Goal: Task Accomplishment & Management: Manage account settings

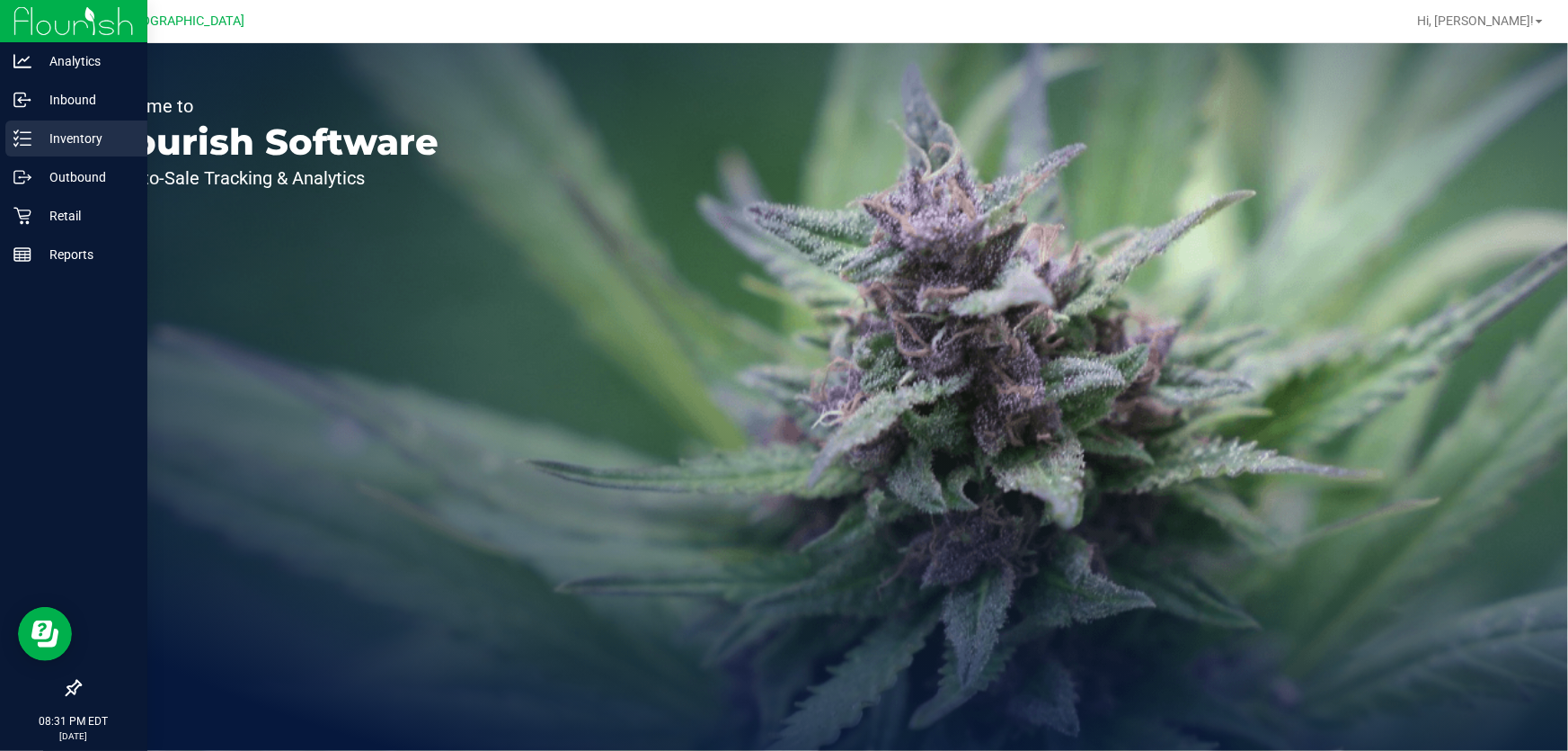
click at [23, 126] on div "Inventory" at bounding box center [76, 138] width 142 height 36
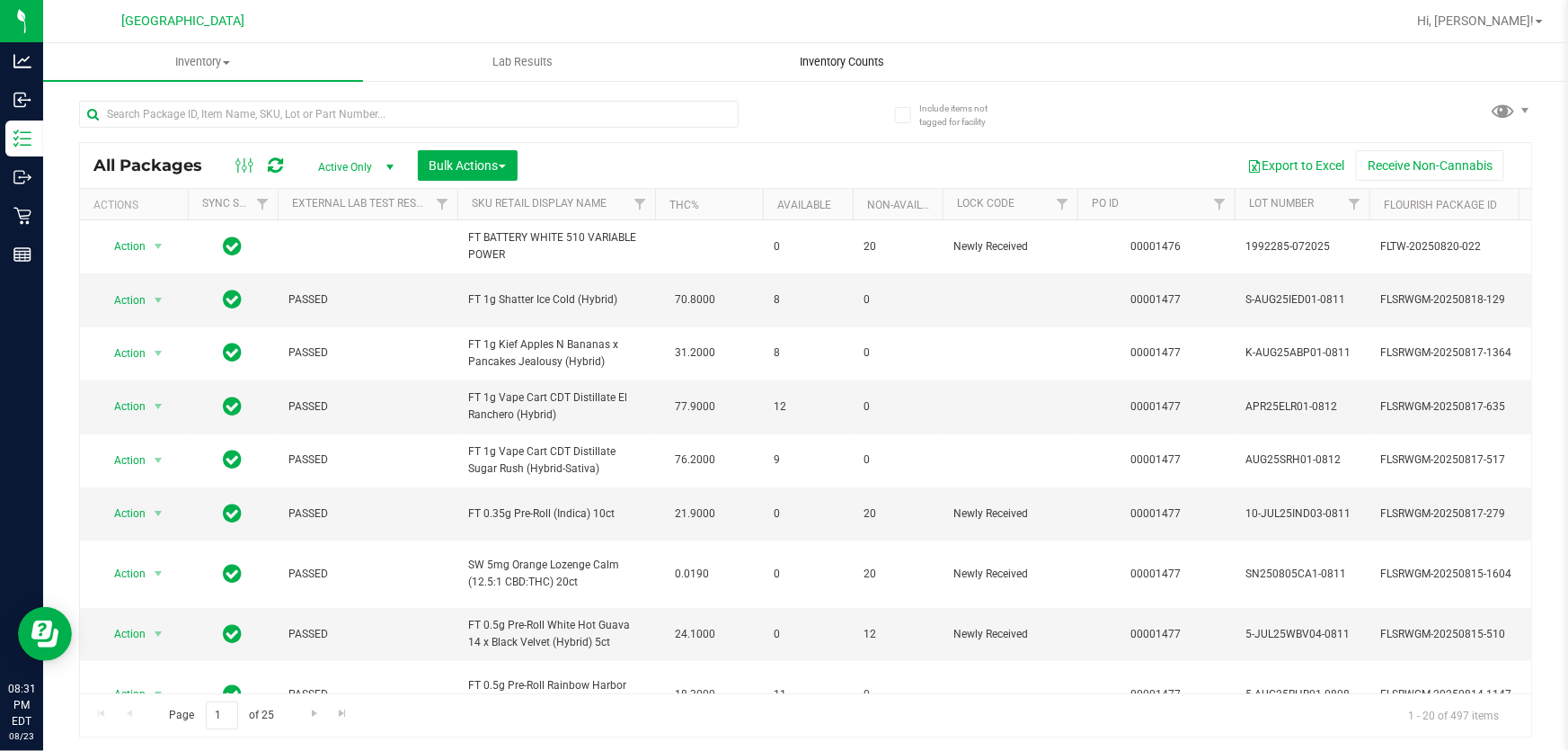
click at [851, 55] on span "Inventory Counts" at bounding box center [842, 62] width 133 height 16
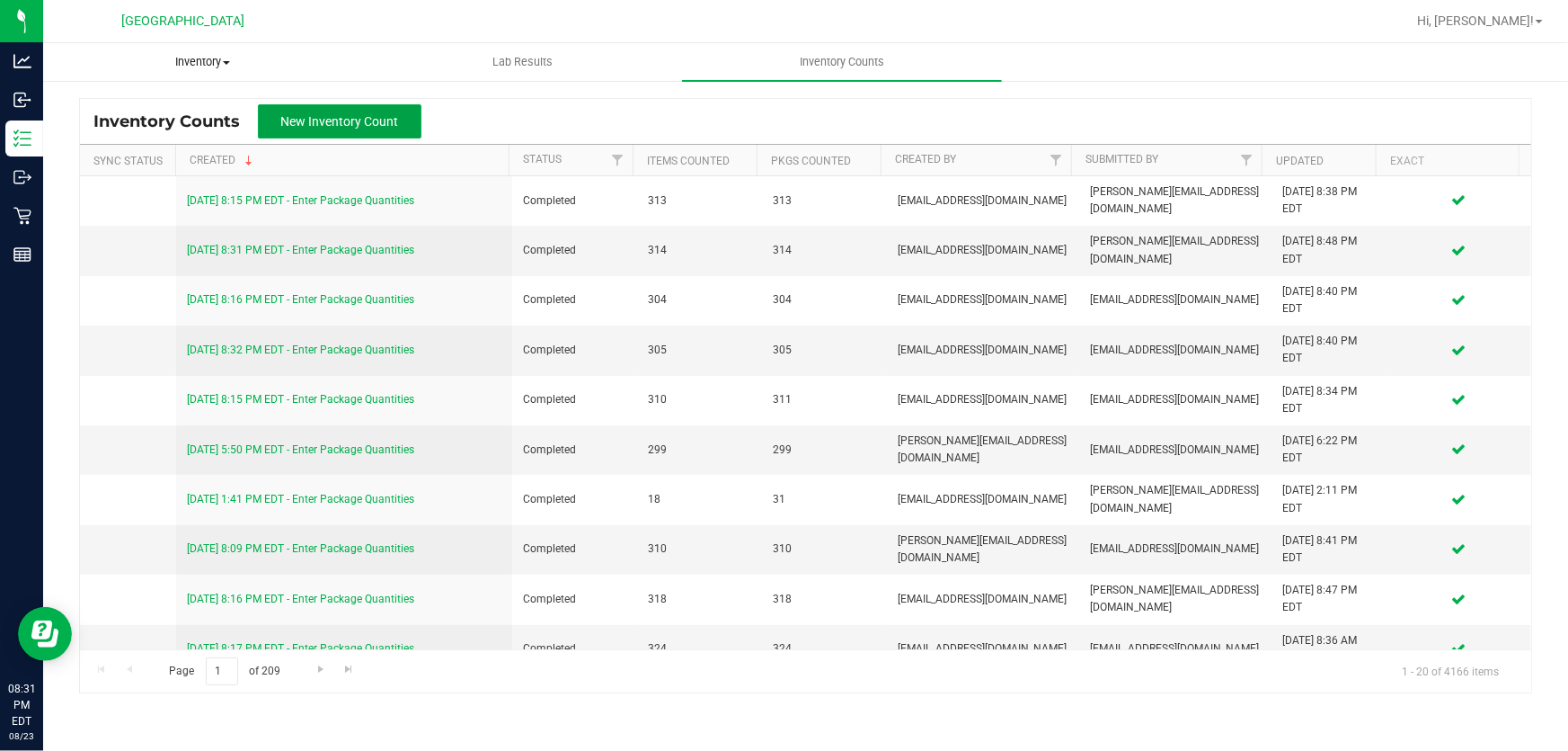
drag, startPoint x: 312, startPoint y: 136, endPoint x: 288, endPoint y: 46, distance: 93.1
click at [311, 136] on button "New Inventory Count" at bounding box center [339, 122] width 164 height 35
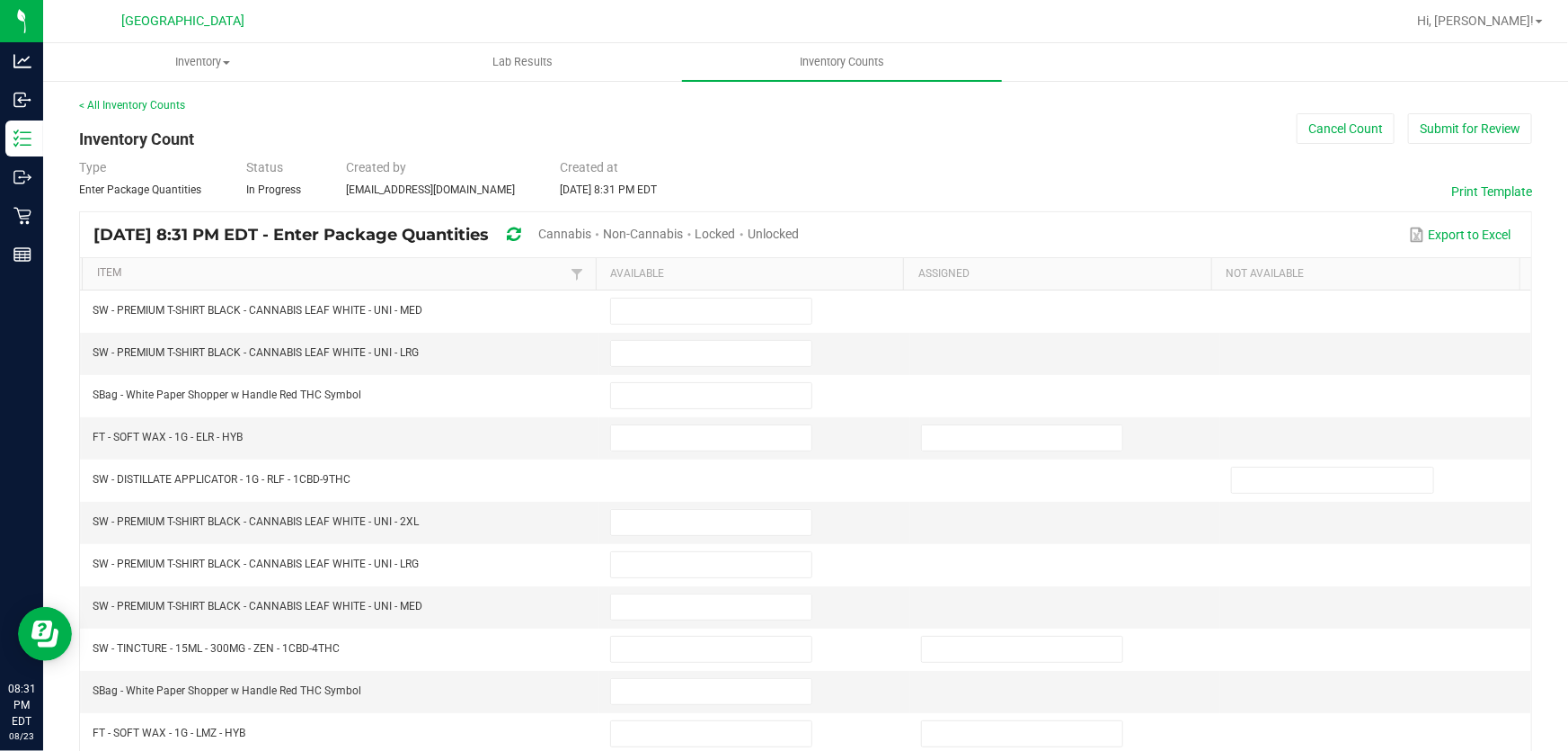
click at [592, 238] on span "Cannabis" at bounding box center [565, 234] width 53 height 15
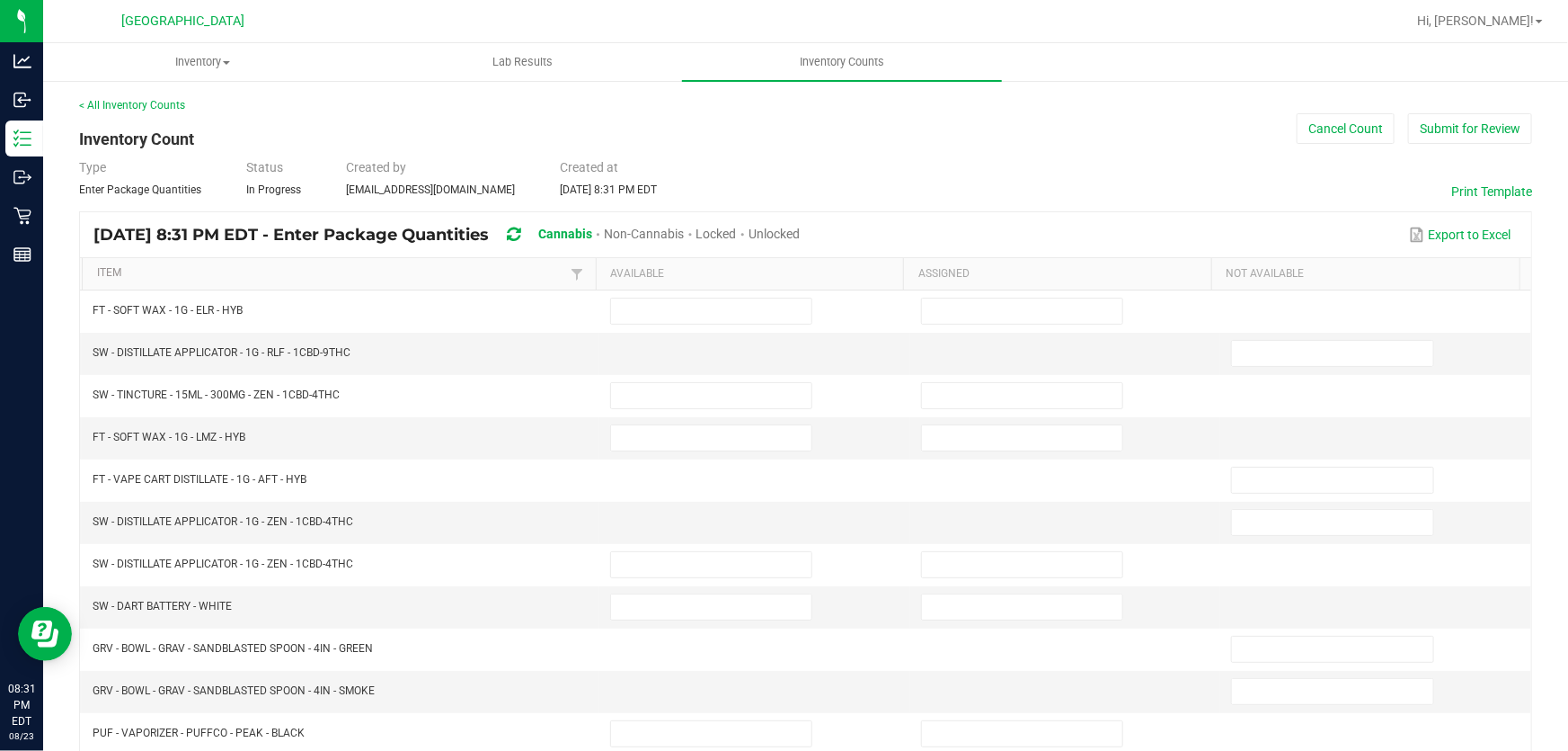
click at [800, 230] on span "Unlocked" at bounding box center [774, 234] width 51 height 15
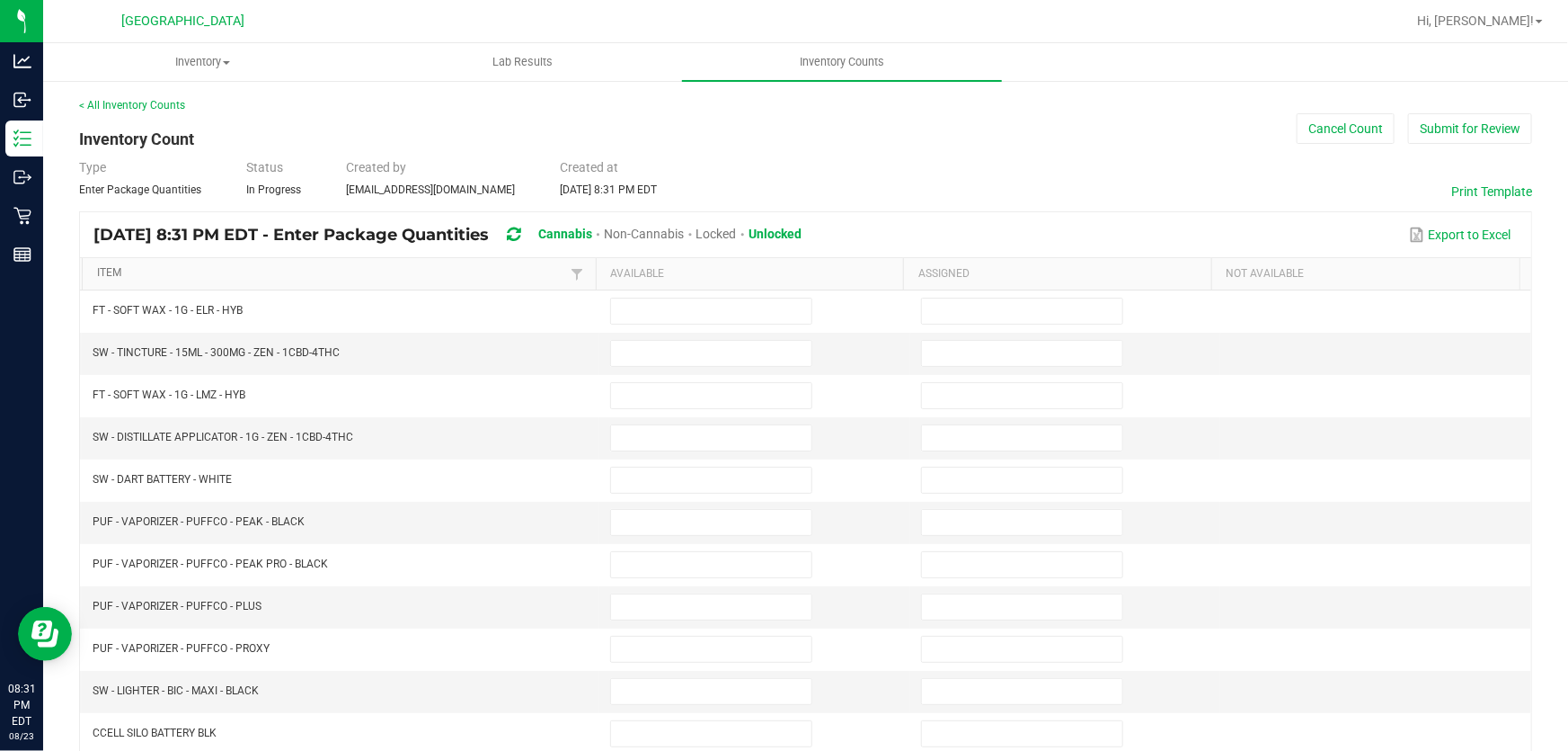
click at [416, 266] on link "Item" at bounding box center [332, 273] width 470 height 15
click at [636, 353] on input at bounding box center [712, 353] width 200 height 25
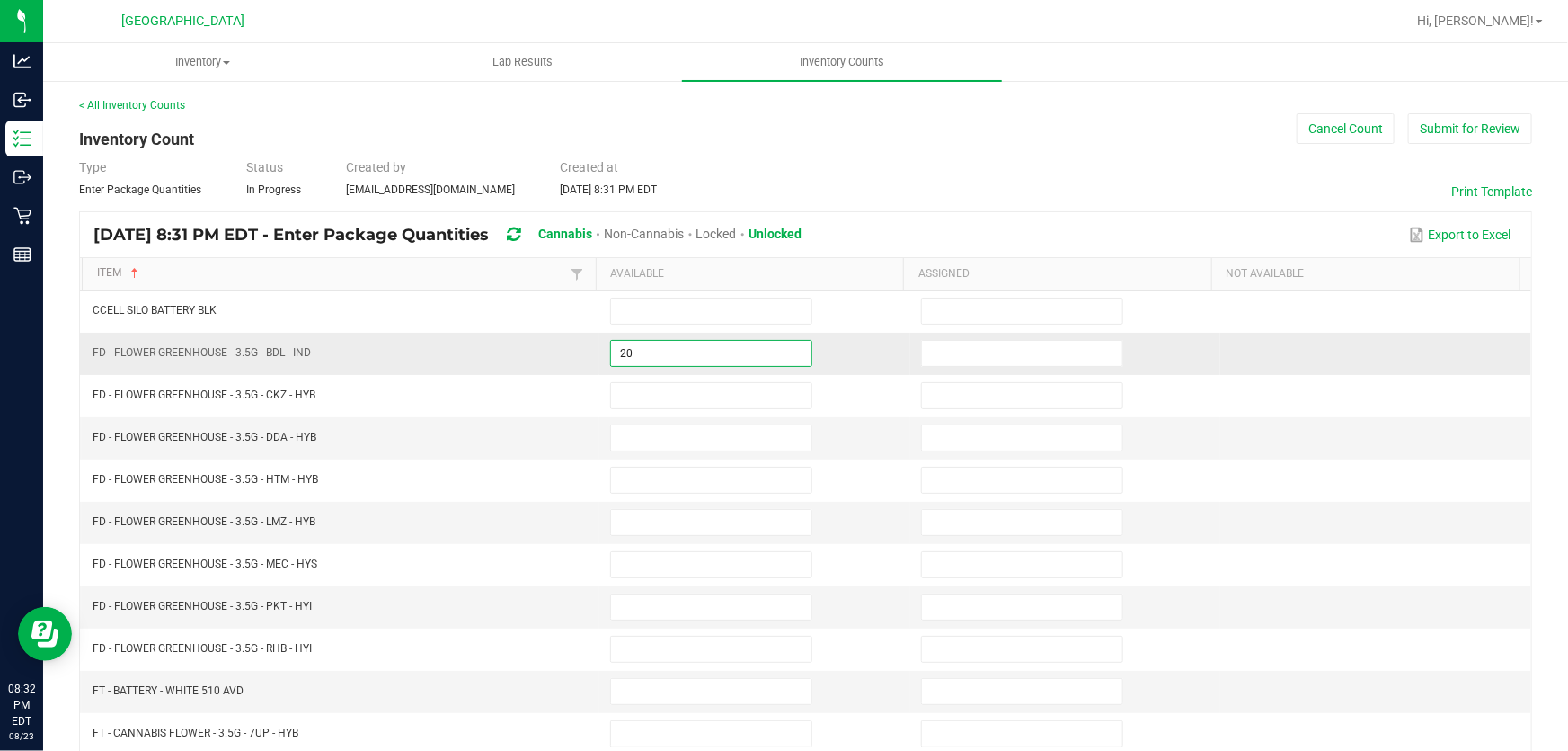
type input "20"
type input "6"
type input "5"
type input "10"
type input "4"
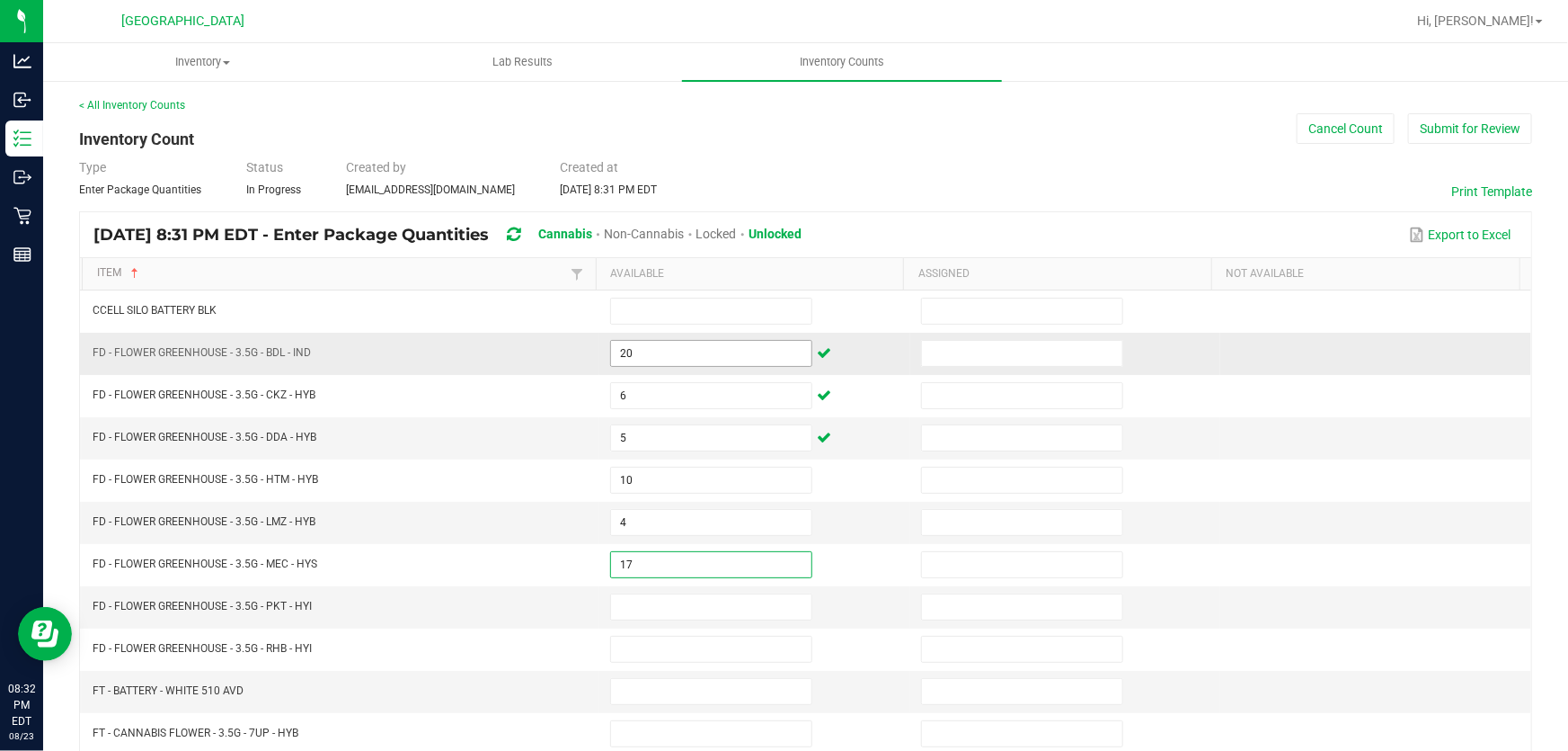
type input "17"
type input "11"
type input "10"
type input "3"
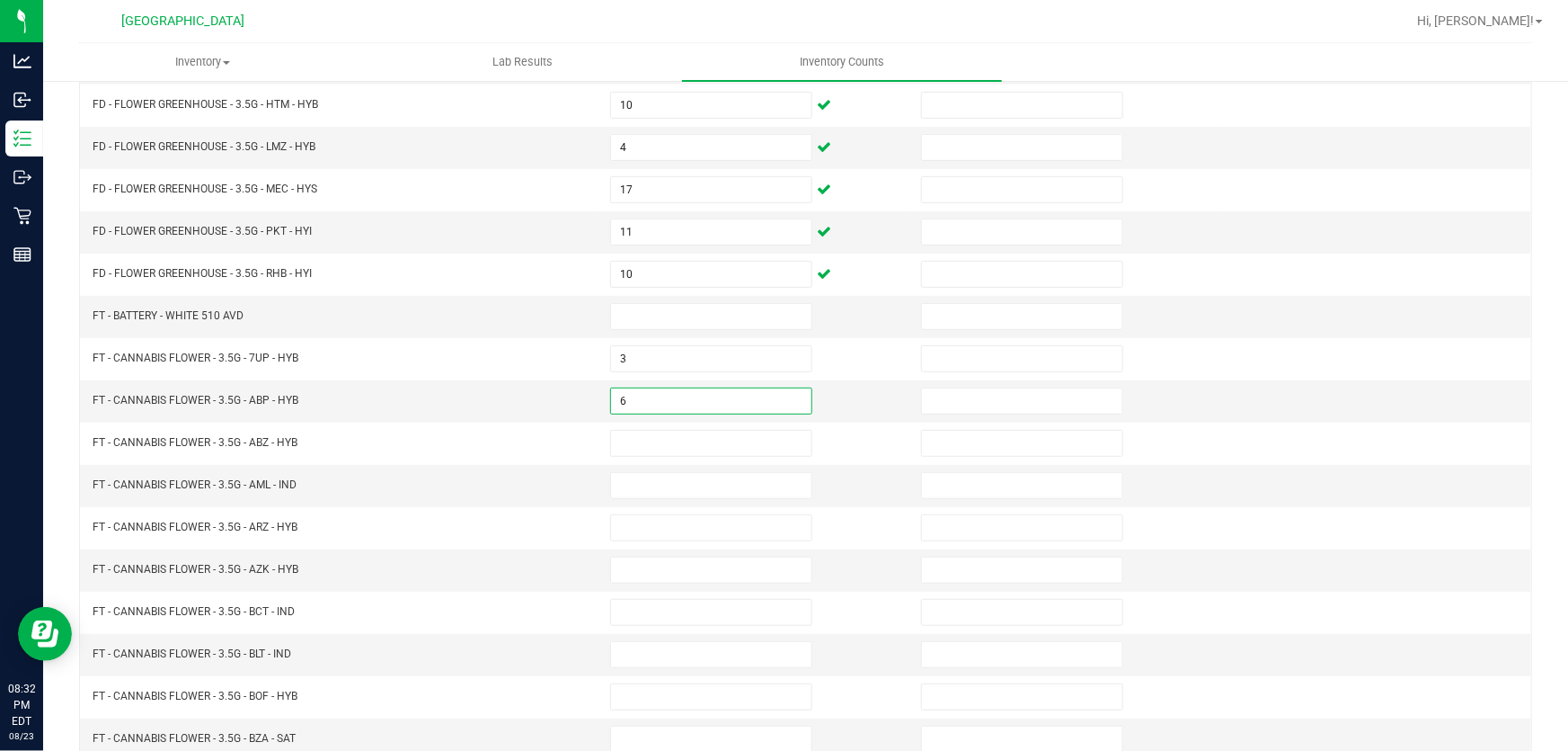
type input "6"
type input "12"
type input "15"
type input "8"
type input "9"
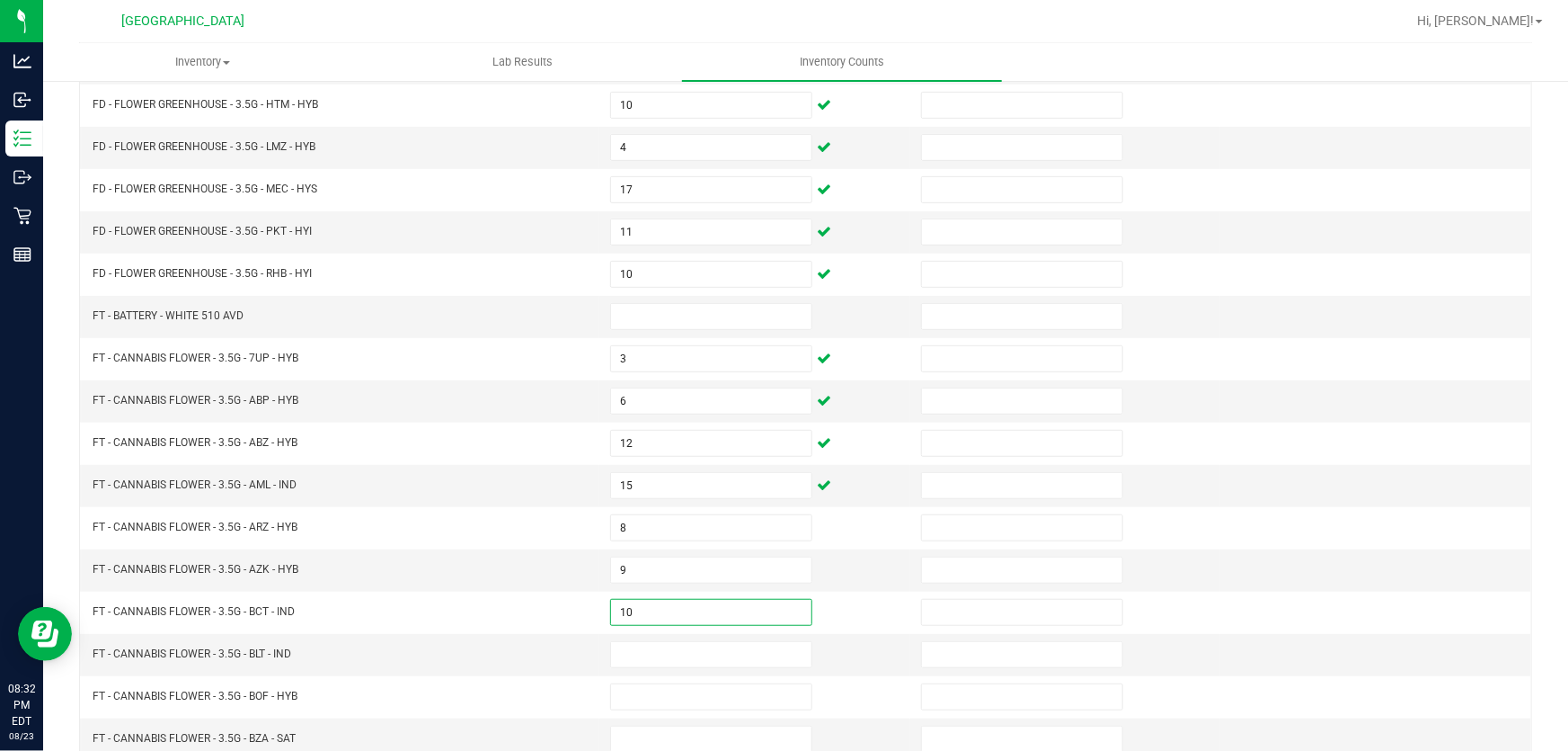
type input "10"
type input "2"
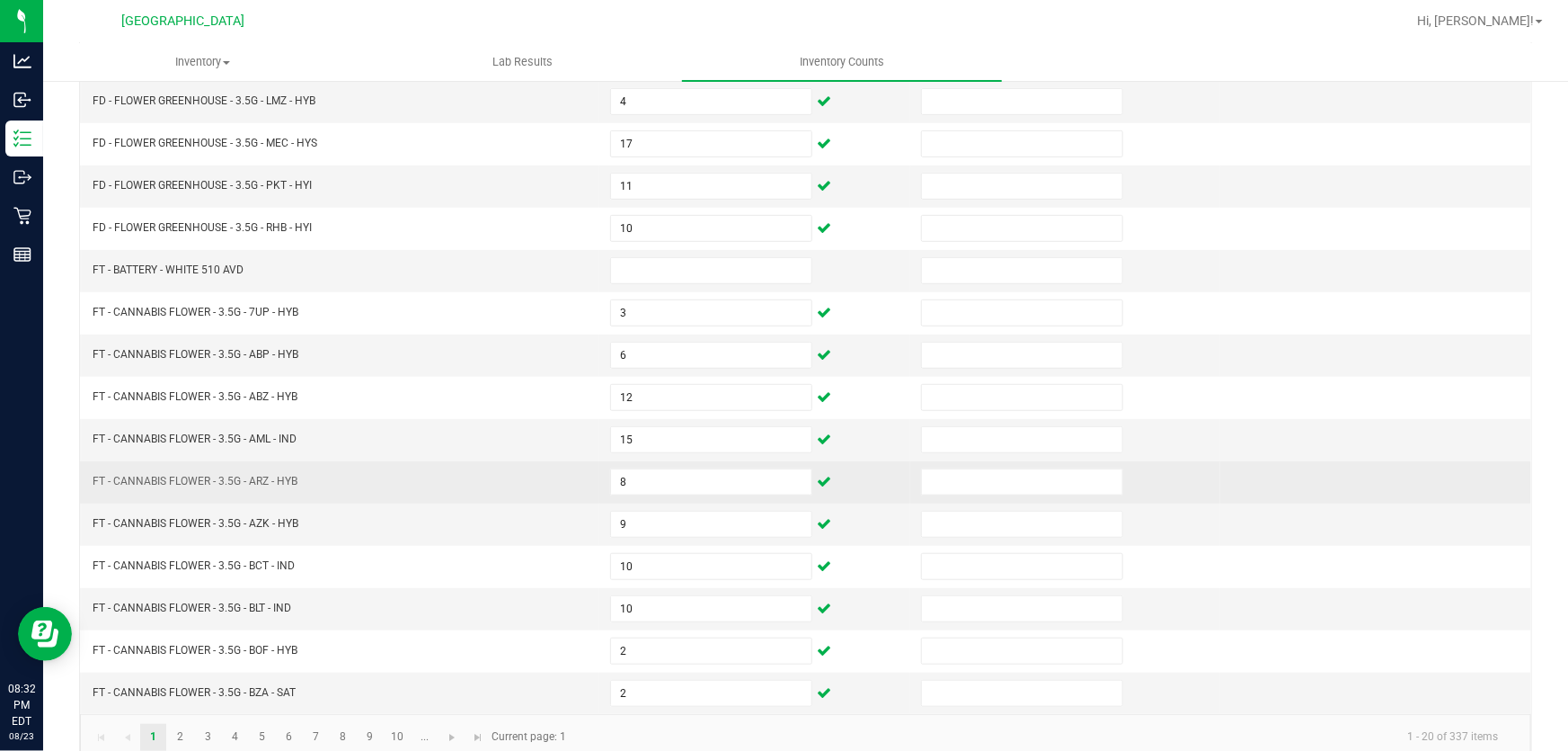
scroll to position [442, 0]
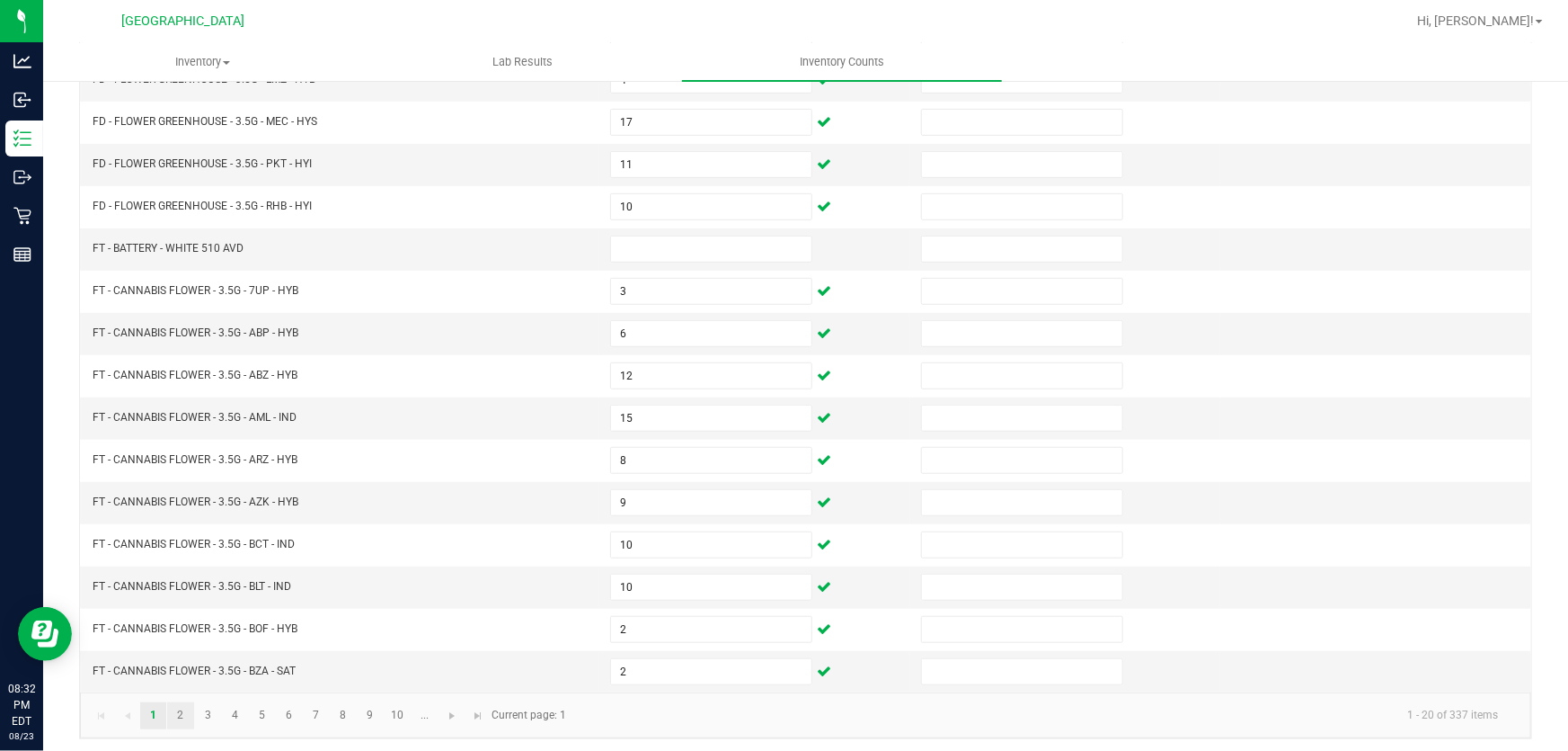
click at [183, 711] on link "2" at bounding box center [180, 715] width 26 height 27
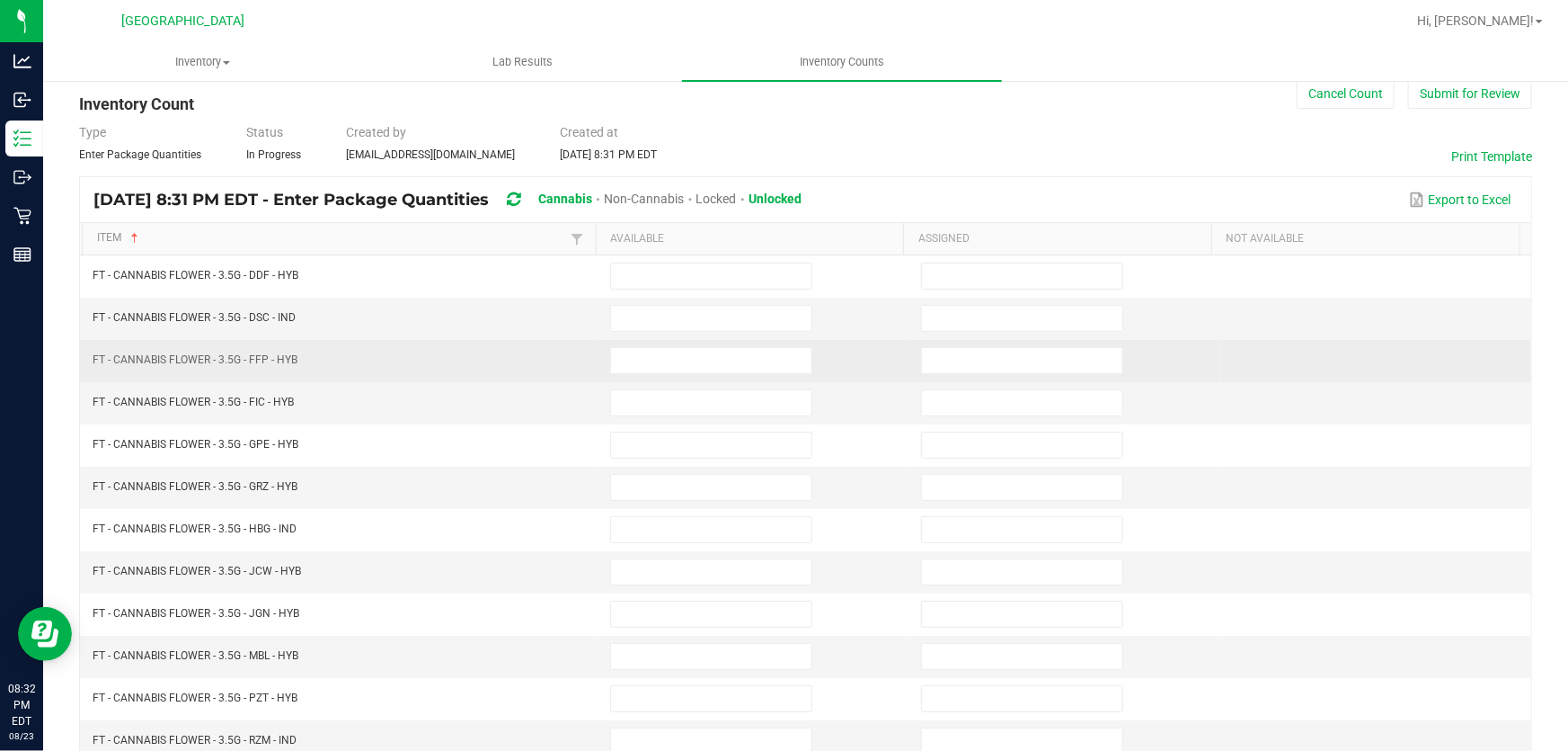
scroll to position [35, 0]
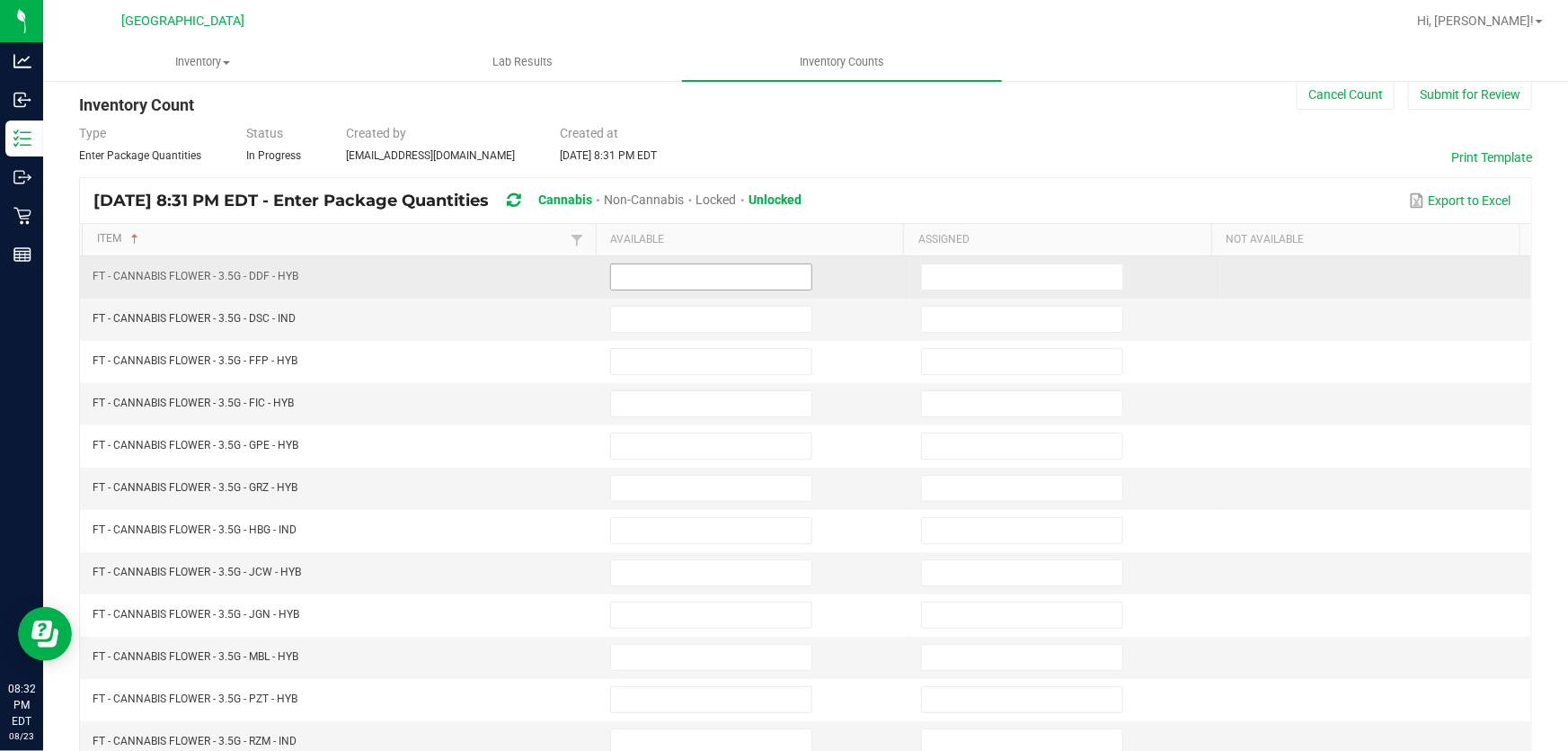
click at [626, 288] on input at bounding box center [712, 277] width 200 height 25
type input "16"
type input "4"
type input "2"
type input "1"
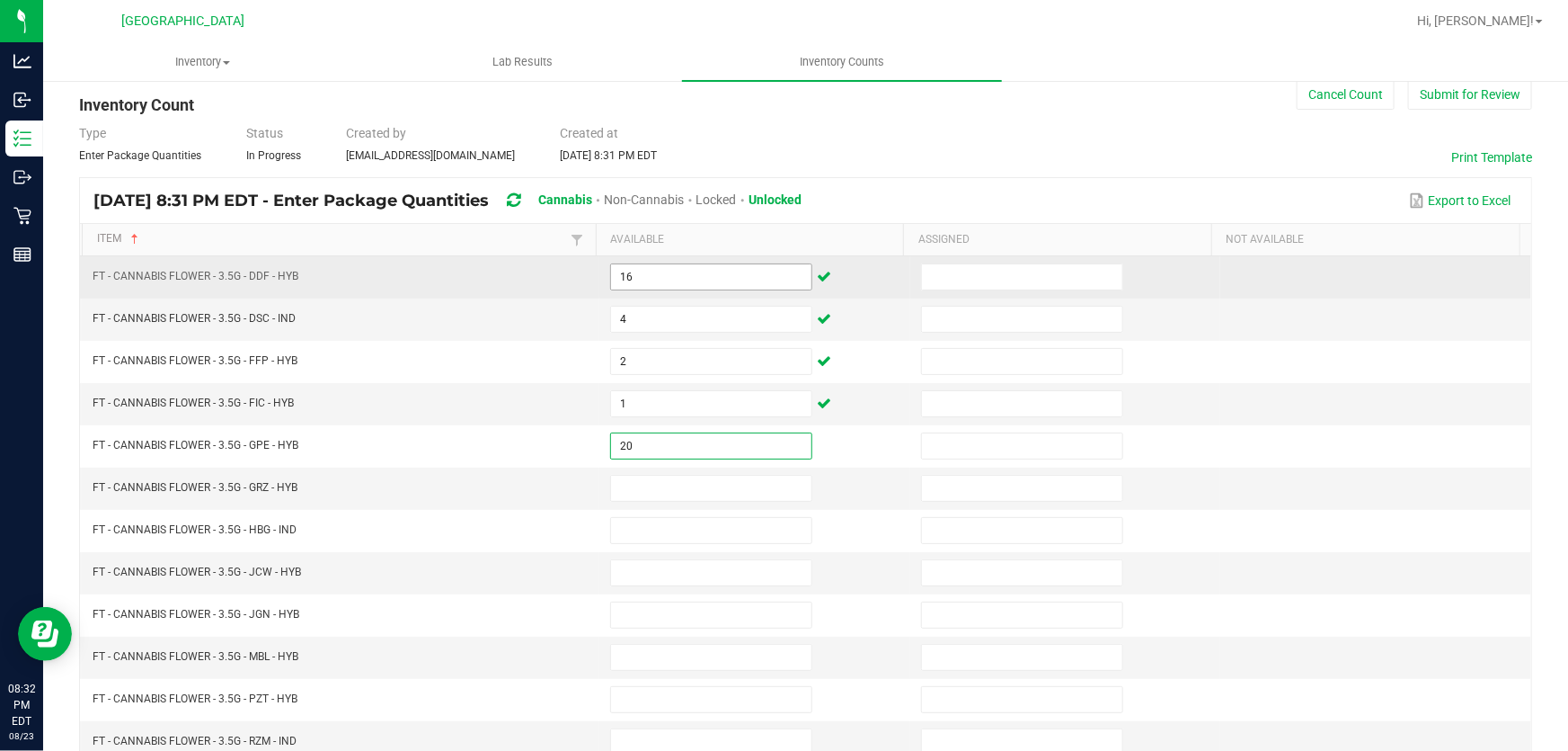
type input "20"
type input "19"
type input "10"
type input "2"
type input "6"
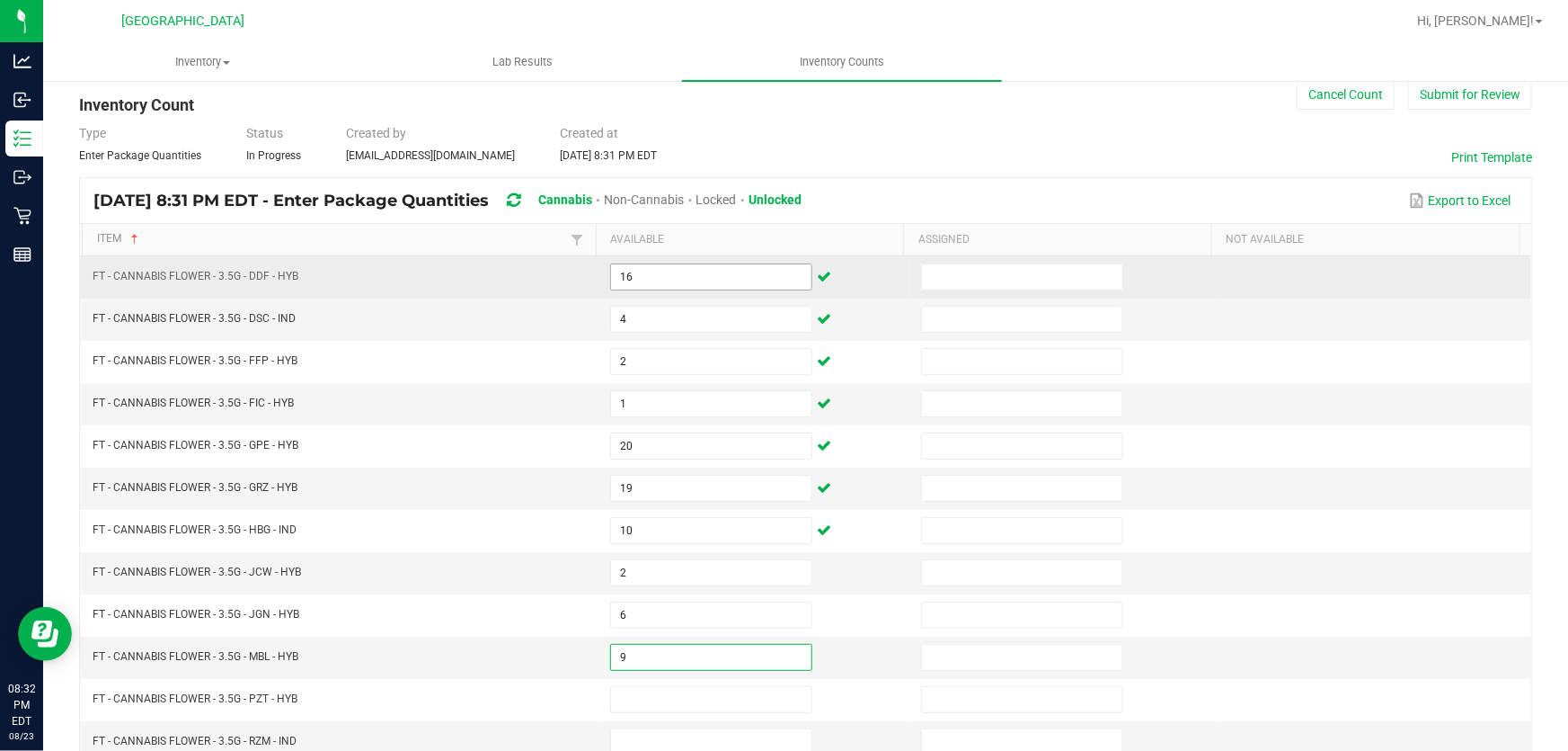
type input "9"
type input "6"
type input "16"
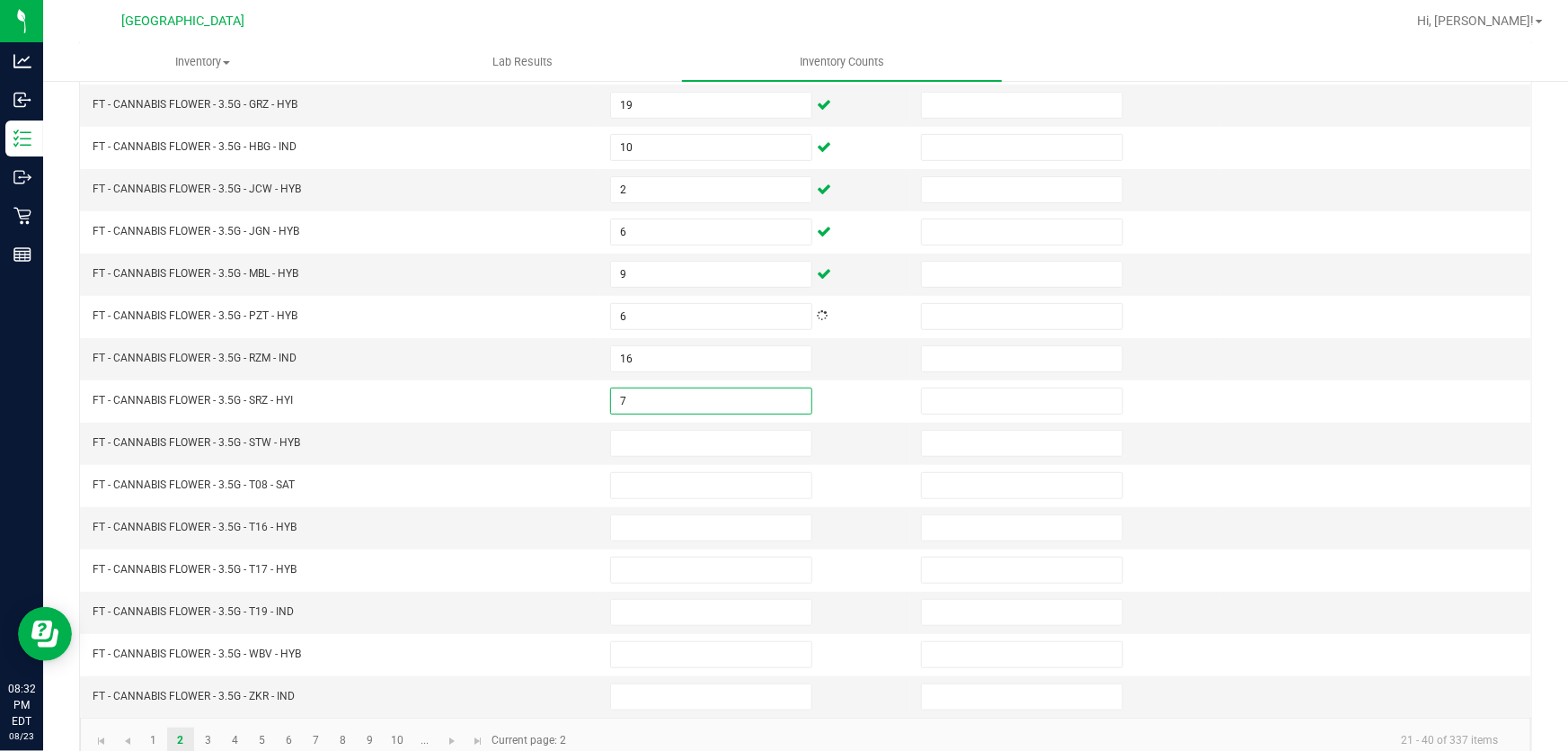
type input "7"
type input "20"
type input "10"
type input "5"
type input "6"
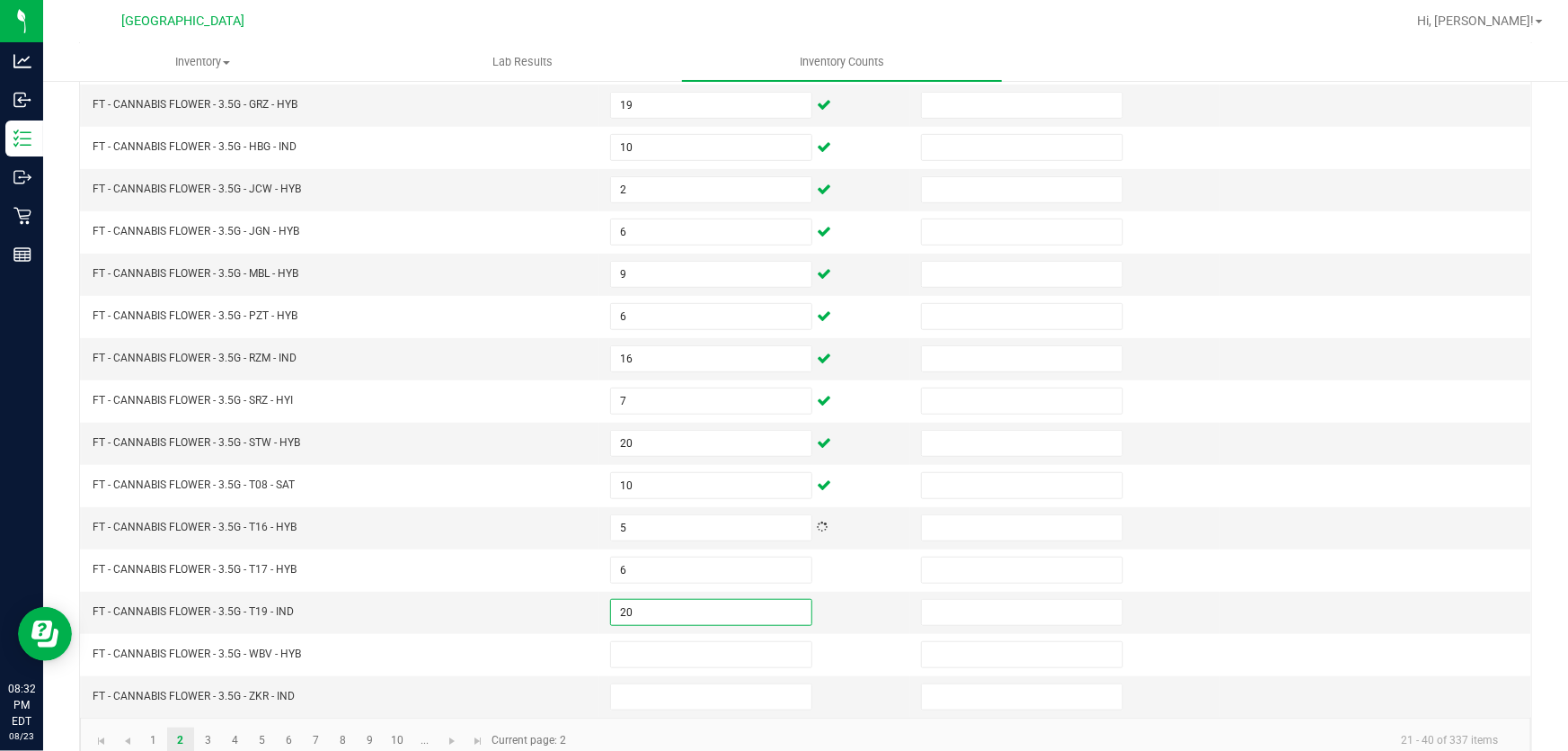
type input "20"
type input "10"
type input "19"
click at [202, 736] on link "3" at bounding box center [207, 741] width 26 height 27
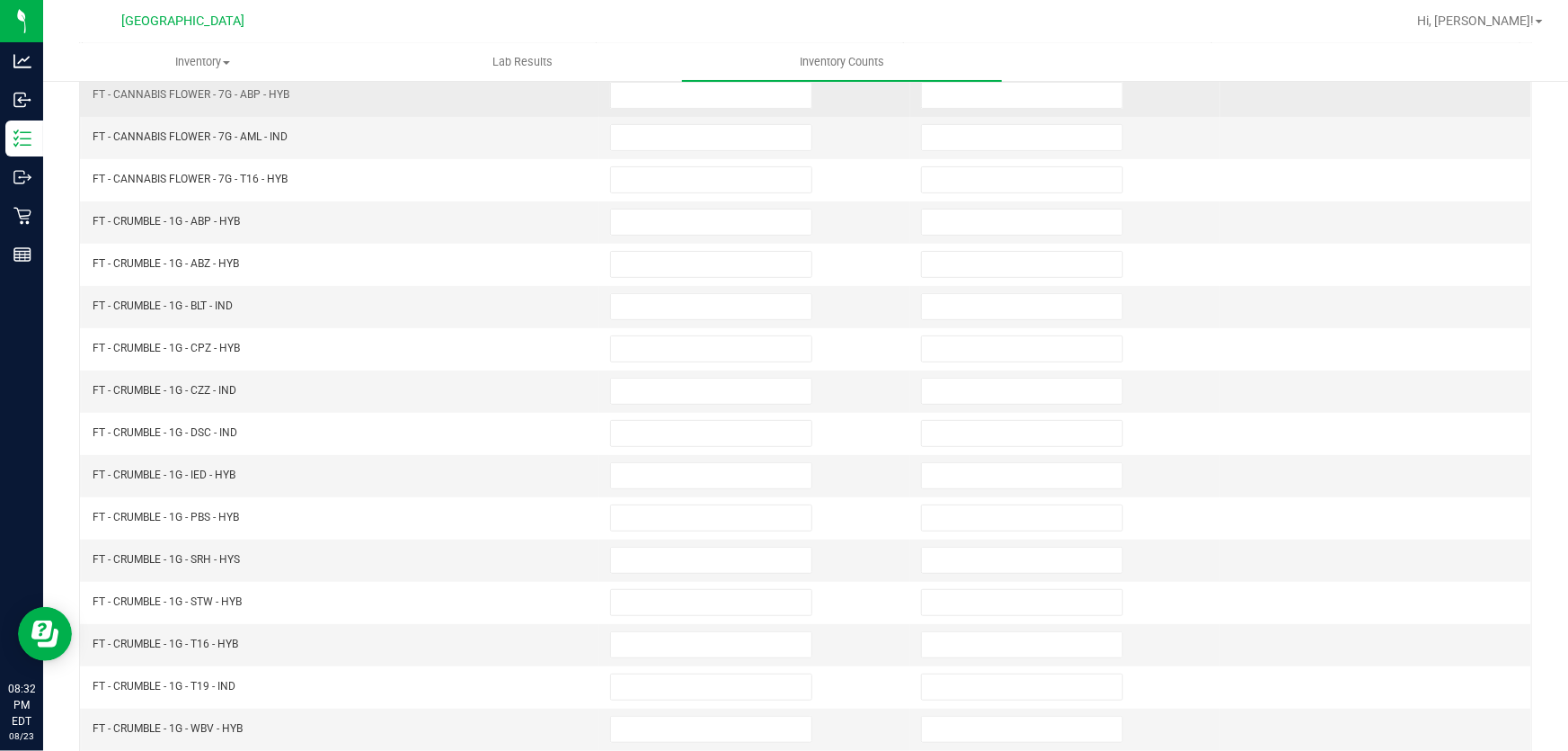
scroll to position [9, 0]
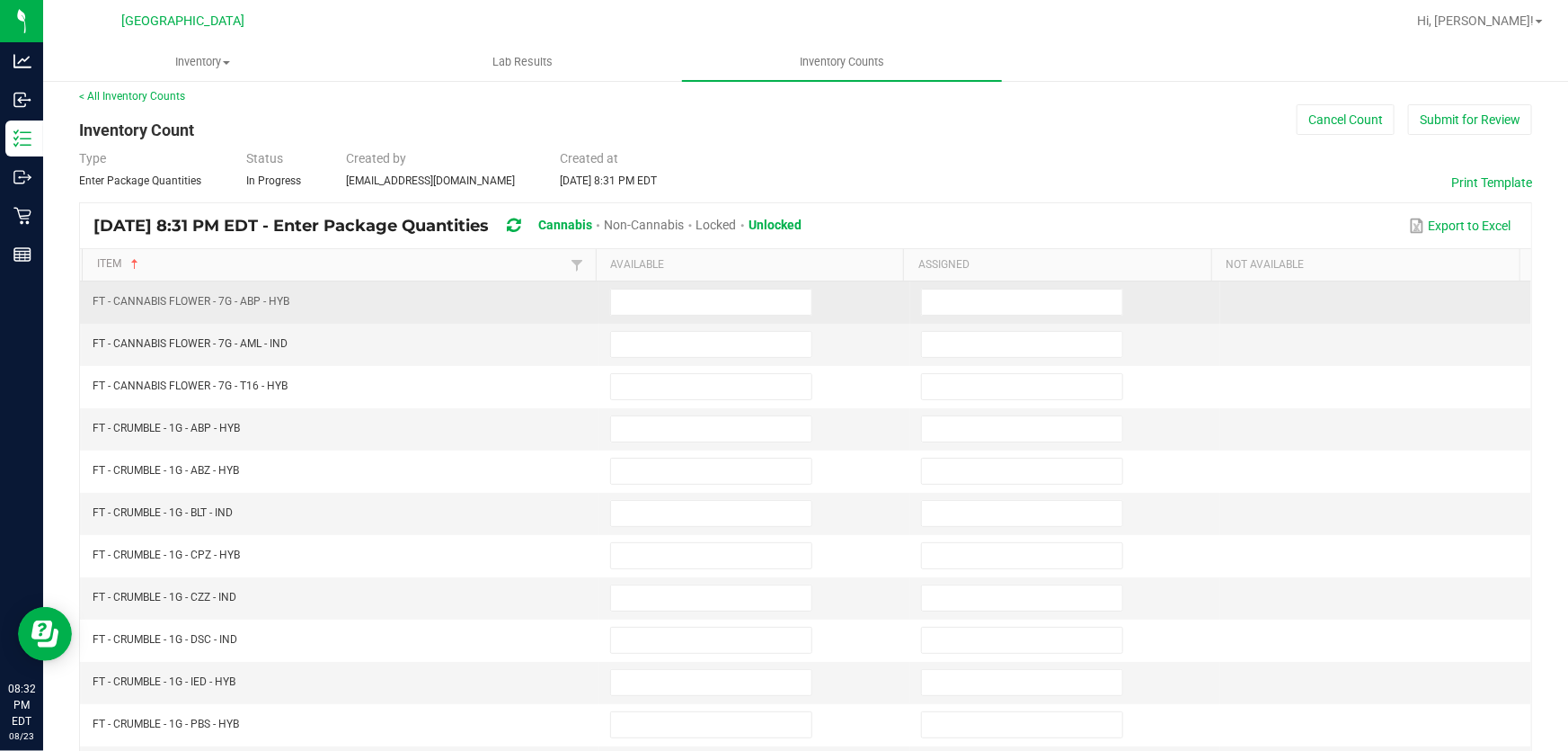
click at [619, 315] on td at bounding box center [755, 302] width 311 height 42
click at [621, 309] on input at bounding box center [712, 302] width 200 height 25
type input "20"
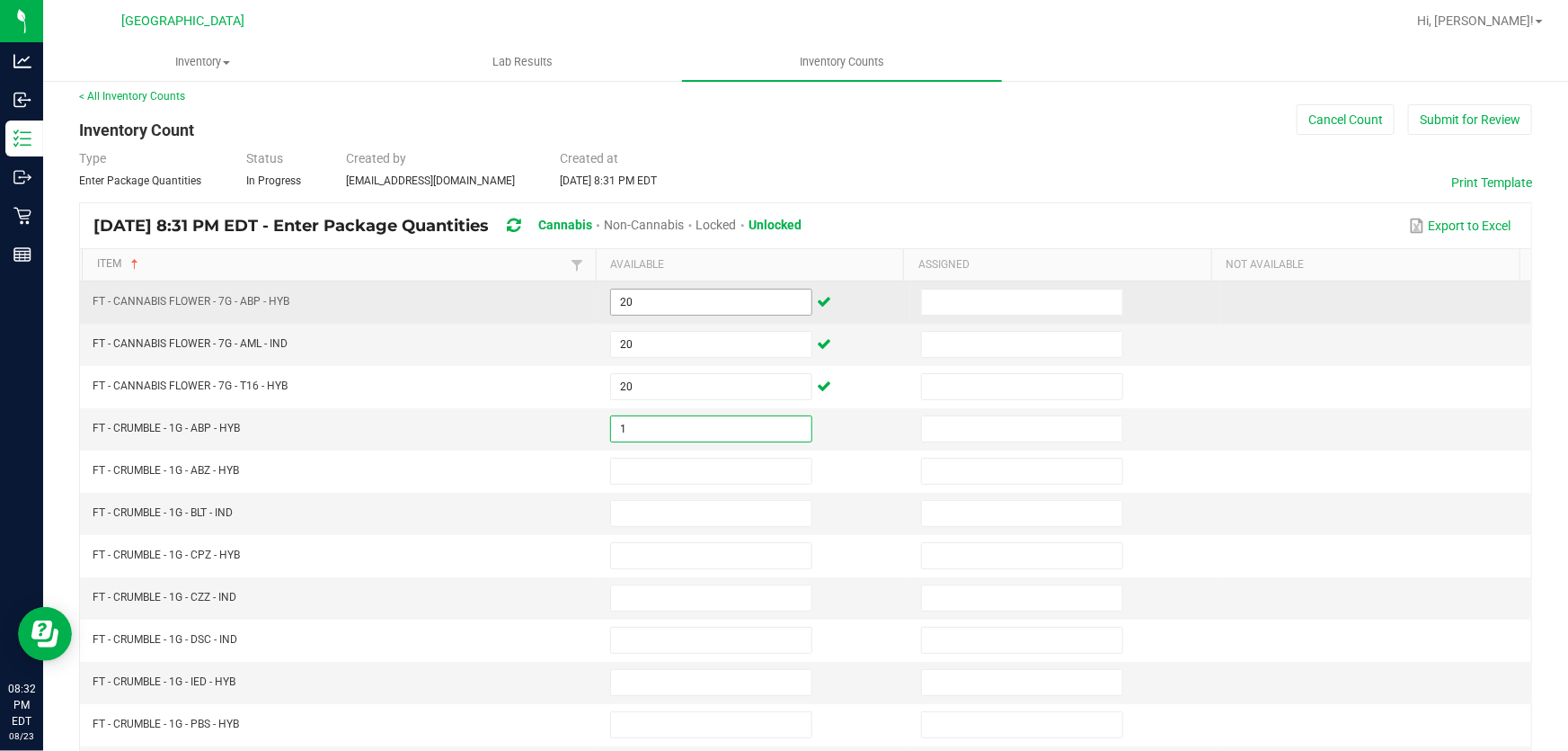
type input "1"
type input "7"
type input "6"
type input "8"
type input "6"
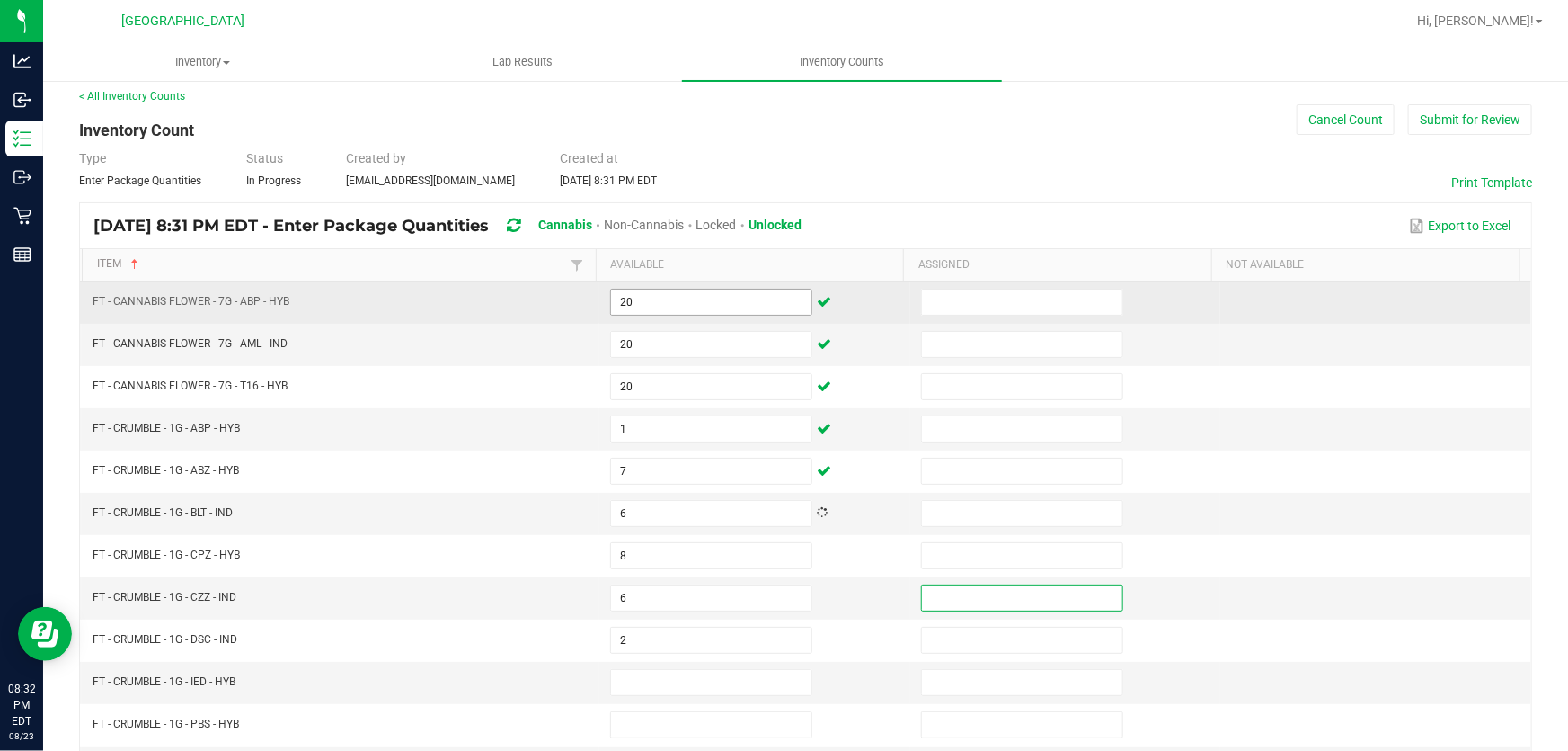
type input "2"
type input "8"
type input "7"
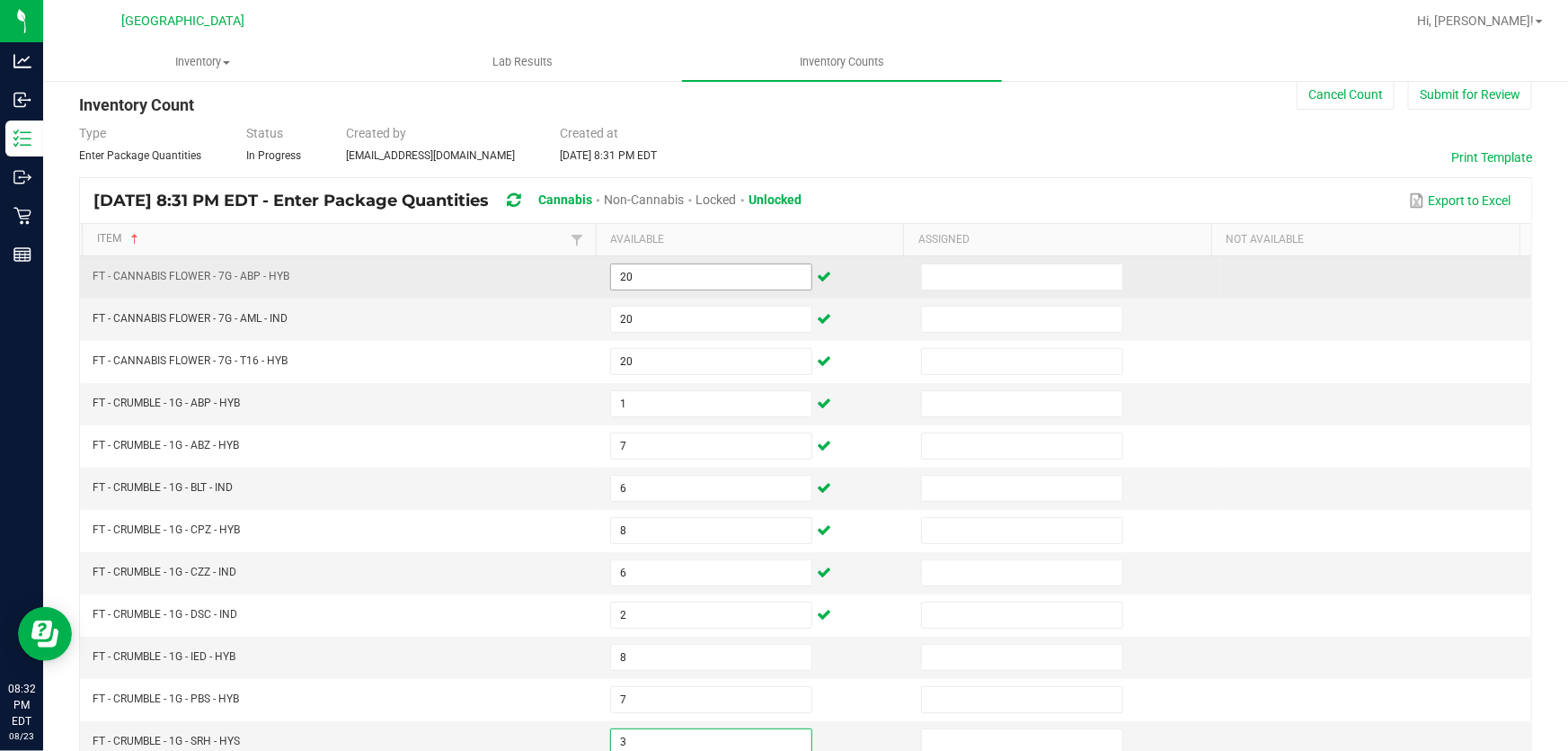
type input "3"
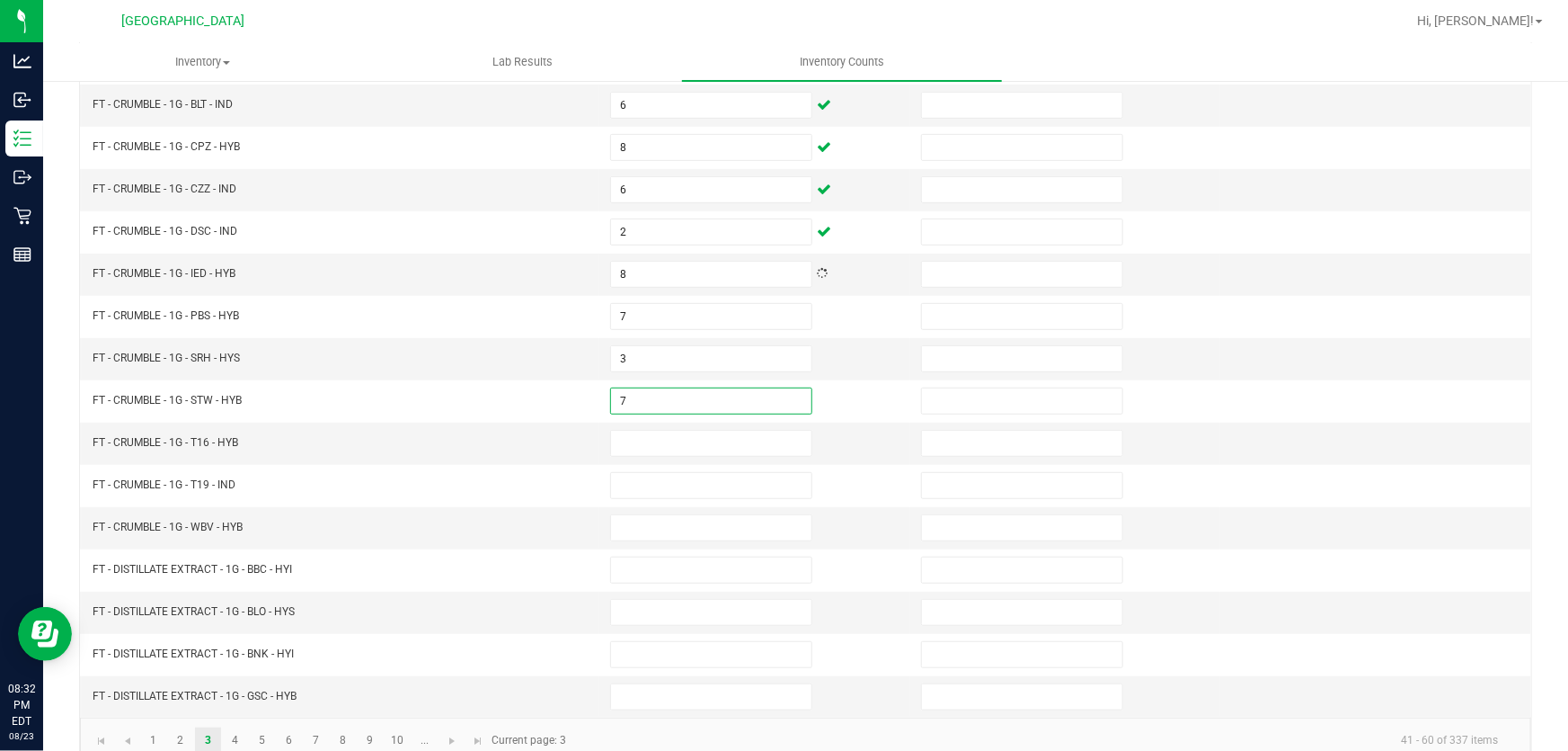
type input "7"
type input "5"
type input "8"
type input "3"
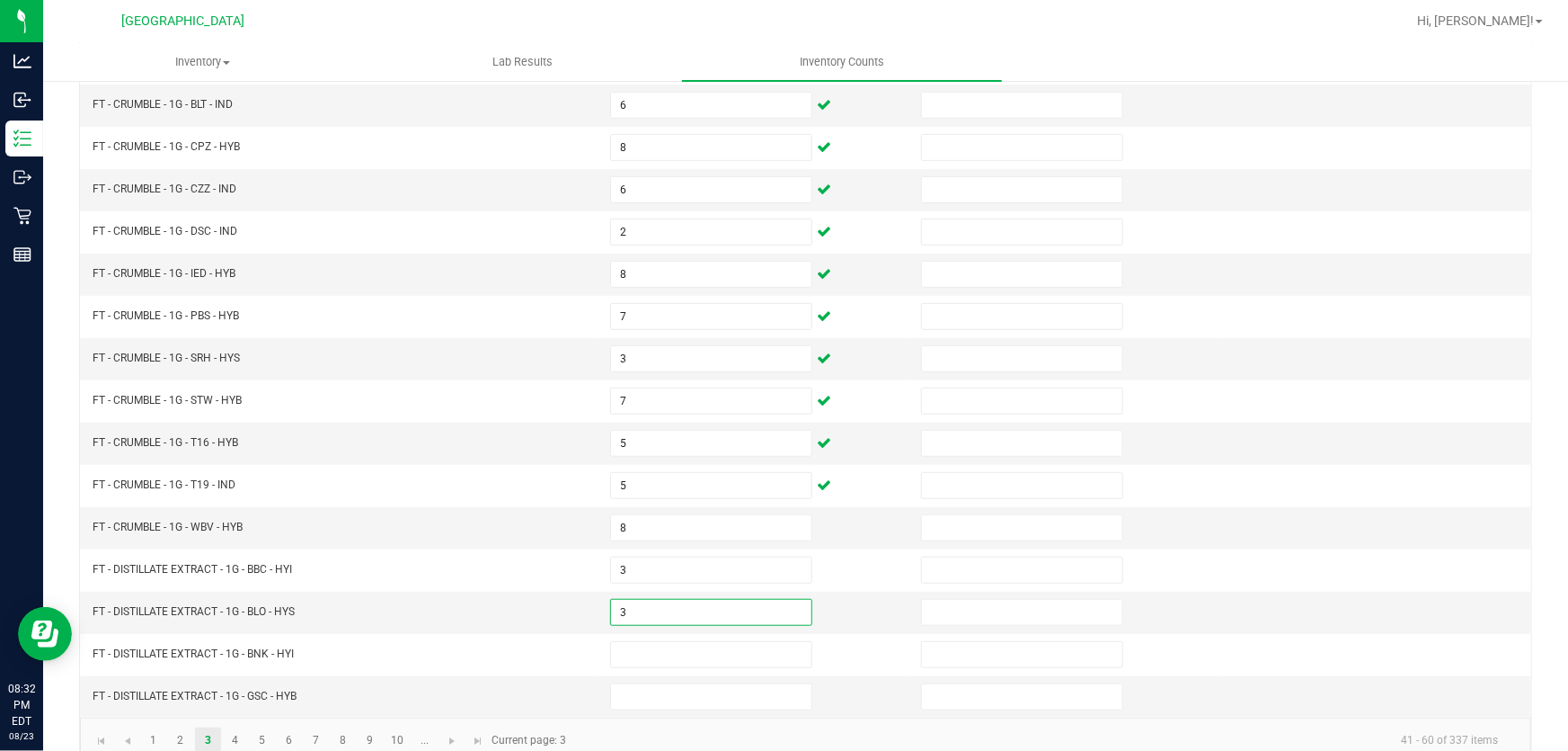
type input "3"
type input "9"
type input "6"
click at [237, 701] on td "FT - DISTILLATE EXTRACT - 1G - GSC - HYB" at bounding box center [340, 696] width 518 height 41
click at [234, 734] on link "4" at bounding box center [235, 741] width 26 height 27
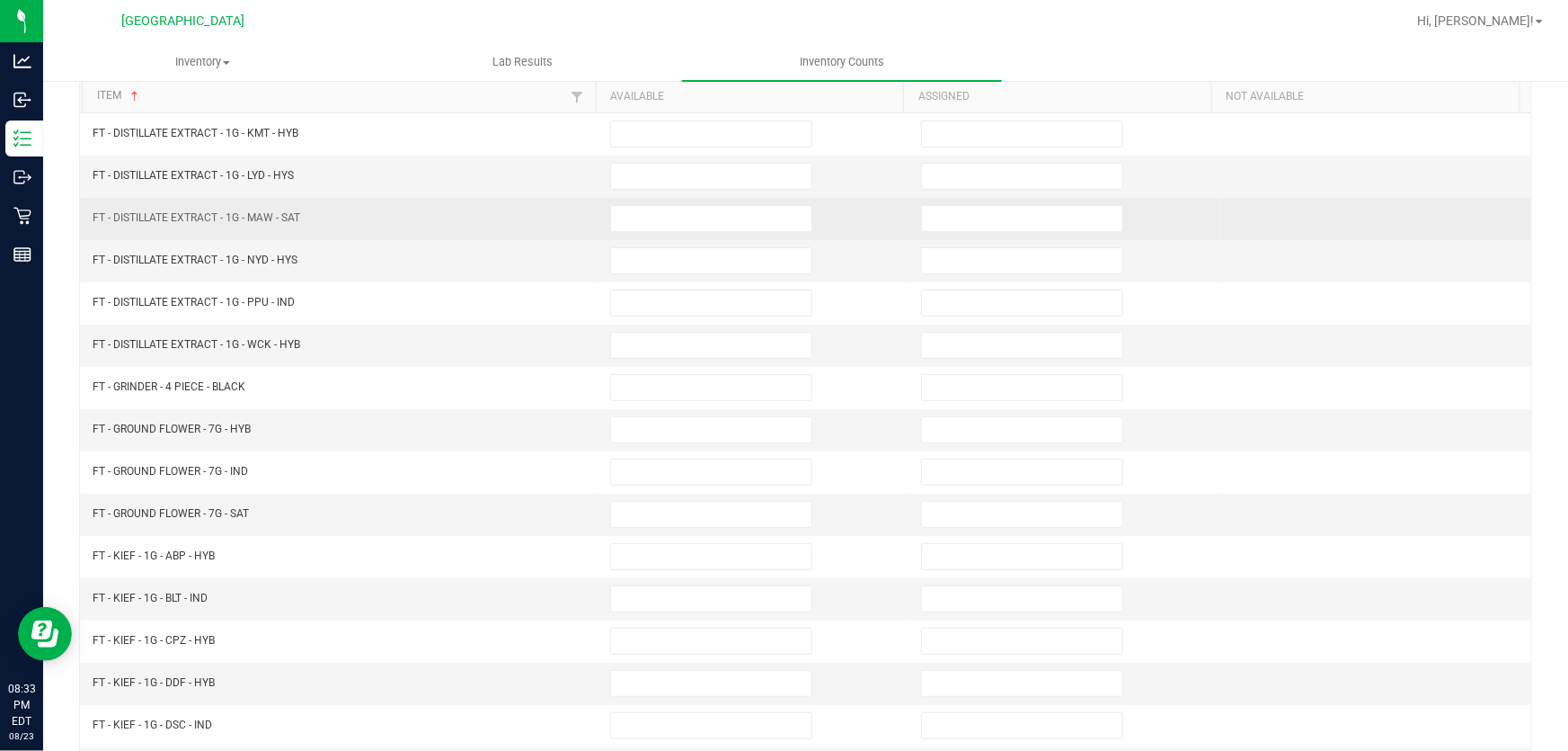
scroll to position [0, 0]
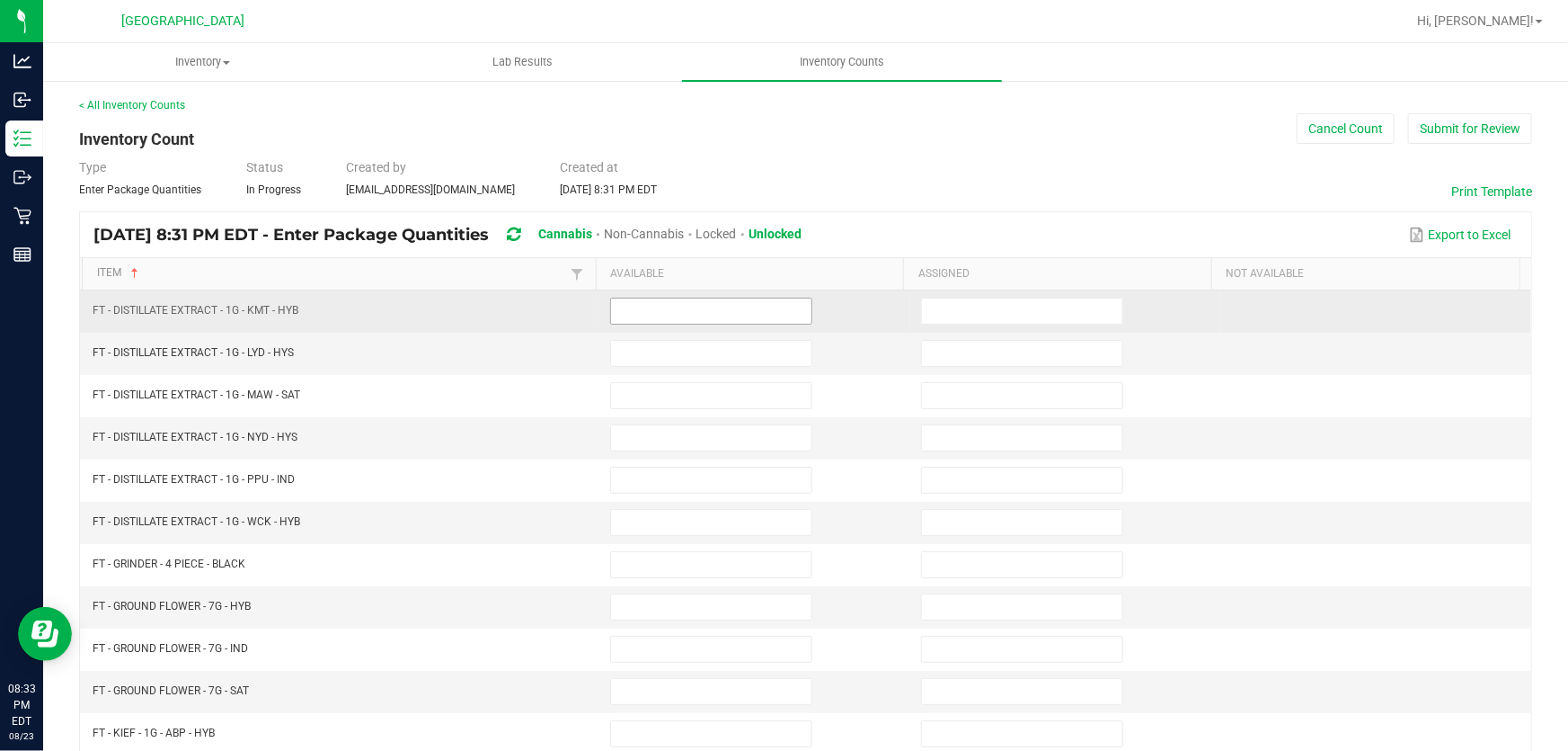
click at [622, 305] on input at bounding box center [712, 311] width 200 height 25
type input "10"
type input "3"
type input "2"
type input "8"
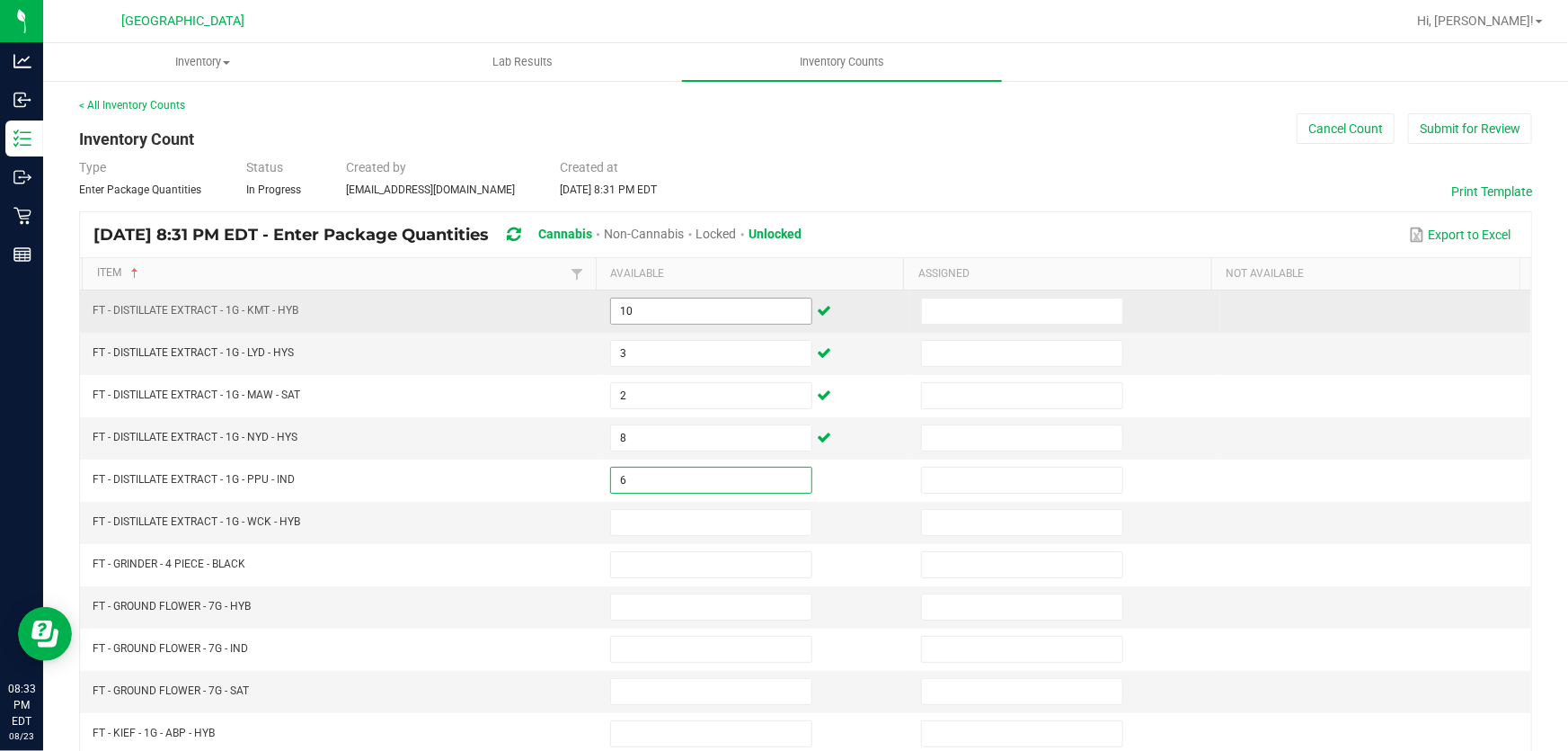
type input "6"
type input "5"
type input "19"
type input "6"
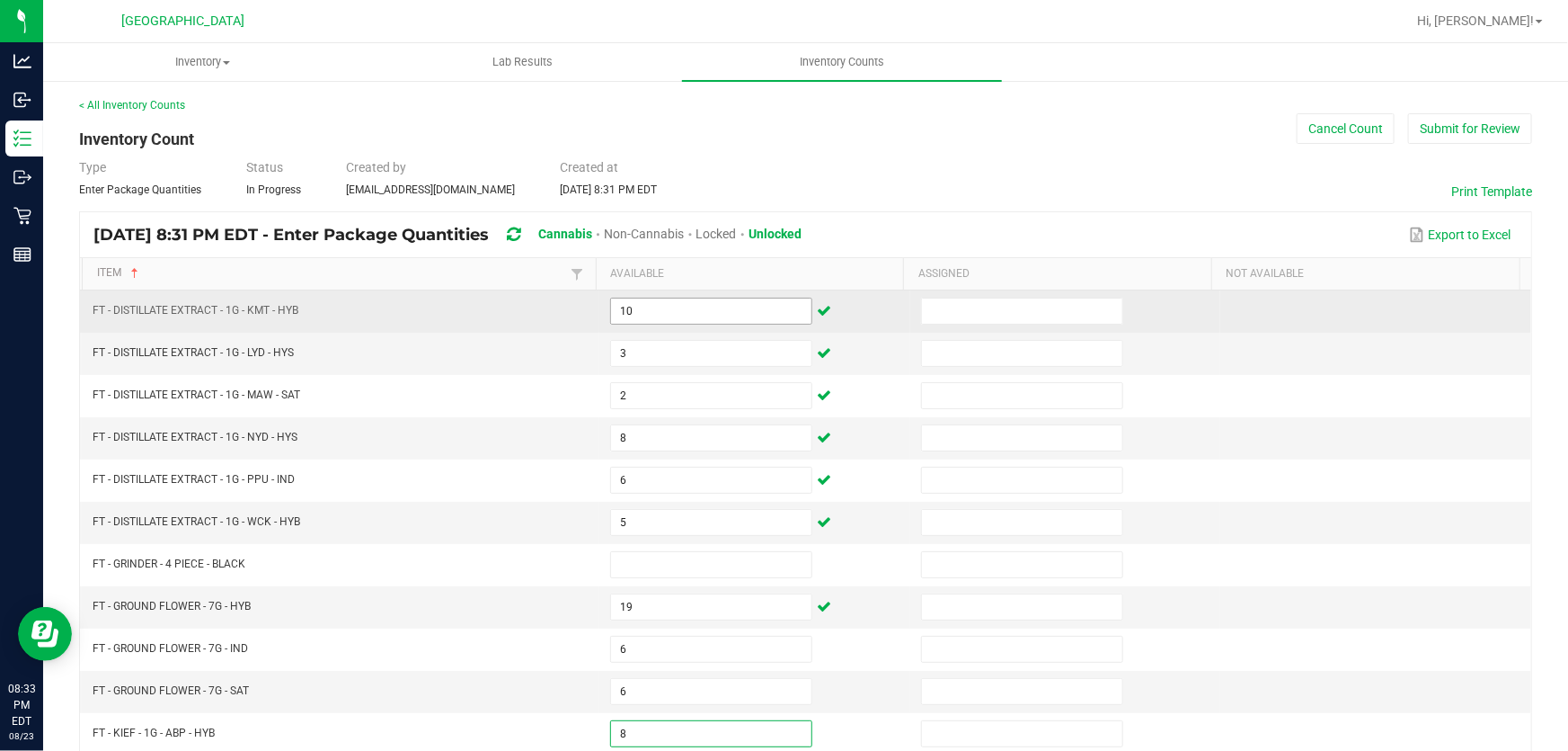
type input "8"
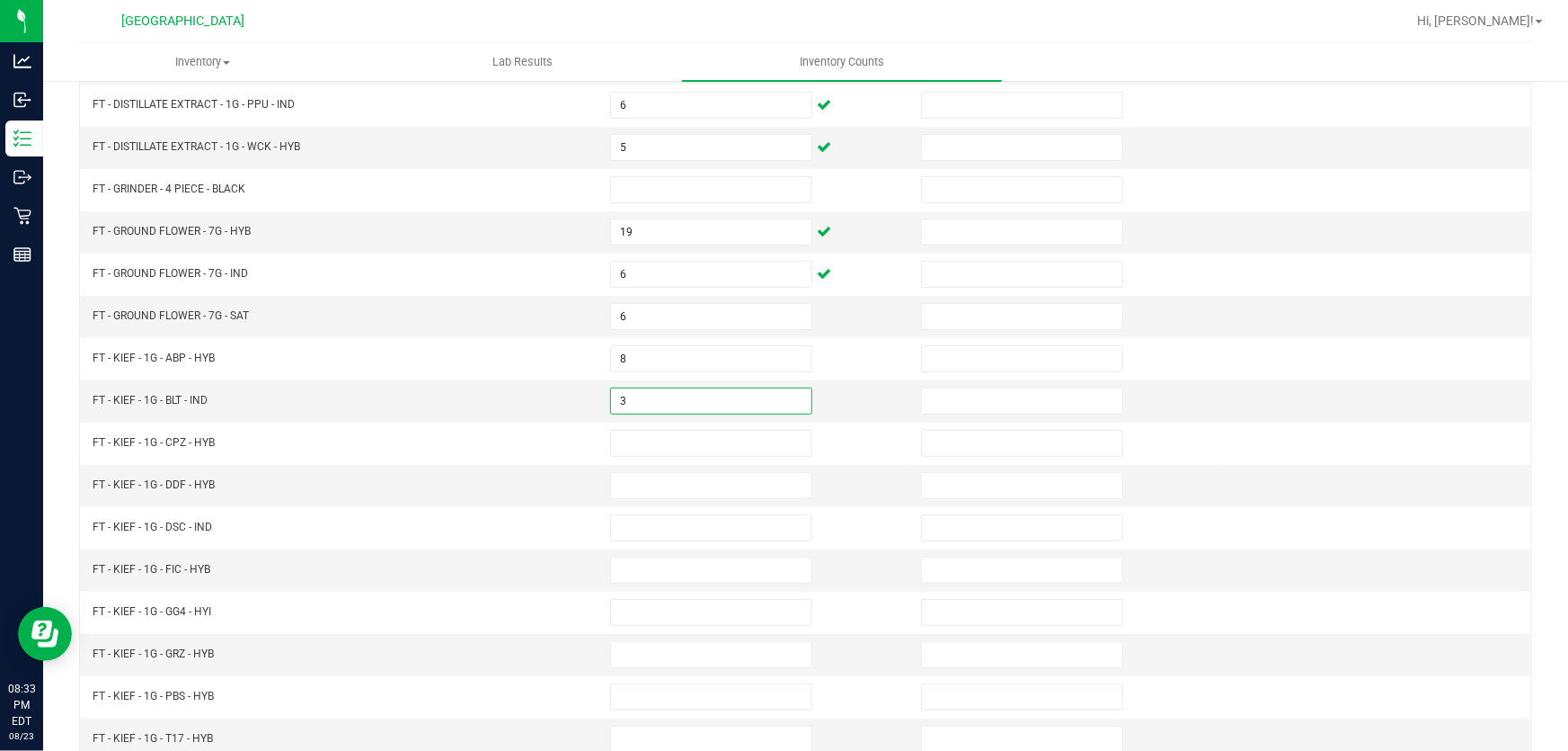
type input "3"
type input "7"
type input "6"
type input "8"
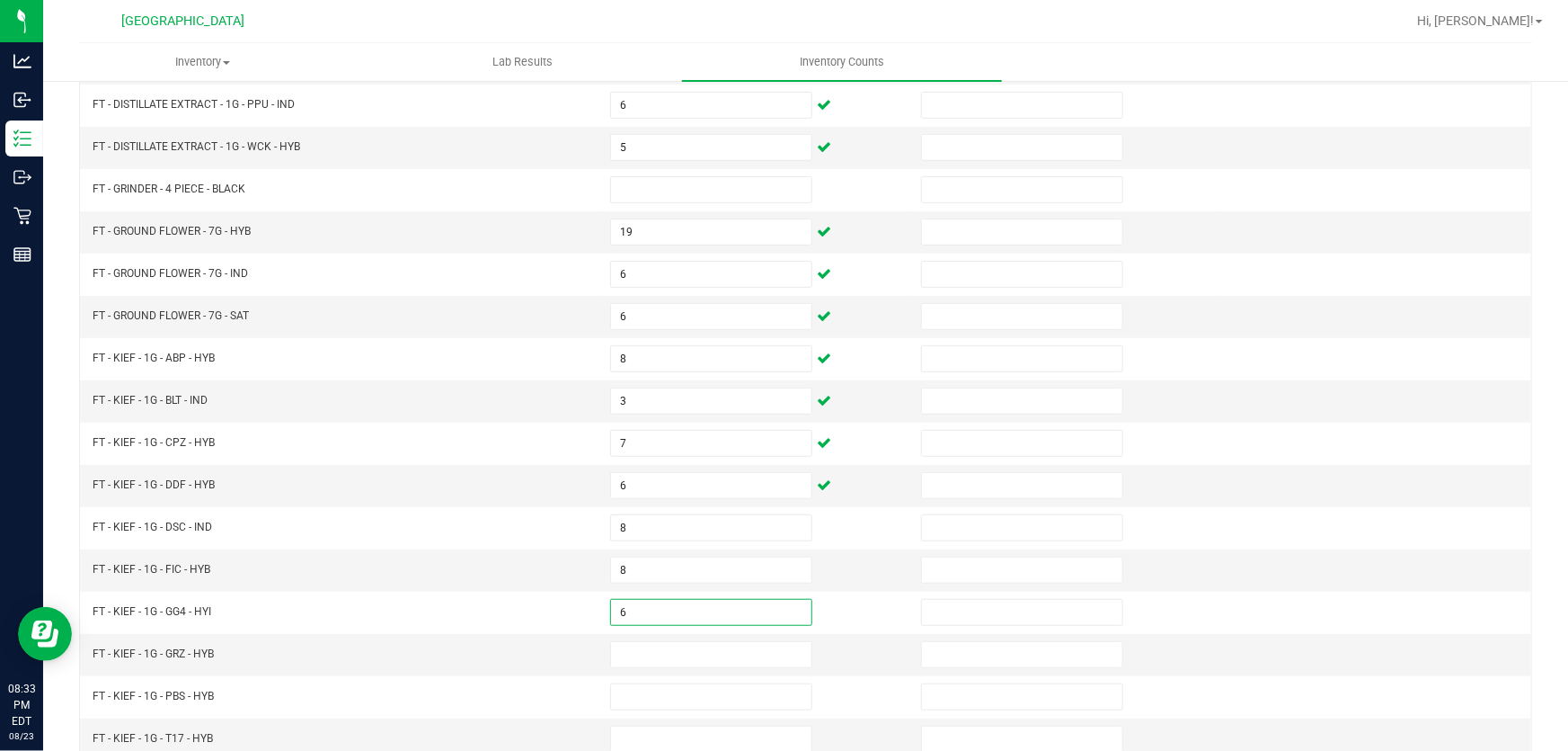
type input "6"
type input "2"
type input "6"
type input "7"
click at [367, 557] on td "FT - KIEF - 1G - FIC - HYB" at bounding box center [340, 570] width 518 height 42
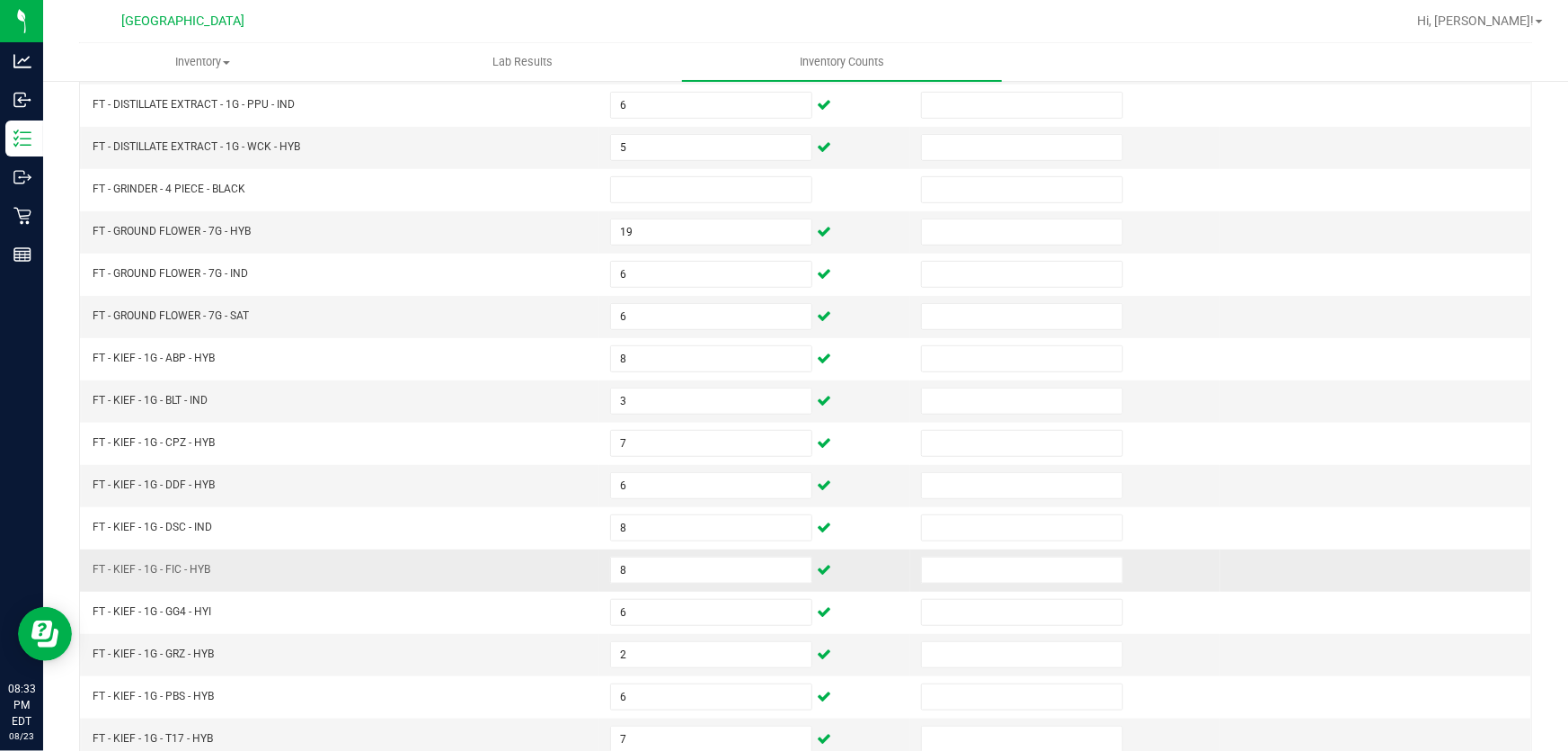
scroll to position [442, 0]
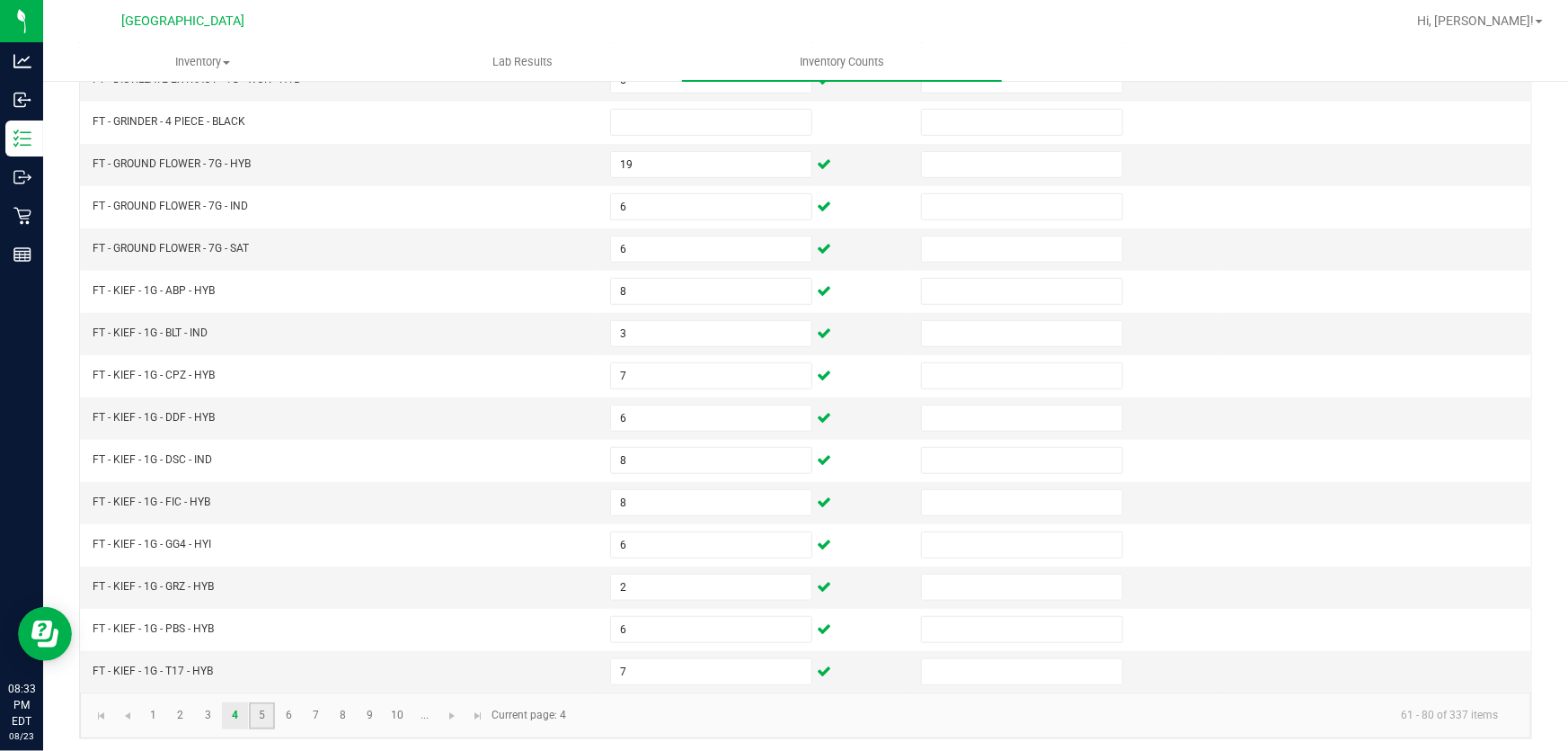
click at [257, 706] on link "5" at bounding box center [262, 715] width 26 height 27
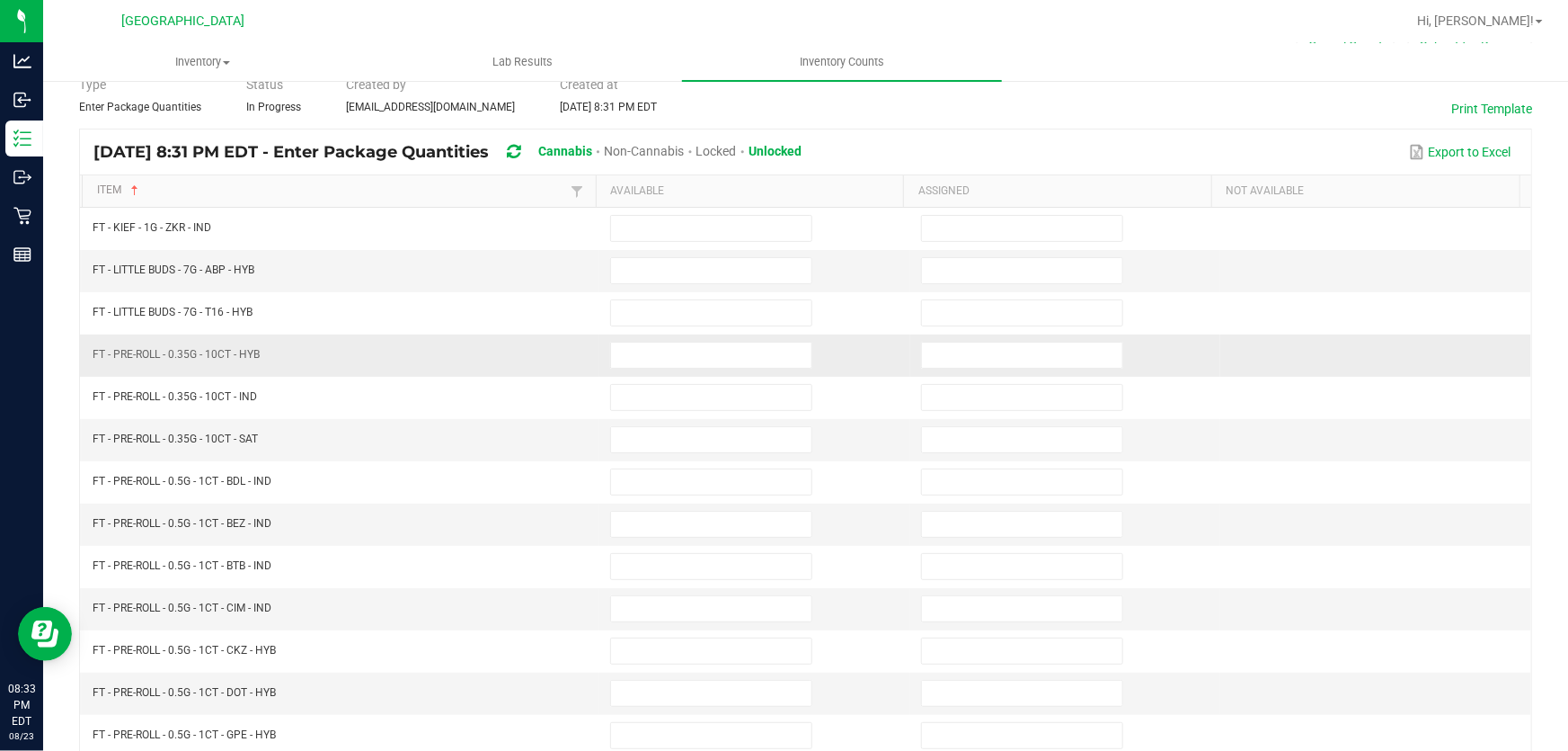
scroll to position [35, 0]
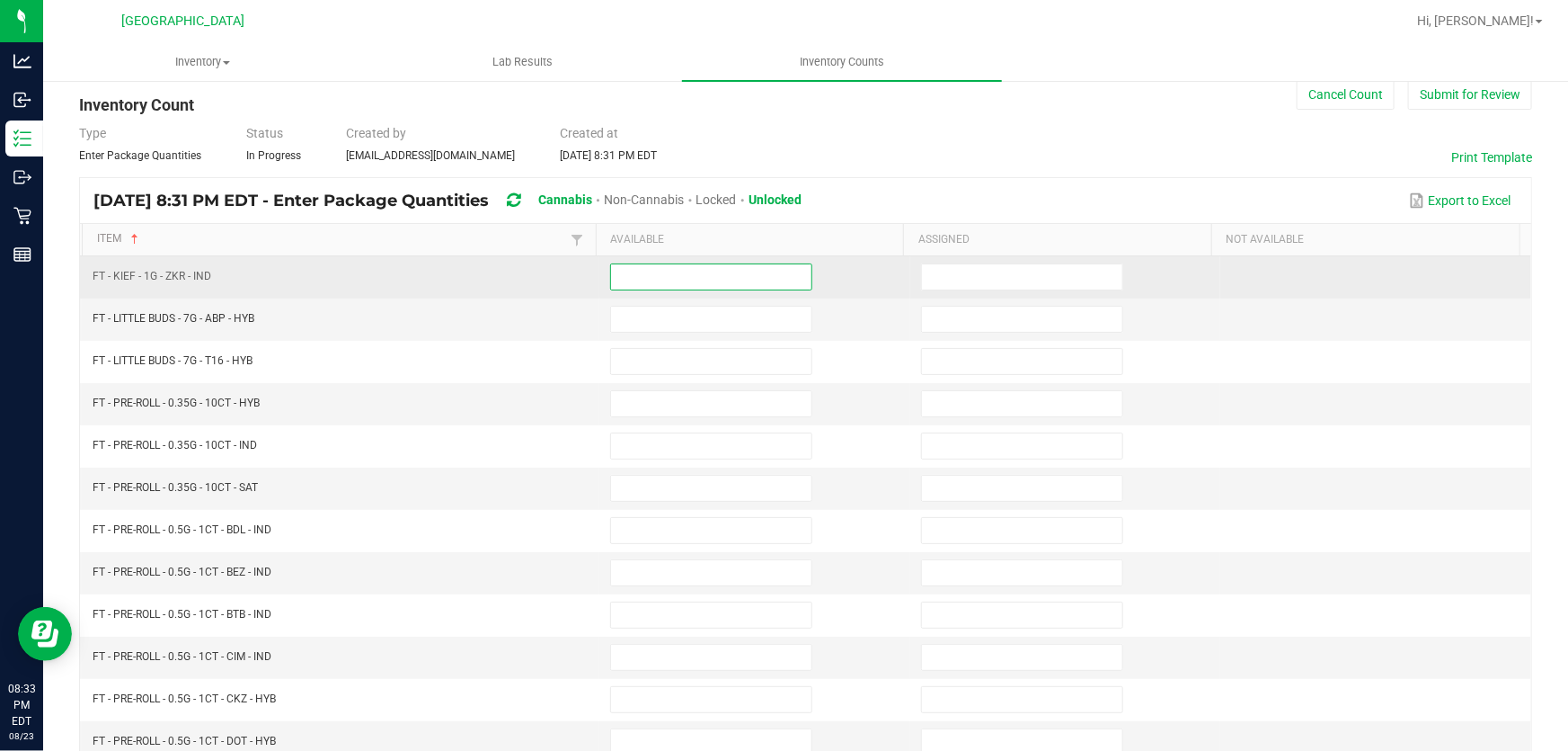
click at [675, 271] on input at bounding box center [712, 277] width 200 height 25
type input "3"
type input "11"
type input "3"
type input "1"
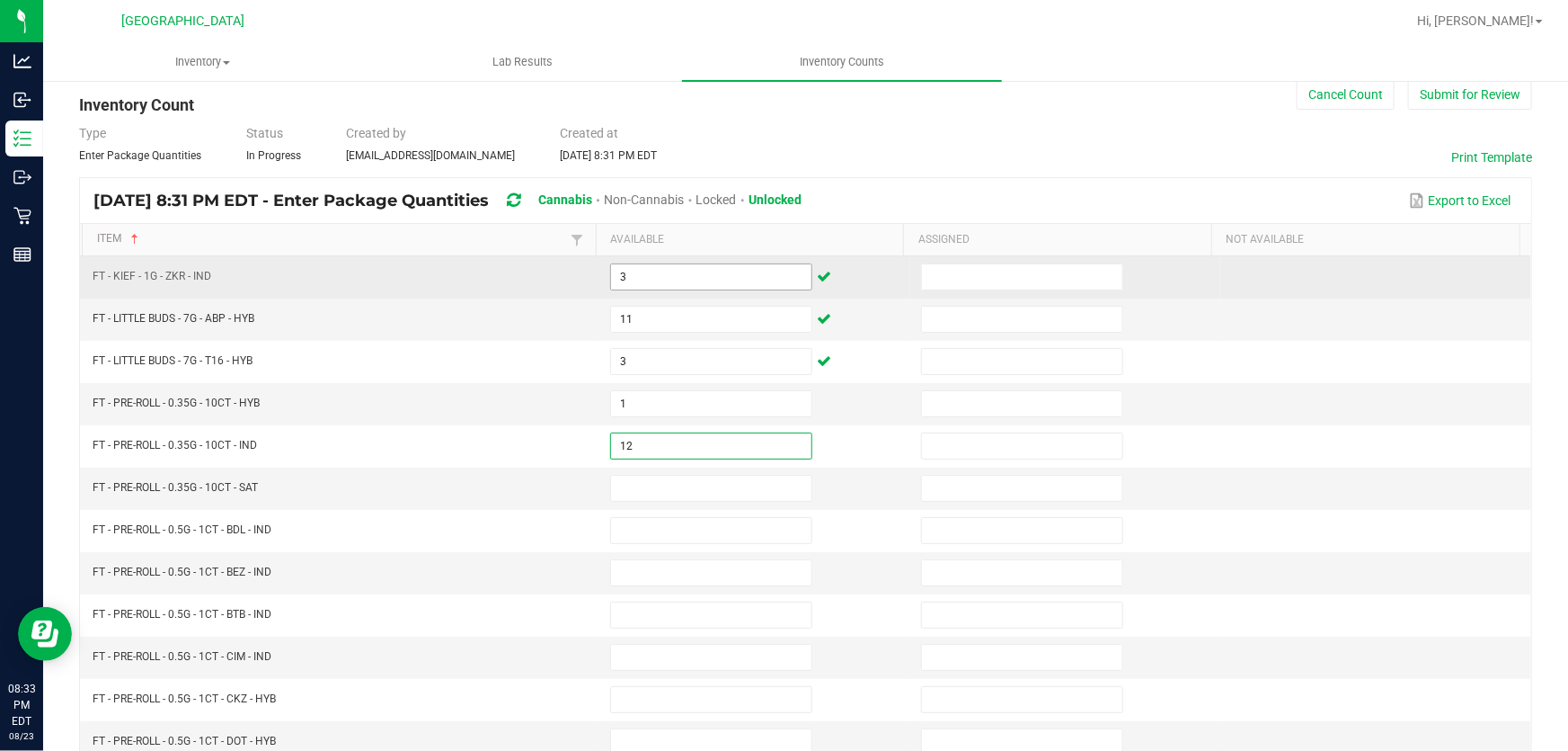
type input "12"
type input "10"
type input "14"
type input "11"
type input "4"
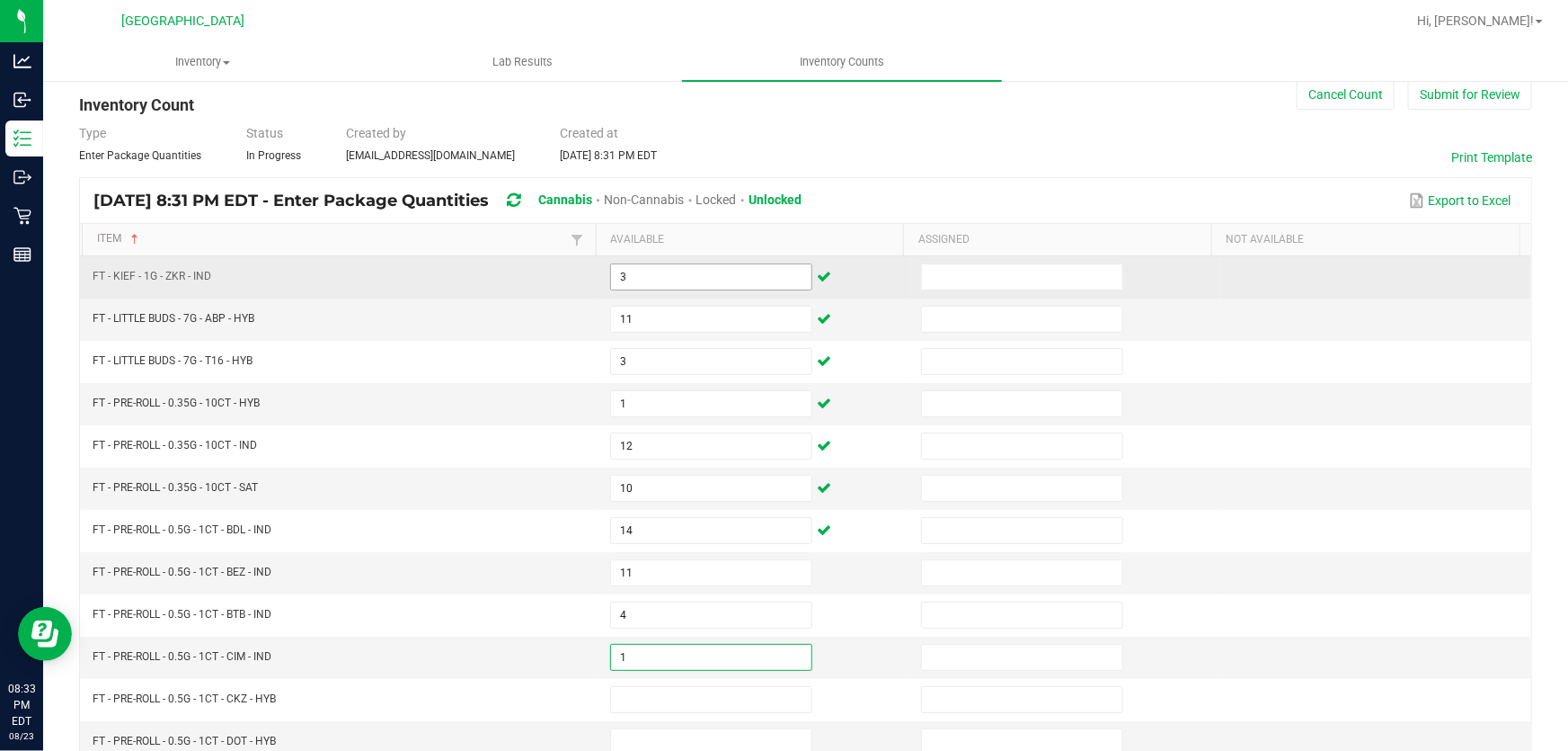
type input "1"
type input "10"
type input "8"
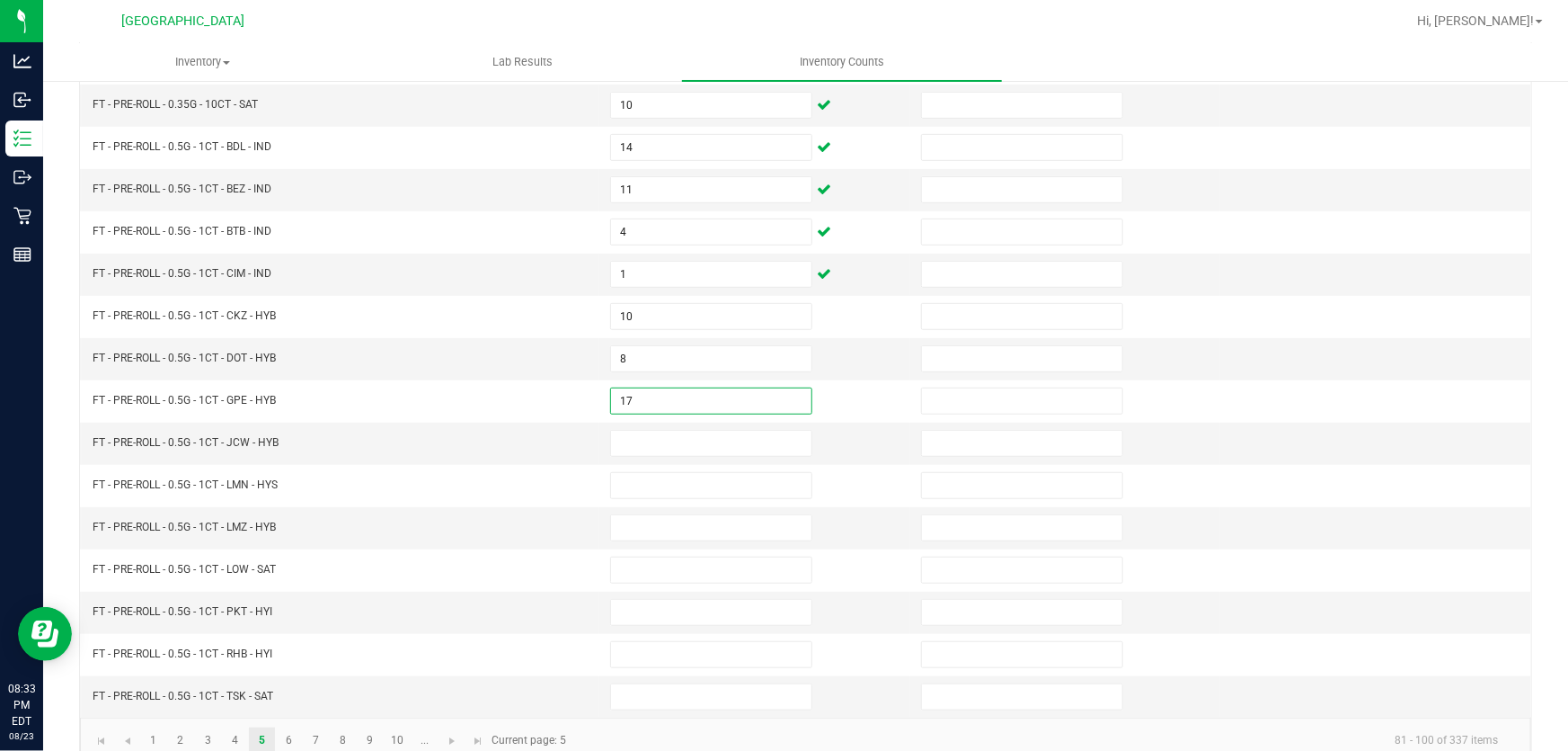
type input "17"
type input "10"
type input "11"
type input "9"
type input "21"
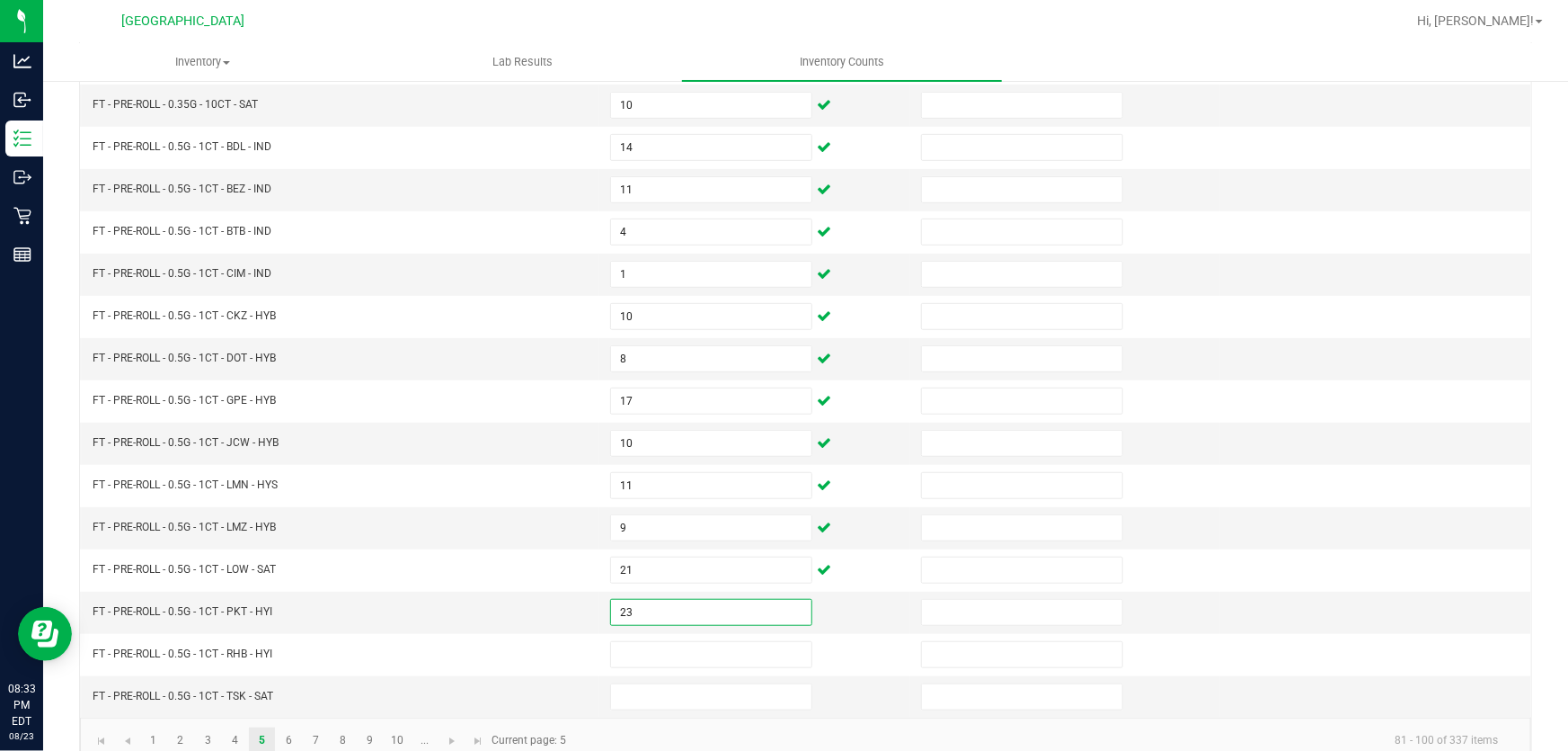
type input "23"
type input "25"
type input "17"
click at [285, 735] on link "6" at bounding box center [288, 741] width 26 height 27
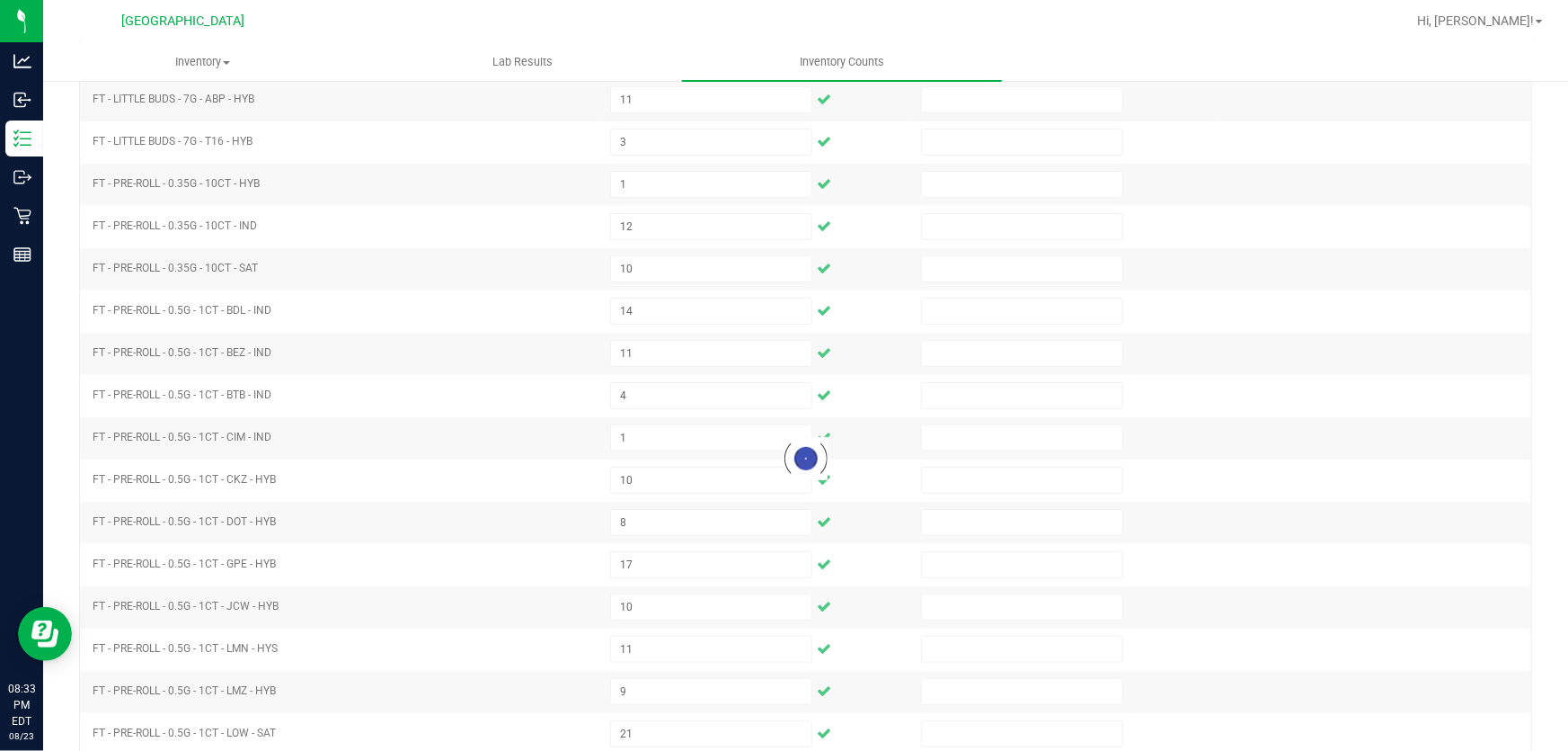
scroll to position [9, 0]
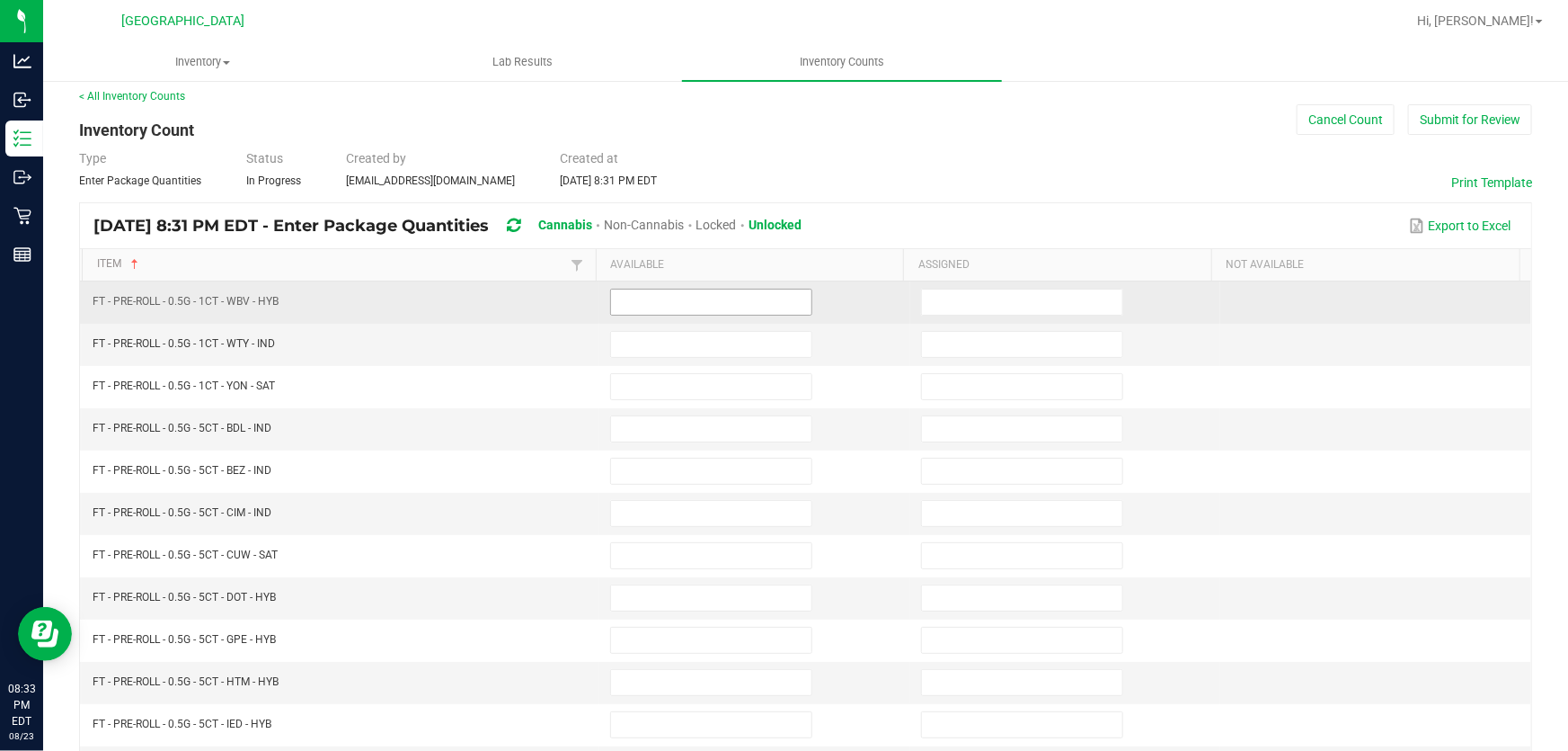
click at [647, 303] on input at bounding box center [712, 302] width 200 height 25
type input "12"
type input "15"
type input "23"
type input "4"
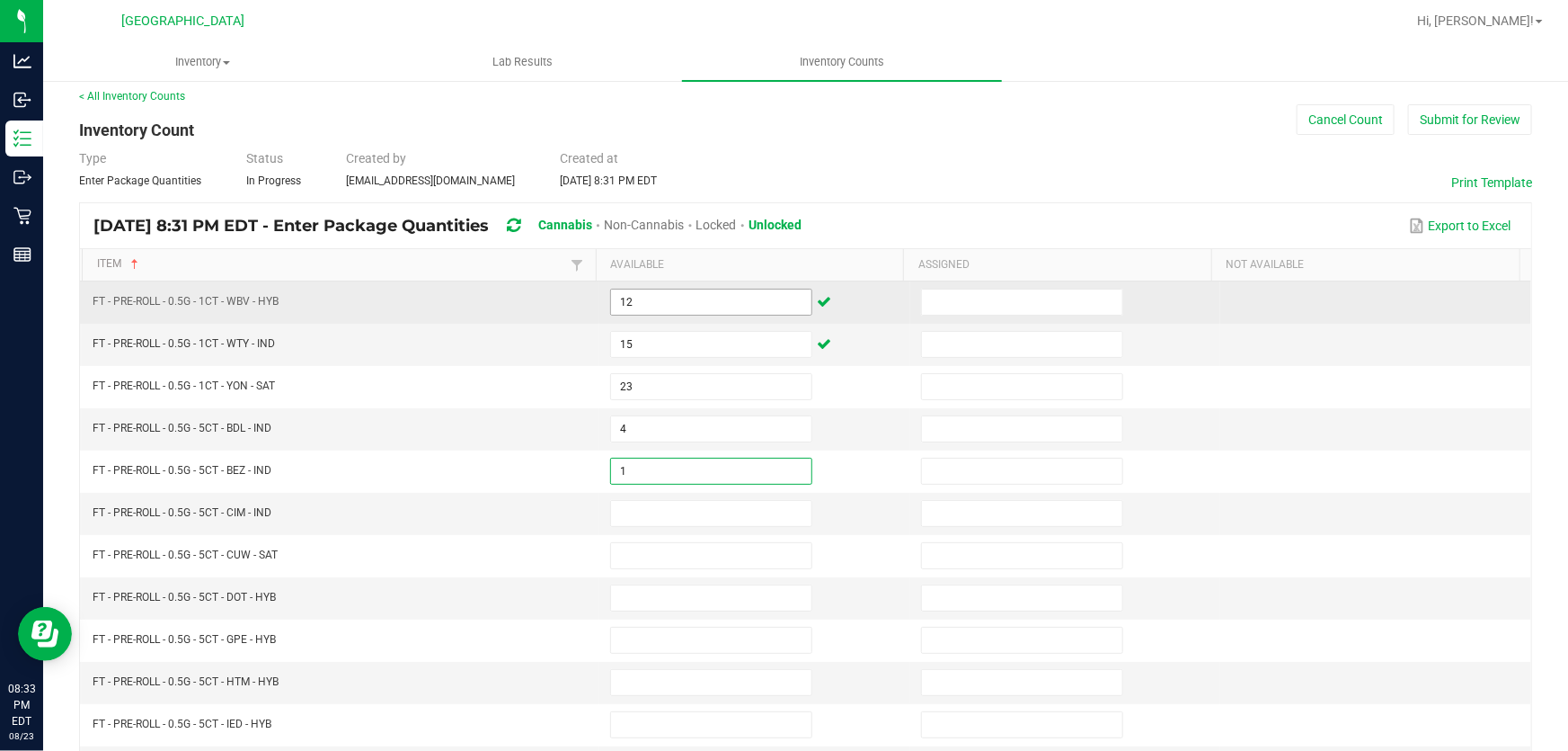
type input "1"
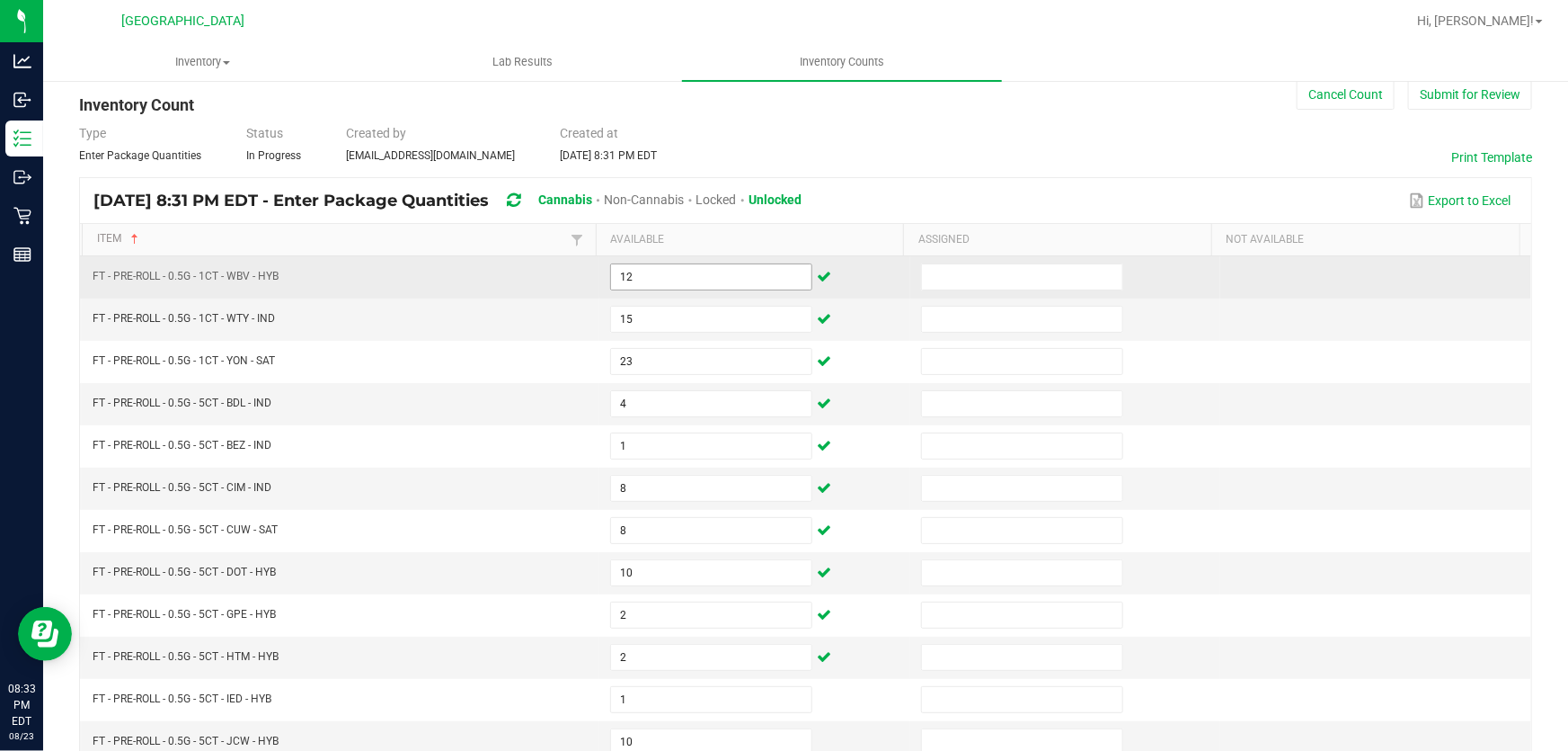
scroll to position [417, 0]
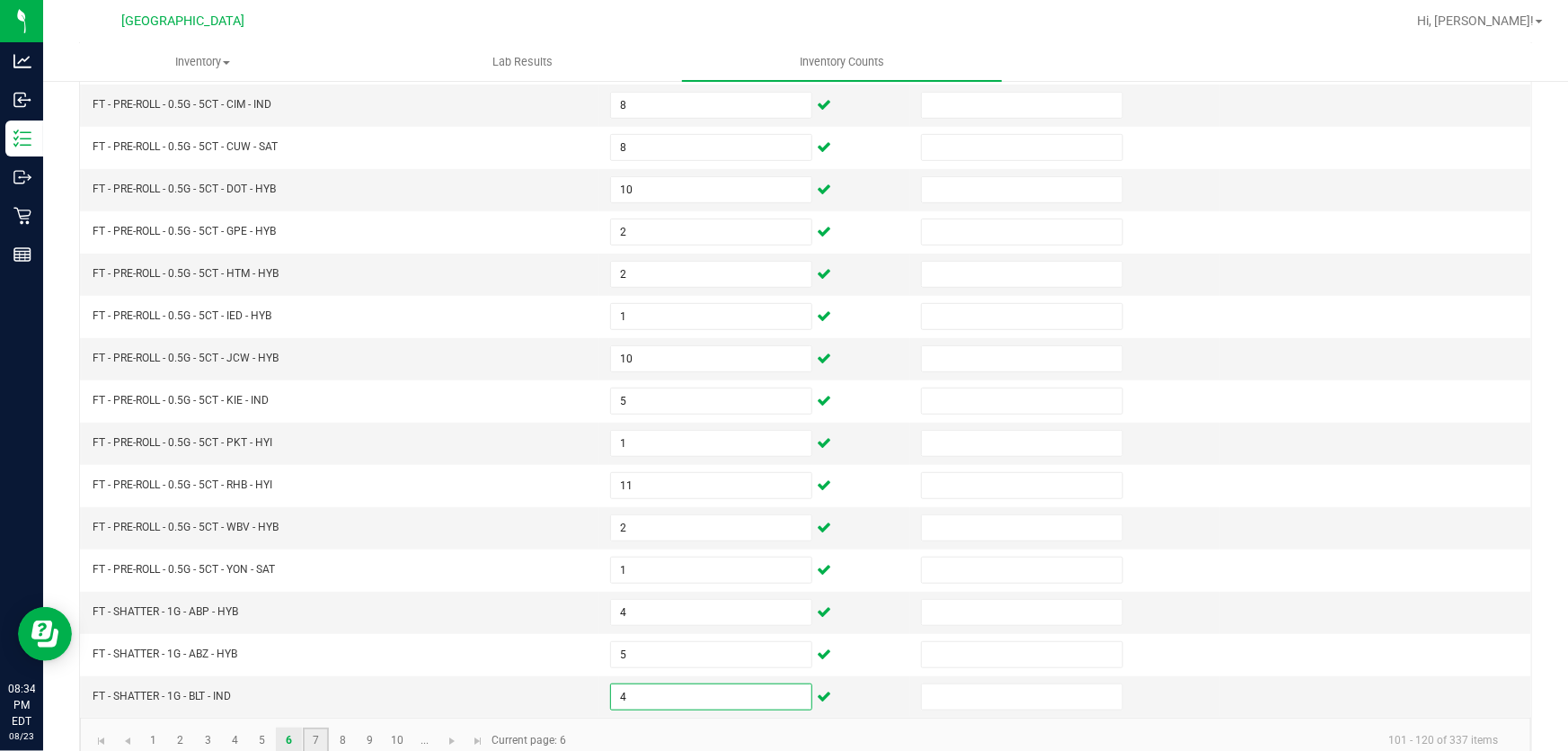
click at [309, 736] on link "7" at bounding box center [316, 741] width 26 height 27
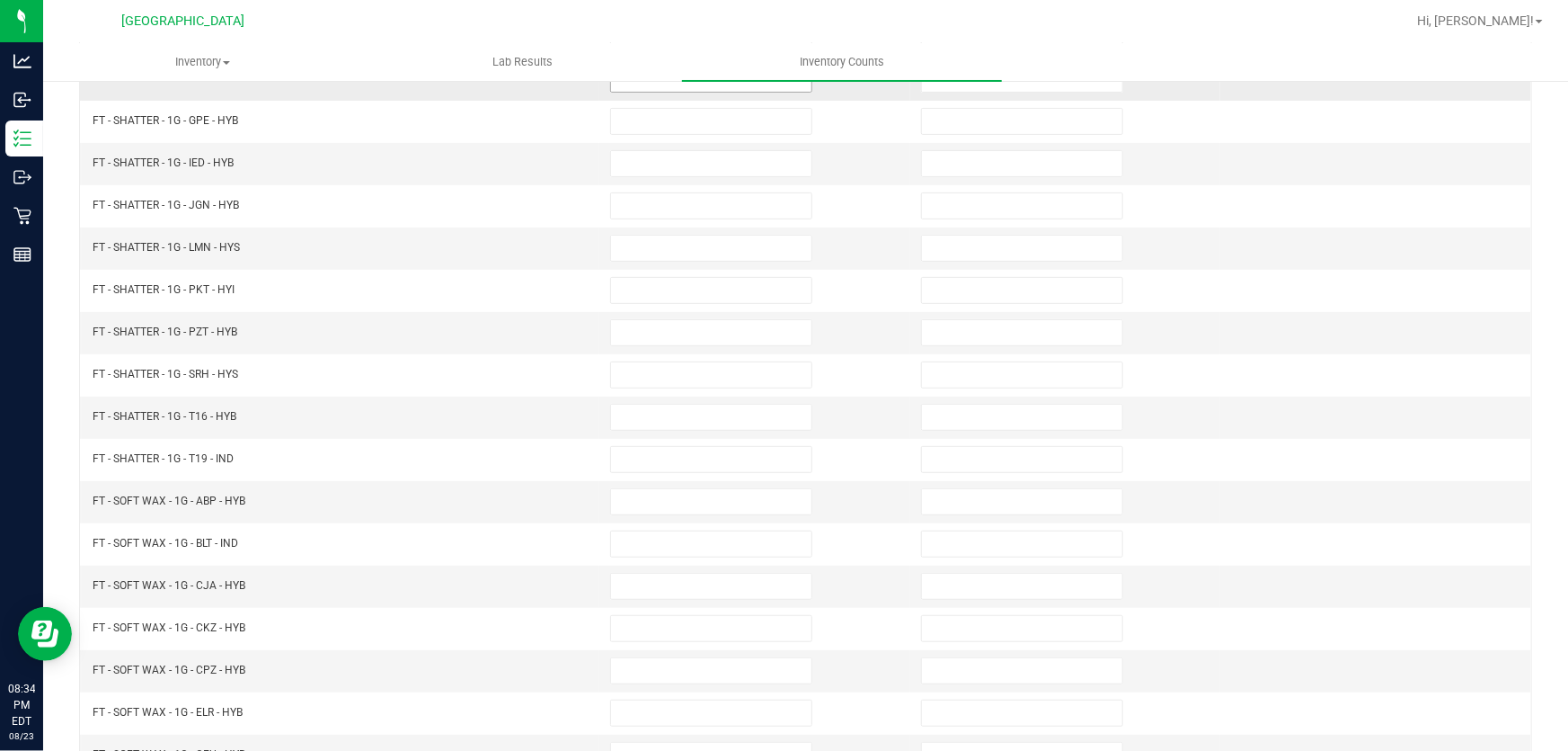
scroll to position [9, 0]
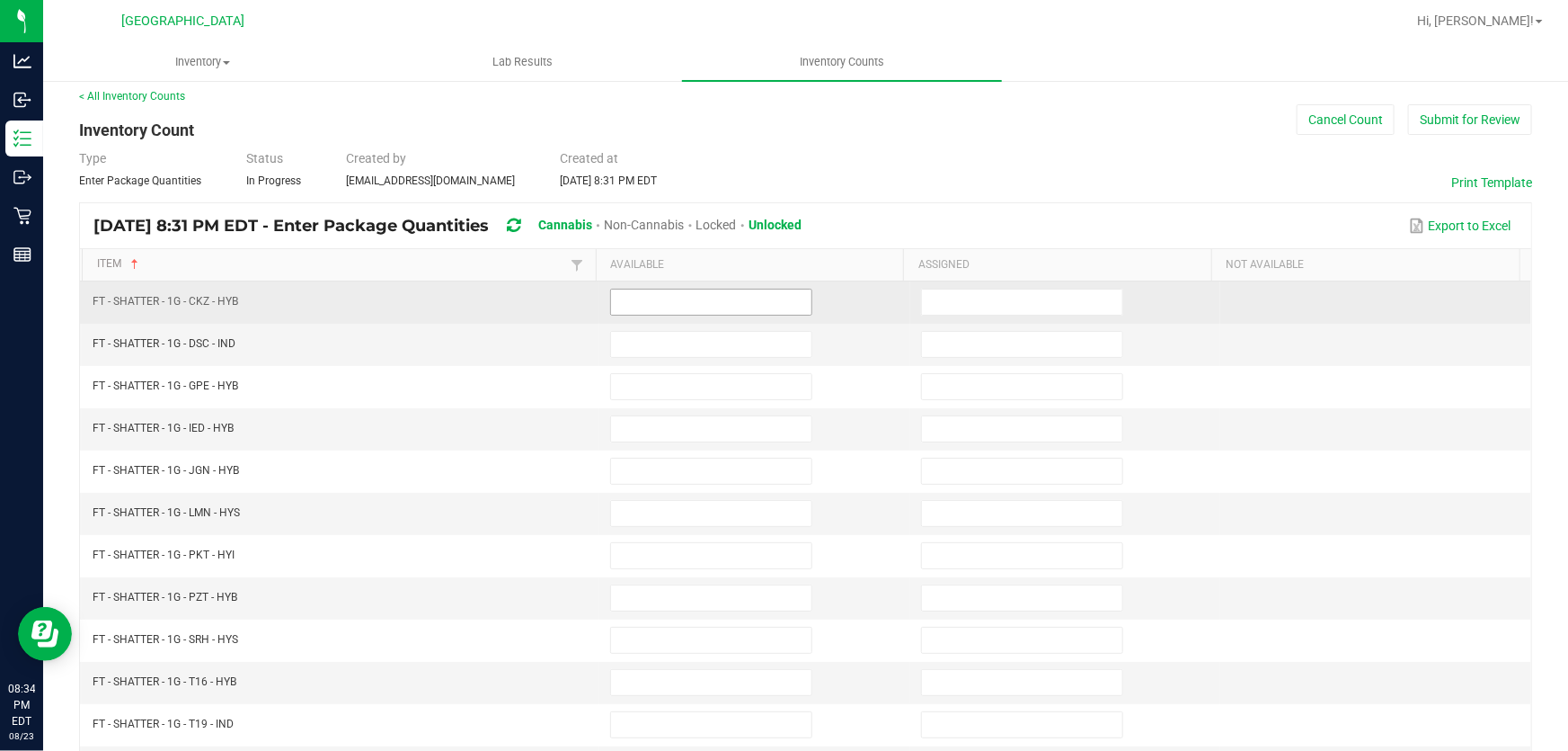
click at [661, 314] on input at bounding box center [712, 302] width 200 height 25
click at [661, 306] on input at bounding box center [712, 302] width 200 height 25
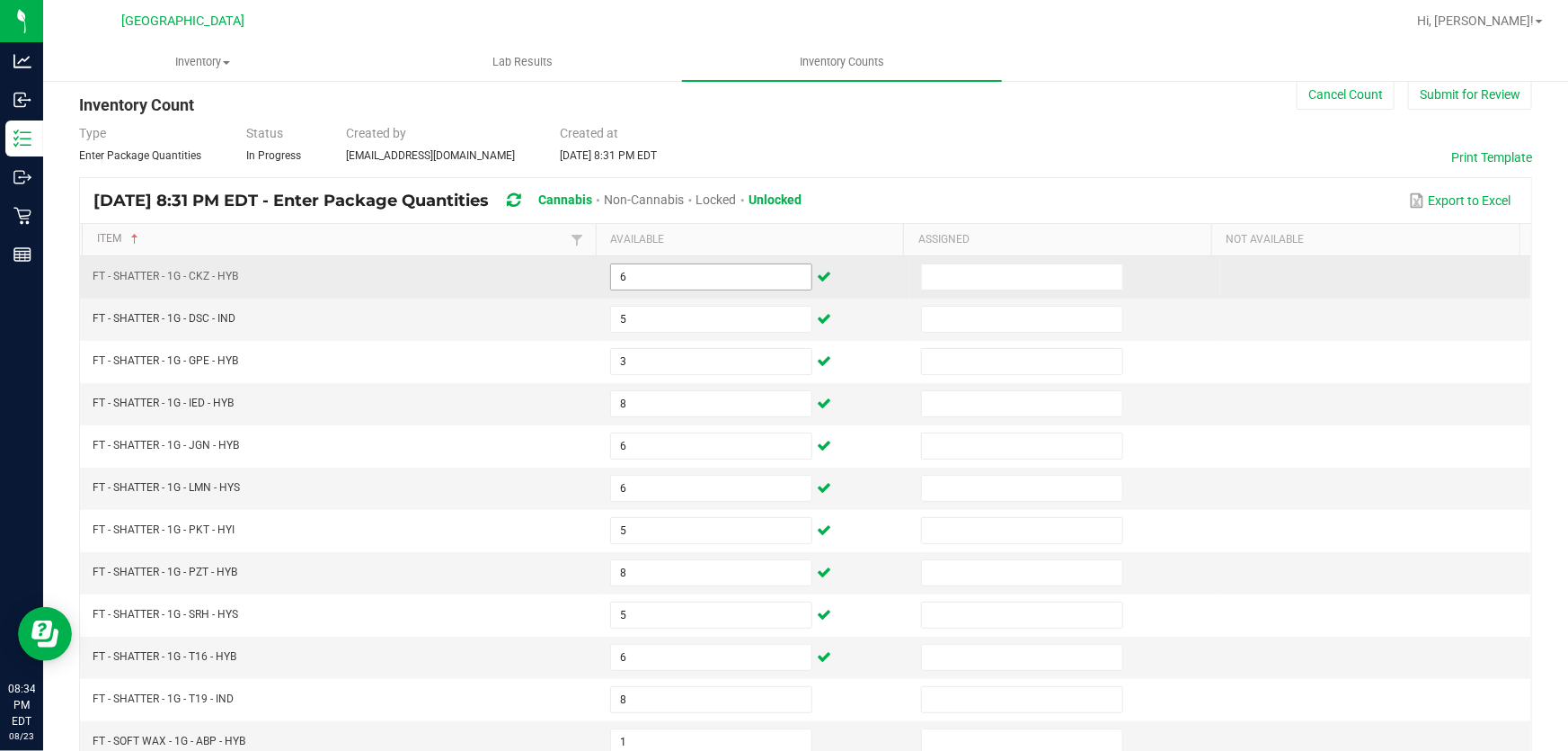
scroll to position [417, 0]
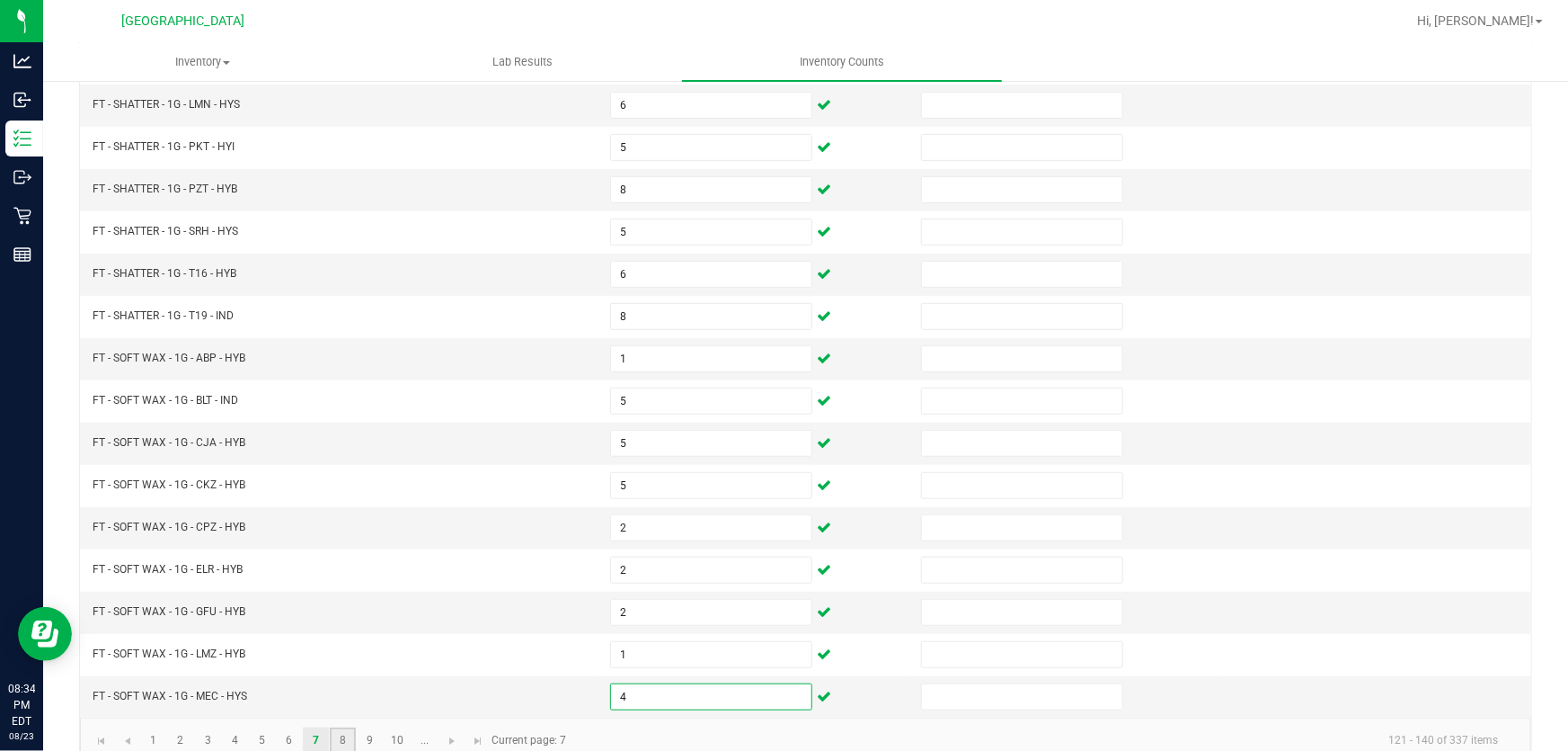
click at [344, 731] on link "8" at bounding box center [342, 741] width 26 height 27
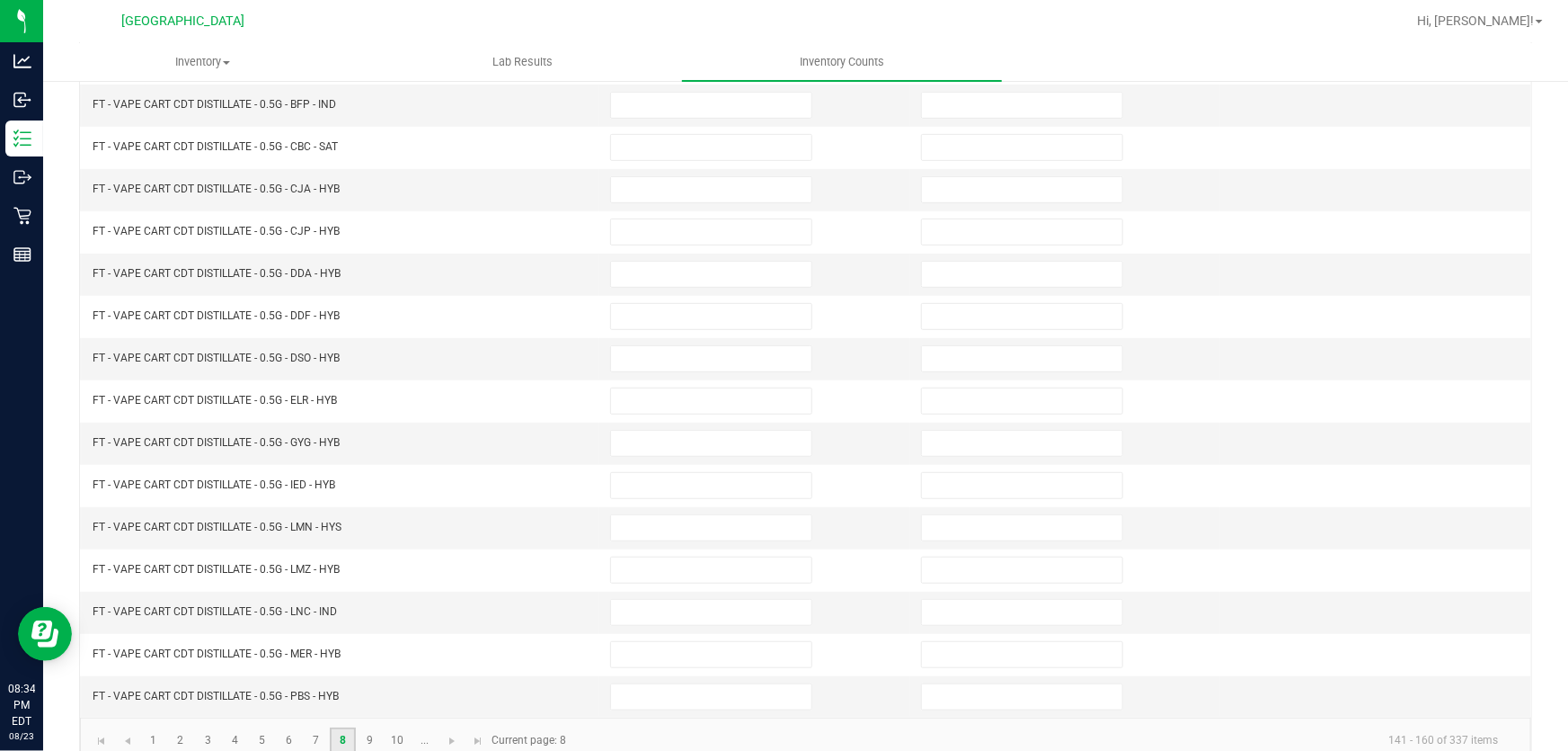
scroll to position [0, 0]
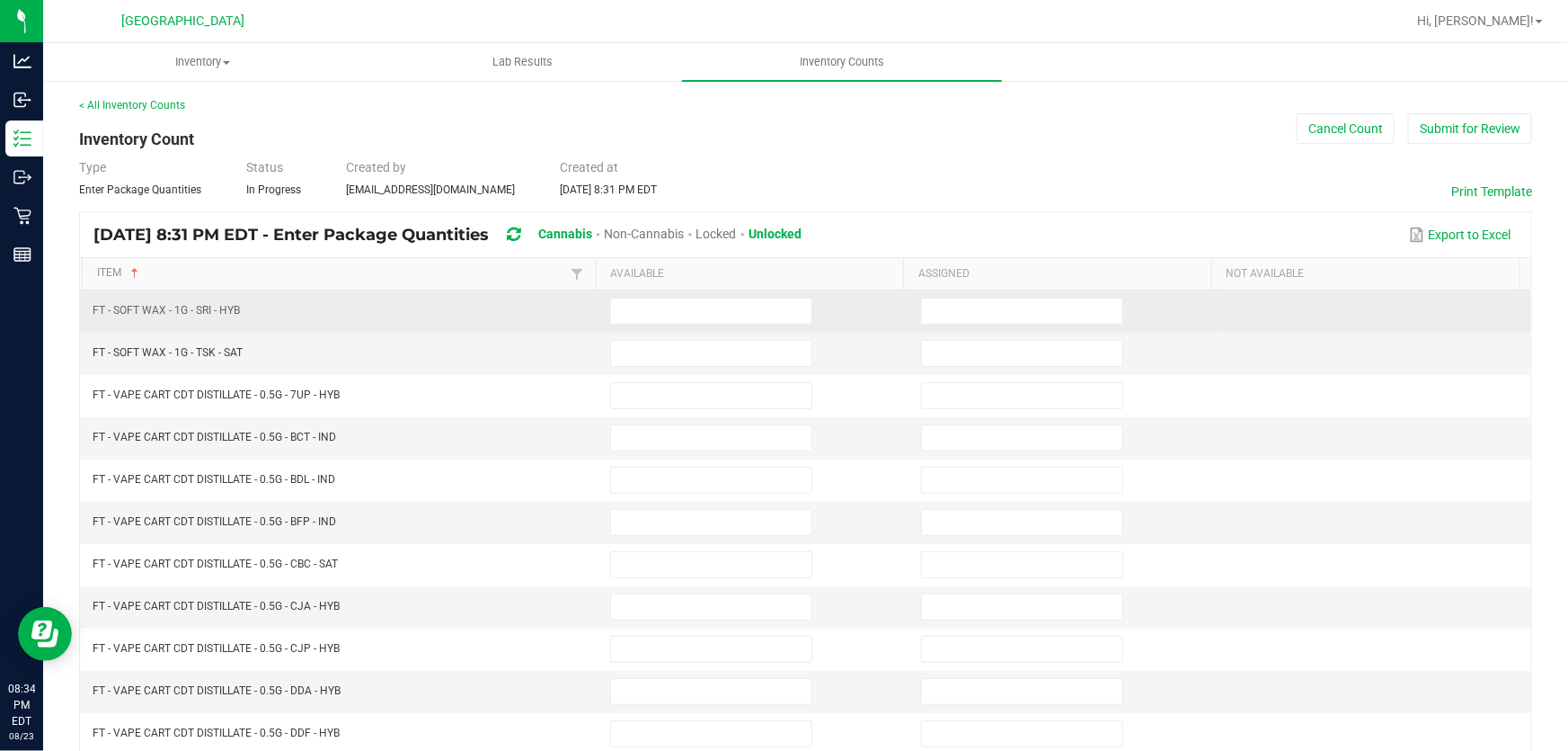
click at [634, 296] on td at bounding box center [755, 311] width 311 height 42
click at [634, 303] on input at bounding box center [712, 311] width 200 height 25
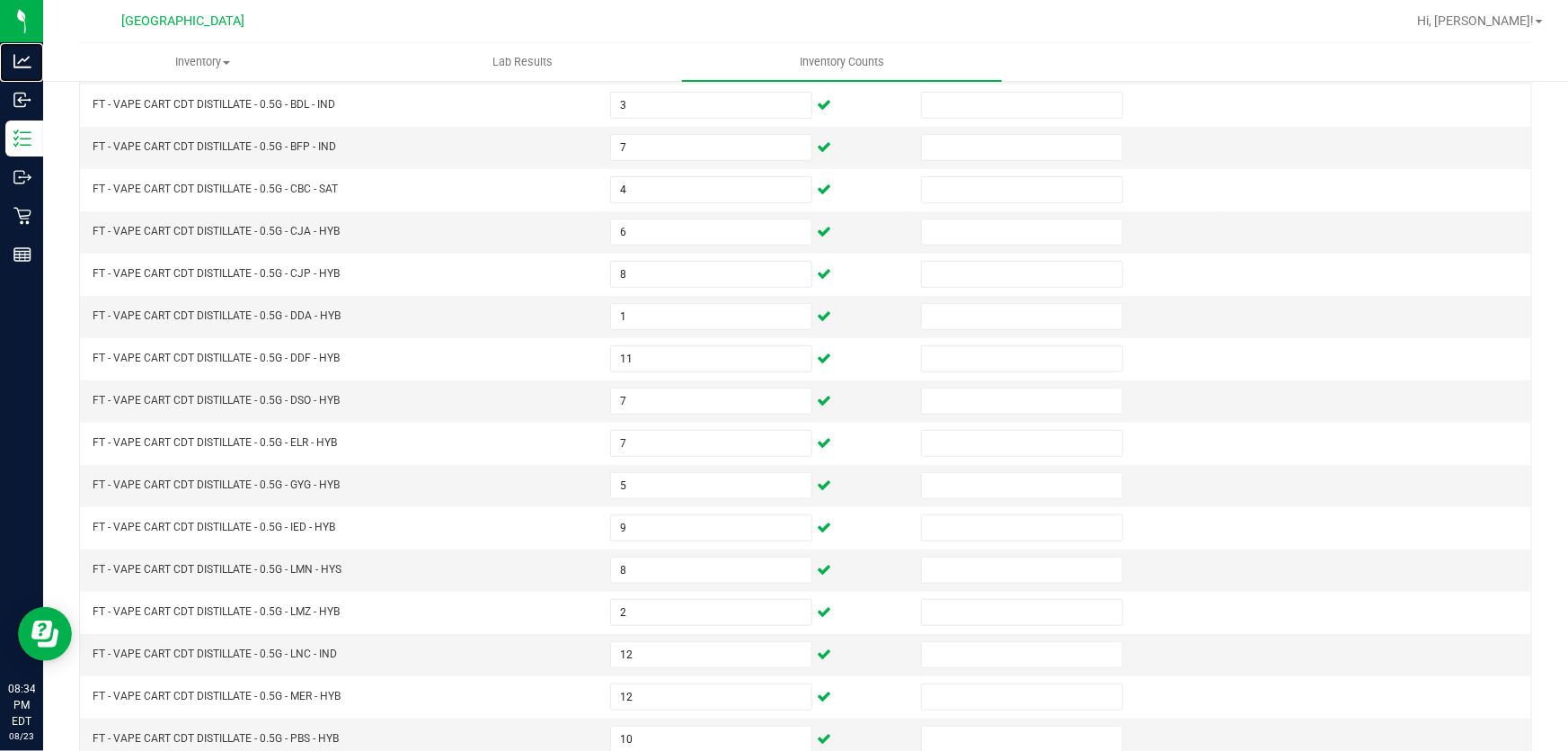
scroll to position [442, 0]
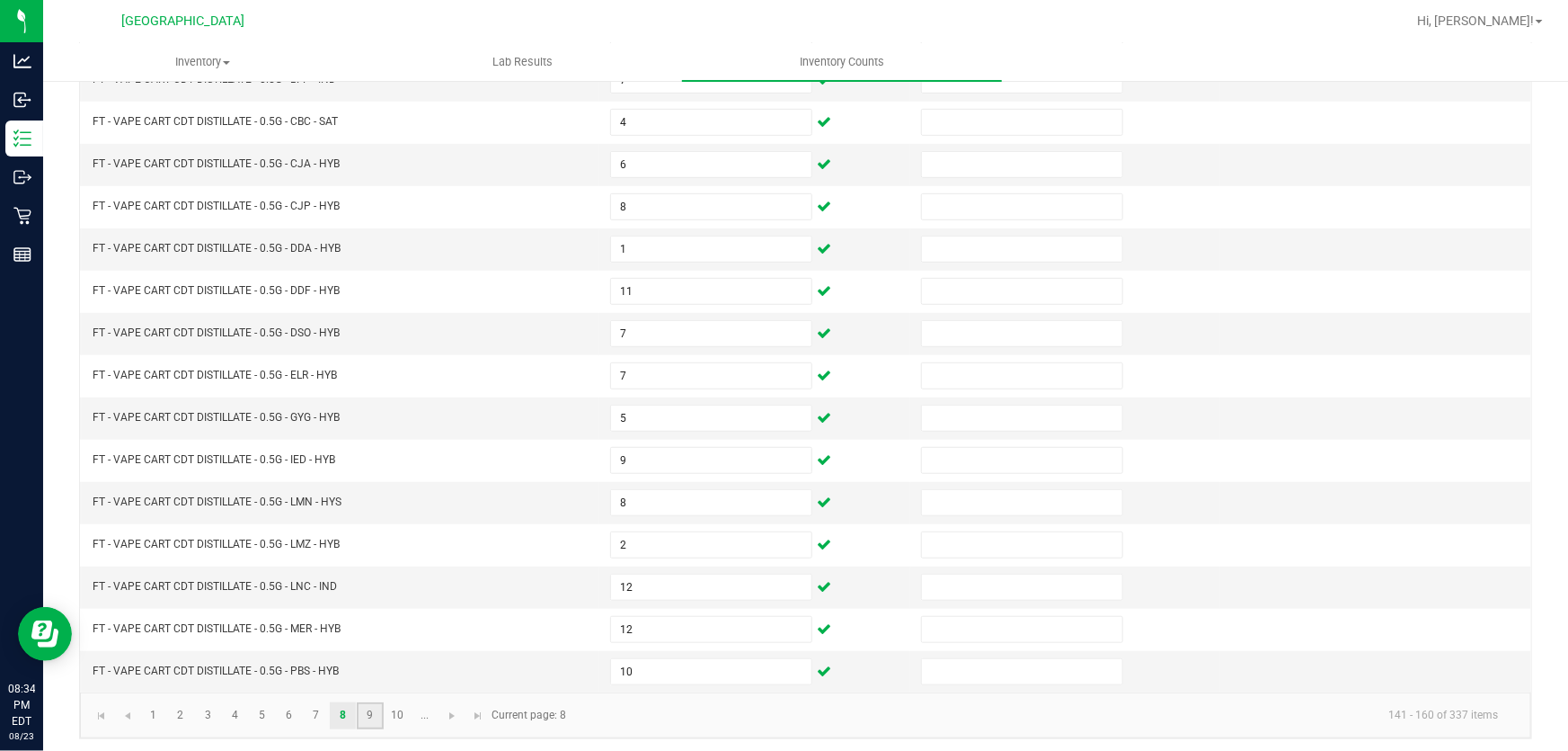
click at [369, 710] on link "9" at bounding box center [369, 715] width 26 height 27
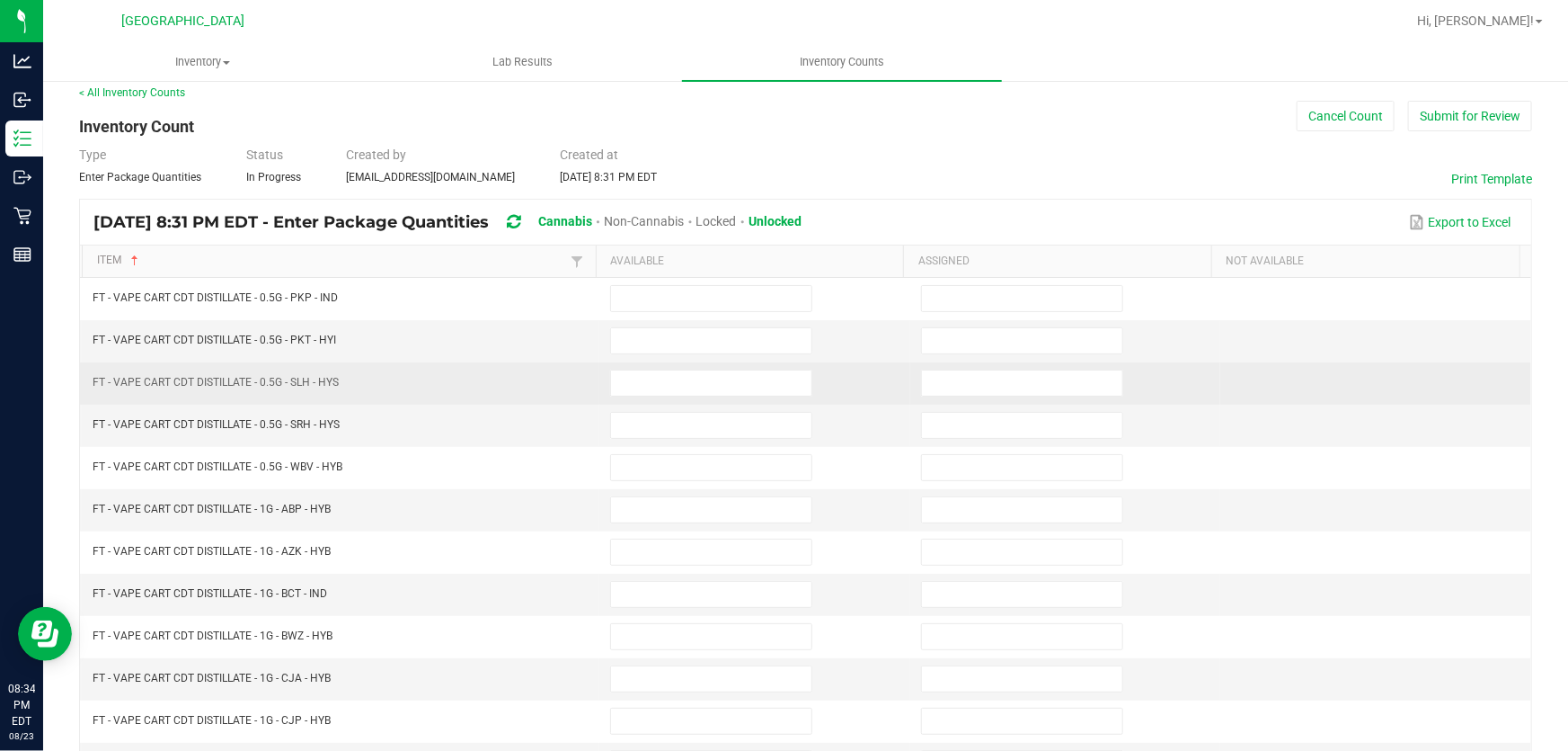
scroll to position [0, 0]
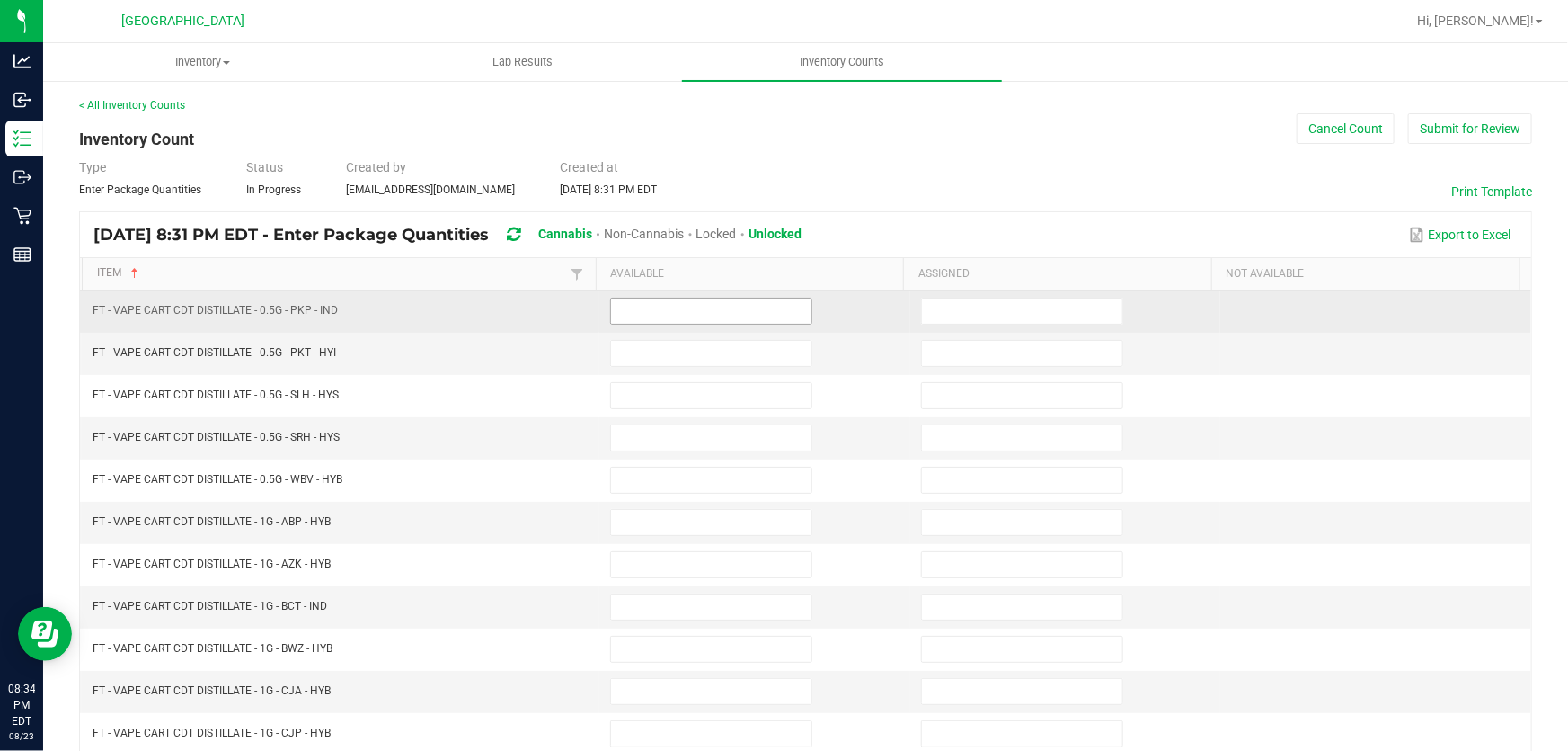
click at [612, 318] on input at bounding box center [712, 311] width 200 height 25
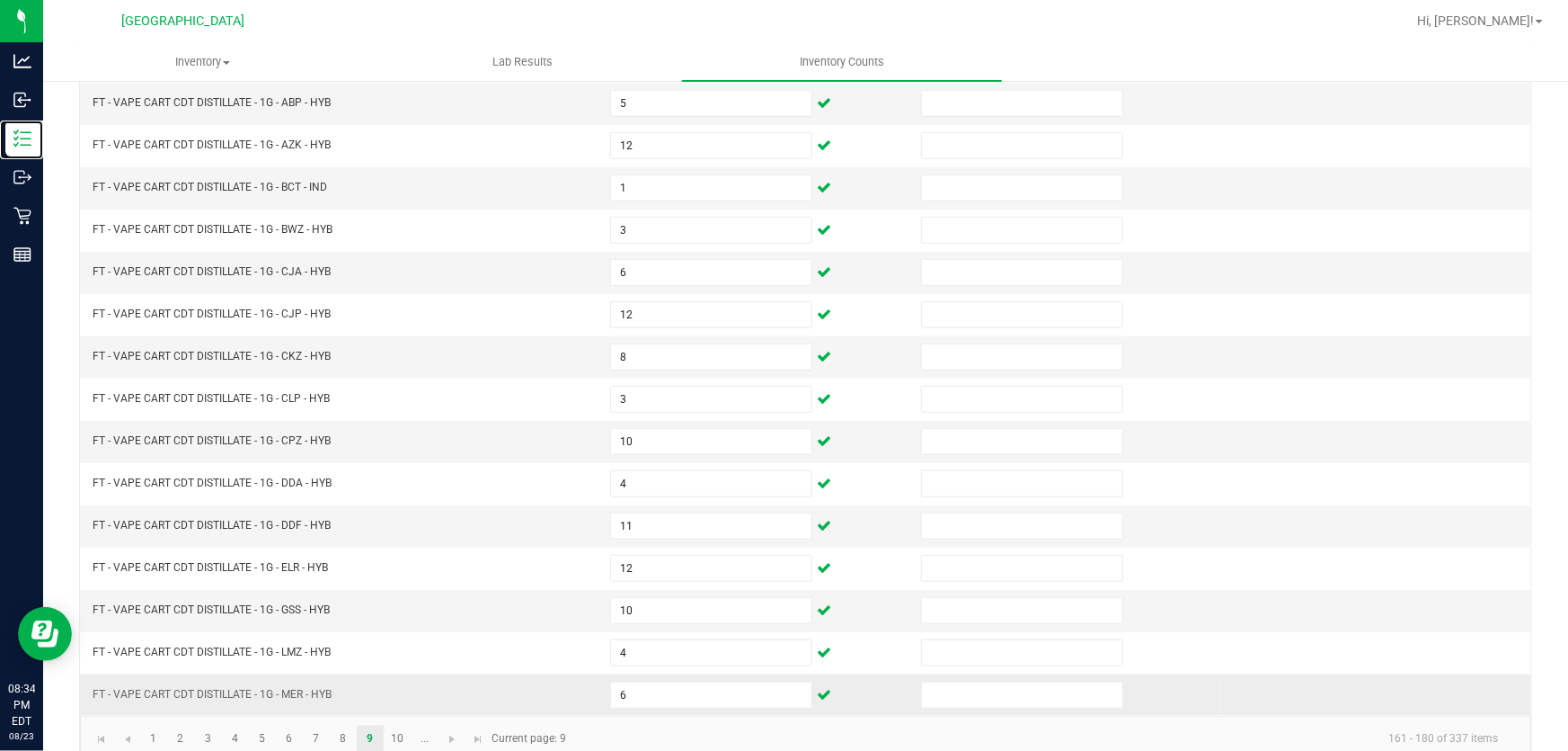
scroll to position [442, 0]
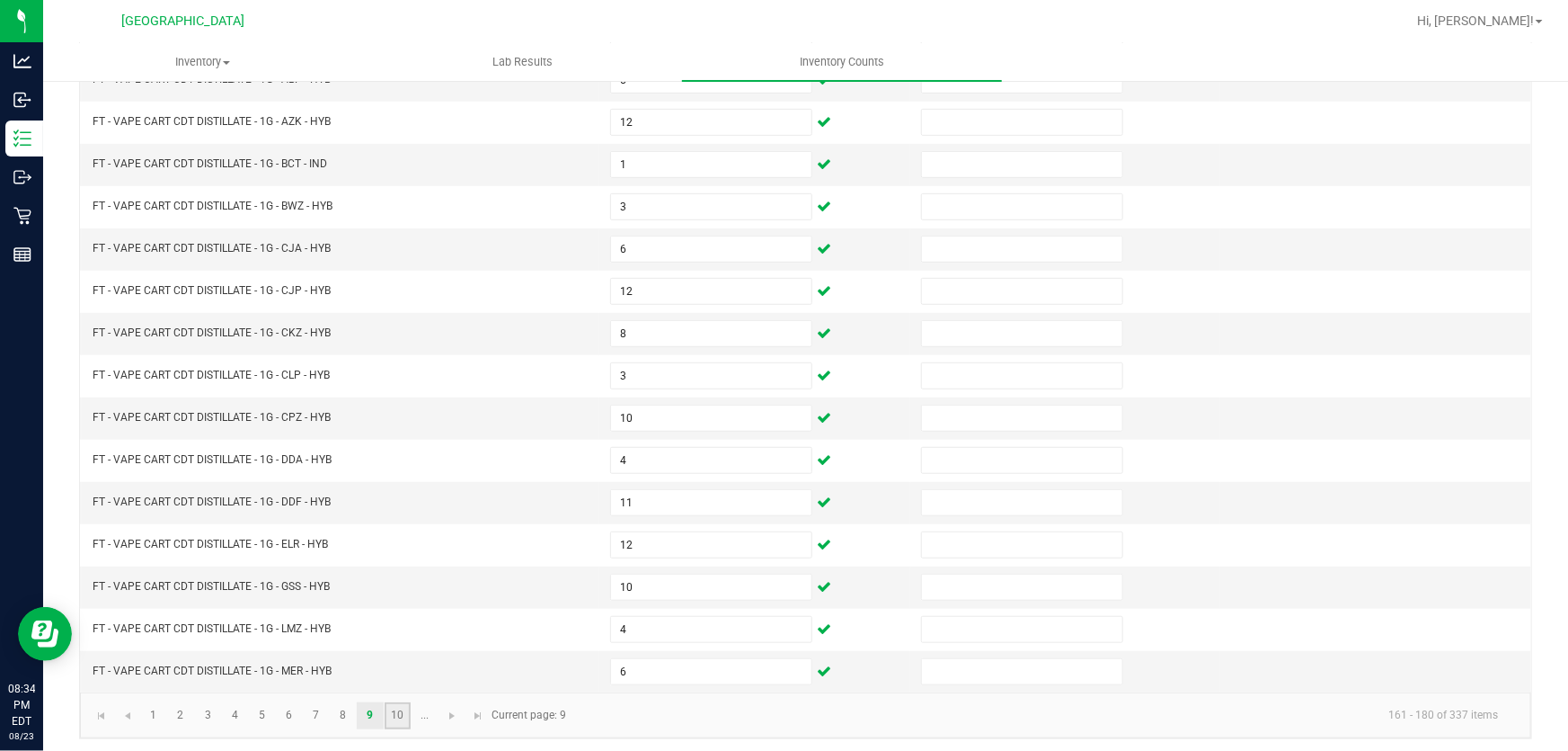
click at [404, 715] on link "10" at bounding box center [398, 715] width 26 height 27
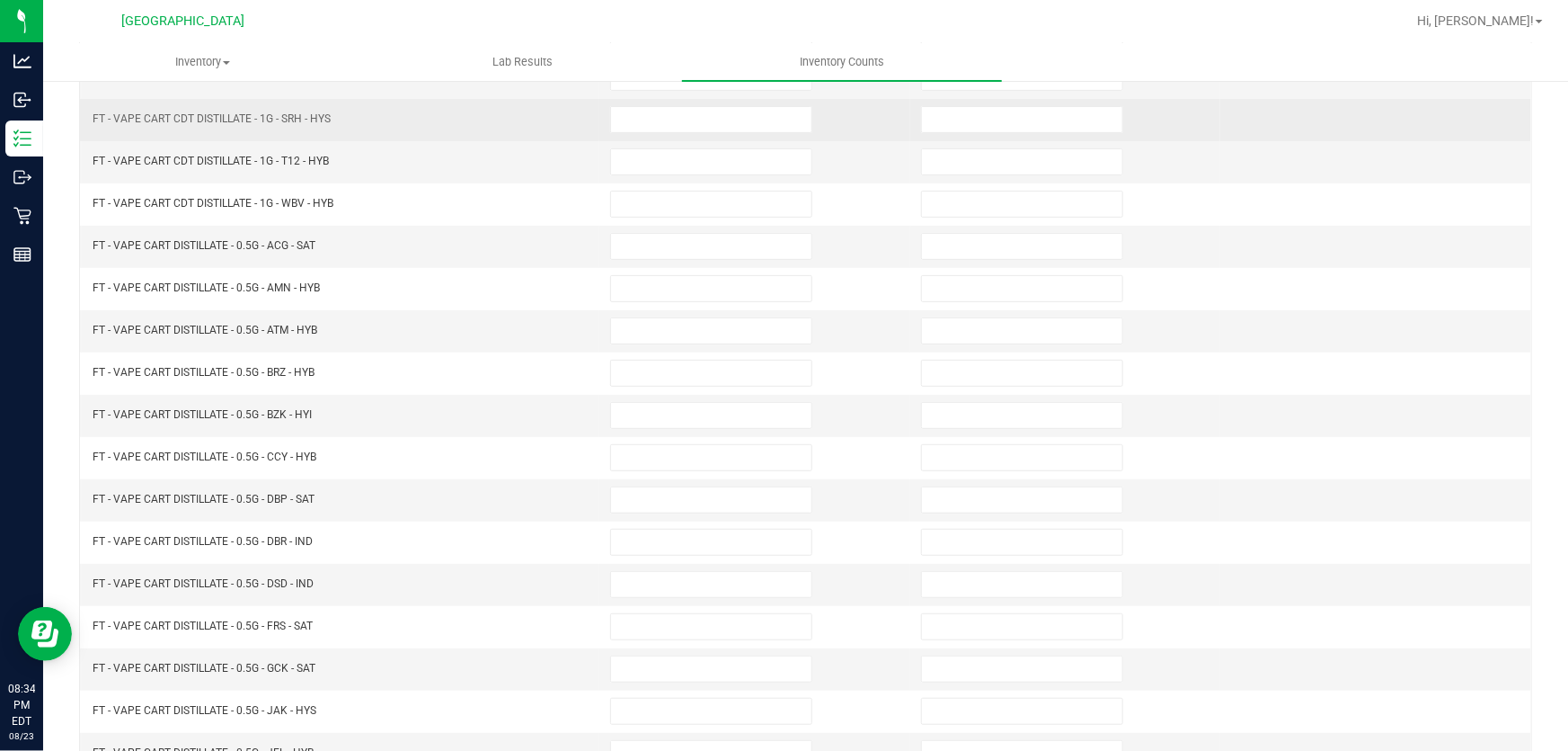
scroll to position [35, 0]
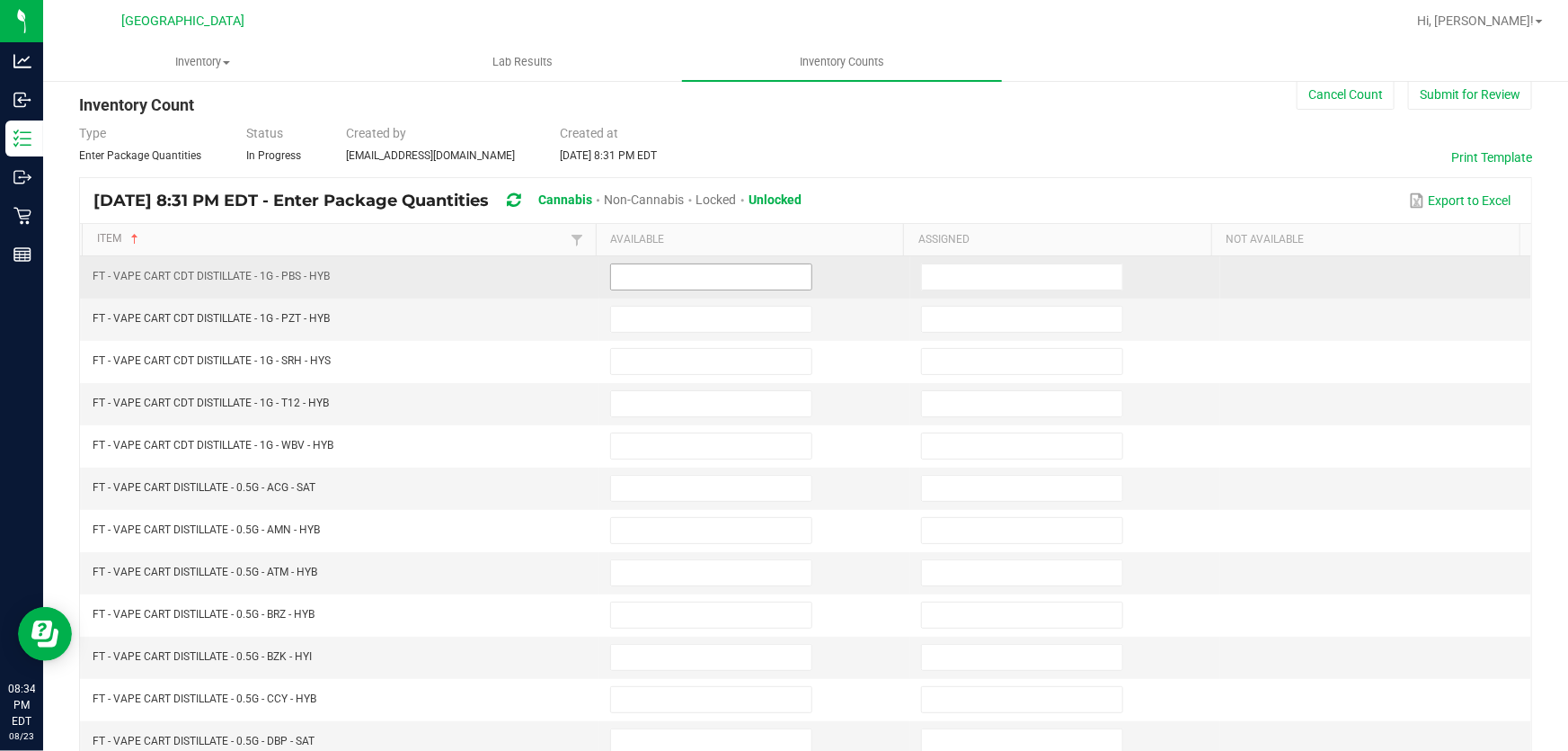
click at [655, 279] on input at bounding box center [712, 277] width 200 height 25
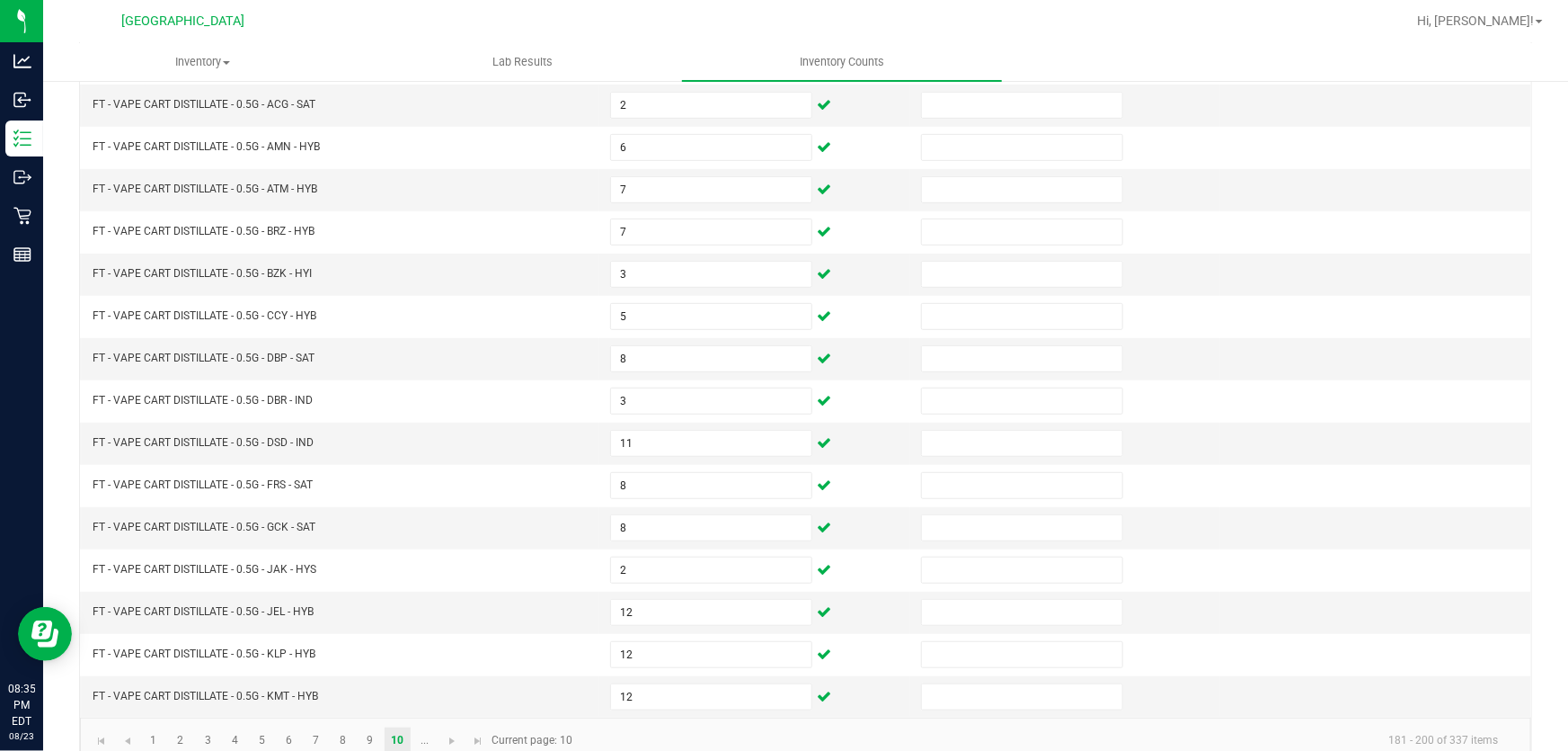
scroll to position [0, 0]
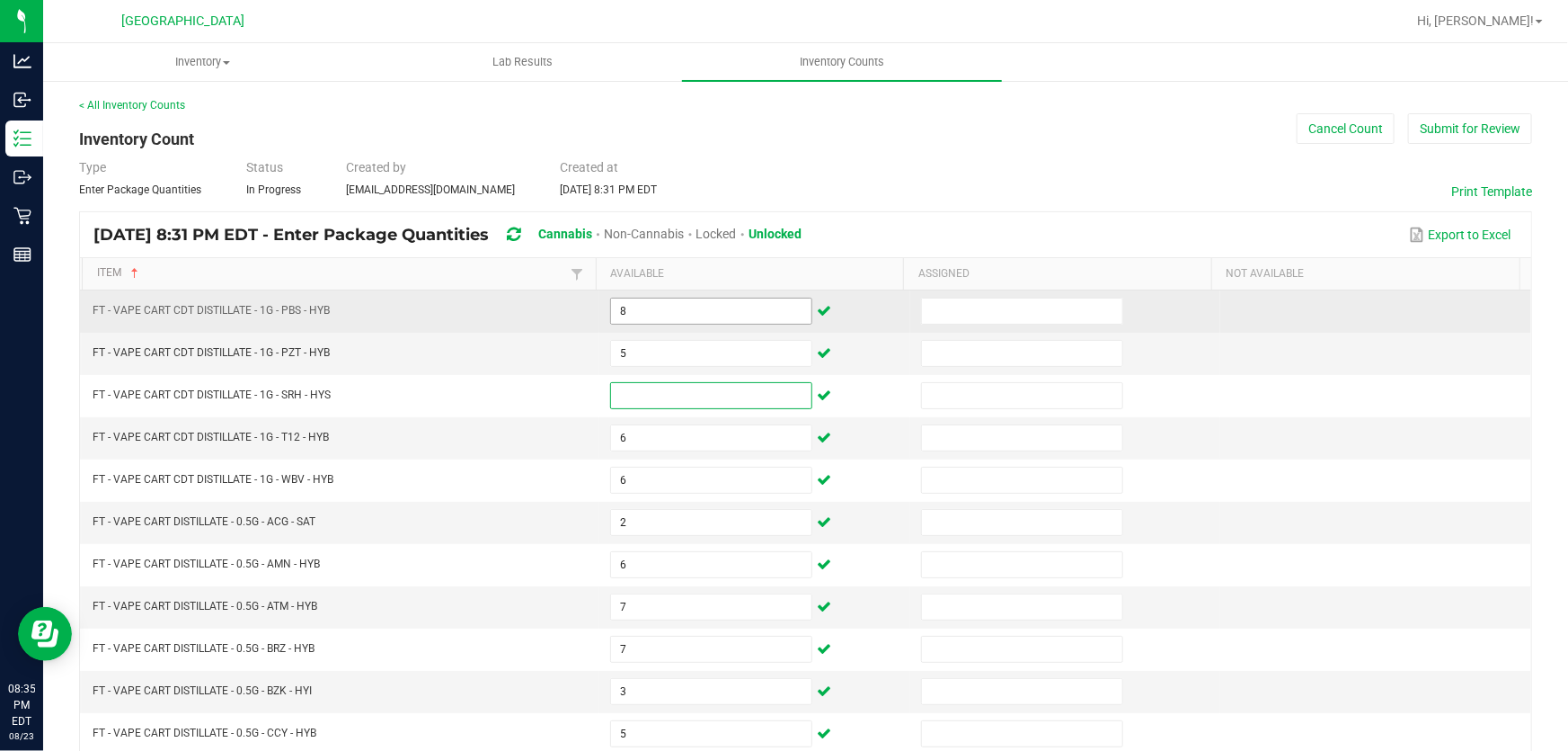
click at [644, 306] on input "8" at bounding box center [712, 311] width 200 height 25
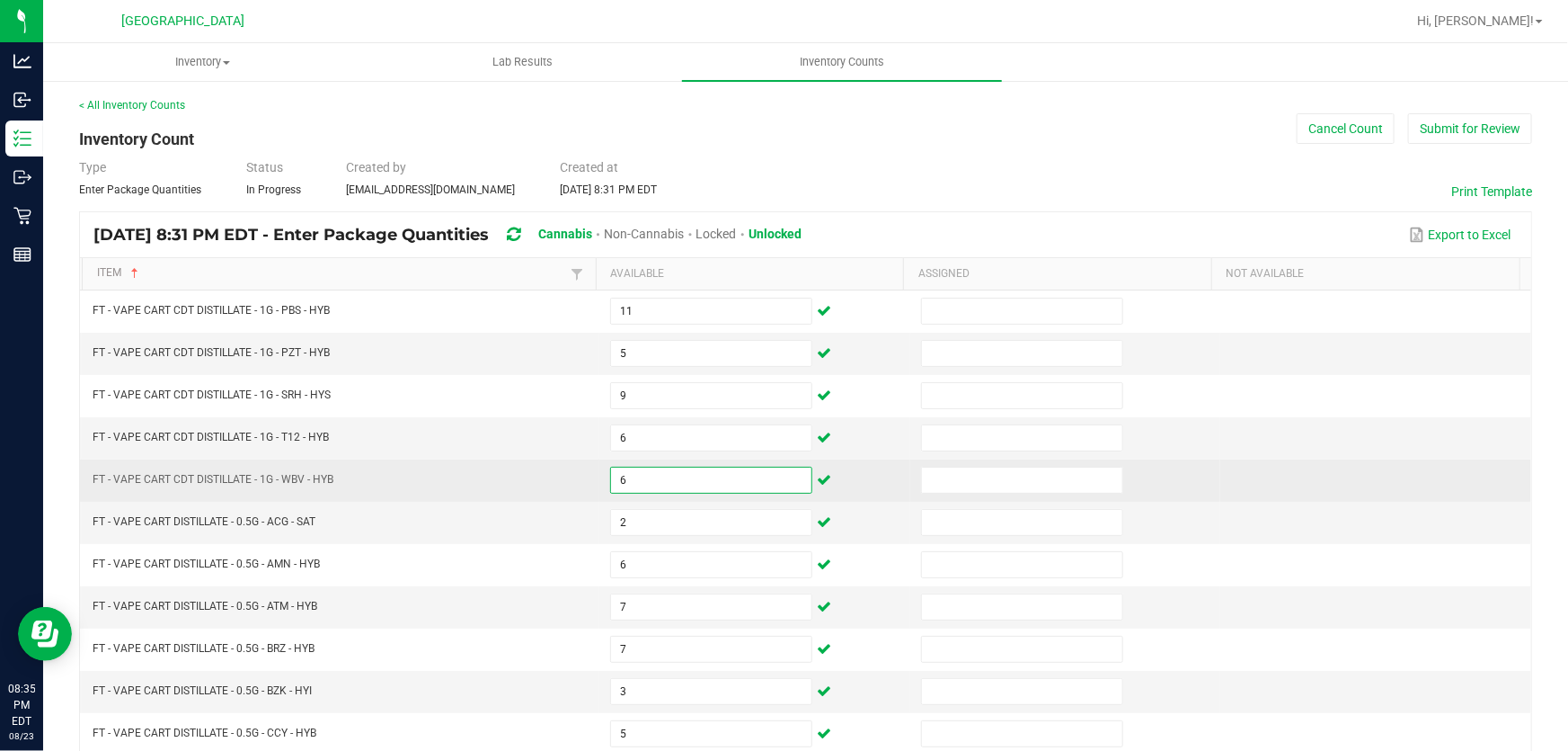
click at [418, 498] on td "FT - VAPE CART CDT DISTILLATE - 1G - WBV - HYB" at bounding box center [340, 481] width 518 height 42
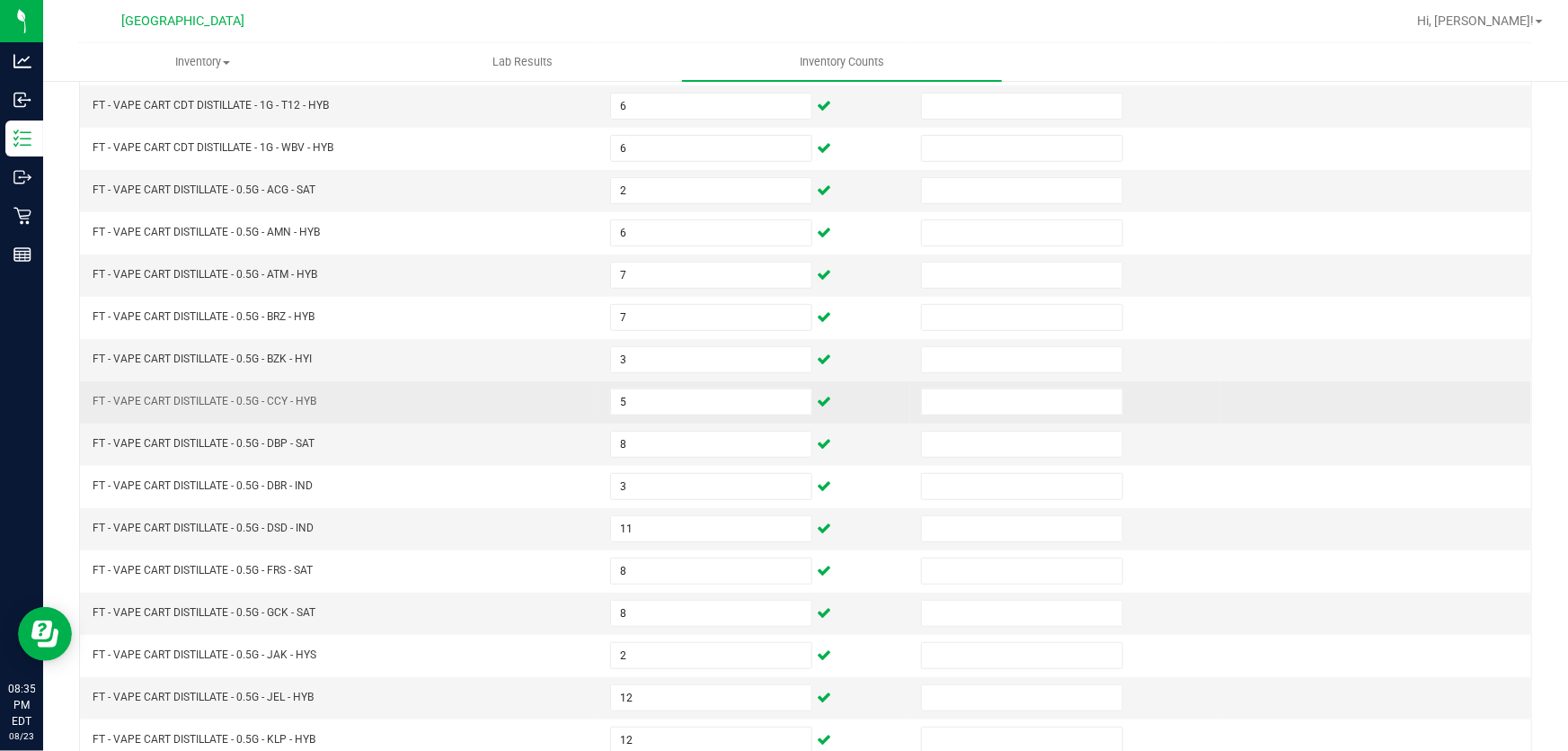
scroll to position [442, 0]
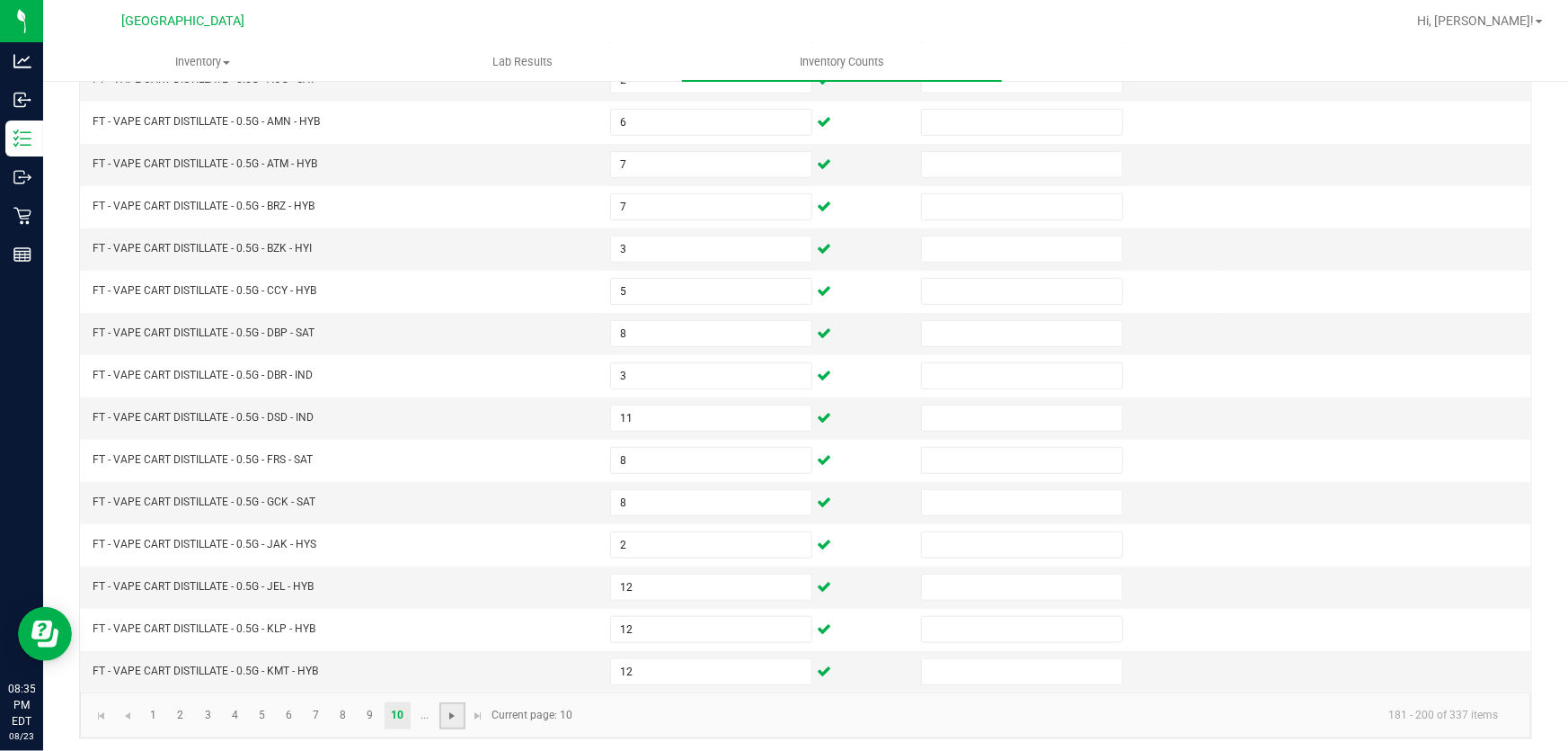
click at [449, 714] on span "Go to the next page" at bounding box center [452, 715] width 15 height 15
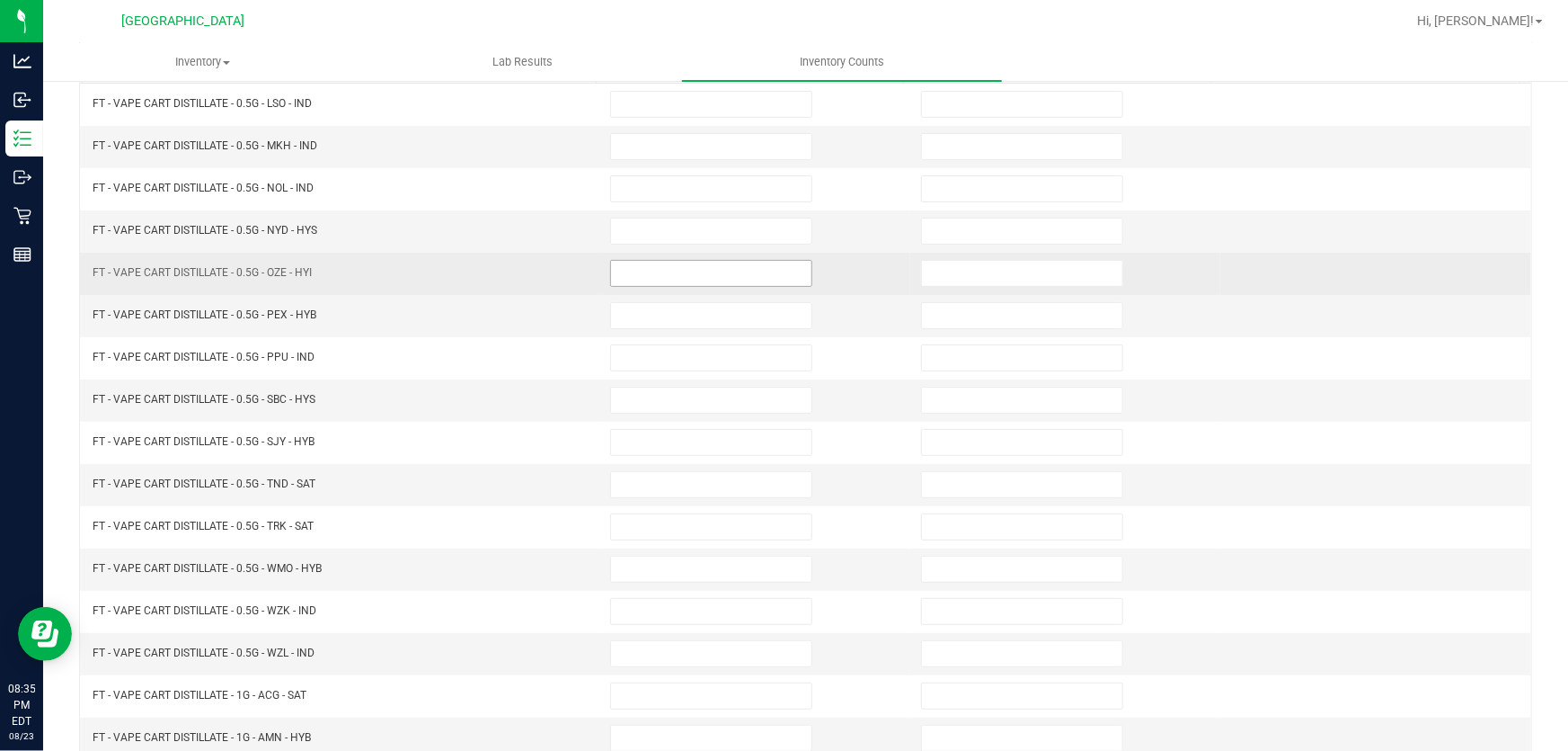
scroll to position [35, 0]
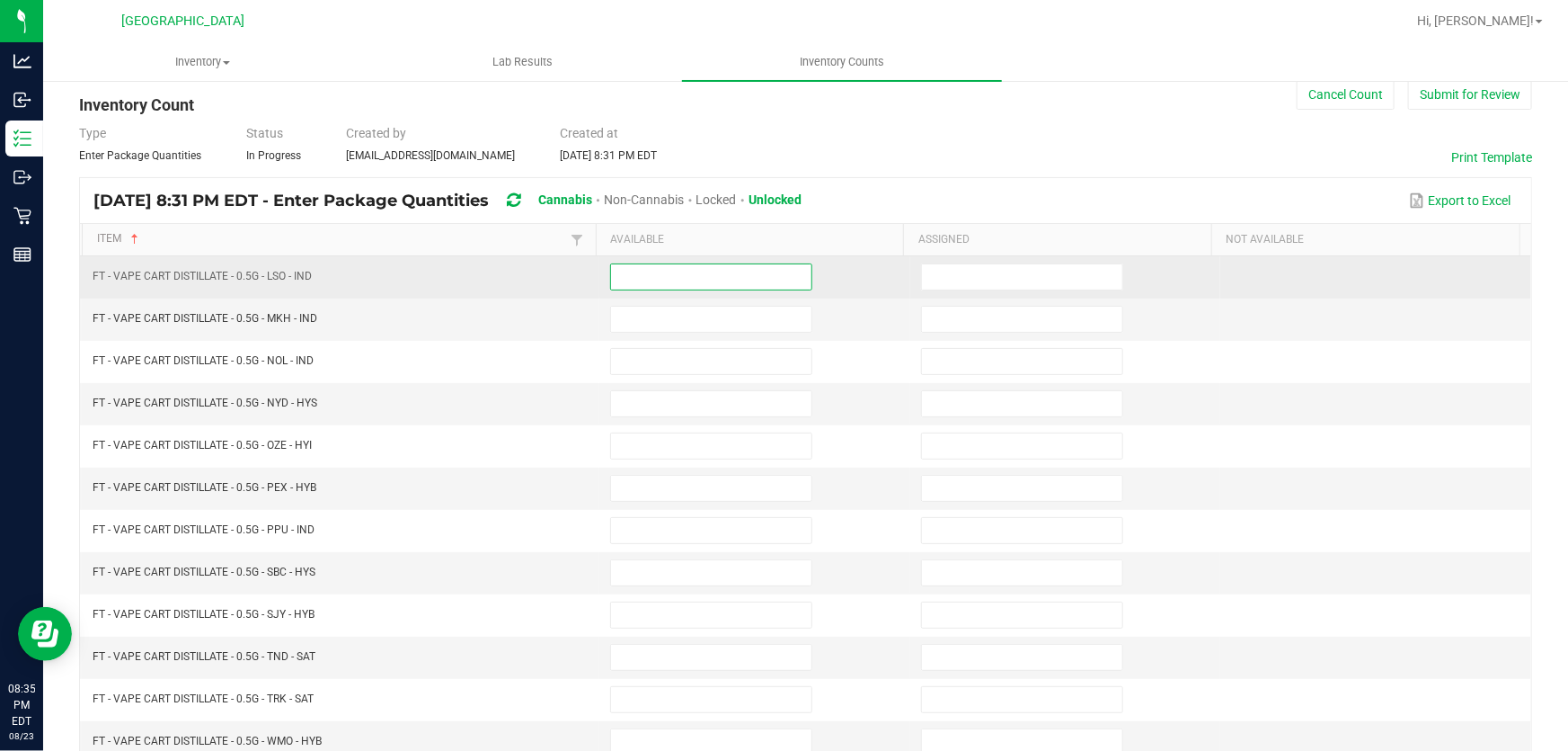
click at [649, 287] on input at bounding box center [712, 277] width 200 height 25
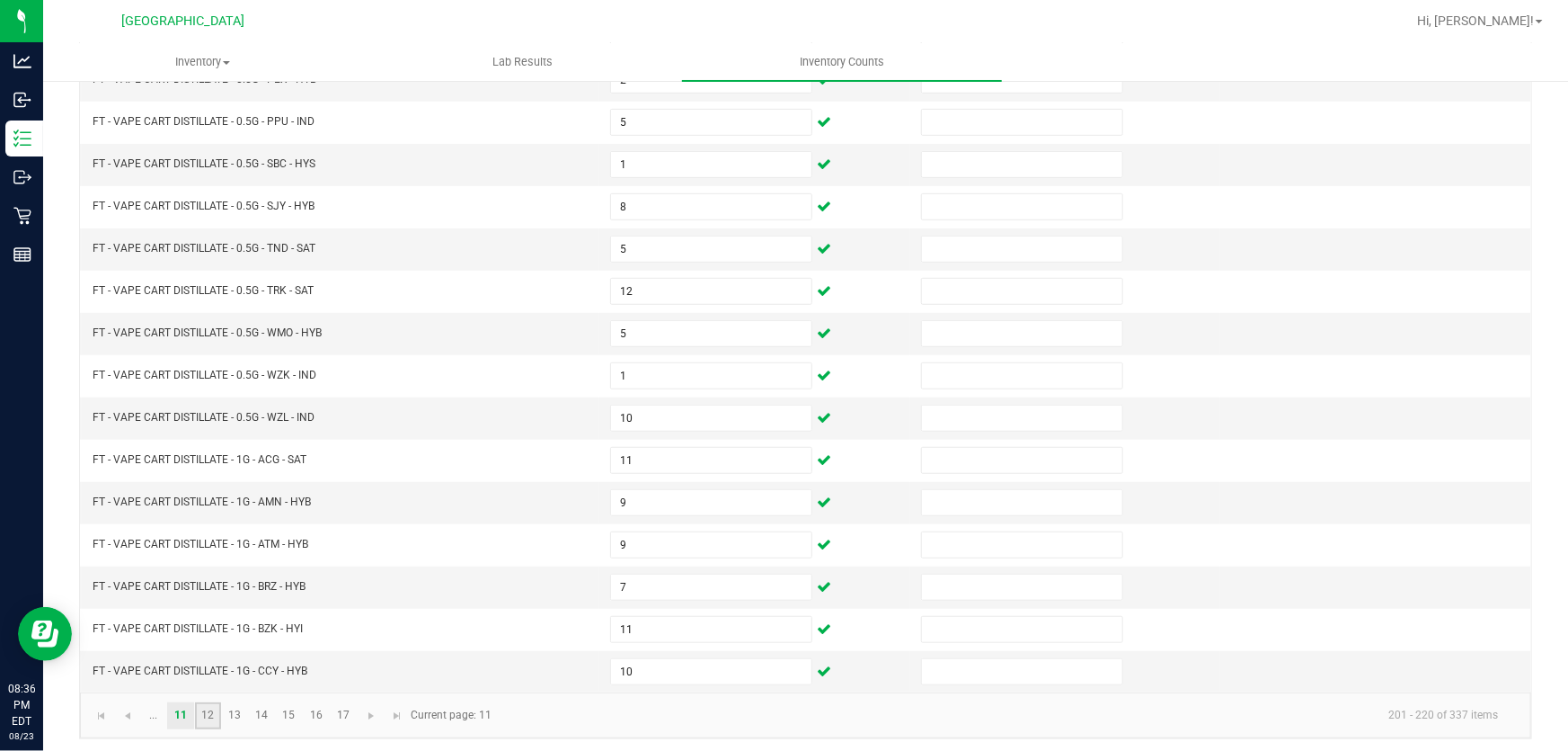
click at [207, 709] on link "12" at bounding box center [207, 715] width 26 height 27
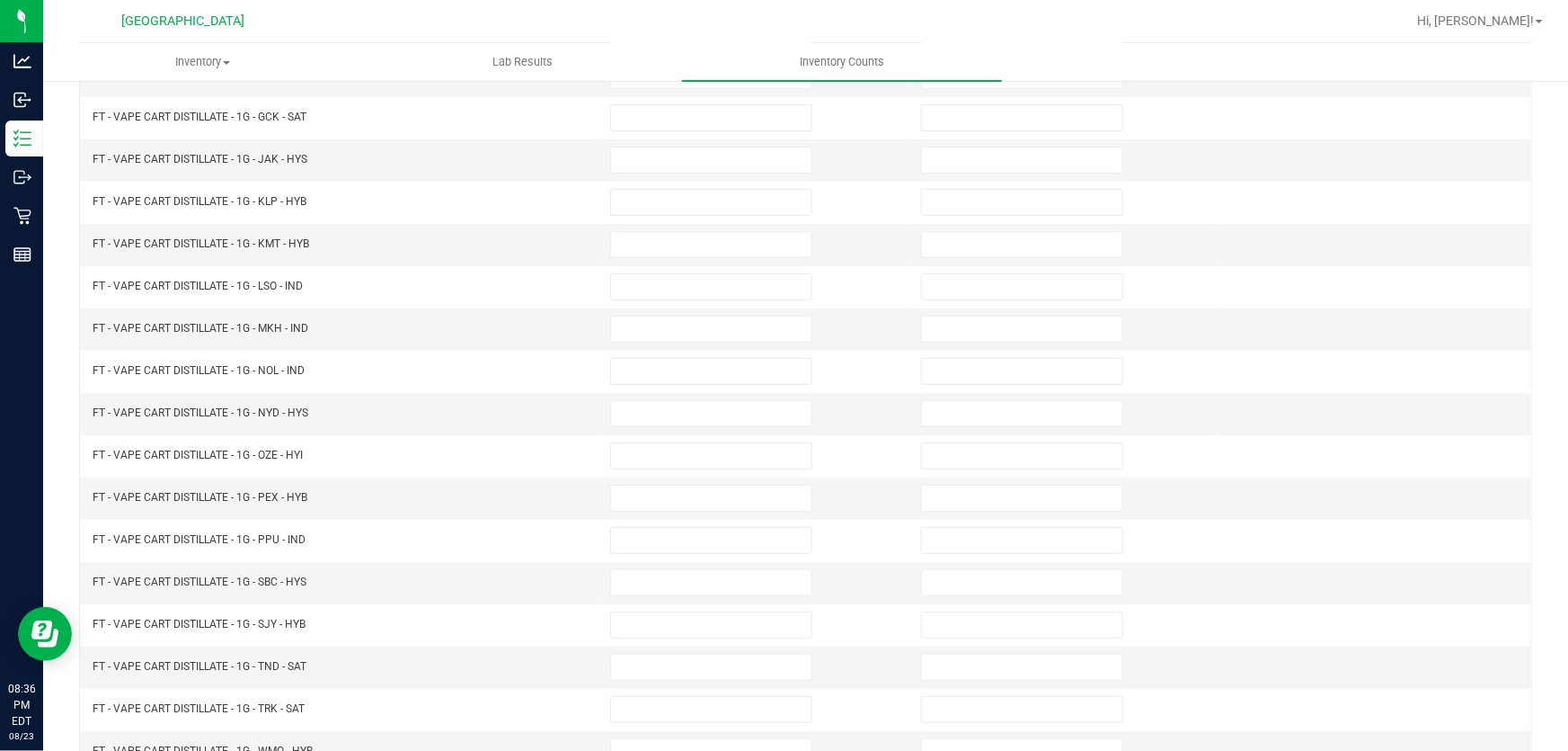
scroll to position [116, 0]
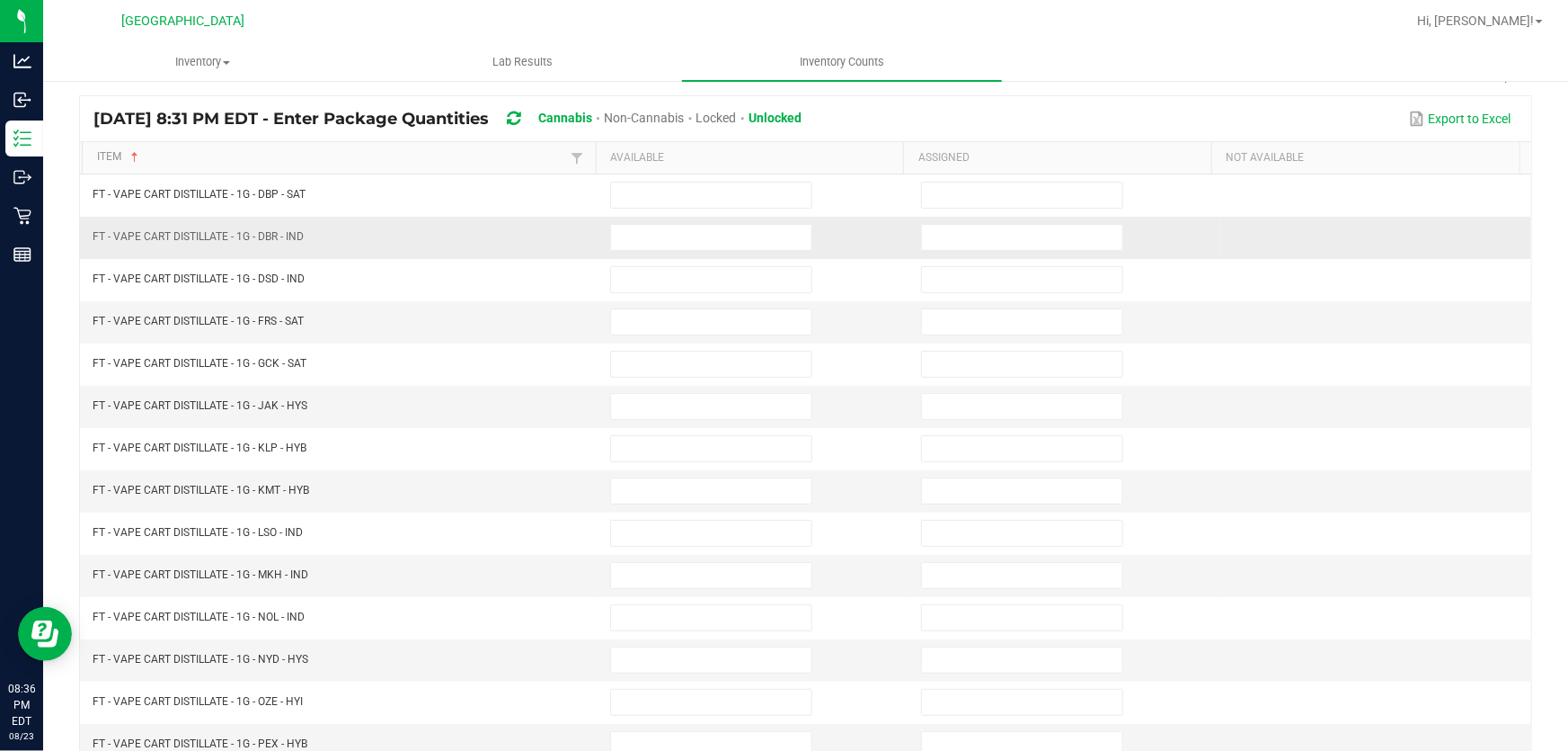
click at [656, 219] on td at bounding box center [755, 238] width 311 height 42
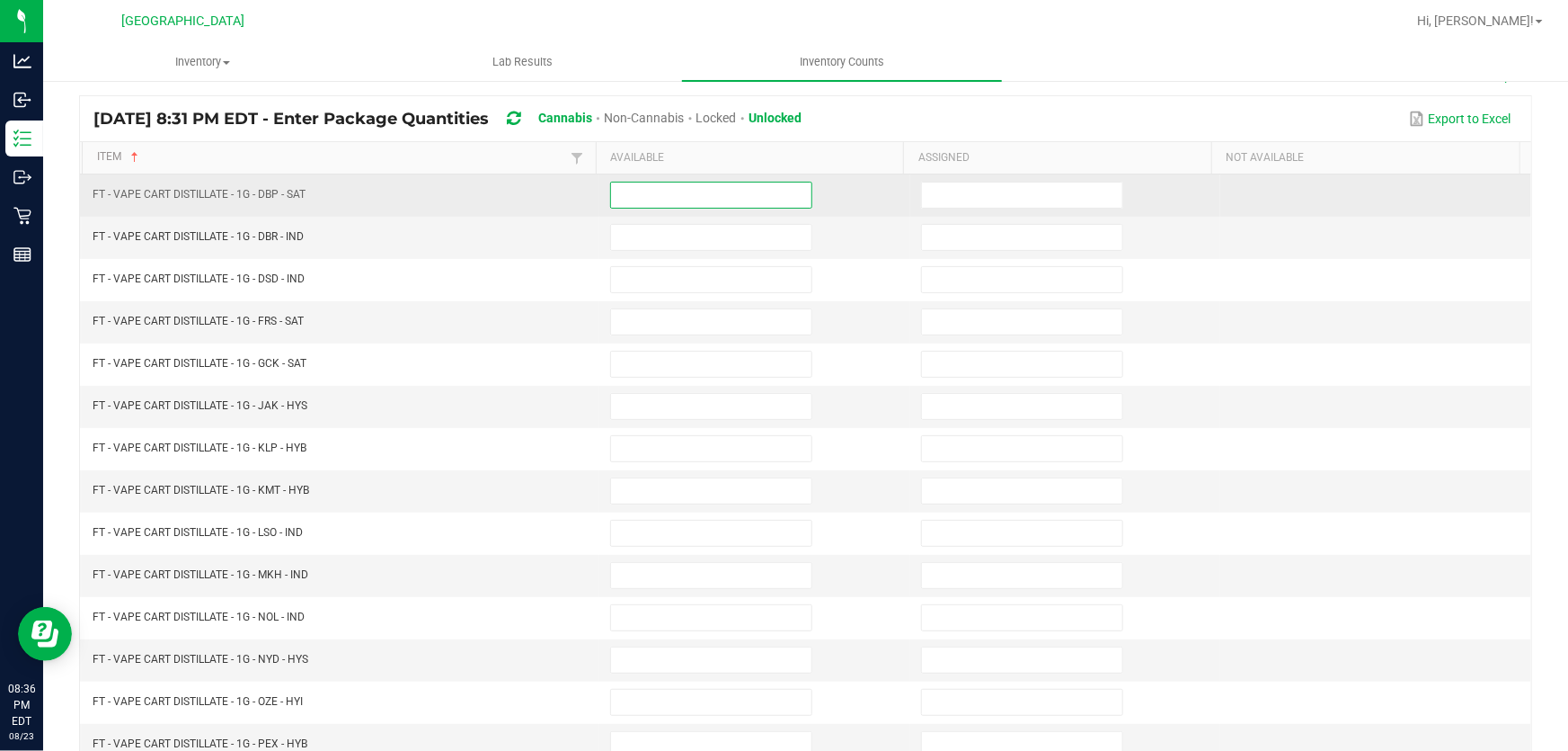
click at [659, 197] on input at bounding box center [712, 195] width 200 height 25
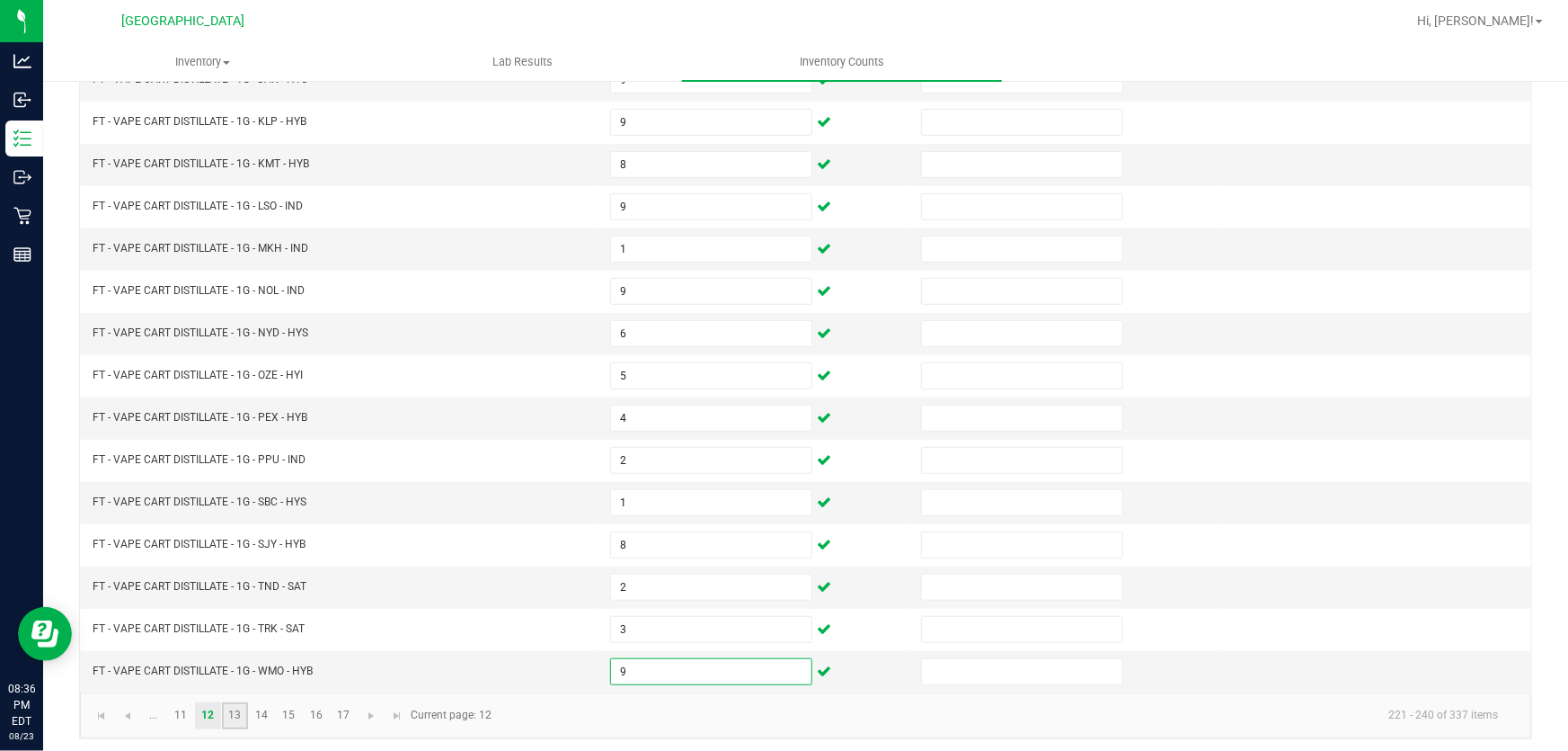
click at [241, 709] on link "13" at bounding box center [235, 715] width 26 height 27
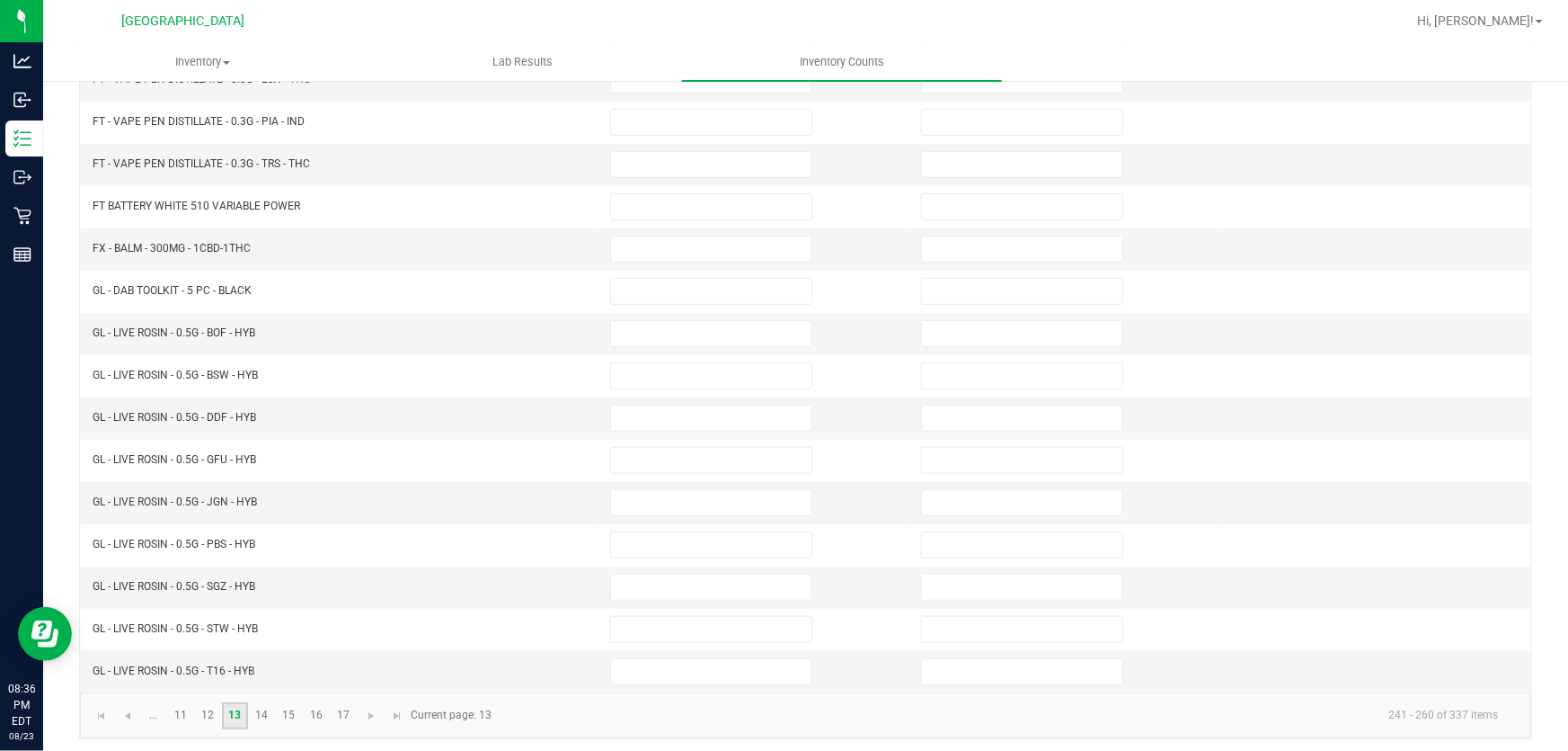
scroll to position [116, 0]
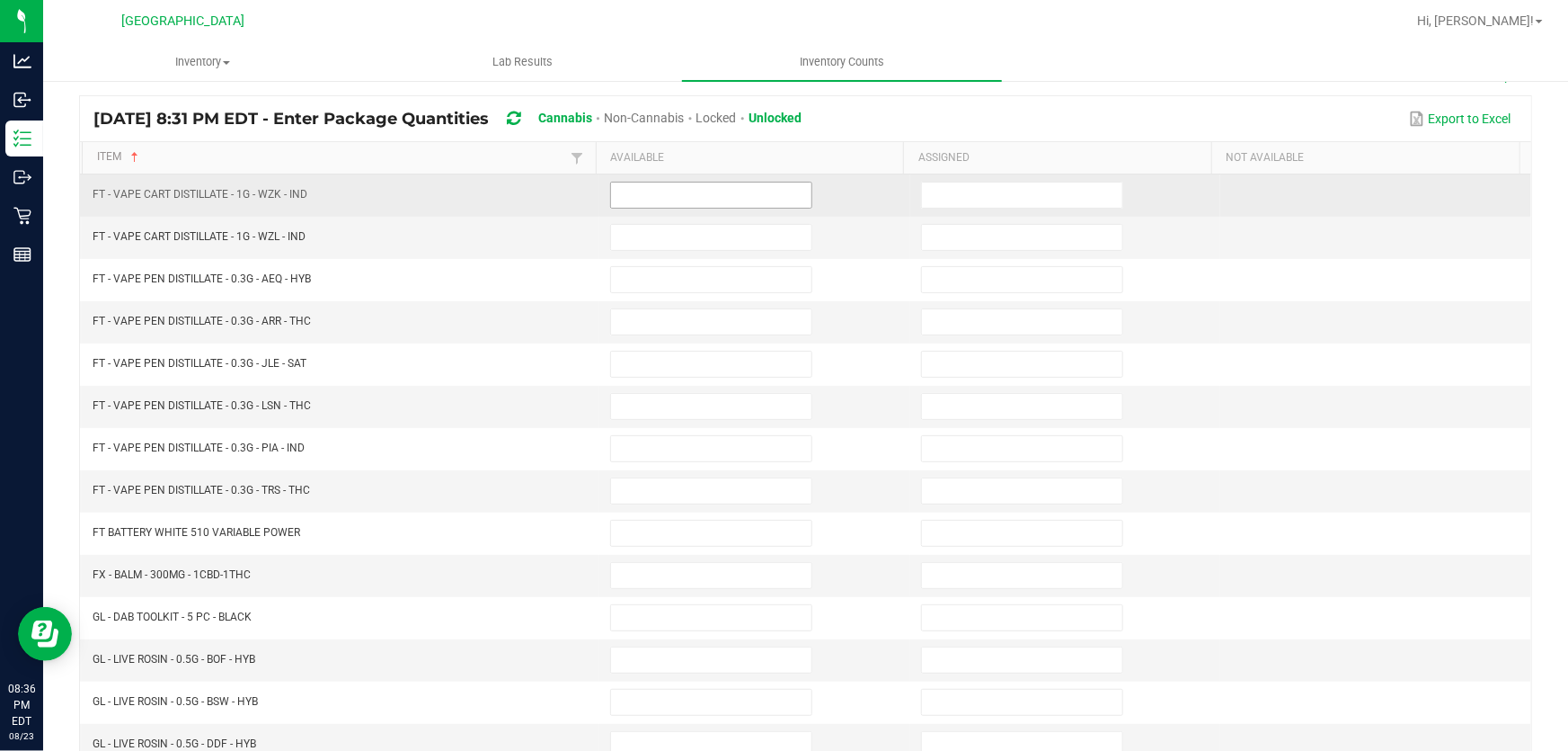
click at [695, 194] on input at bounding box center [712, 195] width 200 height 25
click at [660, 213] on td "9" at bounding box center [755, 196] width 311 height 42
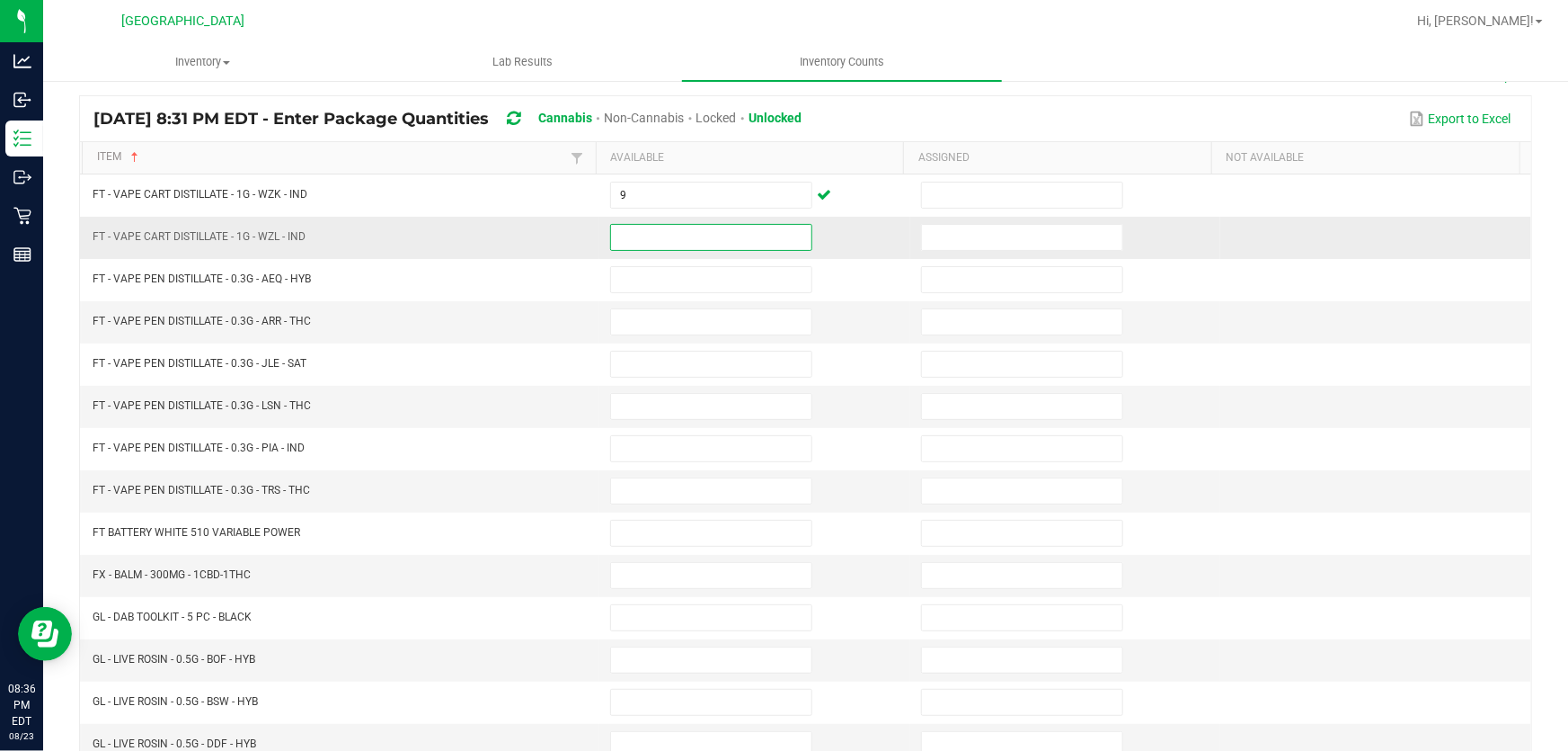
click at [661, 231] on input at bounding box center [712, 238] width 200 height 25
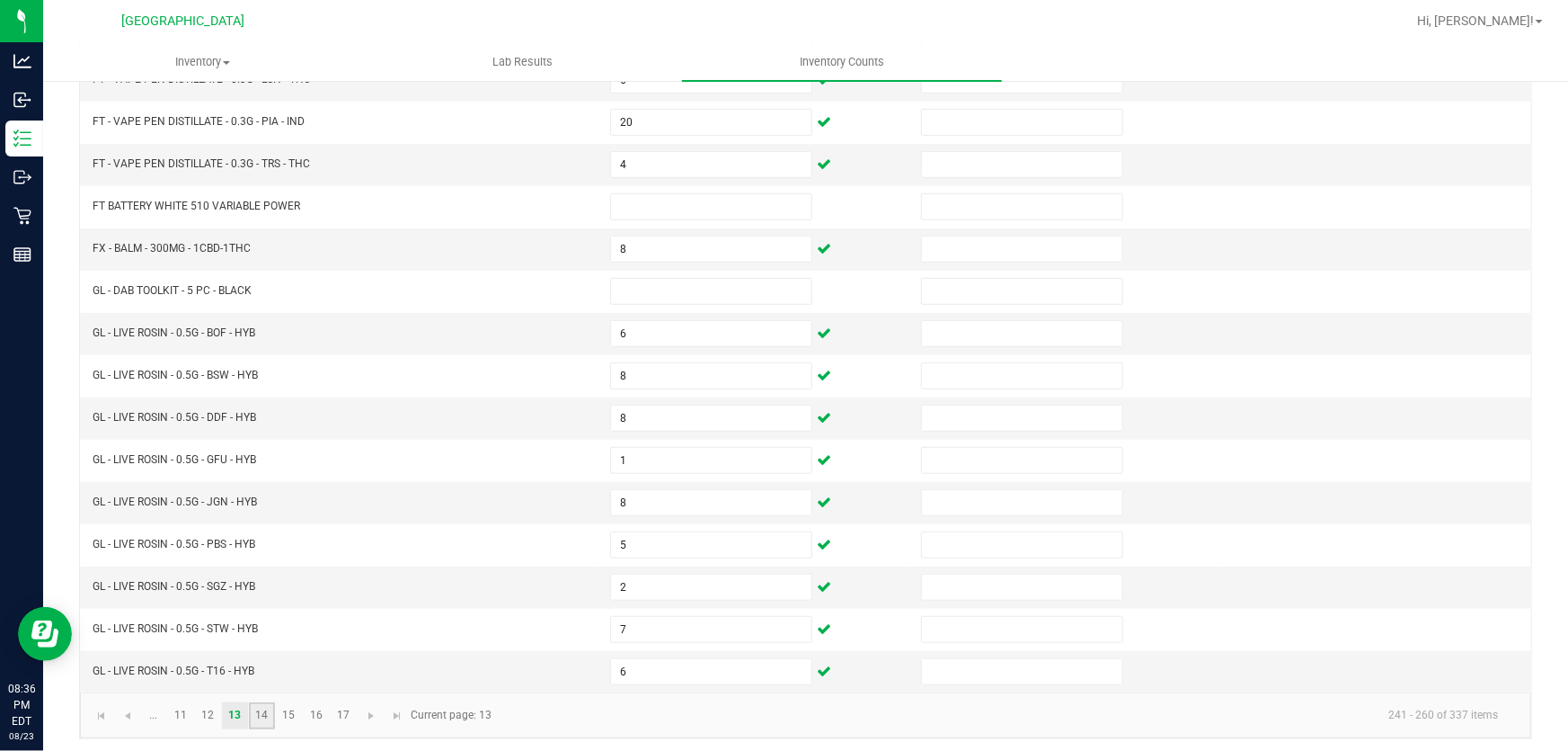
click at [260, 711] on link "14" at bounding box center [262, 715] width 26 height 27
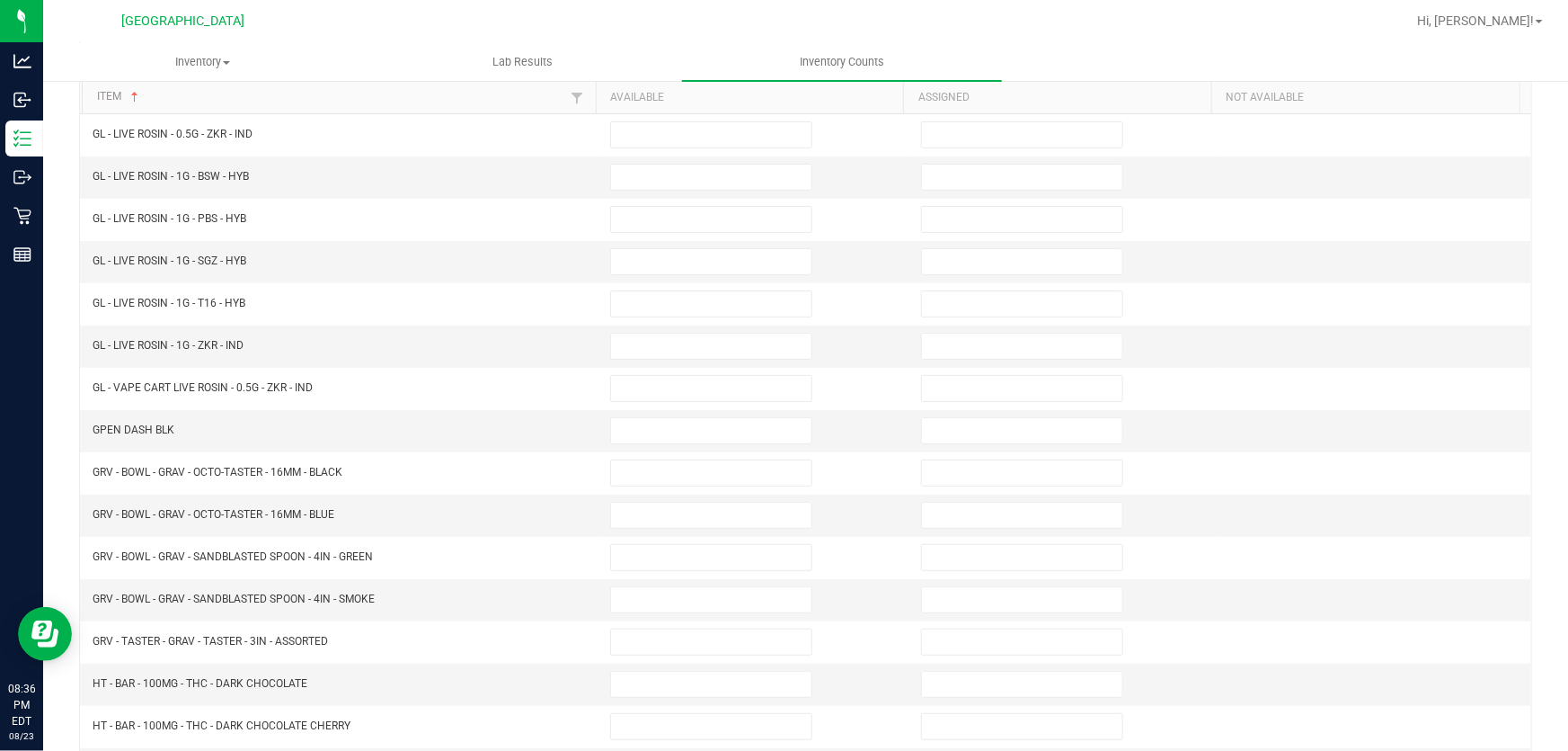
scroll to position [35, 0]
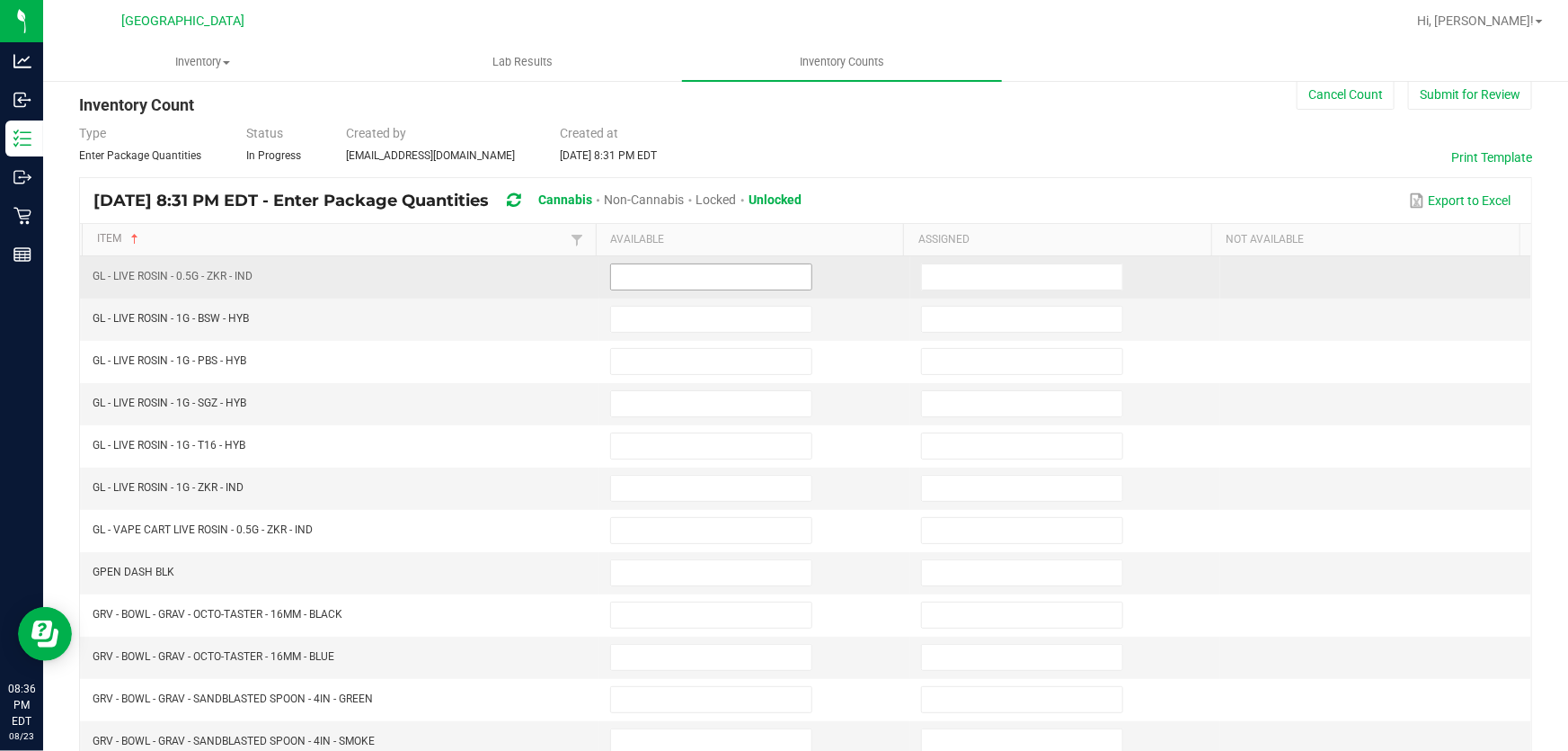
click at [665, 274] on input at bounding box center [712, 277] width 200 height 25
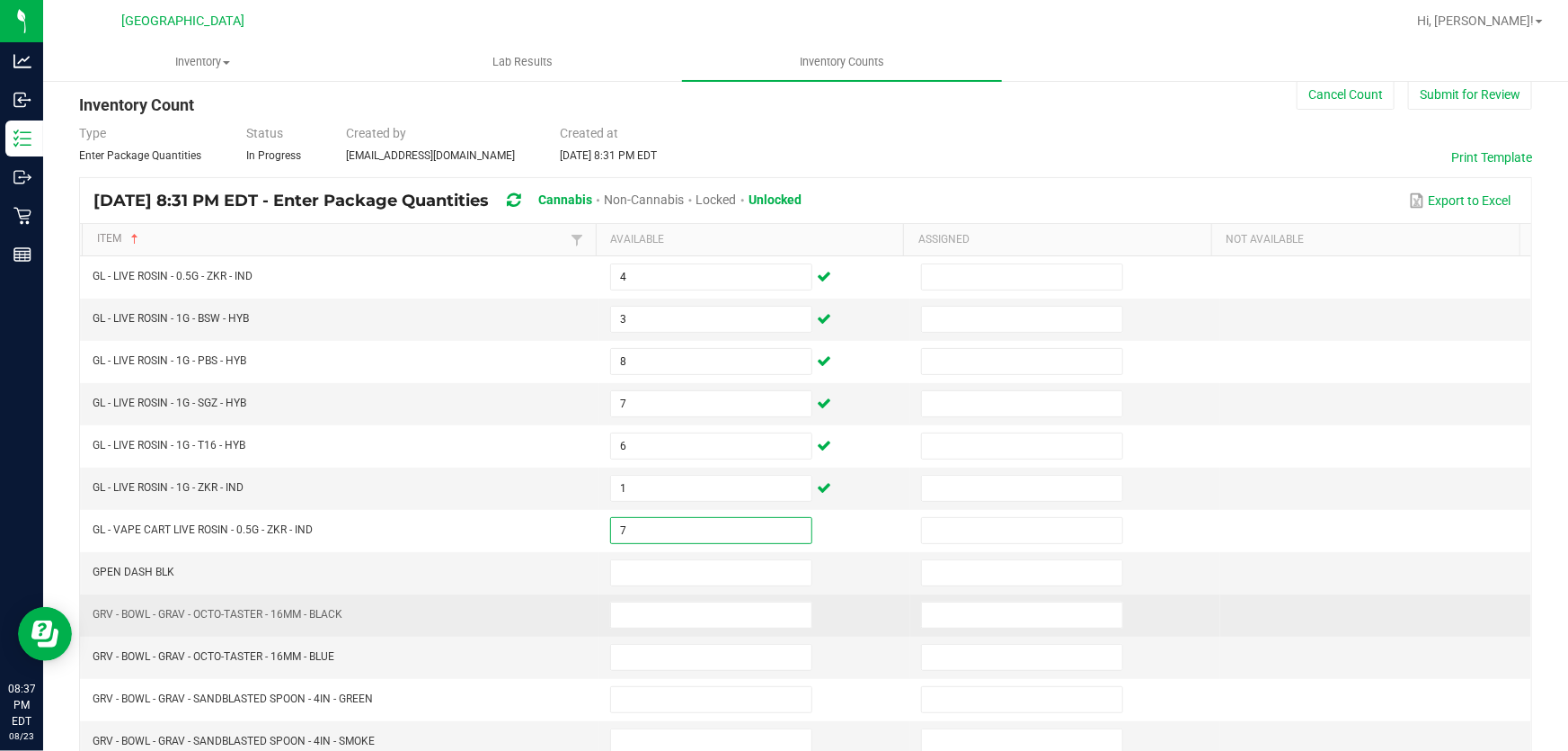
click at [396, 598] on td "GRV - BOWL - GRAV - OCTO-TASTER - 16MM - BLACK" at bounding box center [340, 615] width 518 height 42
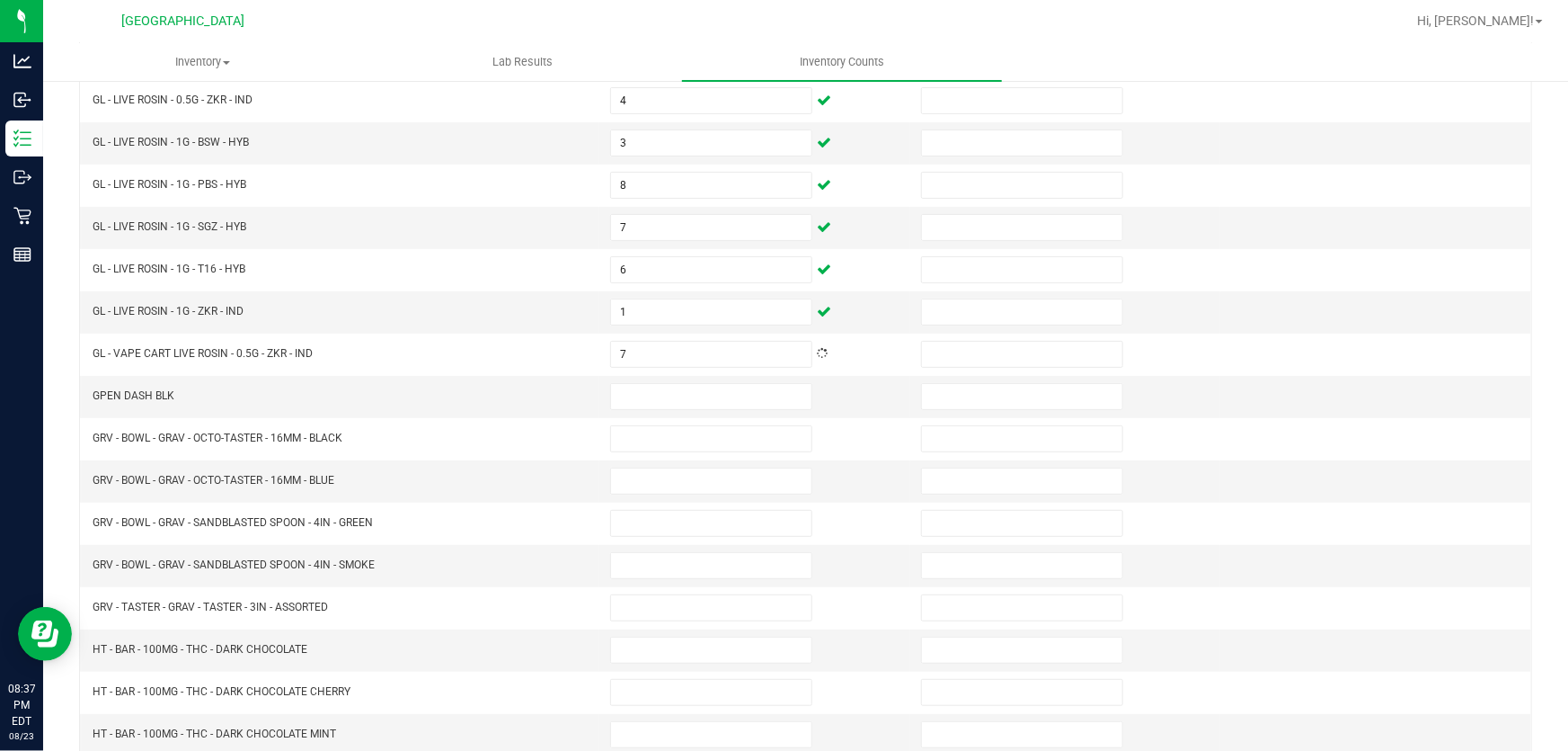
scroll to position [442, 0]
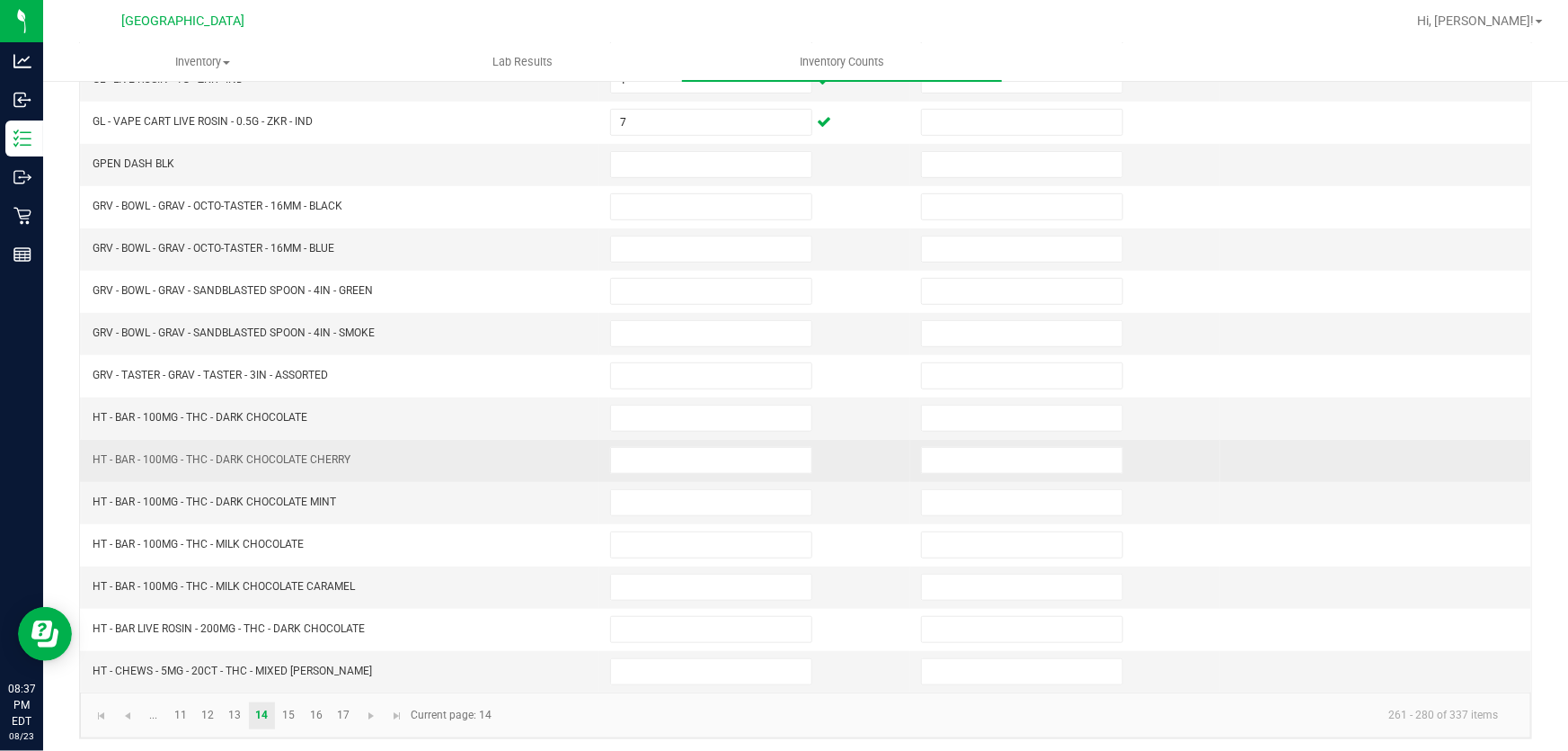
click at [654, 440] on td at bounding box center [755, 461] width 311 height 42
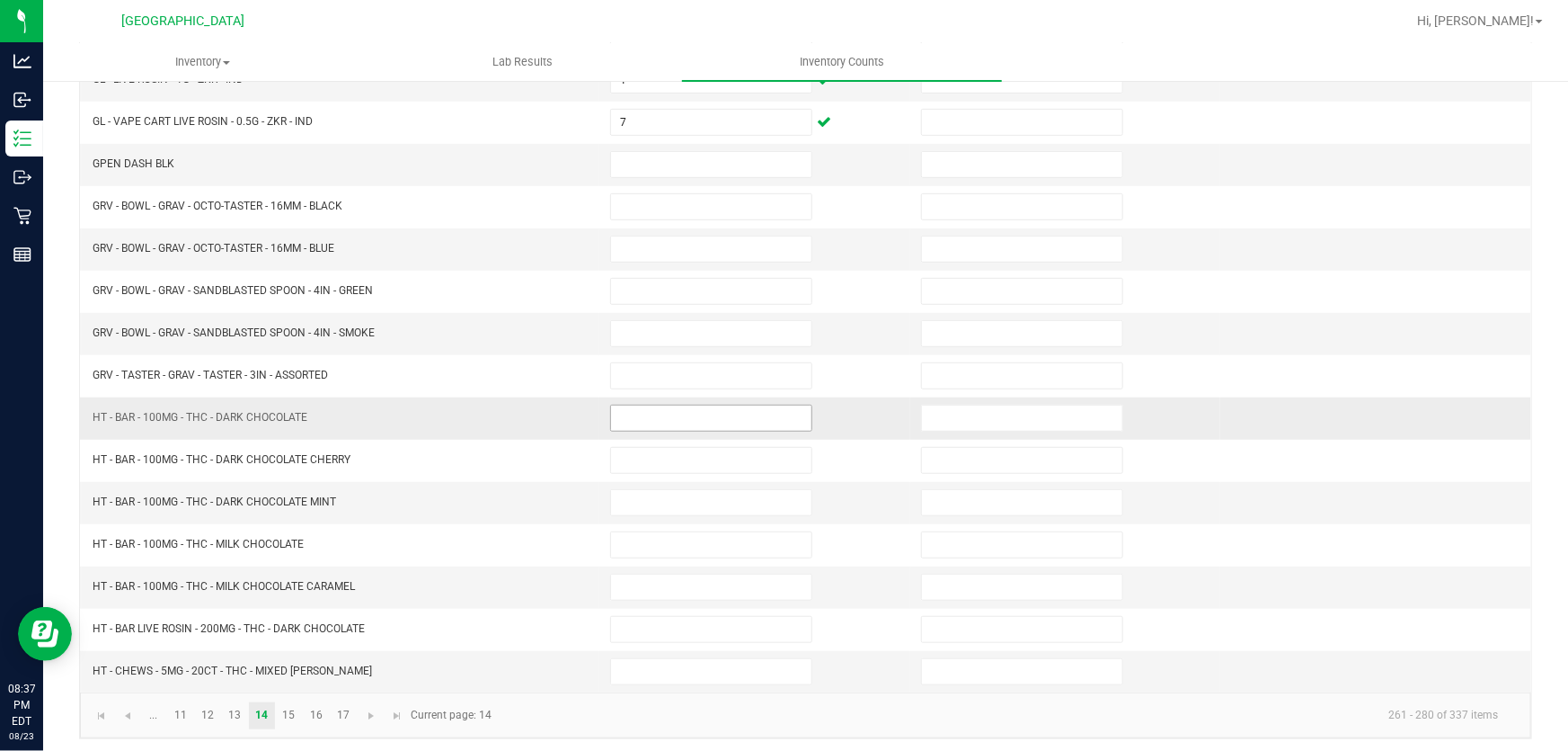
click at [666, 414] on input at bounding box center [712, 418] width 200 height 25
click at [279, 705] on link "15" at bounding box center [288, 715] width 26 height 27
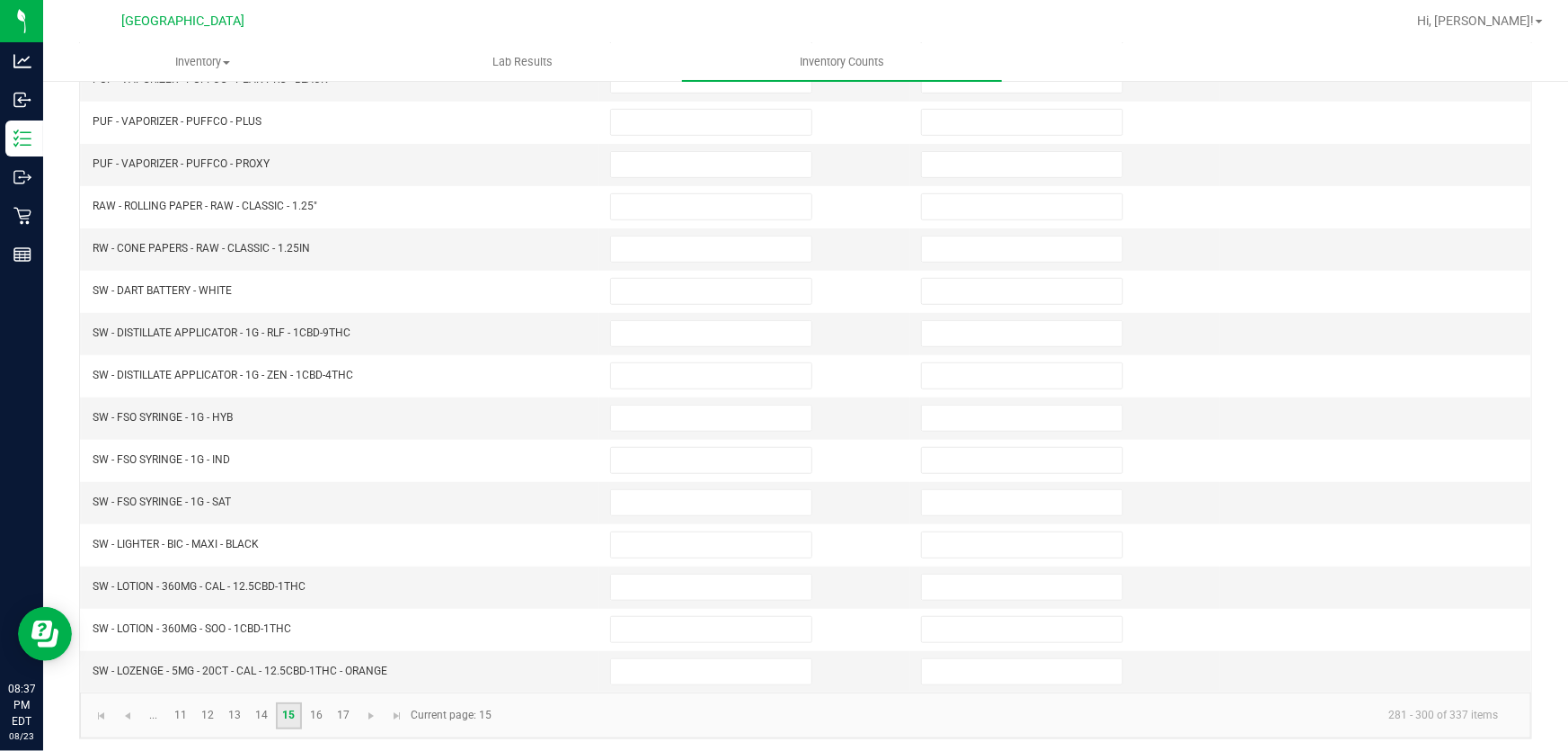
scroll to position [35, 0]
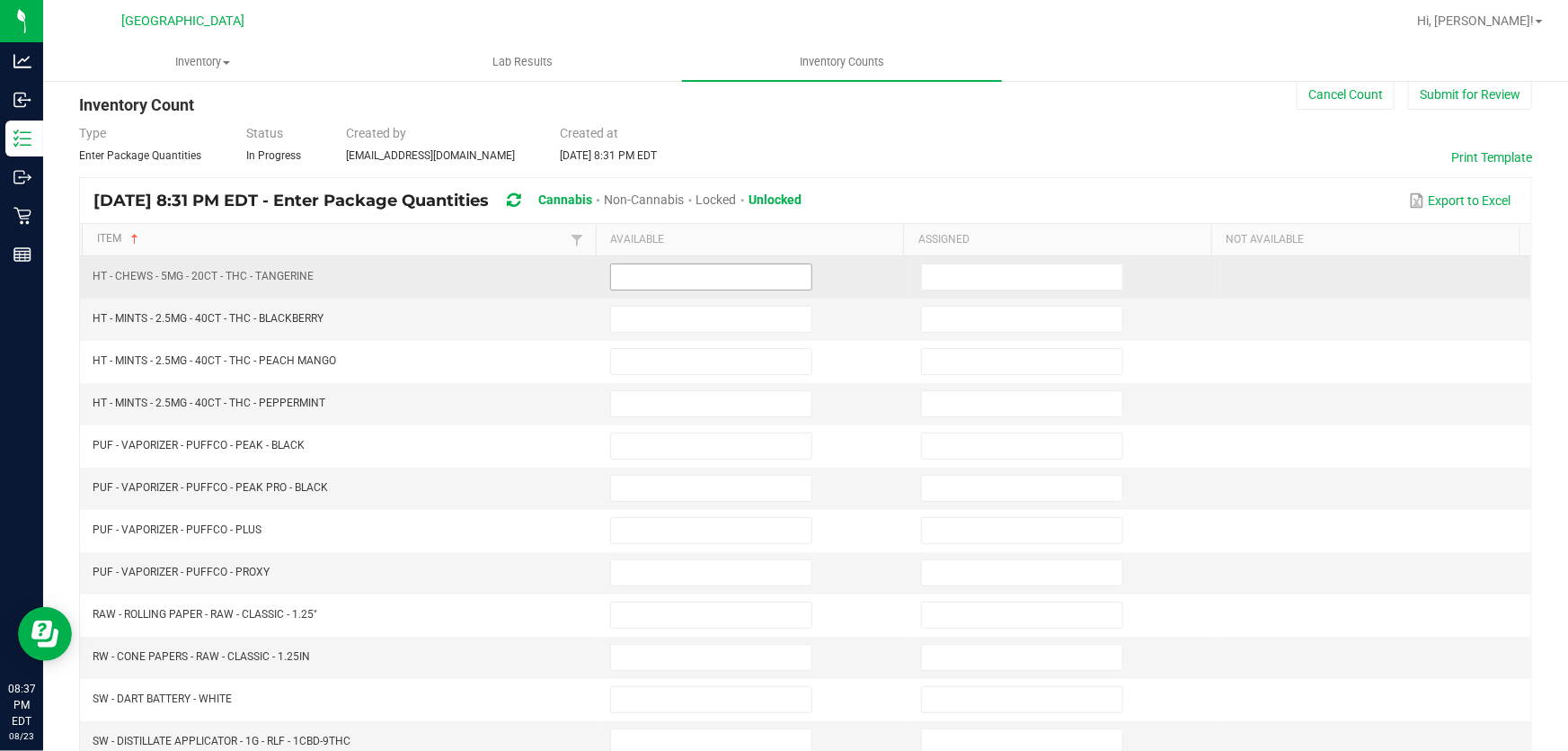
click at [622, 269] on input at bounding box center [712, 277] width 200 height 25
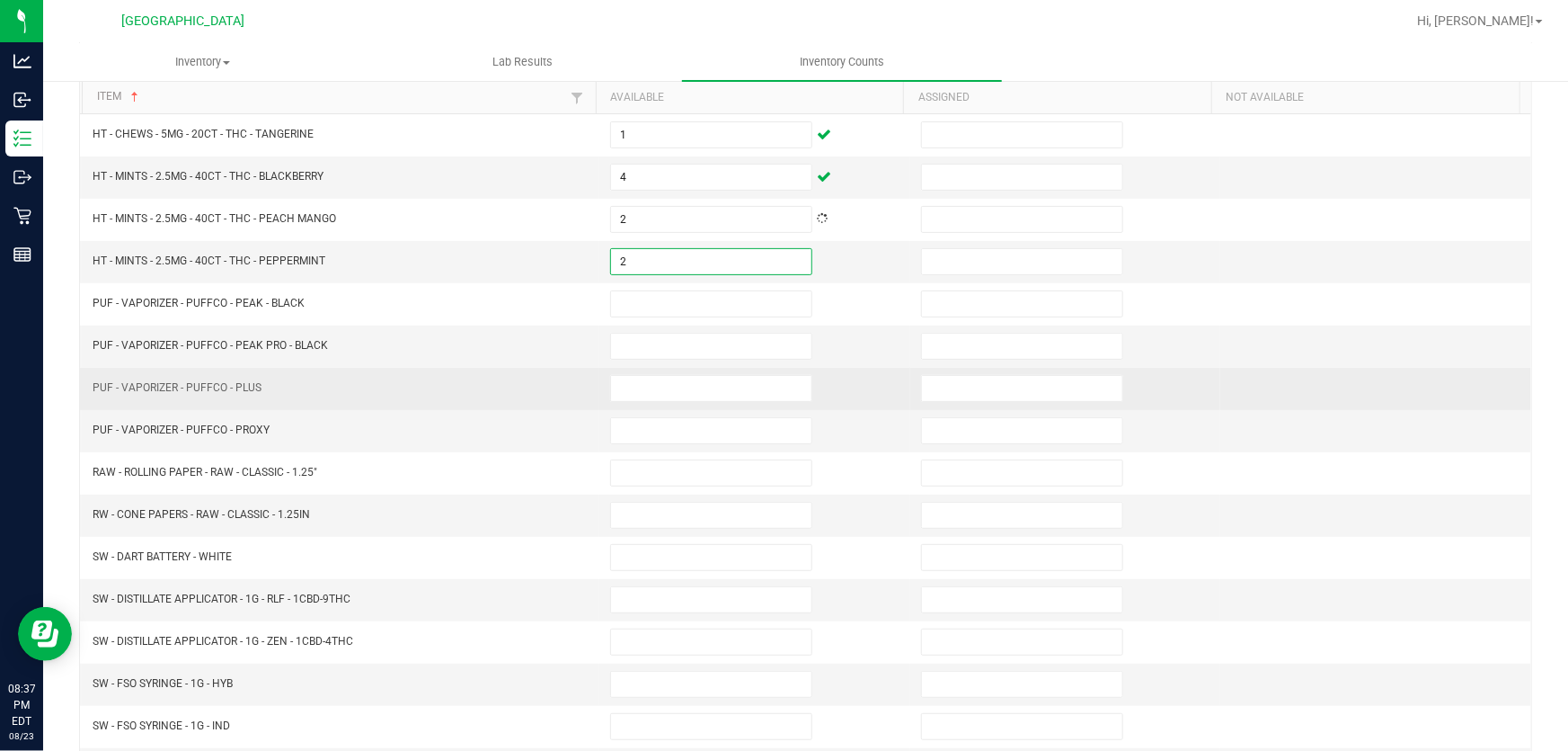
scroll to position [442, 0]
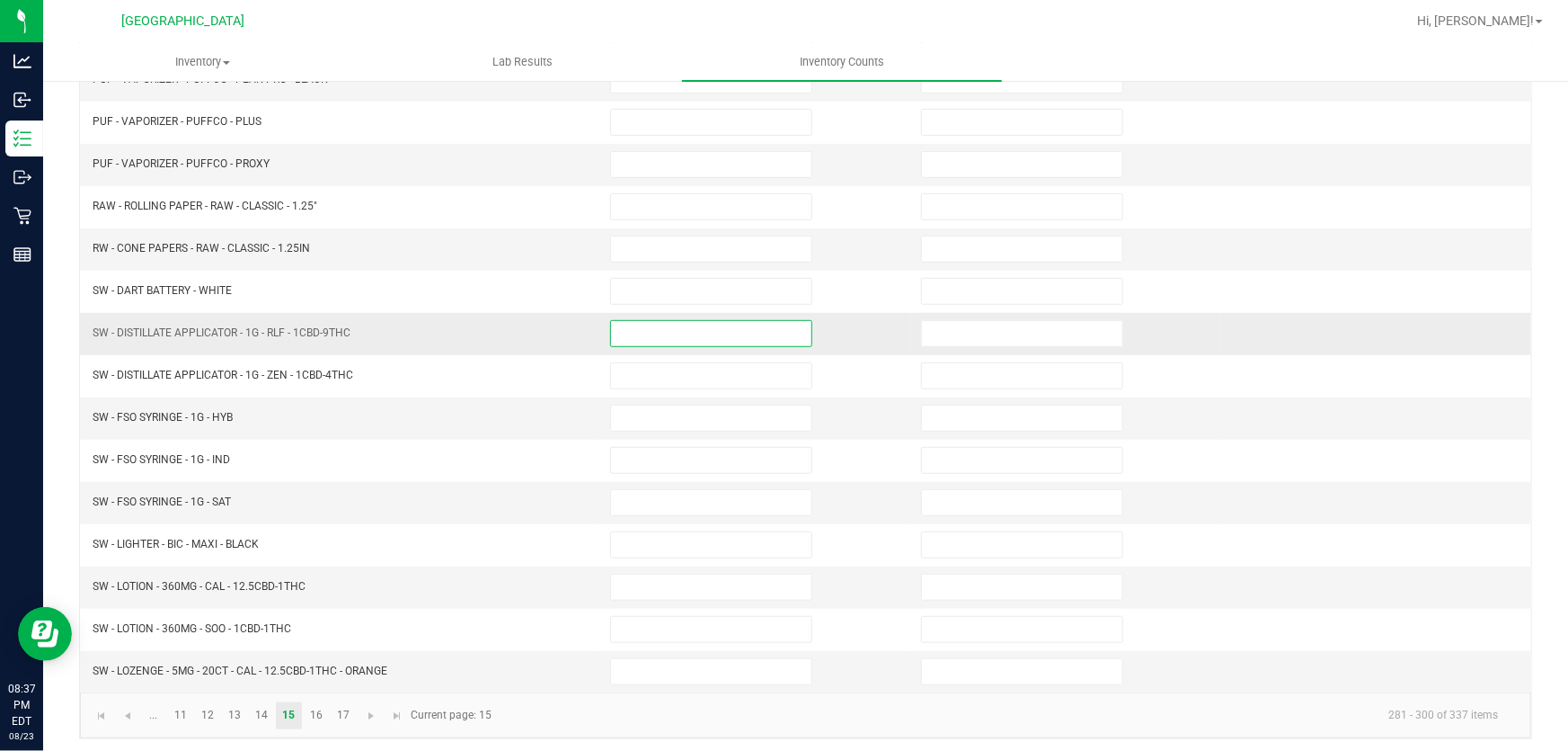
click at [668, 325] on input at bounding box center [712, 334] width 200 height 25
click at [639, 600] on td at bounding box center [755, 587] width 311 height 42
click at [652, 566] on td at bounding box center [755, 587] width 311 height 42
click at [652, 598] on td at bounding box center [755, 587] width 311 height 42
click at [654, 579] on input at bounding box center [712, 587] width 200 height 25
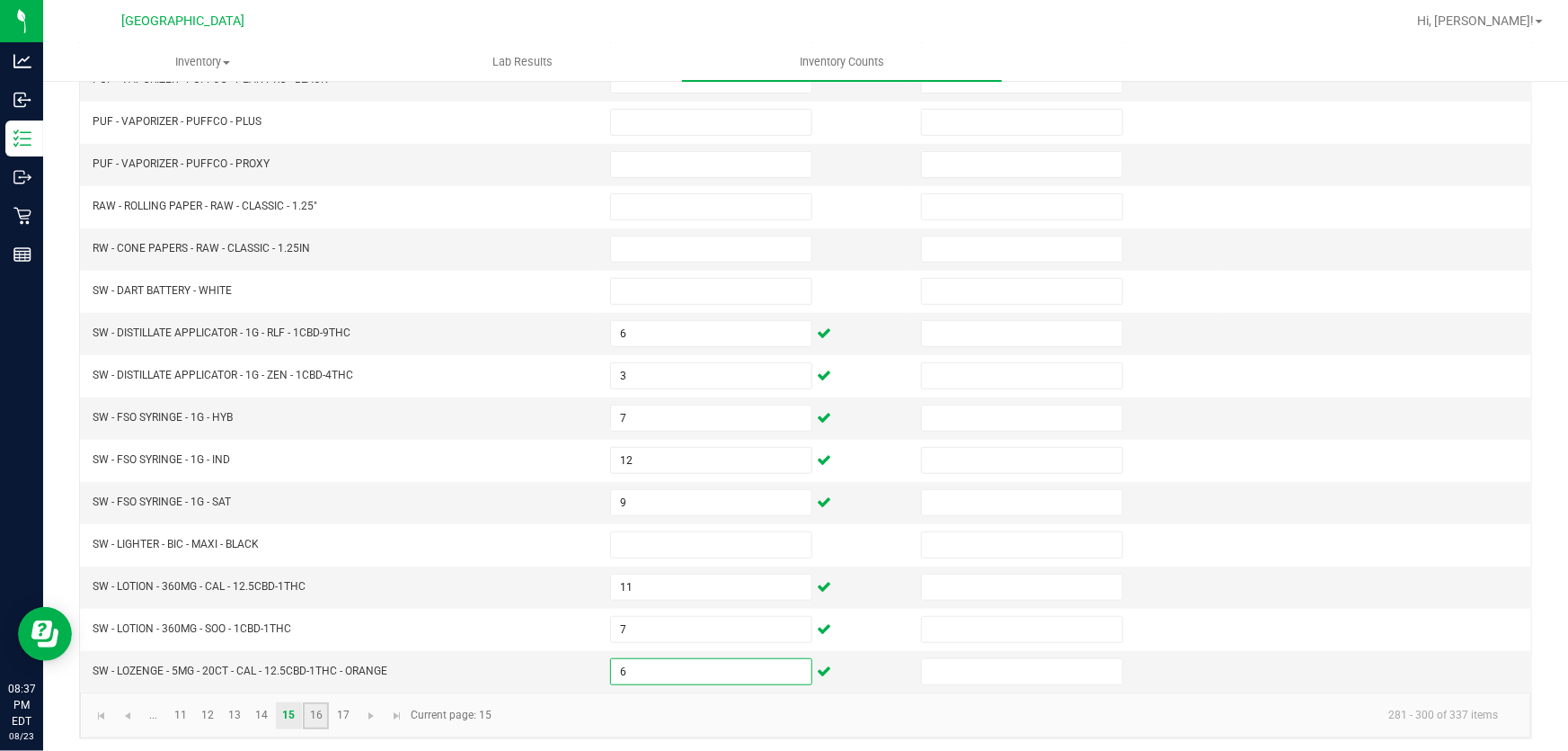
click at [317, 706] on link "16" at bounding box center [316, 715] width 26 height 27
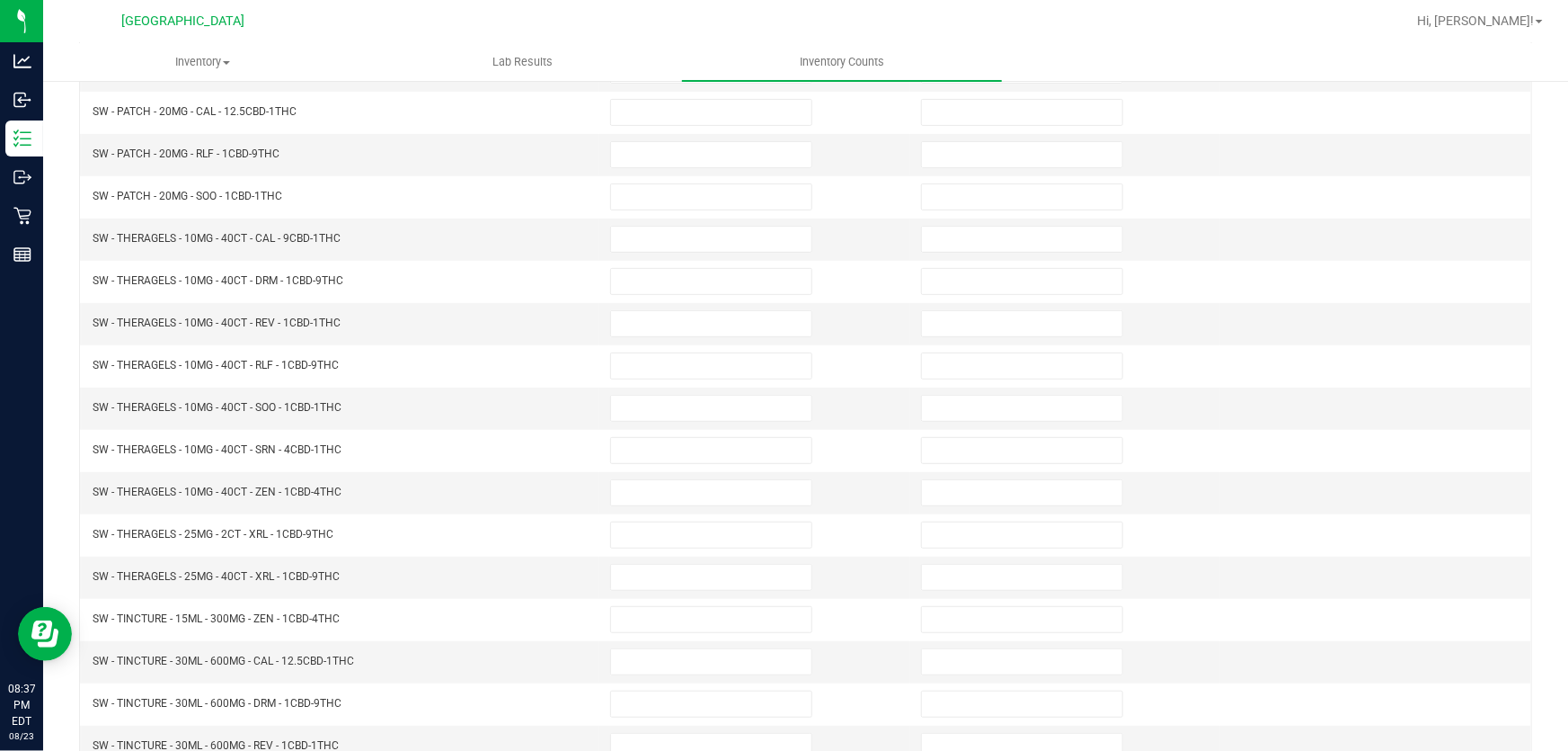
scroll to position [35, 0]
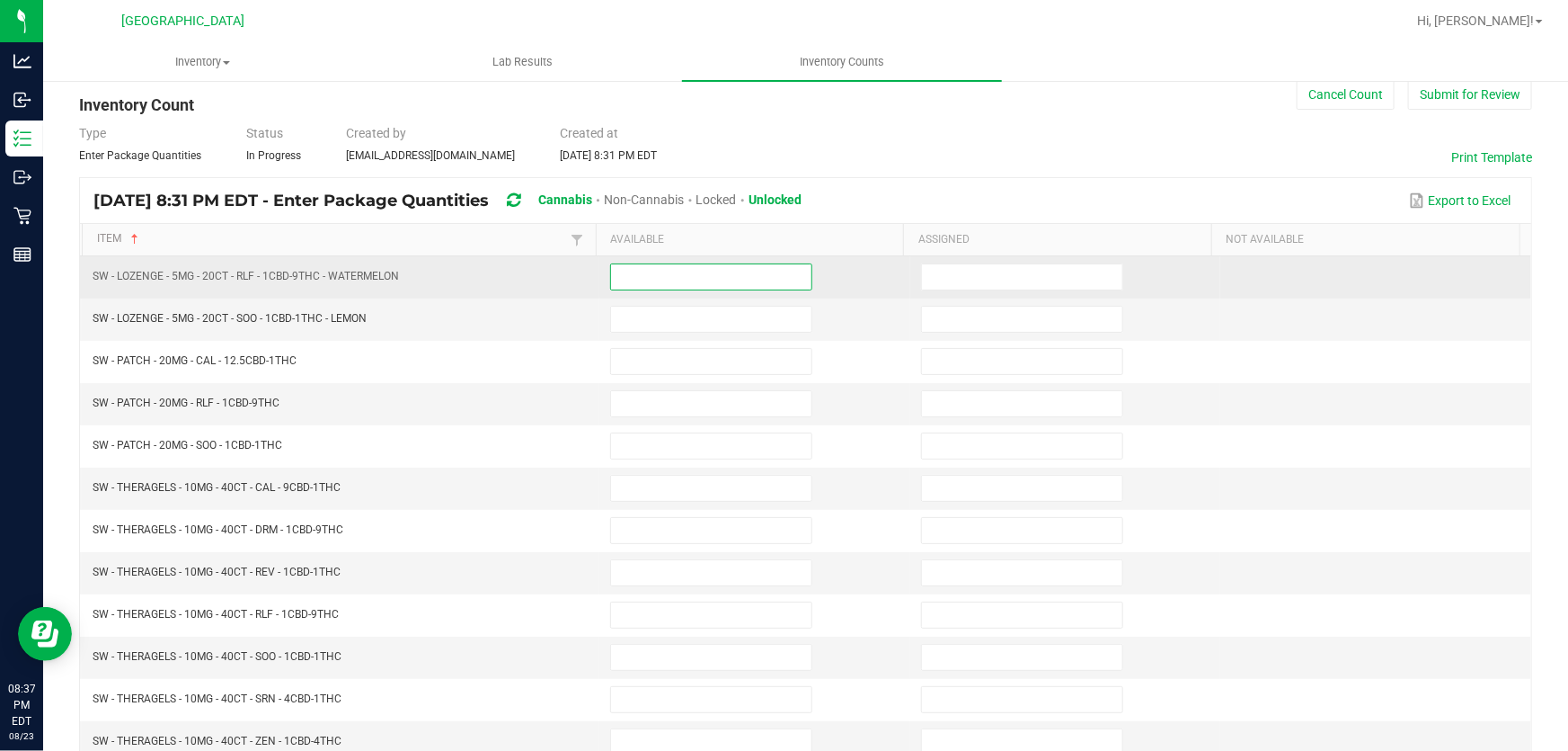
click at [665, 269] on input at bounding box center [712, 277] width 200 height 25
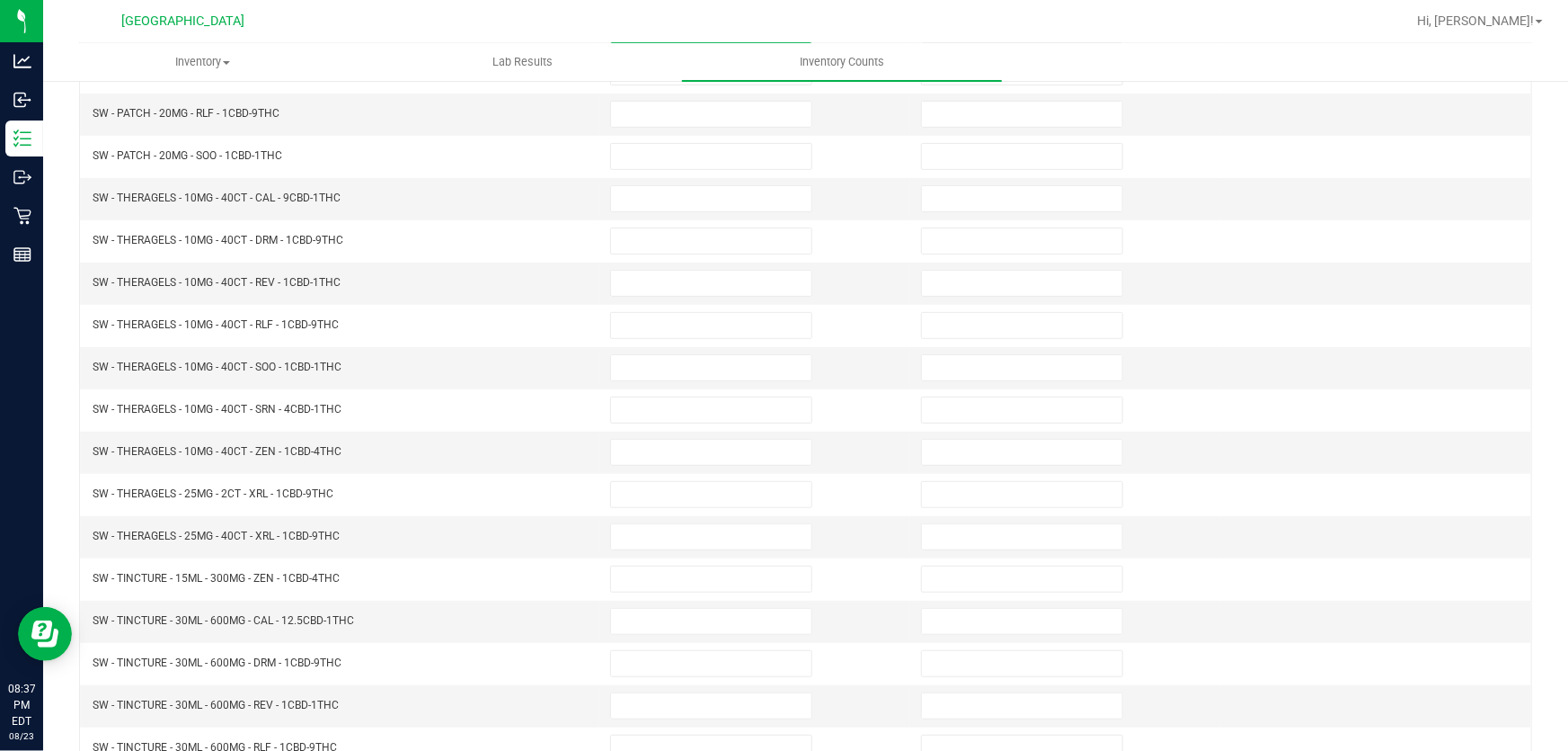
scroll to position [442, 0]
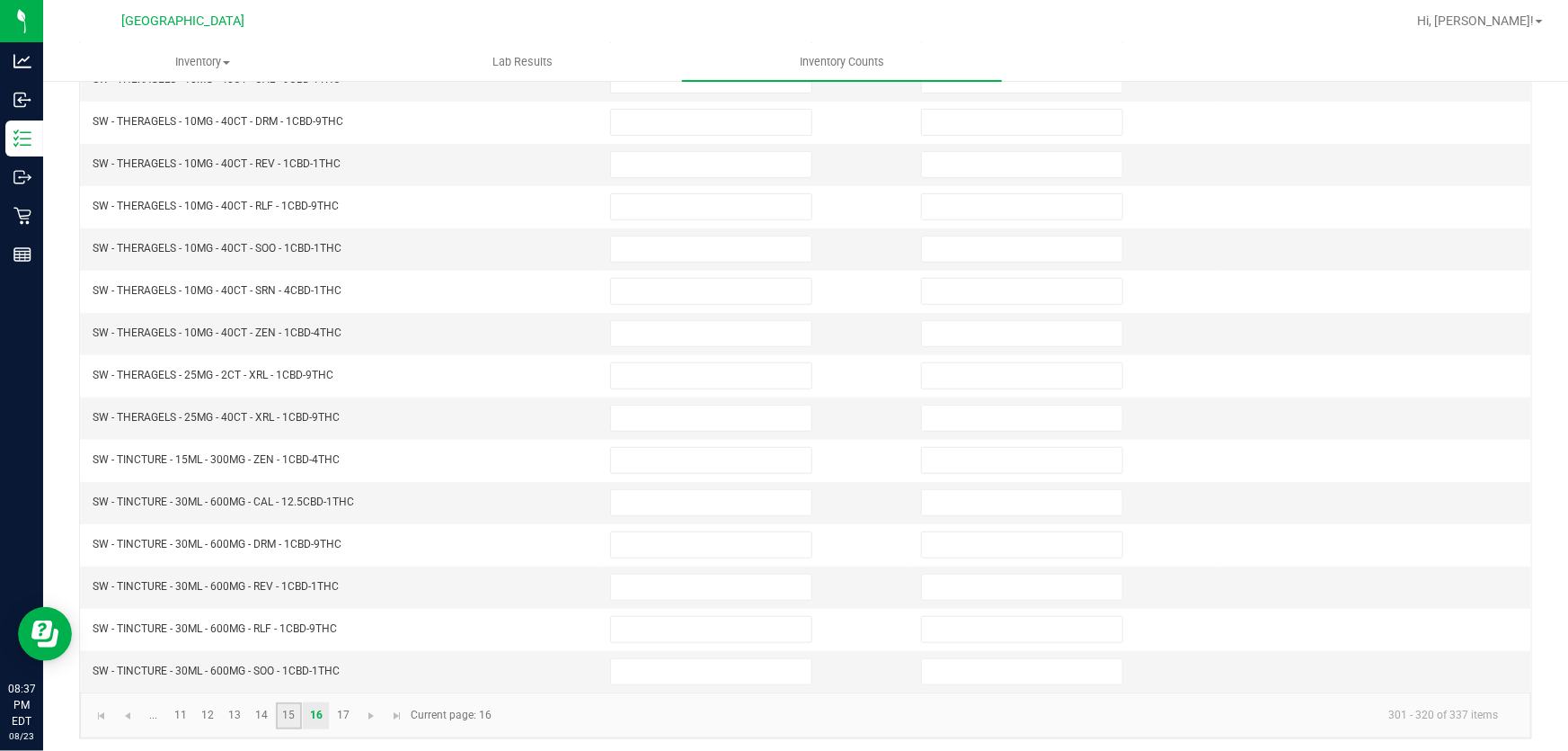
click at [288, 704] on link "15" at bounding box center [288, 715] width 26 height 27
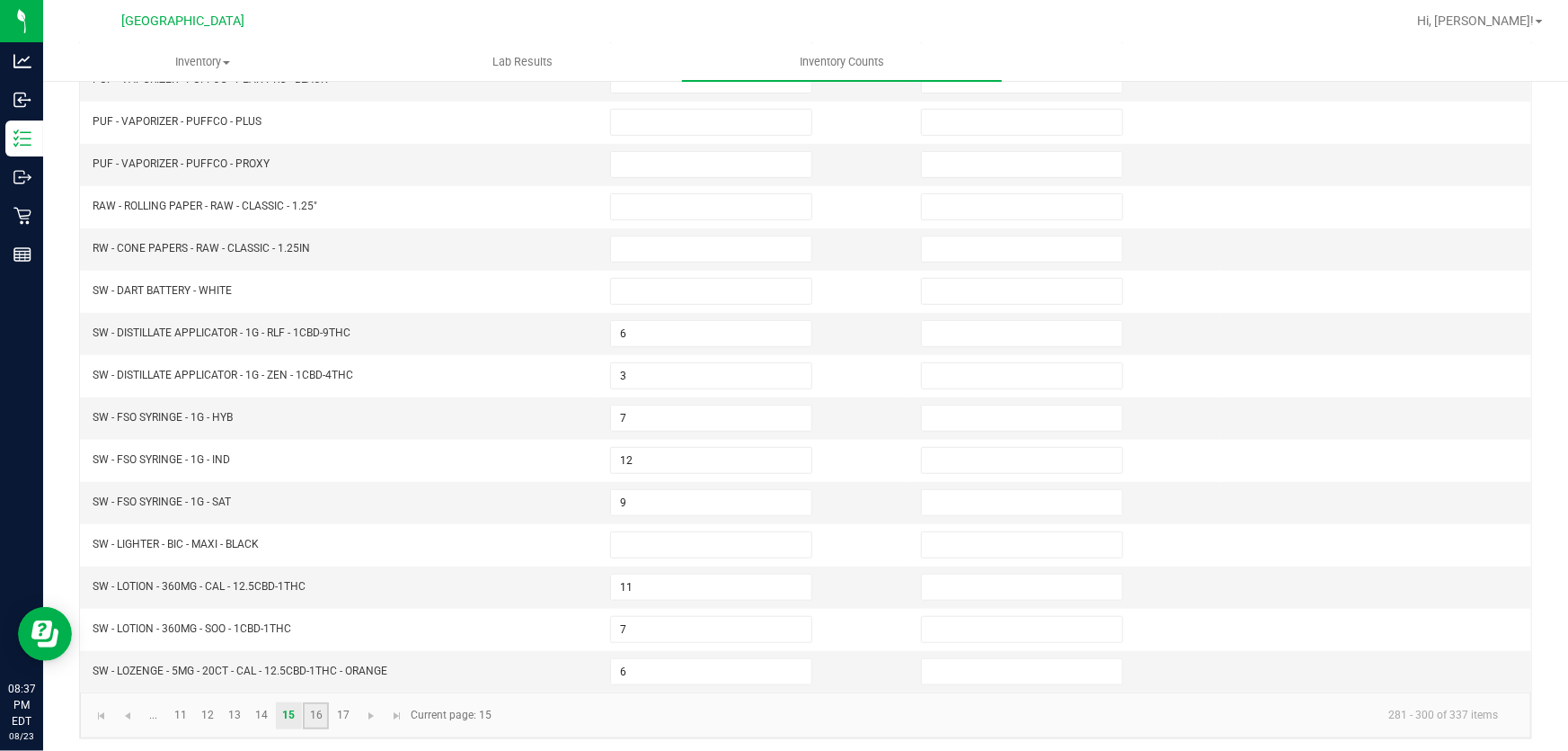
click at [314, 708] on link "16" at bounding box center [316, 715] width 26 height 27
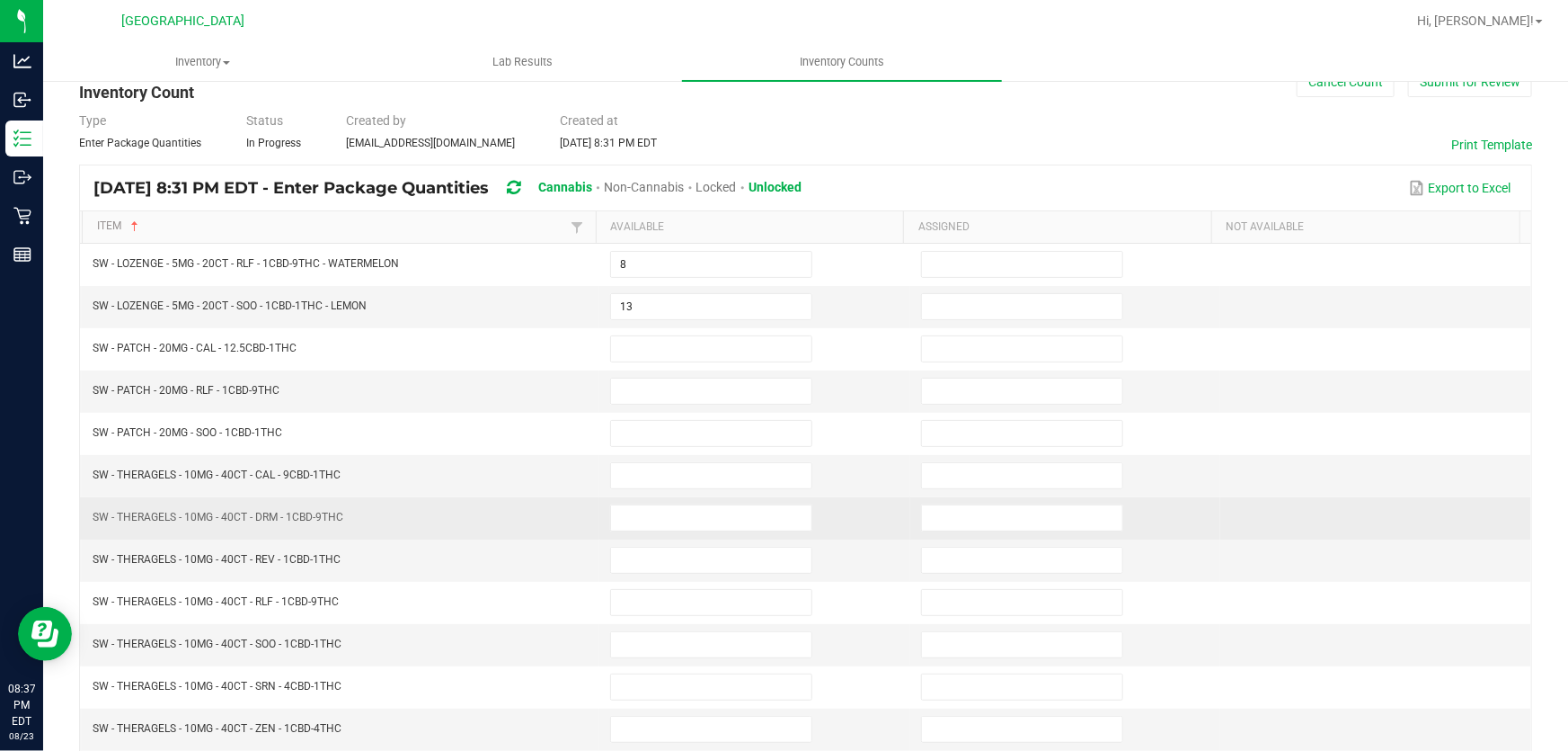
scroll to position [35, 0]
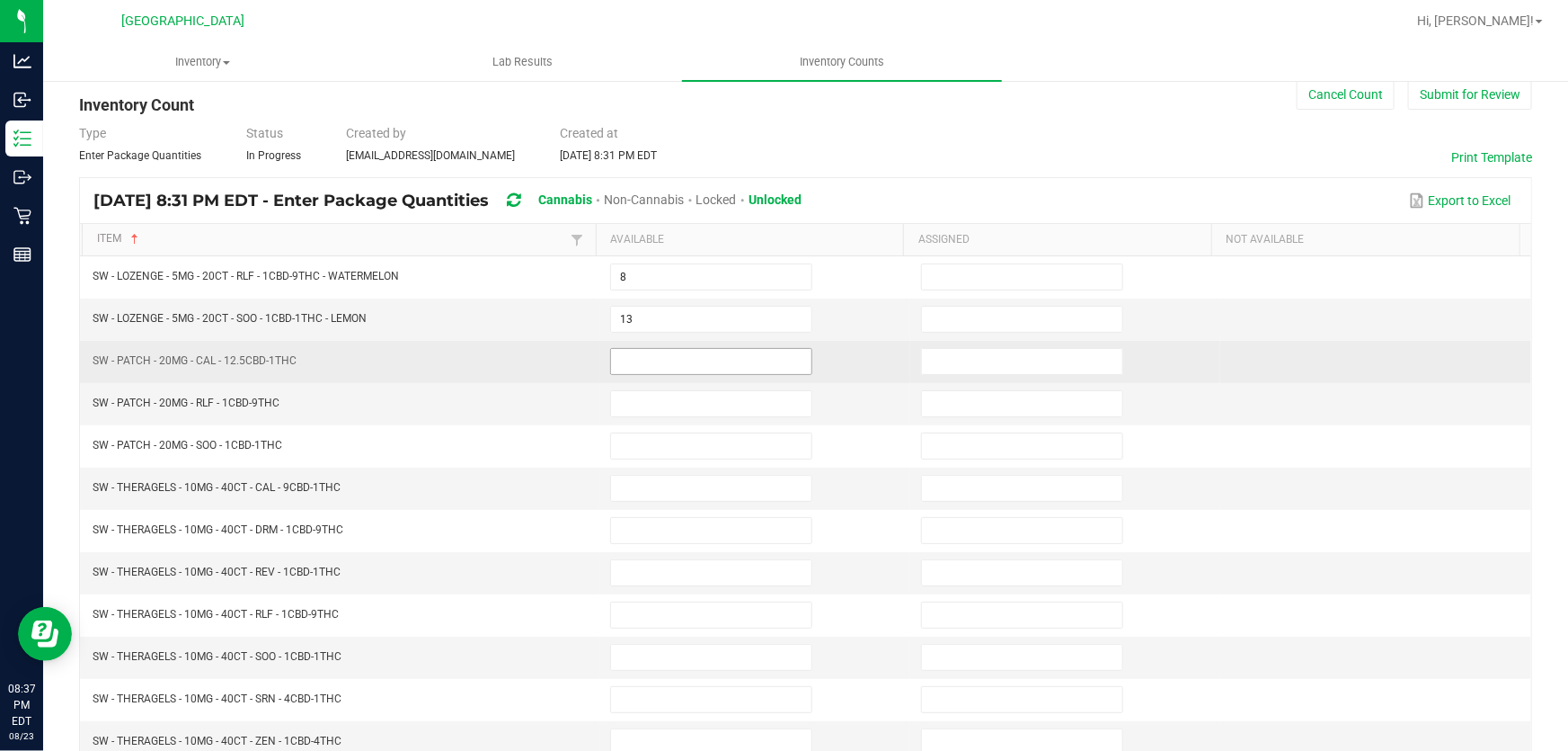
click at [630, 357] on input at bounding box center [712, 361] width 200 height 25
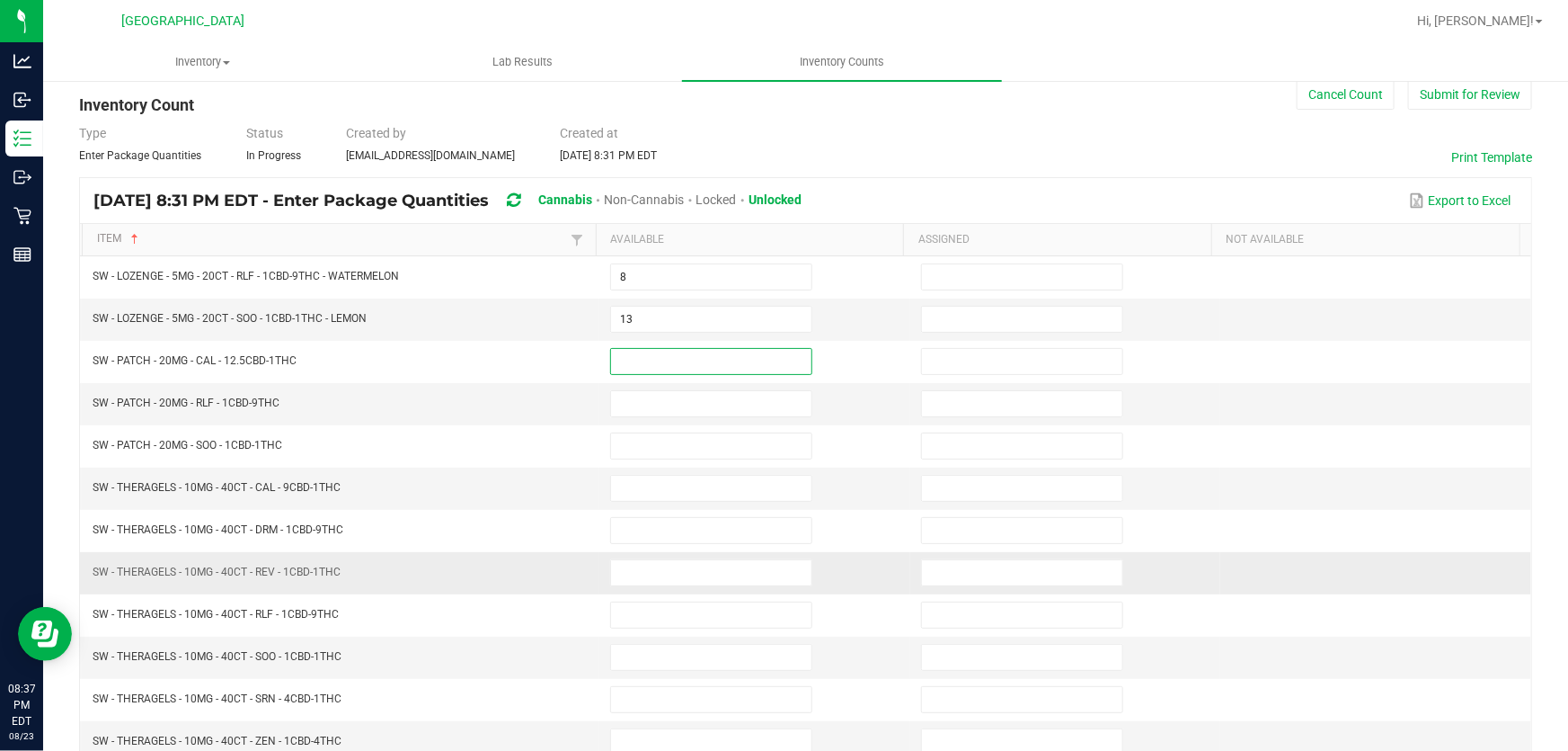
scroll to position [442, 0]
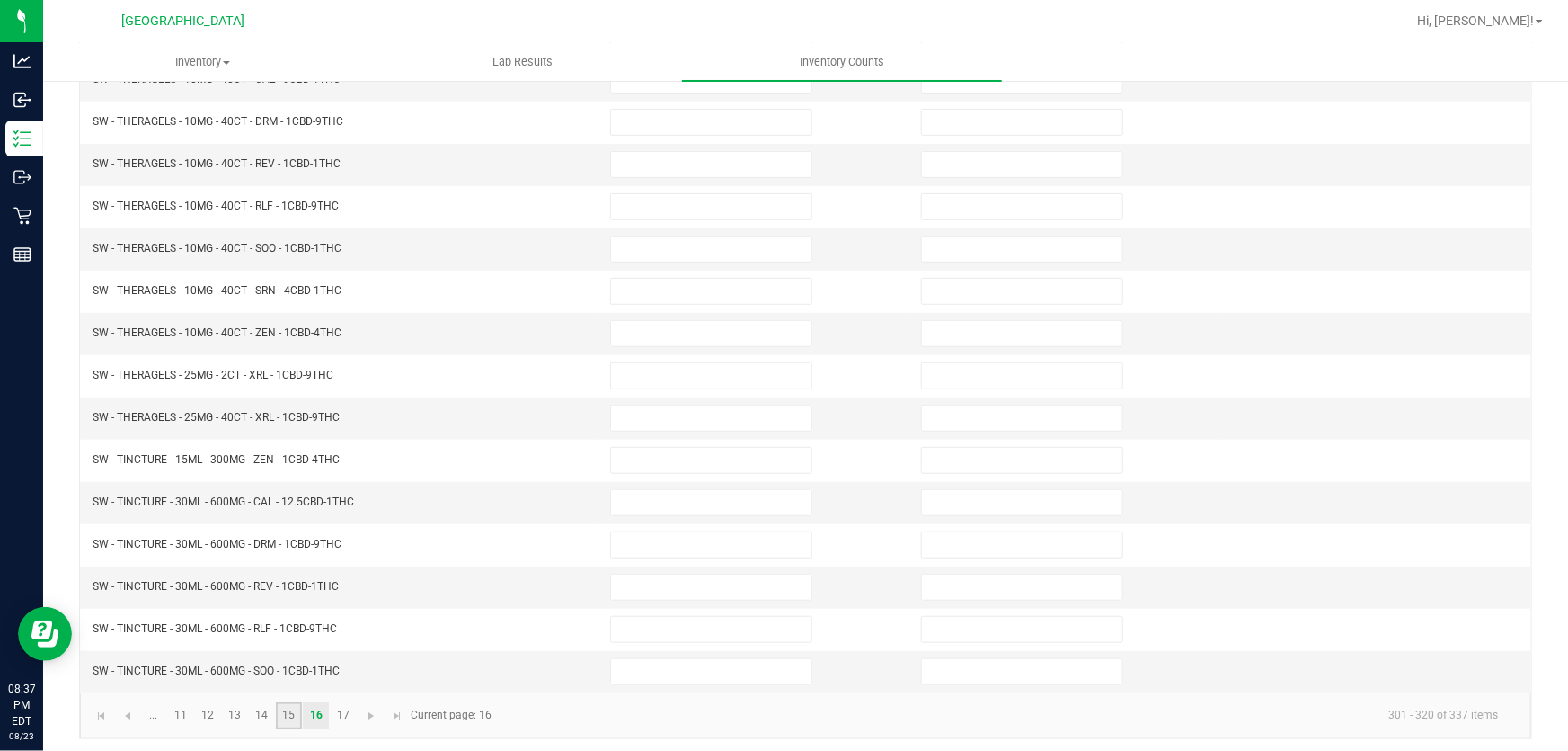
click at [278, 712] on link "15" at bounding box center [288, 715] width 26 height 27
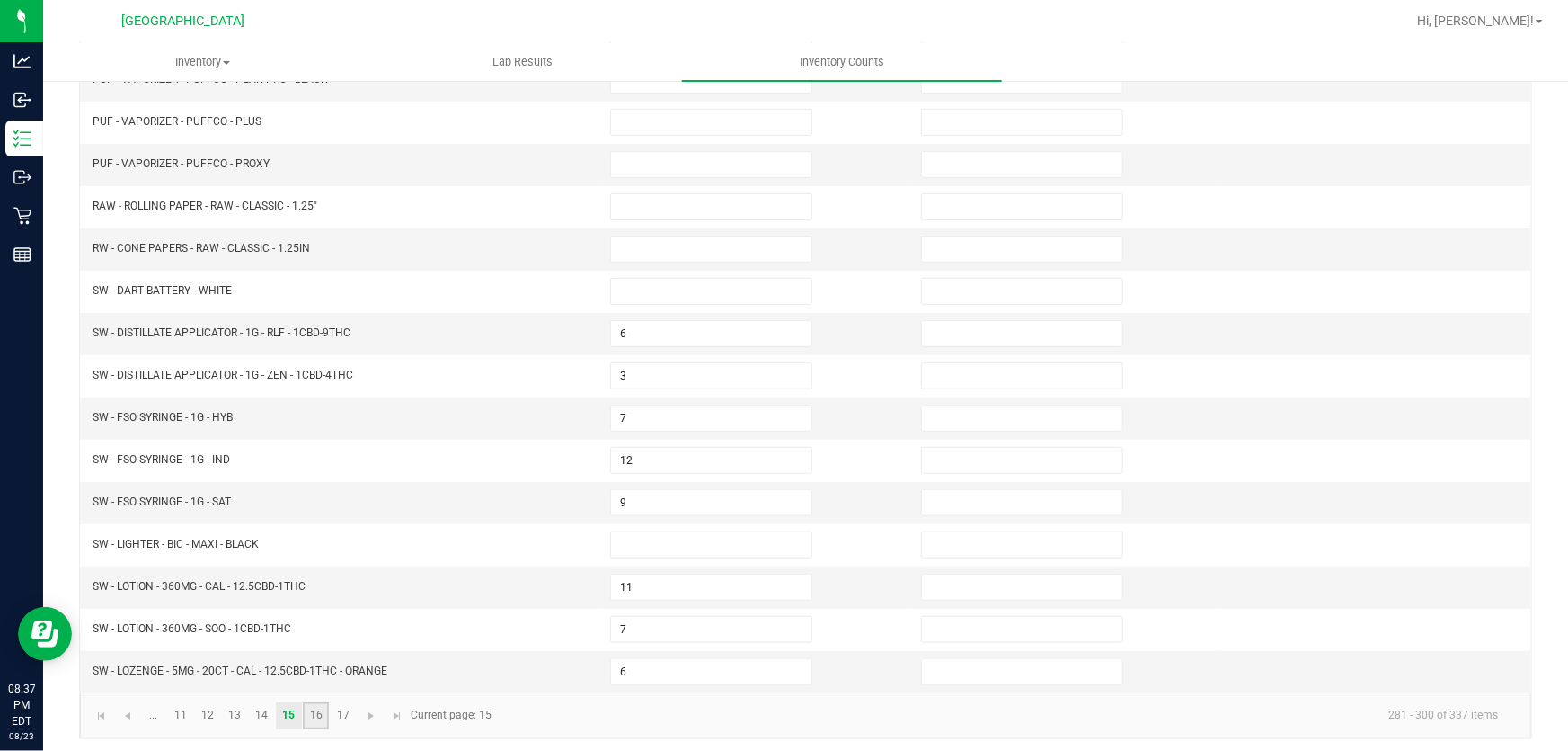
click at [320, 713] on link "16" at bounding box center [316, 715] width 26 height 27
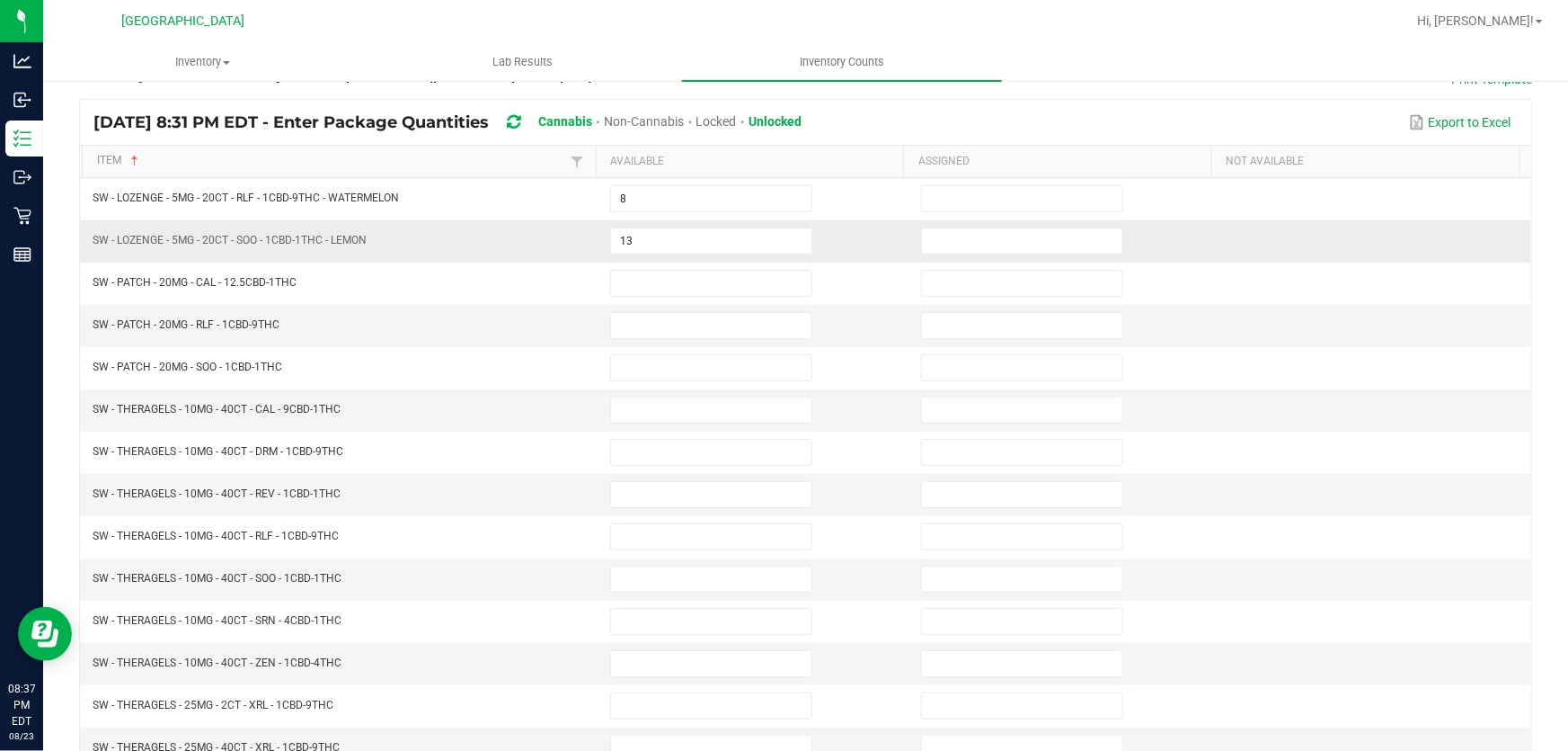
scroll to position [35, 0]
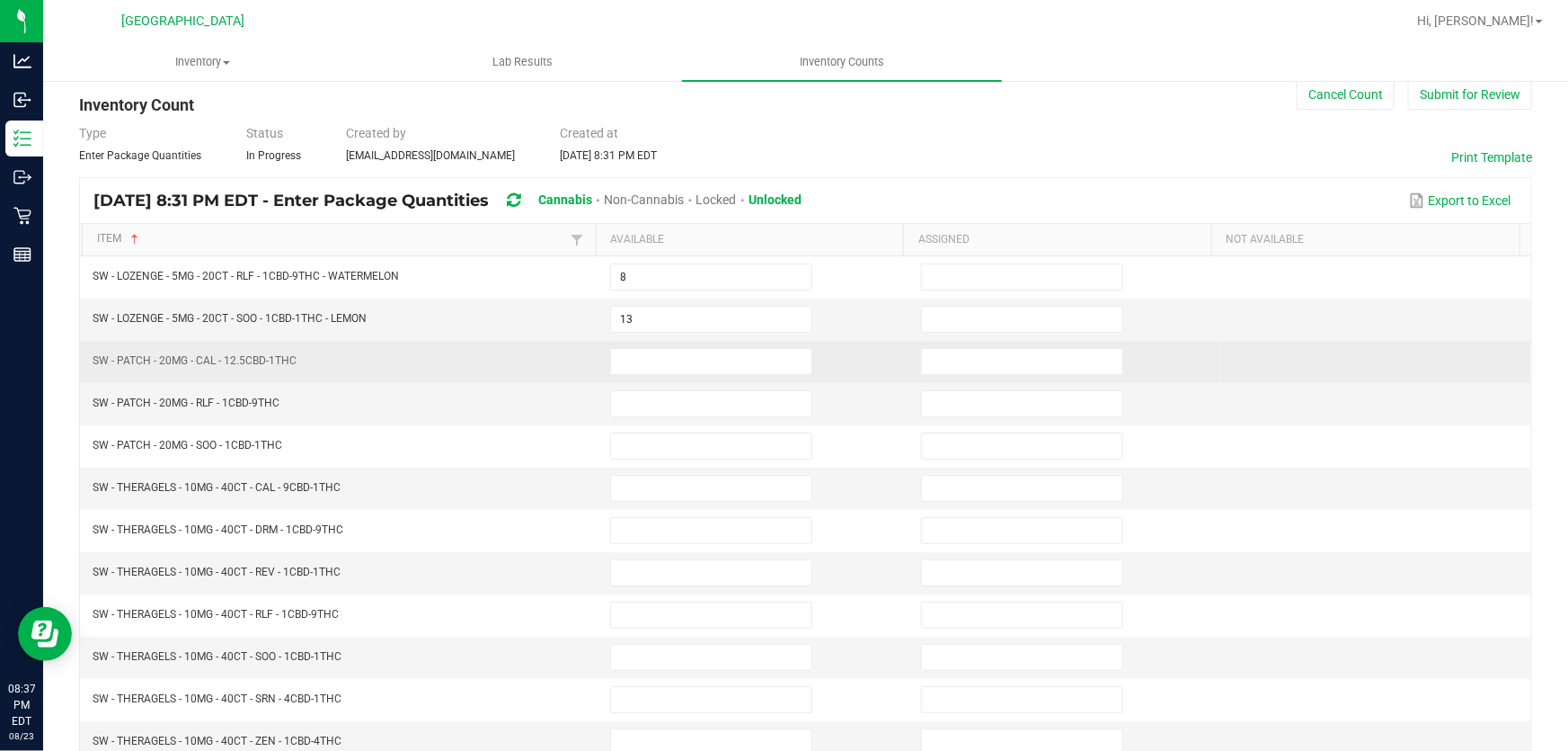
click at [622, 342] on td at bounding box center [755, 361] width 311 height 42
click at [623, 358] on input at bounding box center [712, 361] width 200 height 25
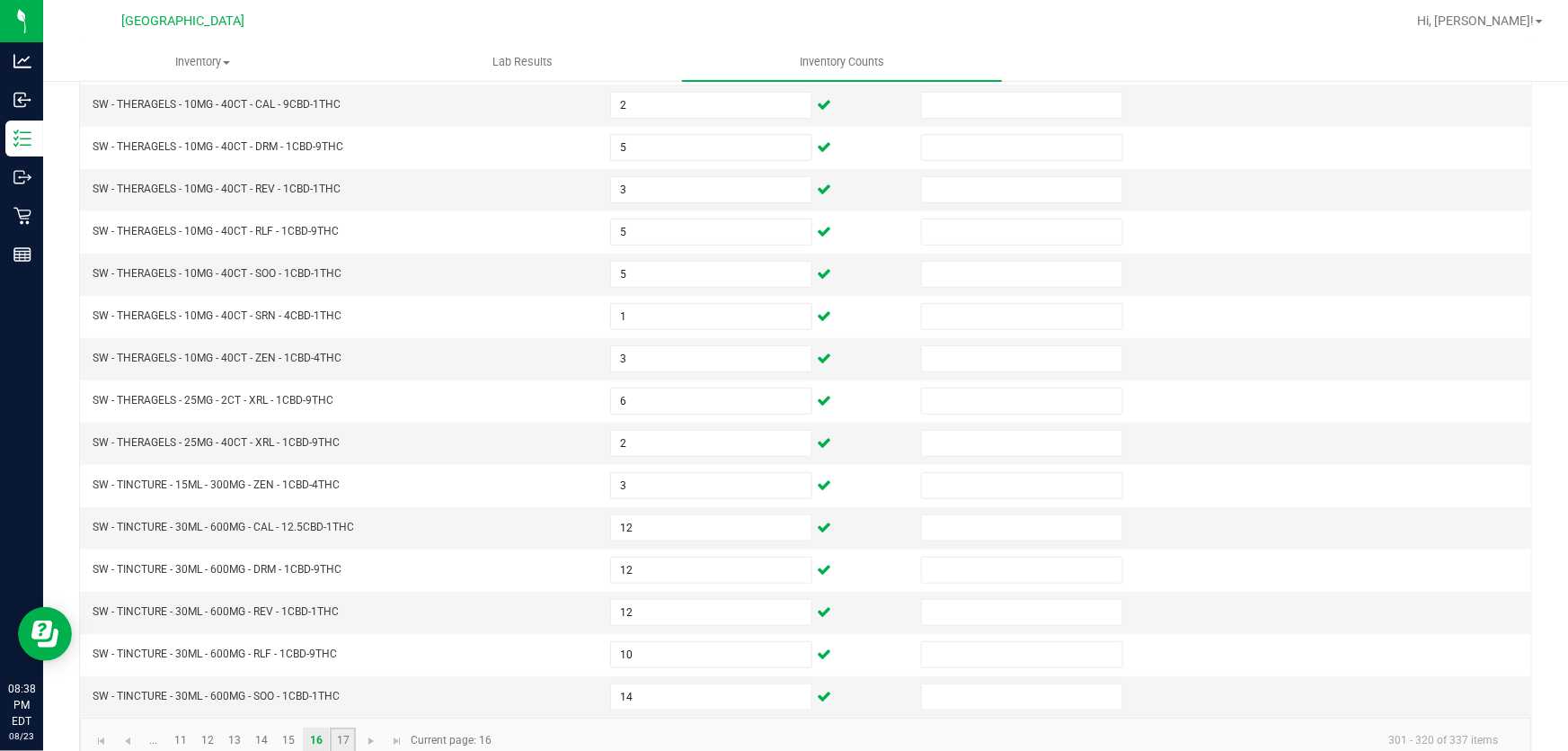
click at [340, 737] on link "17" at bounding box center [342, 741] width 26 height 27
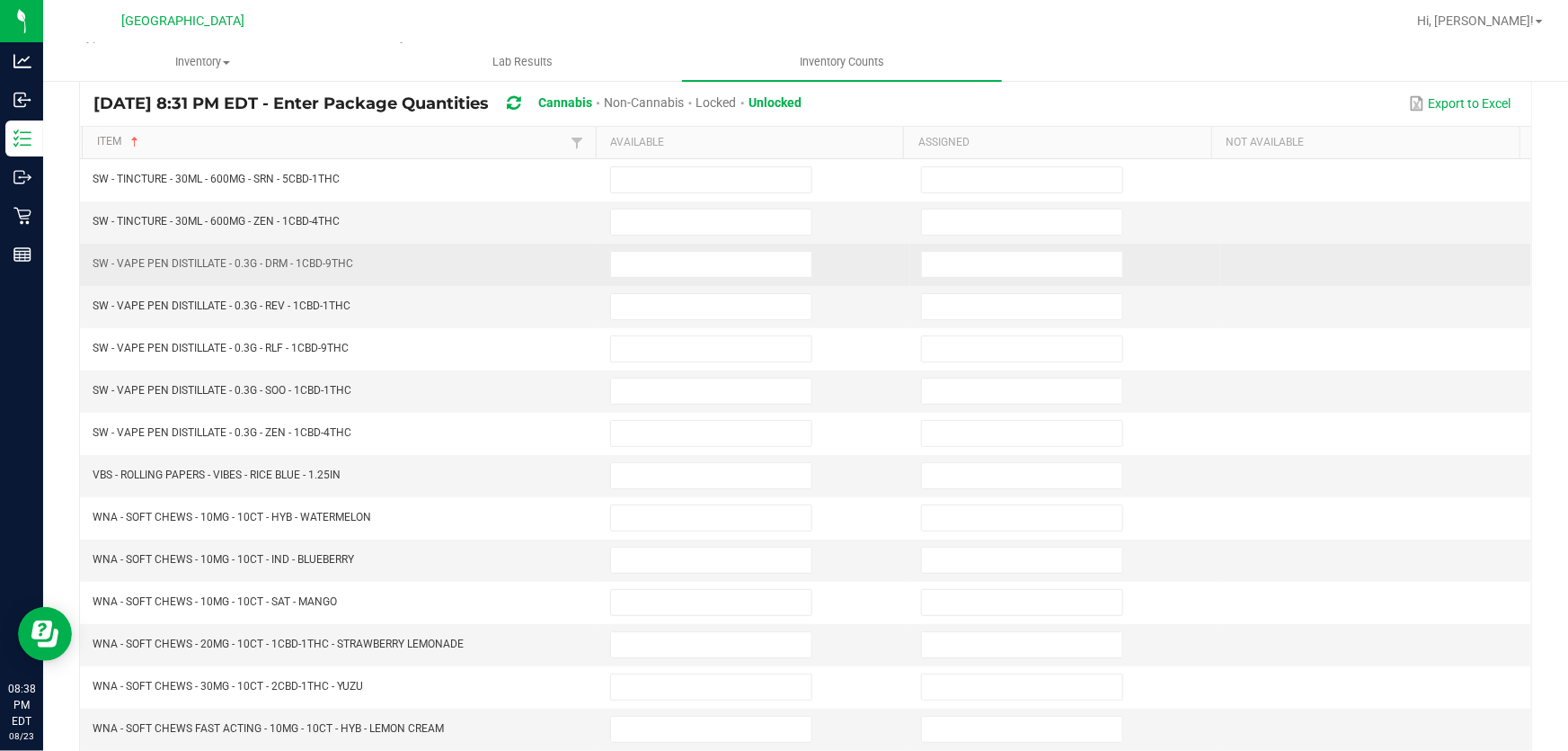
scroll to position [0, 0]
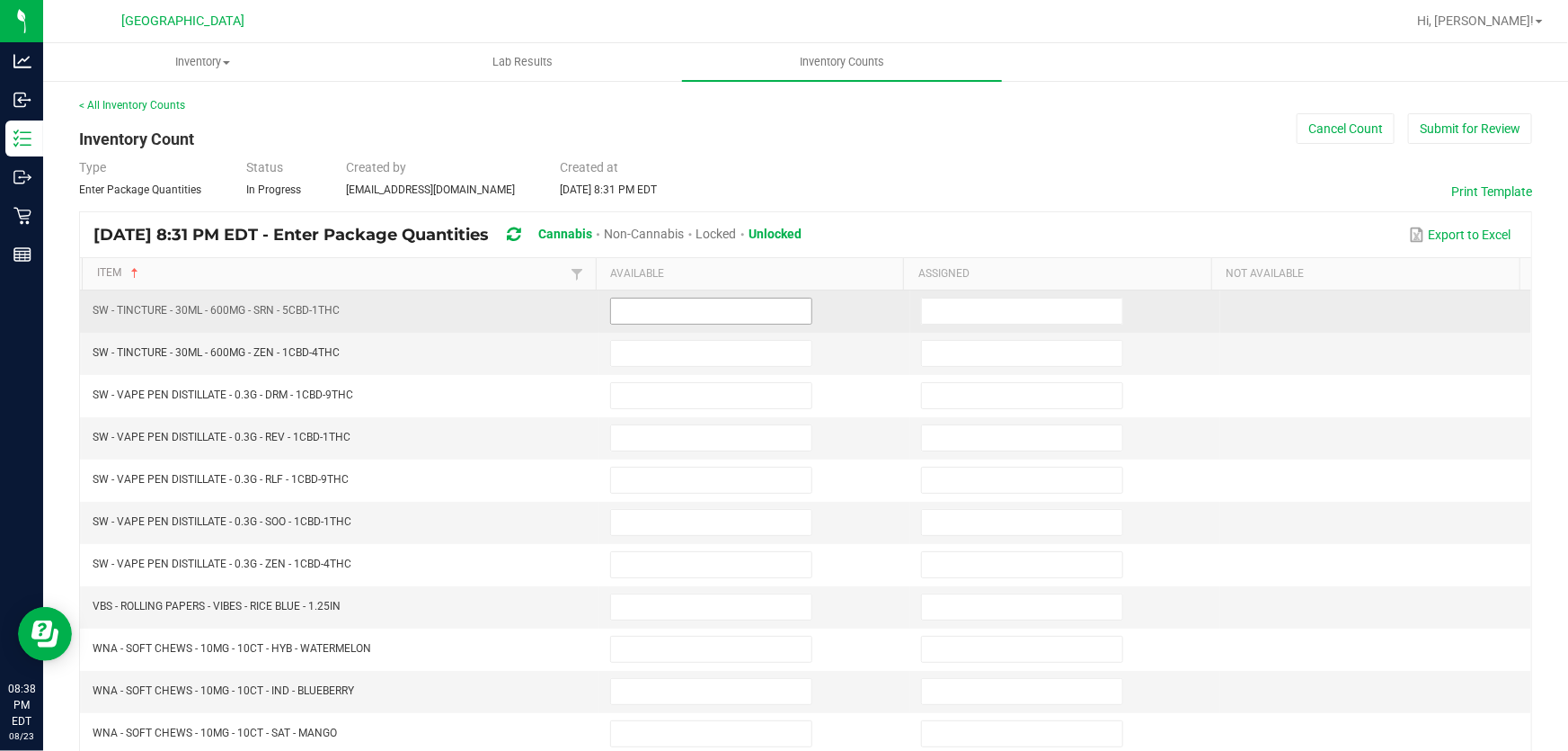
click at [641, 323] on input at bounding box center [712, 311] width 200 height 25
click at [648, 317] on input at bounding box center [712, 311] width 200 height 25
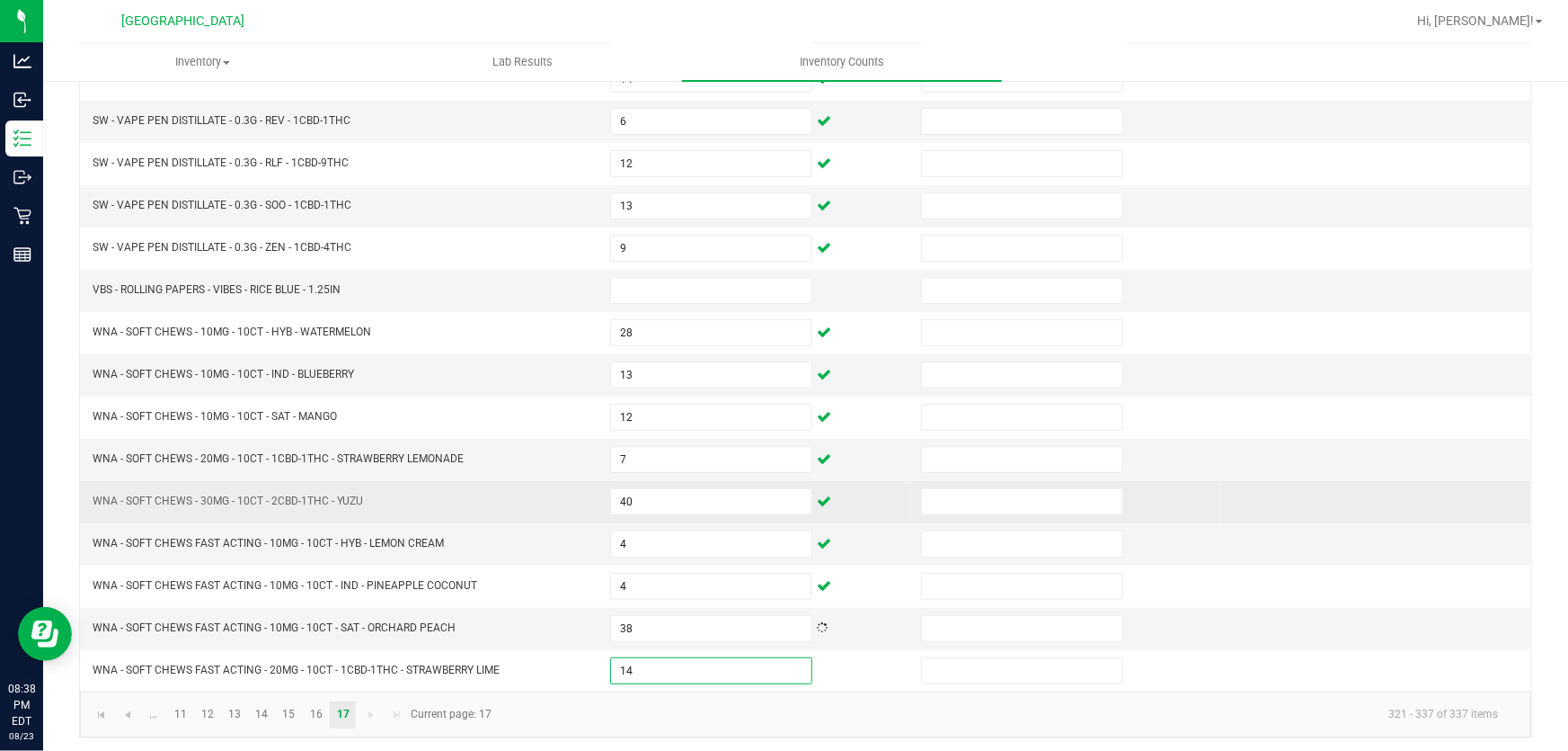
click at [111, 500] on span "WNA - SOFT CHEWS - 30MG - 10CT - 2CBD-1THC - YUZU" at bounding box center [228, 501] width 270 height 13
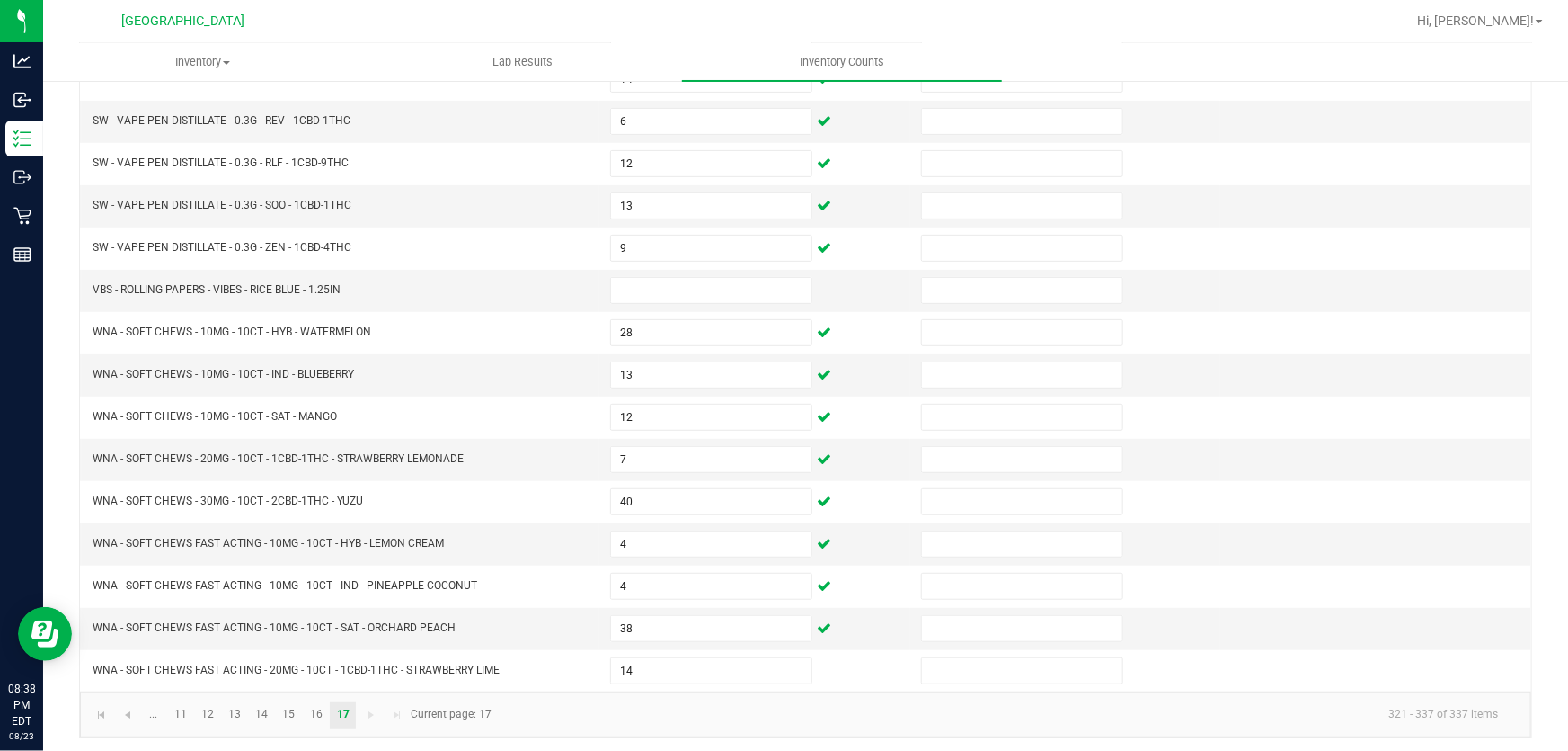
scroll to position [0, 0]
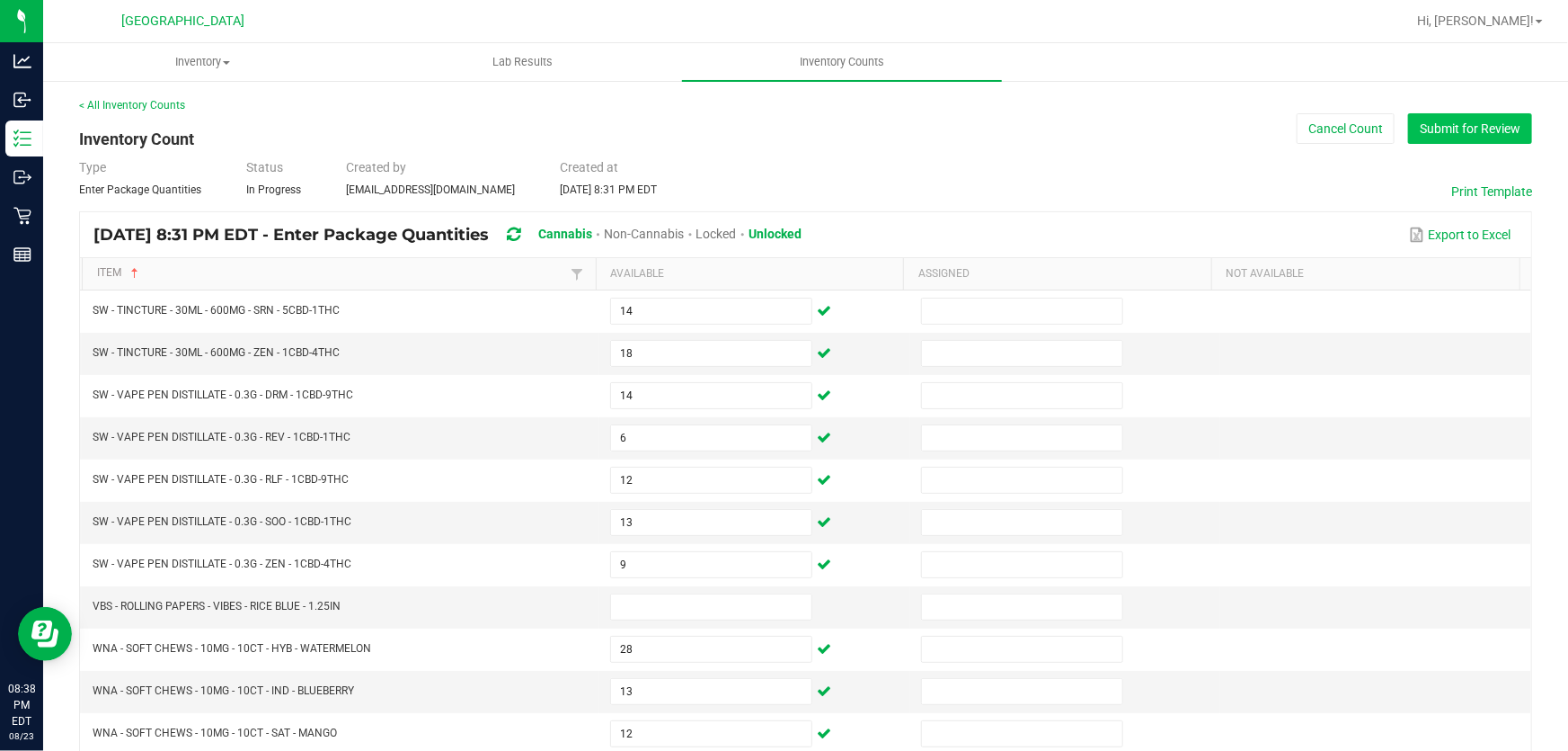
click at [1425, 127] on button "Submit for Review" at bounding box center [1470, 128] width 124 height 31
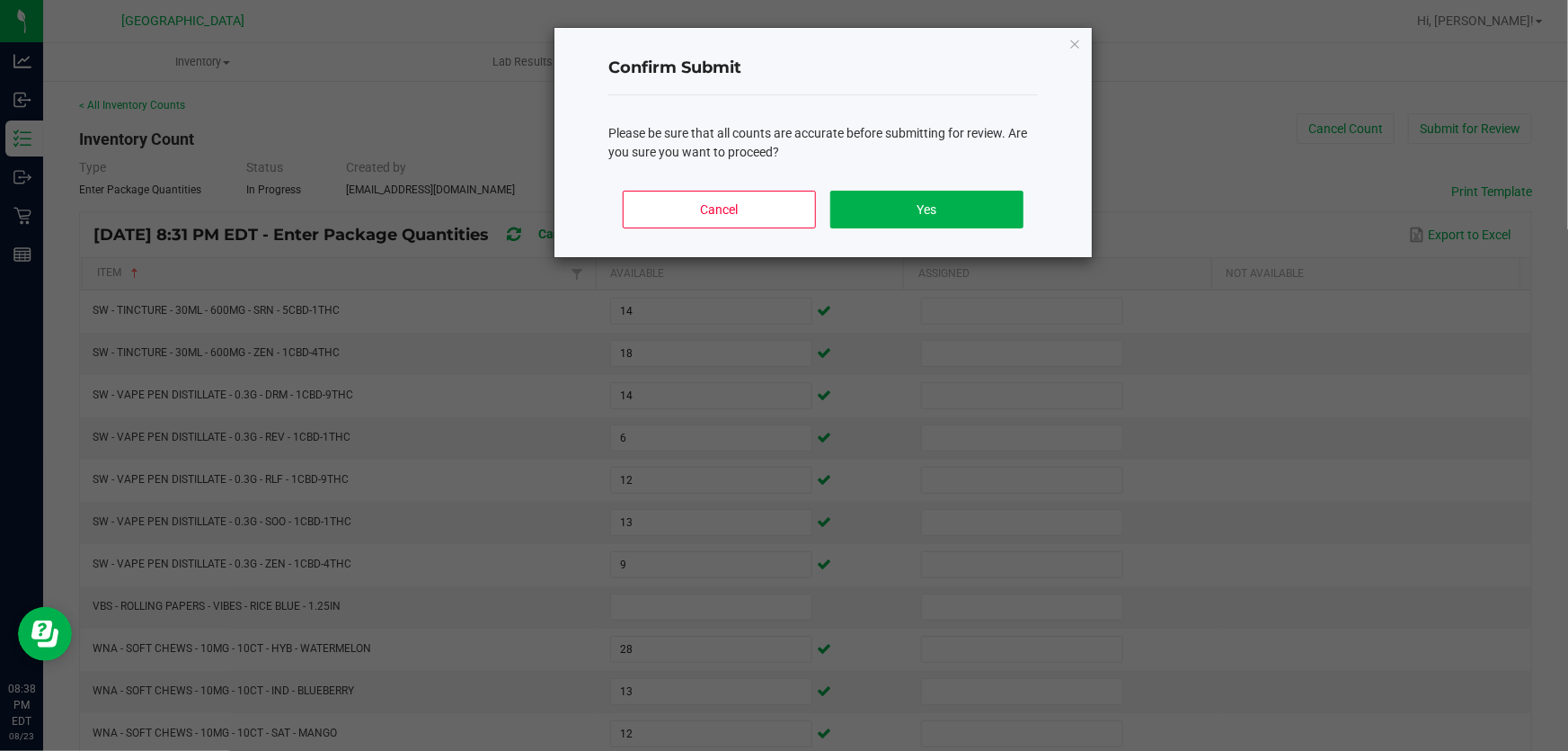
click at [929, 184] on div "Cancel Yes" at bounding box center [824, 217] width 430 height 81
click at [923, 192] on button "Yes" at bounding box center [926, 208] width 193 height 37
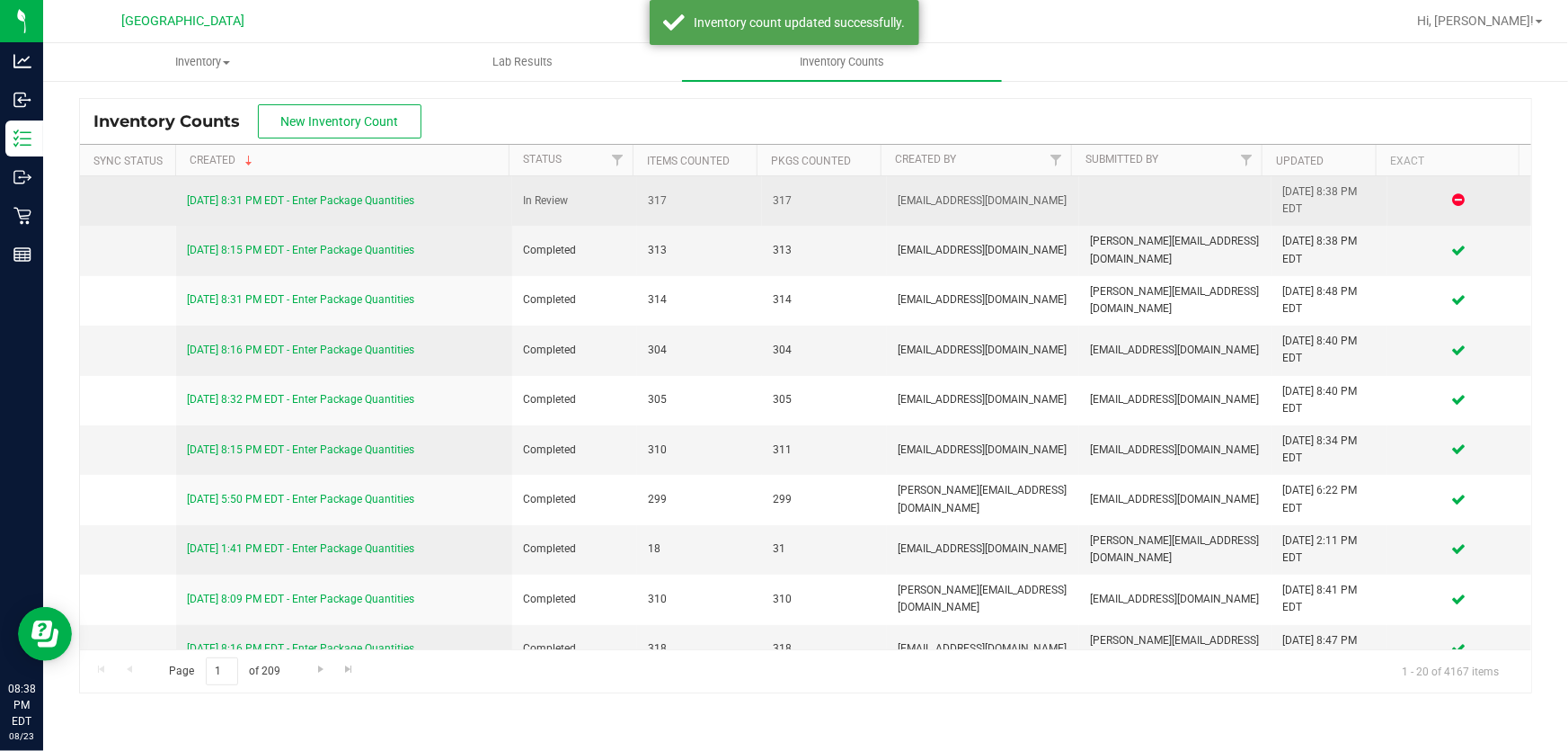
click at [310, 184] on td "[DATE] 8:31 PM EDT - Enter Package Quantities" at bounding box center [344, 201] width 336 height 49
click at [309, 194] on link "[DATE] 8:31 PM EDT - Enter Package Quantities" at bounding box center [300, 200] width 228 height 13
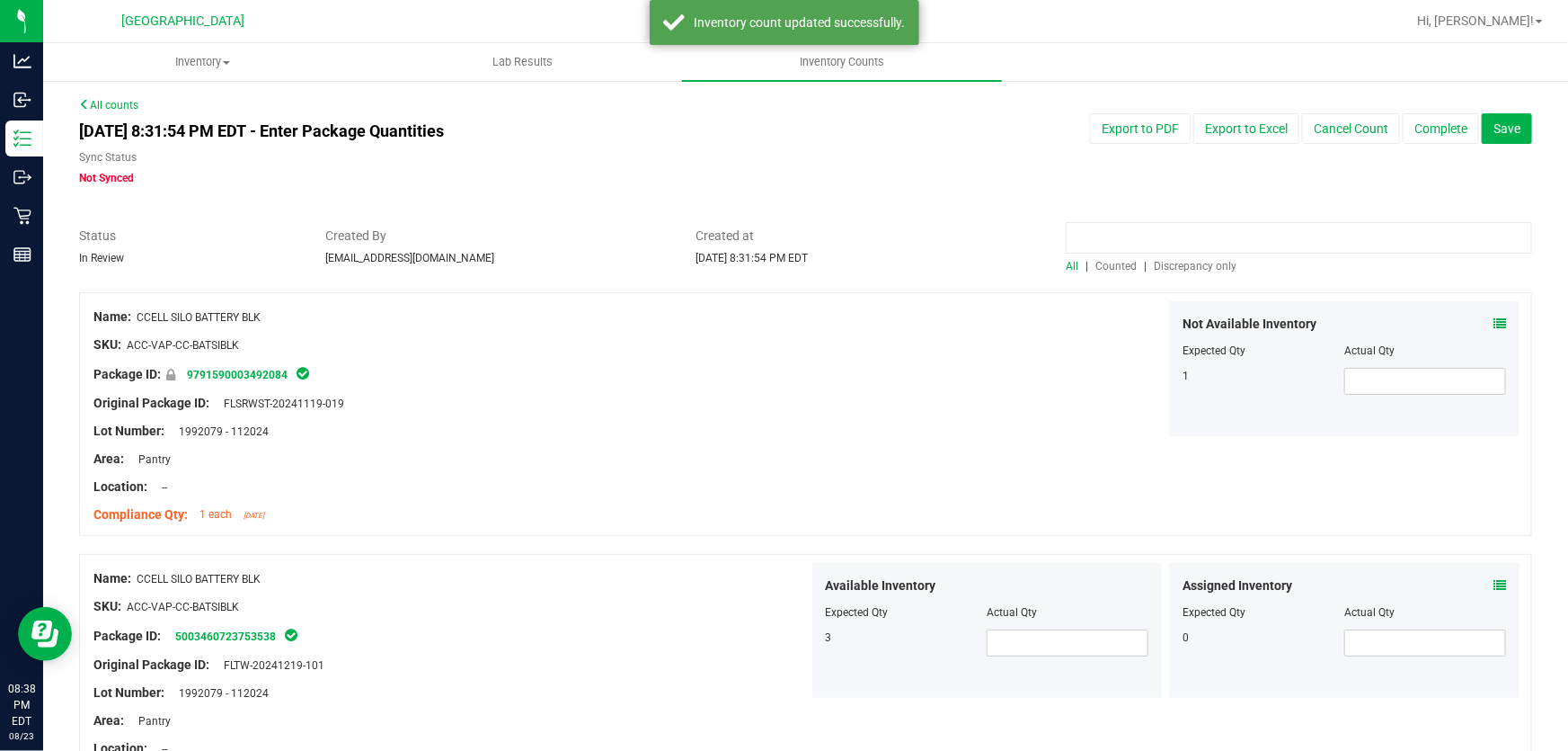
click at [1194, 252] on div at bounding box center [1299, 242] width 467 height 32
click at [1191, 260] on span "Discrepancy only" at bounding box center [1195, 266] width 83 height 13
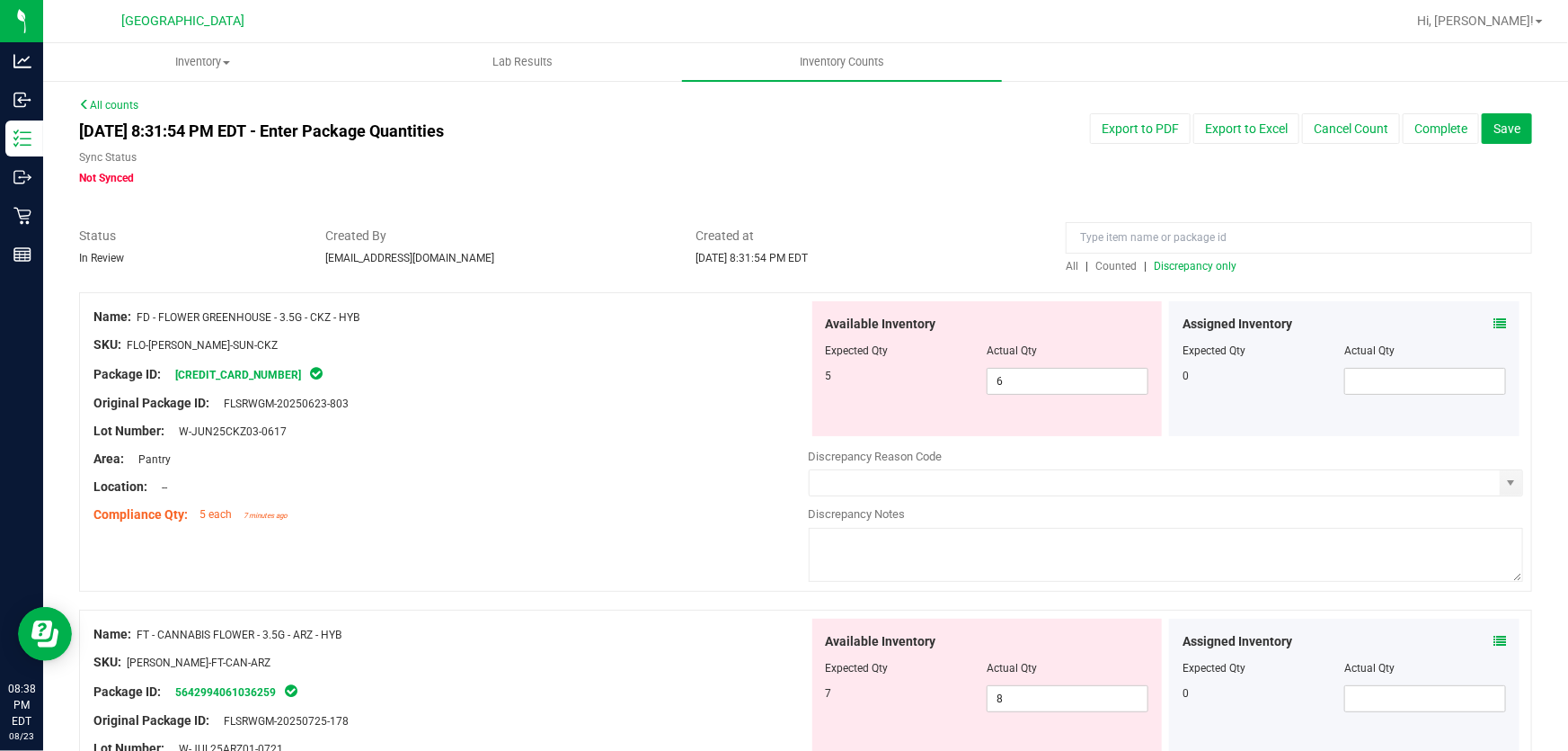
click at [629, 401] on div "Original Package ID: FLSRWGM-20250623-803" at bounding box center [451, 403] width 715 height 19
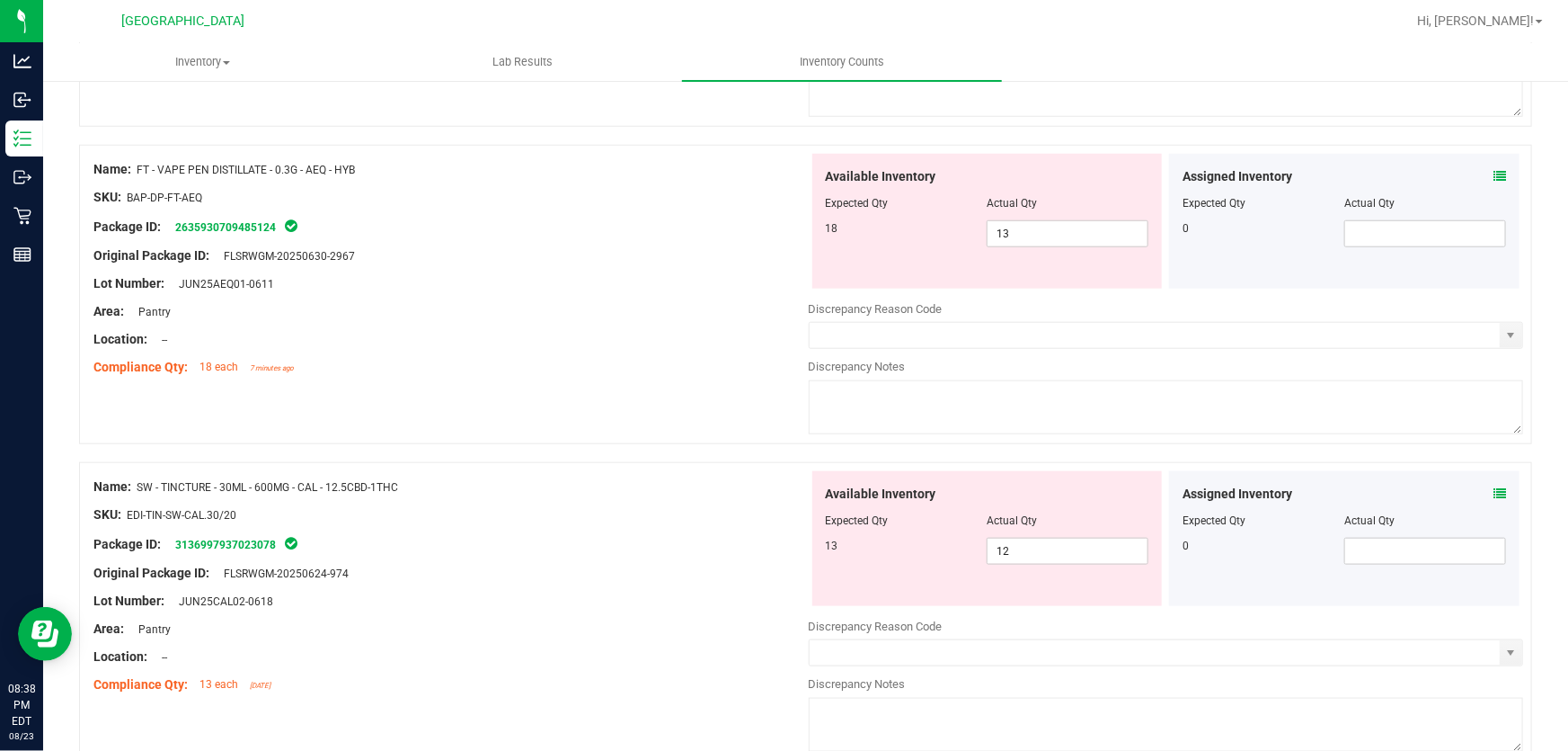
scroll to position [871, 0]
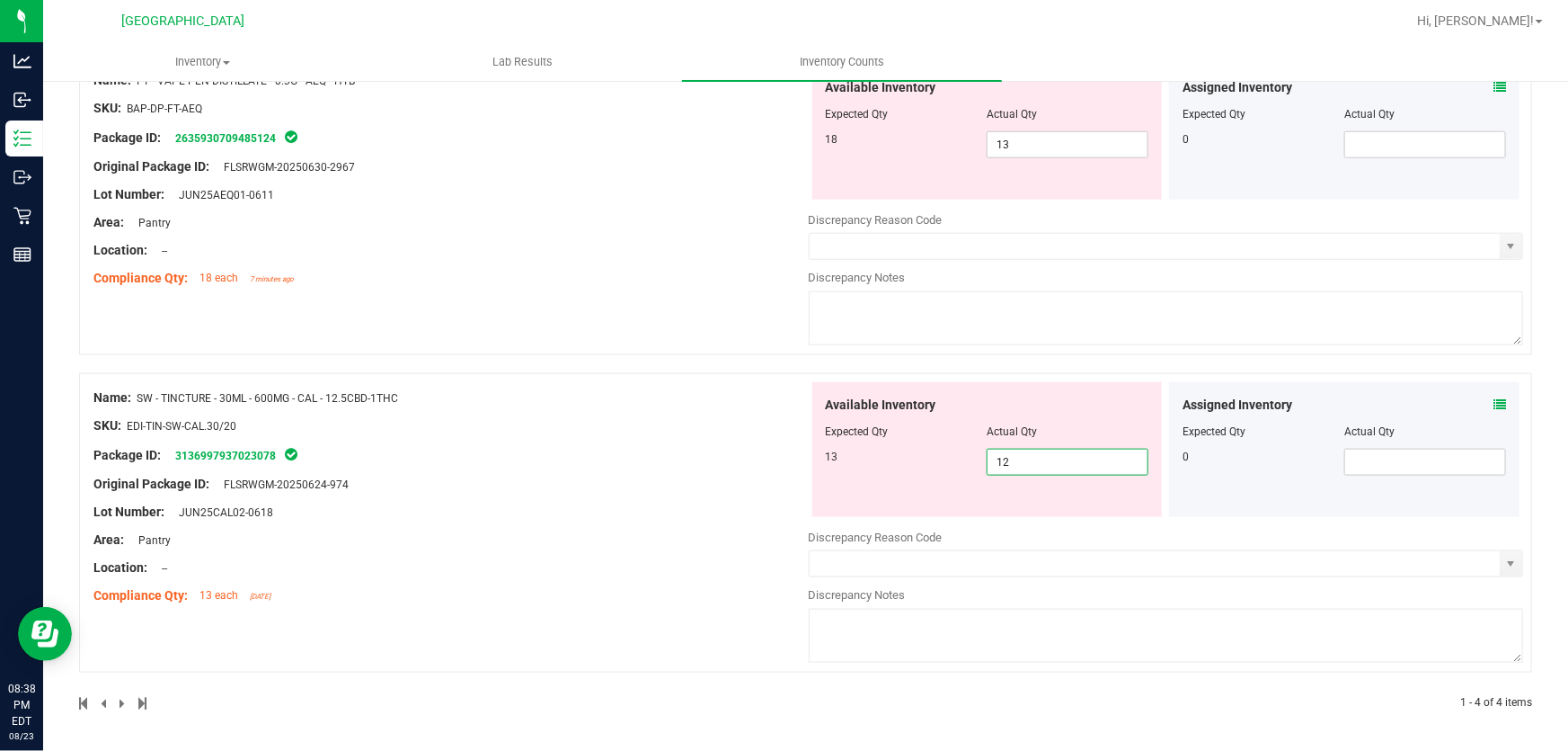
click at [1017, 463] on span "12 12" at bounding box center [1067, 462] width 162 height 27
click at [1017, 463] on input "12" at bounding box center [1067, 462] width 160 height 25
click at [421, 485] on div "Name: SW - TINCTURE - 30ML - 600MG - CAL - 12.5CBD-1THC SKU: EDI-TIN-SW-CAL.30/…" at bounding box center [451, 497] width 715 height 229
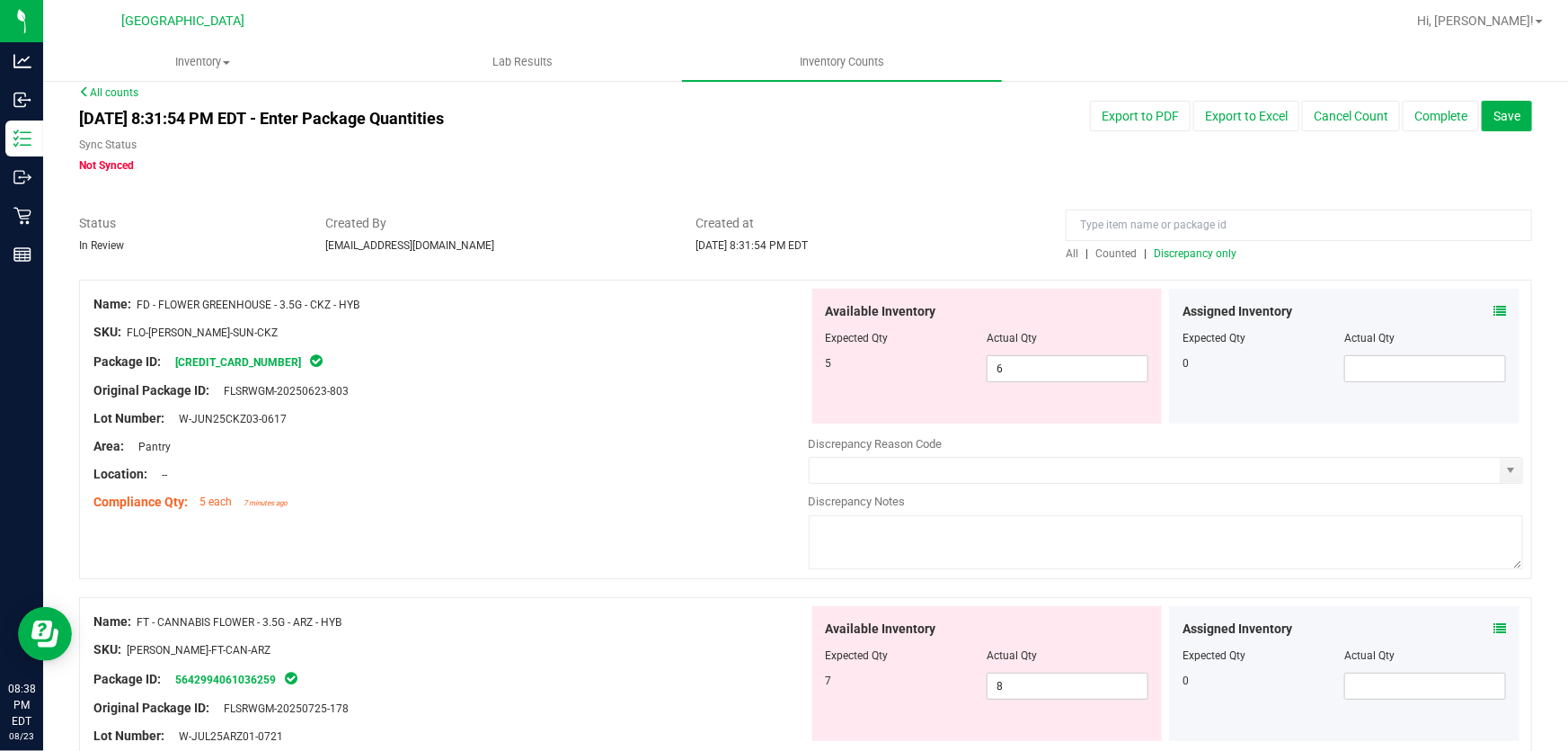
scroll to position [0, 0]
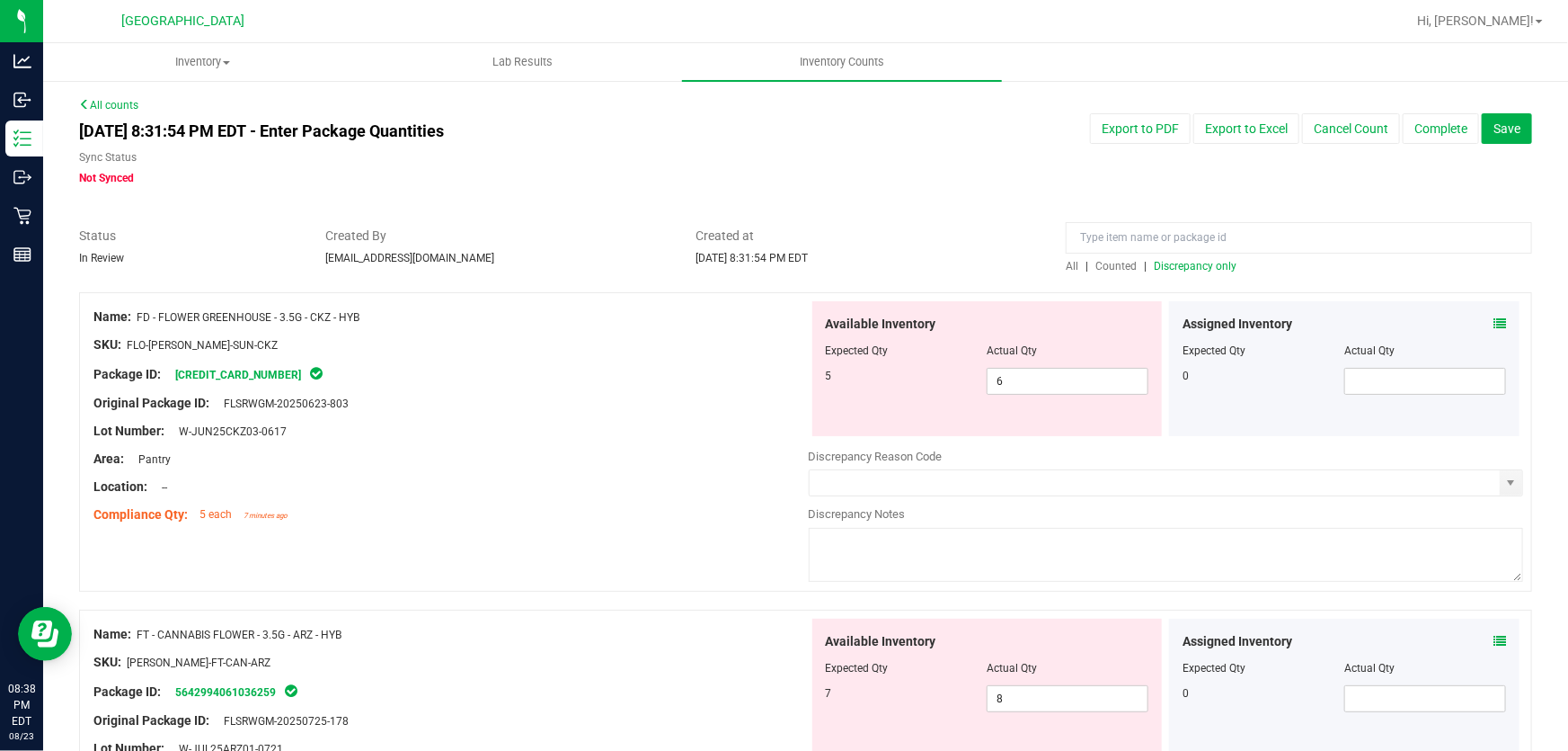
click at [1493, 315] on span at bounding box center [1500, 324] width 13 height 19
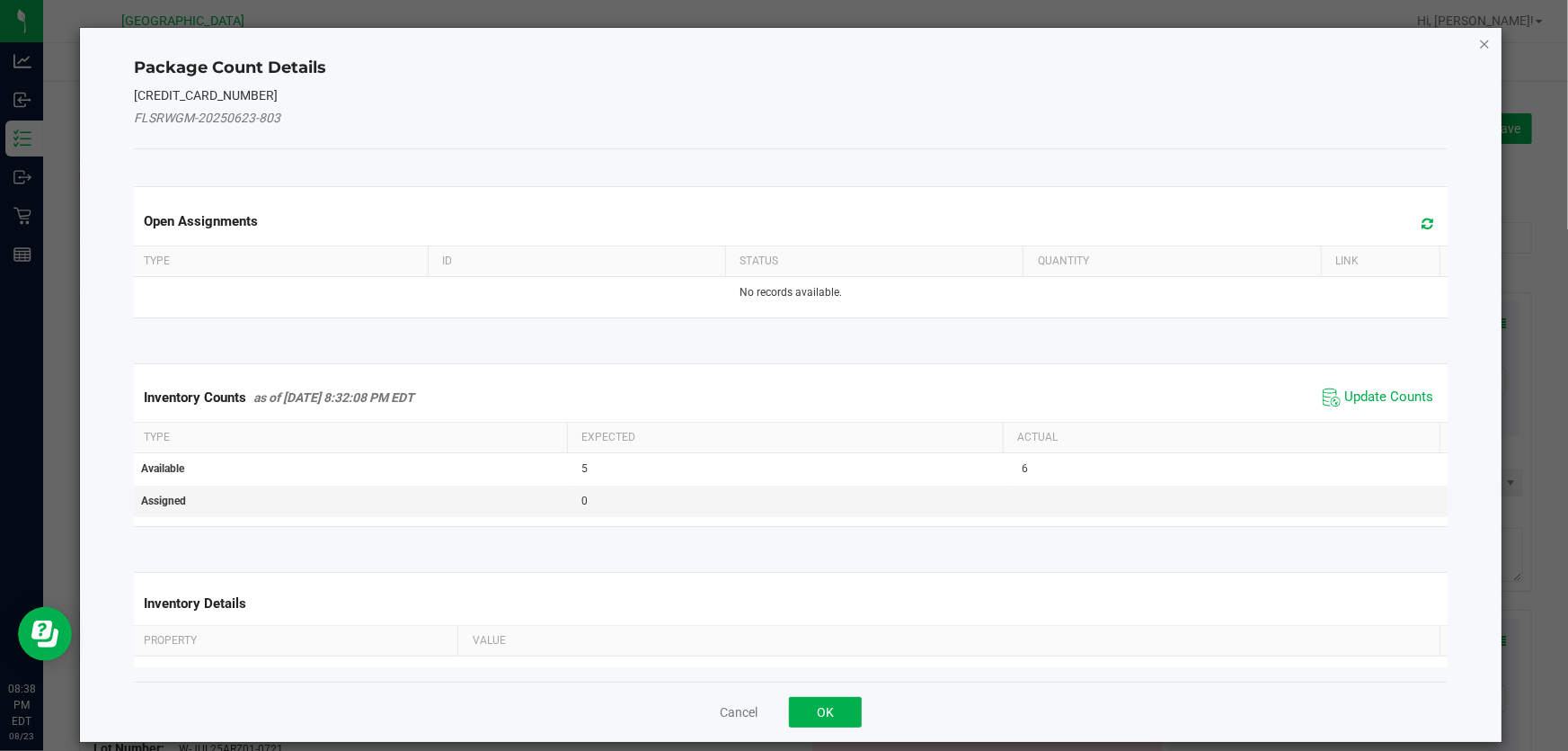
click at [1479, 45] on icon "Close" at bounding box center [1484, 44] width 13 height 22
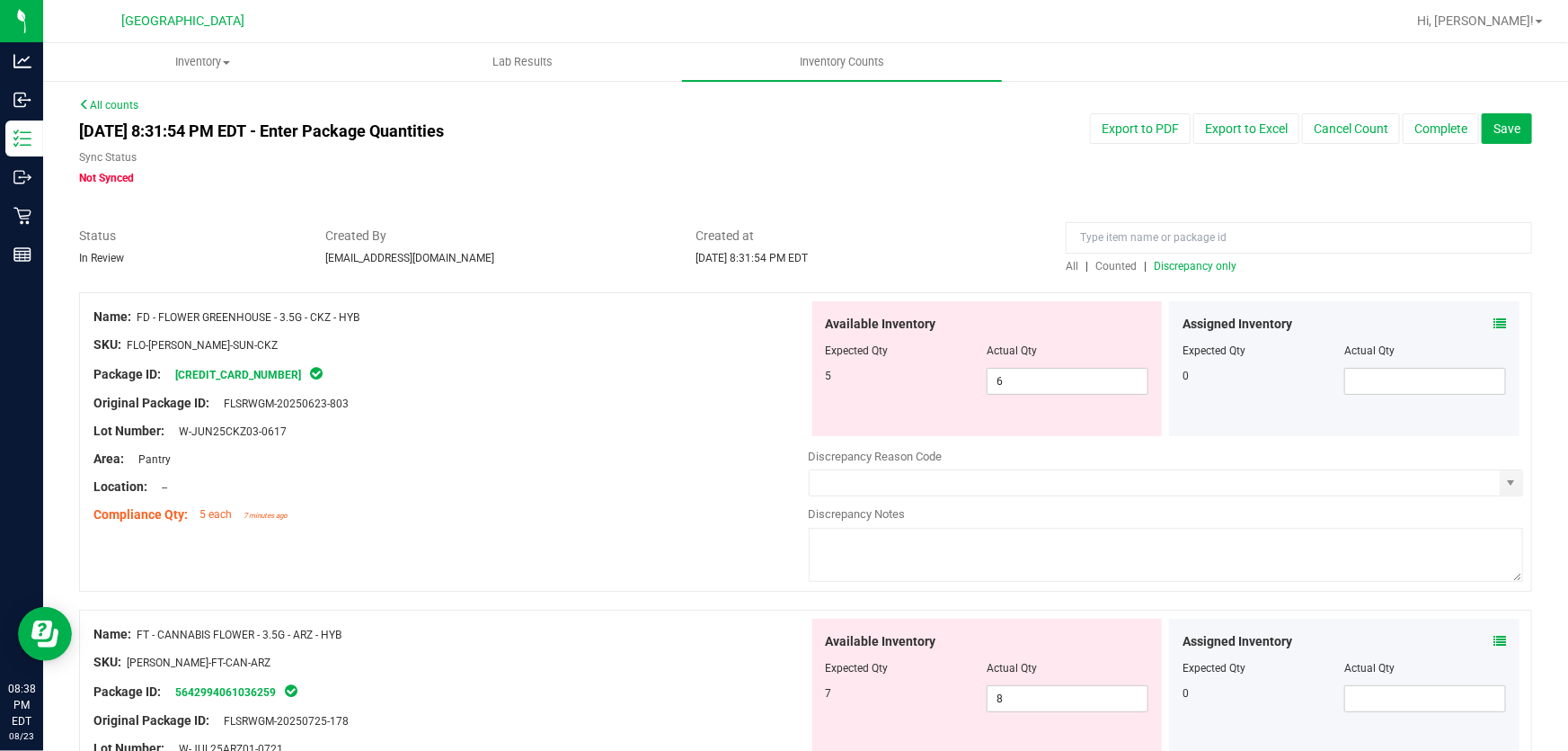
click at [1213, 264] on span "Discrepancy only" at bounding box center [1195, 266] width 83 height 13
click at [410, 392] on div at bounding box center [451, 390] width 715 height 9
click at [499, 252] on div "Created By [PERSON_NAME][EMAIL_ADDRESS][DOMAIN_NAME]" at bounding box center [497, 246] width 370 height 39
click at [1083, 388] on span "6 6" at bounding box center [1067, 381] width 162 height 27
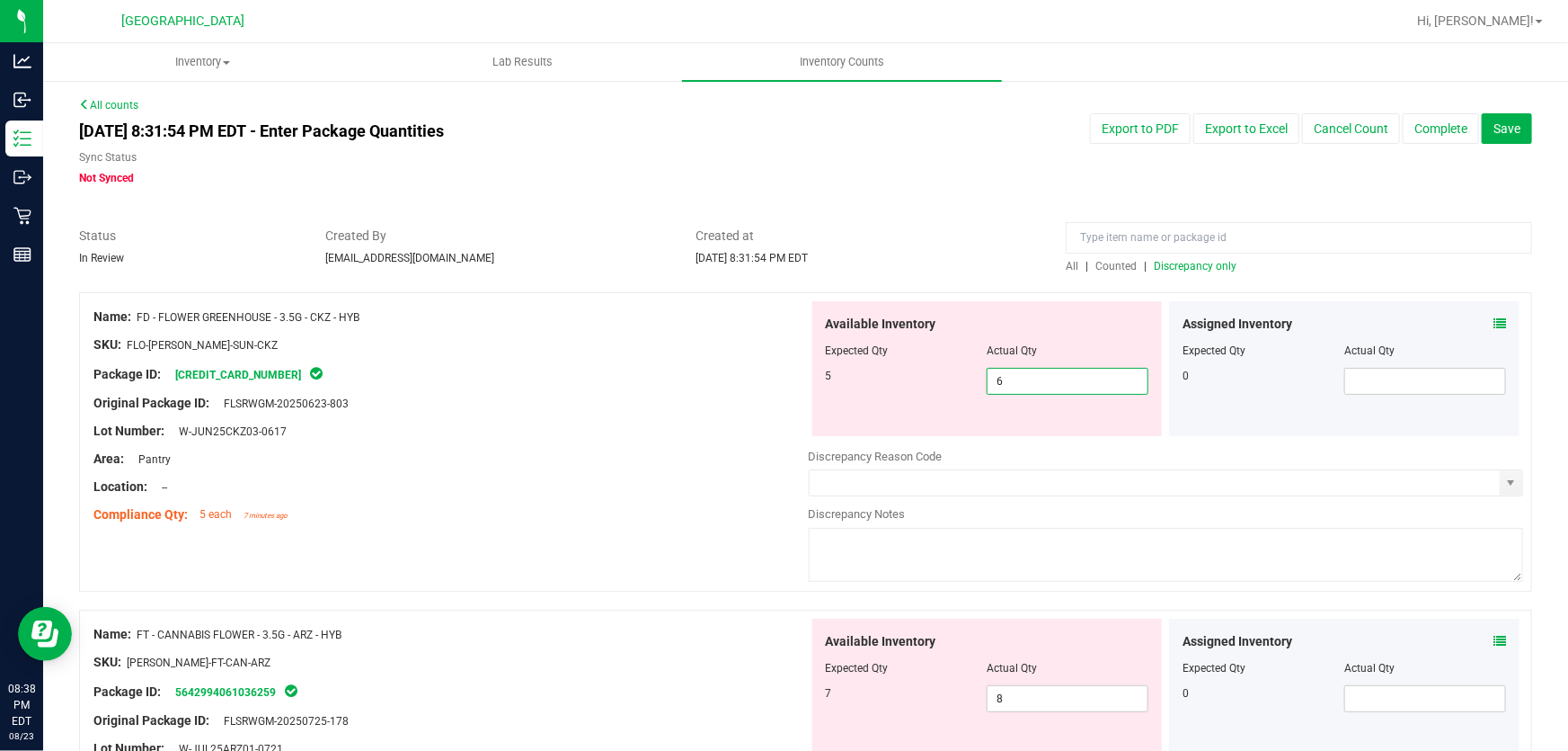
click at [1083, 388] on input "6" at bounding box center [1067, 381] width 160 height 25
click at [859, 154] on div "Sync Status" at bounding box center [497, 159] width 836 height 21
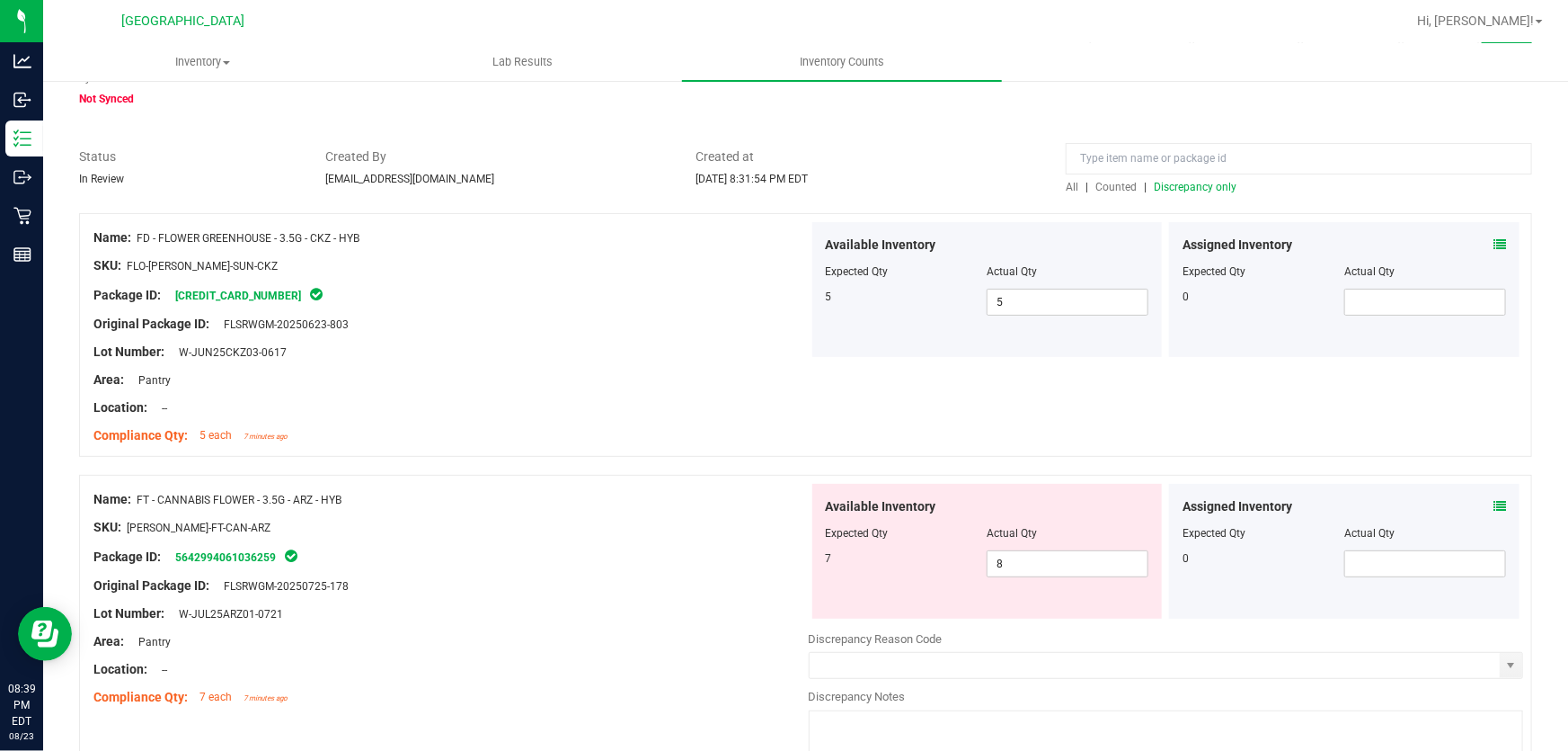
scroll to position [326, 0]
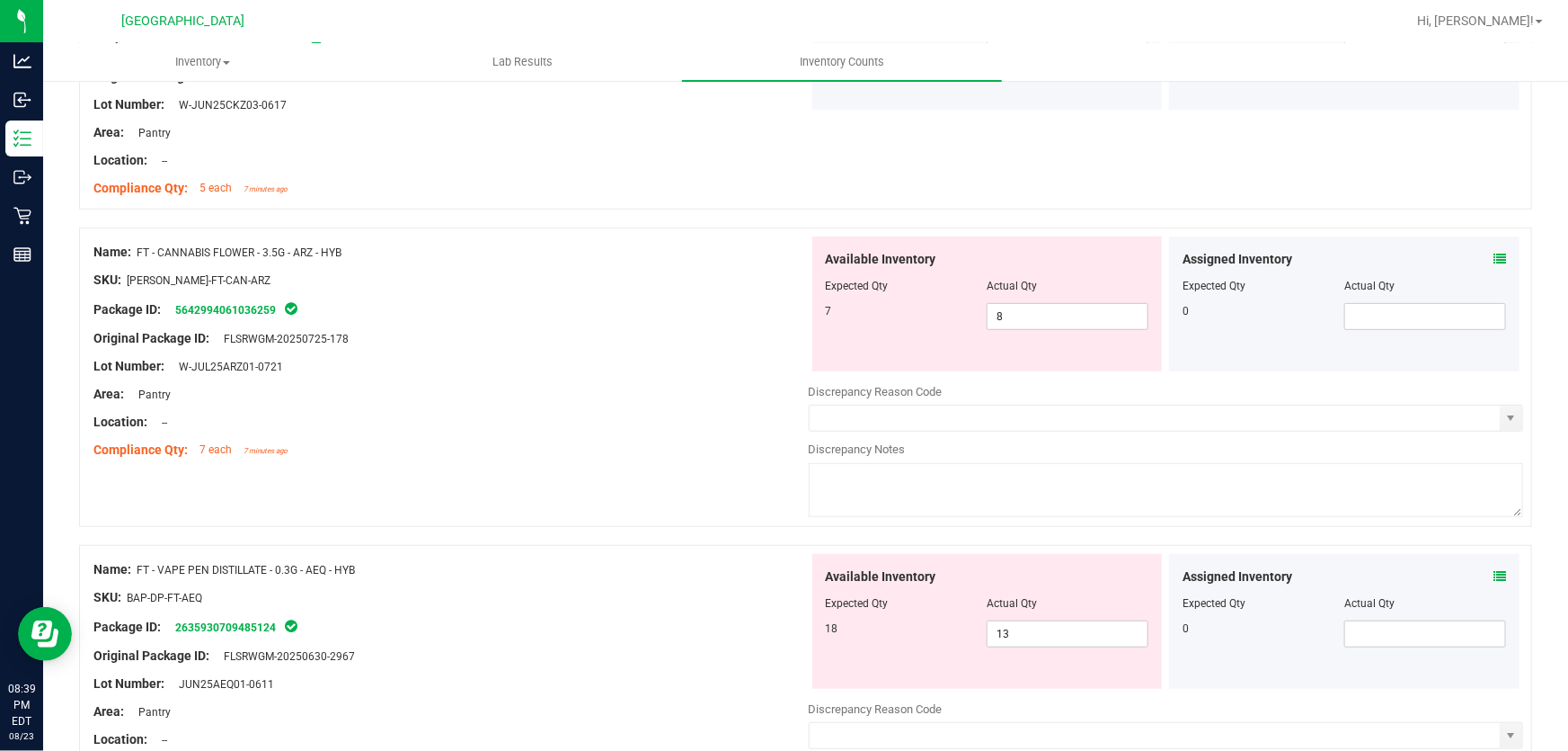
click at [668, 351] on div at bounding box center [451, 352] width 715 height 9
click at [1044, 322] on span "8 8" at bounding box center [1067, 317] width 162 height 27
click at [1044, 321] on input "8" at bounding box center [1067, 317] width 160 height 25
click at [564, 301] on div "Package ID: 5642994061036259" at bounding box center [451, 310] width 715 height 22
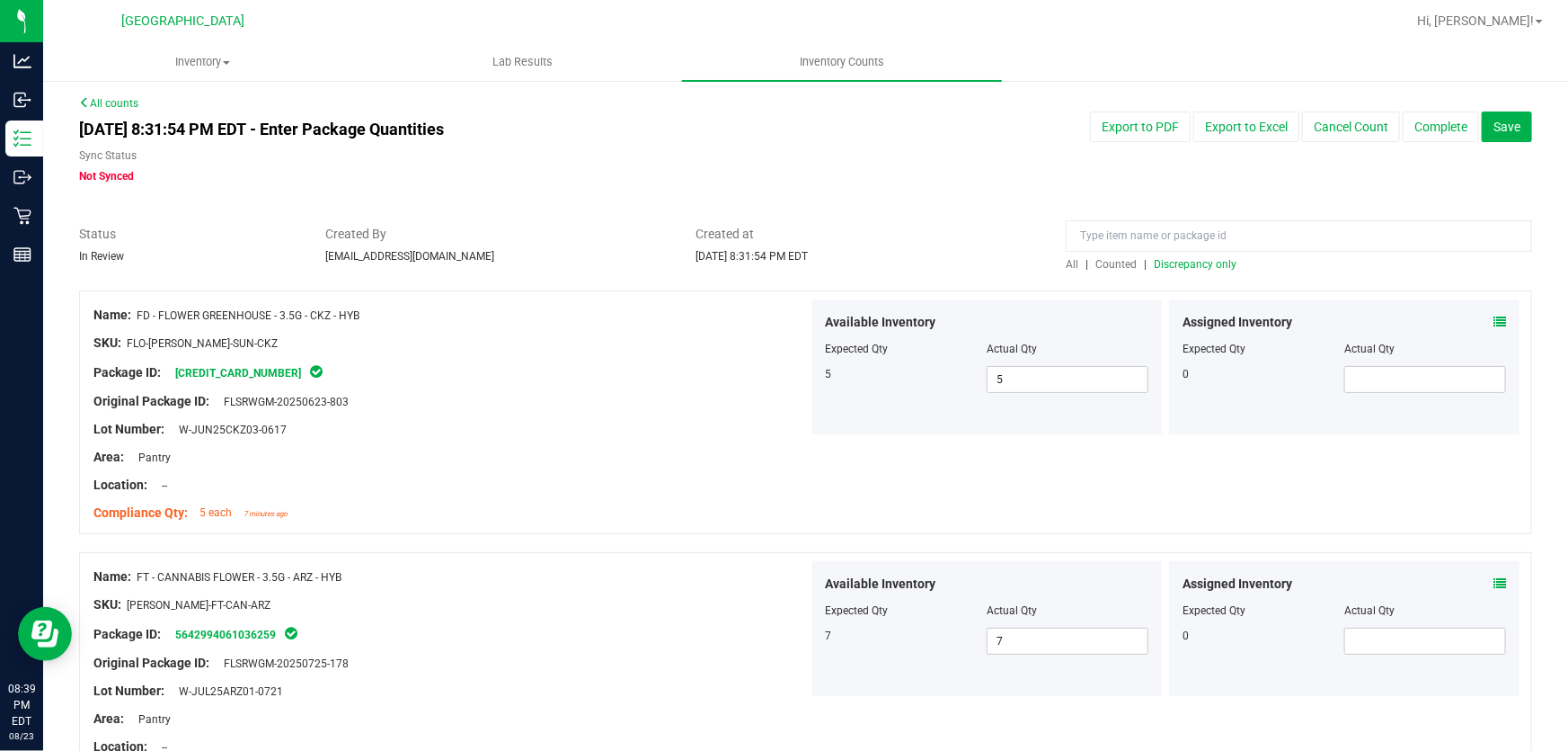
scroll to position [0, 0]
click at [1209, 260] on span "Discrepancy only" at bounding box center [1195, 266] width 83 height 13
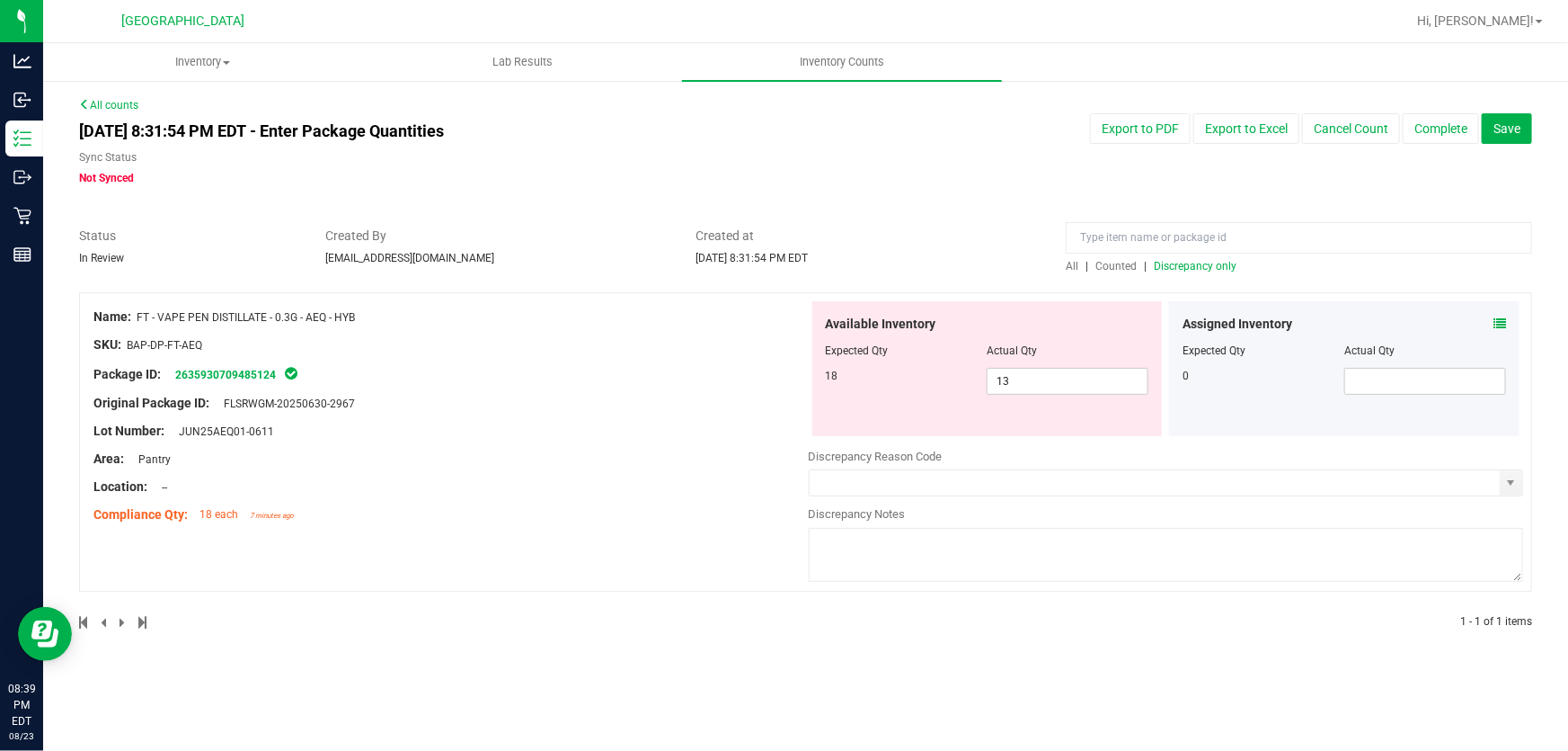
click at [1077, 400] on div "Available Inventory Expected Qty Actual Qty 18 13 13" at bounding box center [987, 369] width 350 height 135
click at [1081, 360] on div at bounding box center [988, 363] width 324 height 9
drag, startPoint x: 1081, startPoint y: 360, endPoint x: 1077, endPoint y: 369, distance: 9.8
click at [1078, 362] on div at bounding box center [988, 363] width 324 height 9
click at [1077, 369] on span "13 13" at bounding box center [1067, 381] width 162 height 27
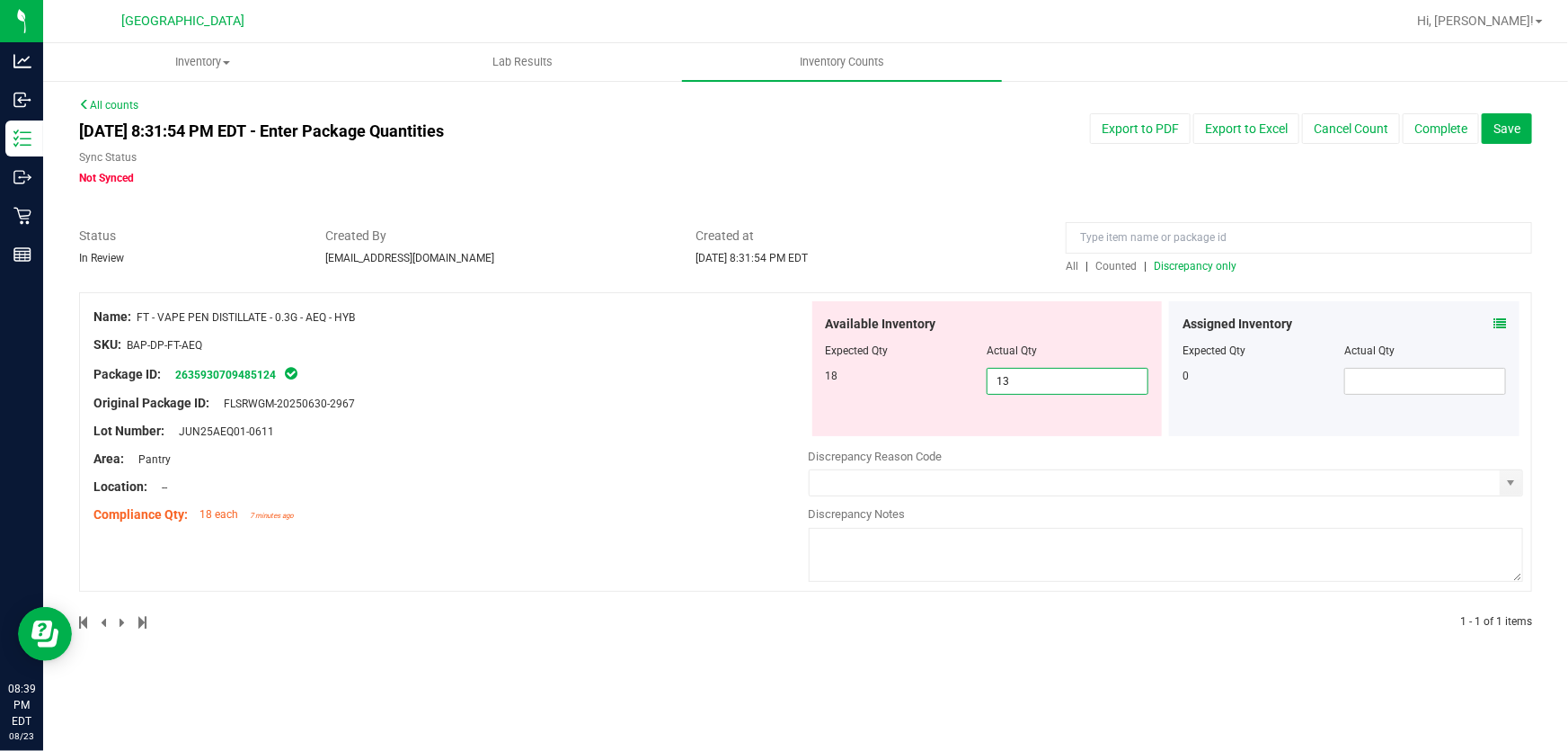
click at [1077, 369] on input "13" at bounding box center [1067, 381] width 160 height 25
click at [960, 260] on div "Created at [DATE] 8:31:54 PM EDT" at bounding box center [867, 246] width 370 height 39
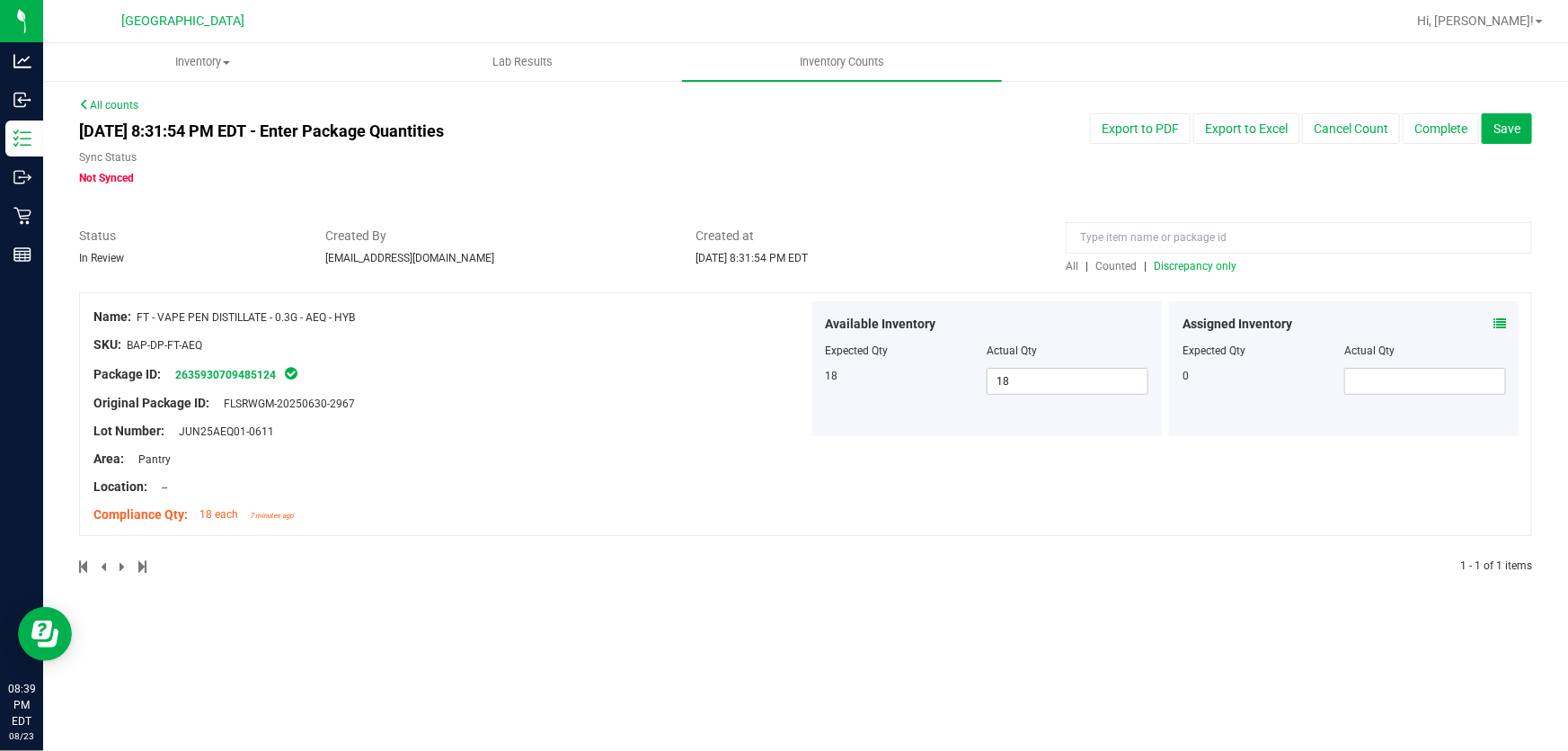
click at [1221, 260] on span "Discrepancy only" at bounding box center [1195, 266] width 83 height 13
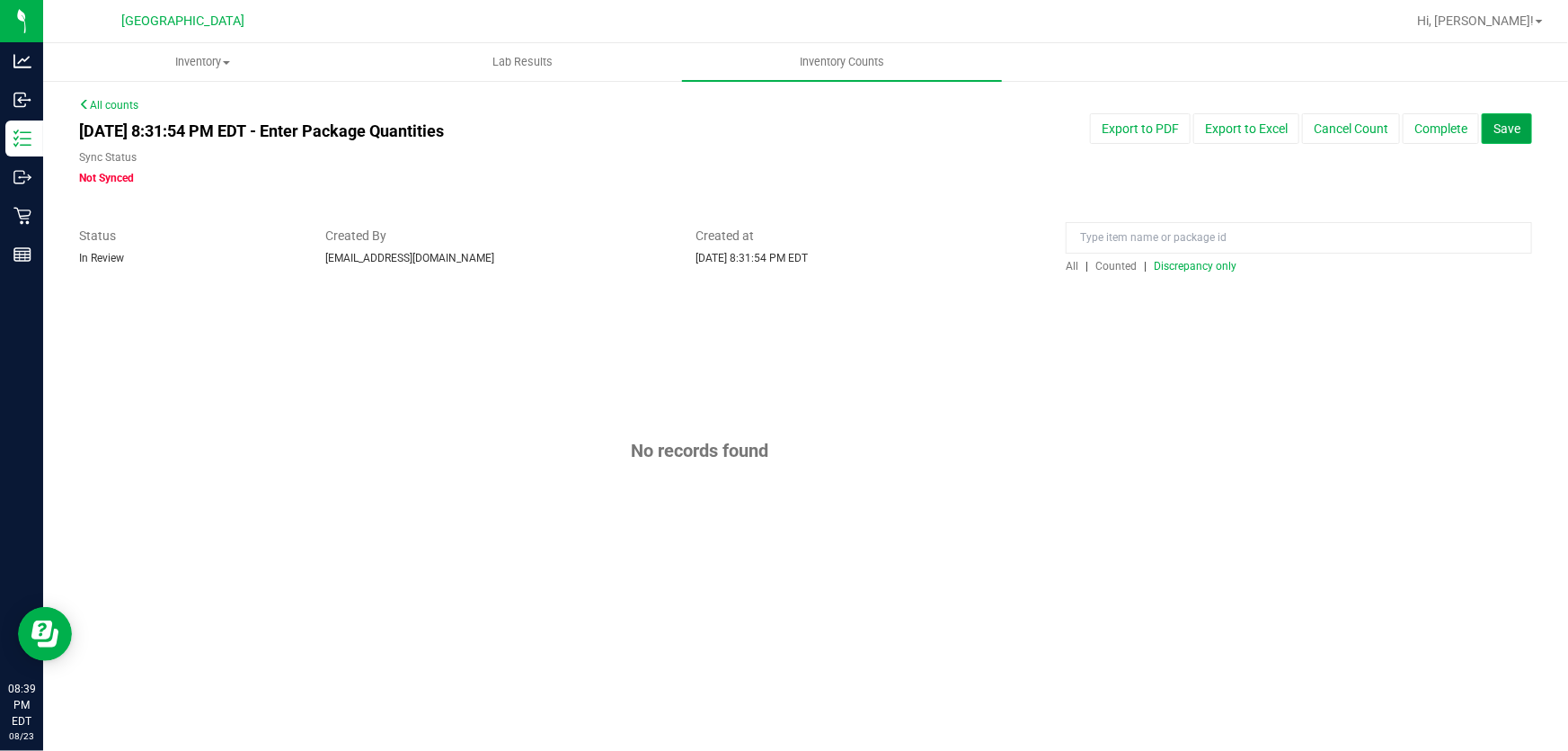
click at [1501, 131] on span "Save" at bounding box center [1507, 128] width 27 height 15
